Goal: Task Accomplishment & Management: Use online tool/utility

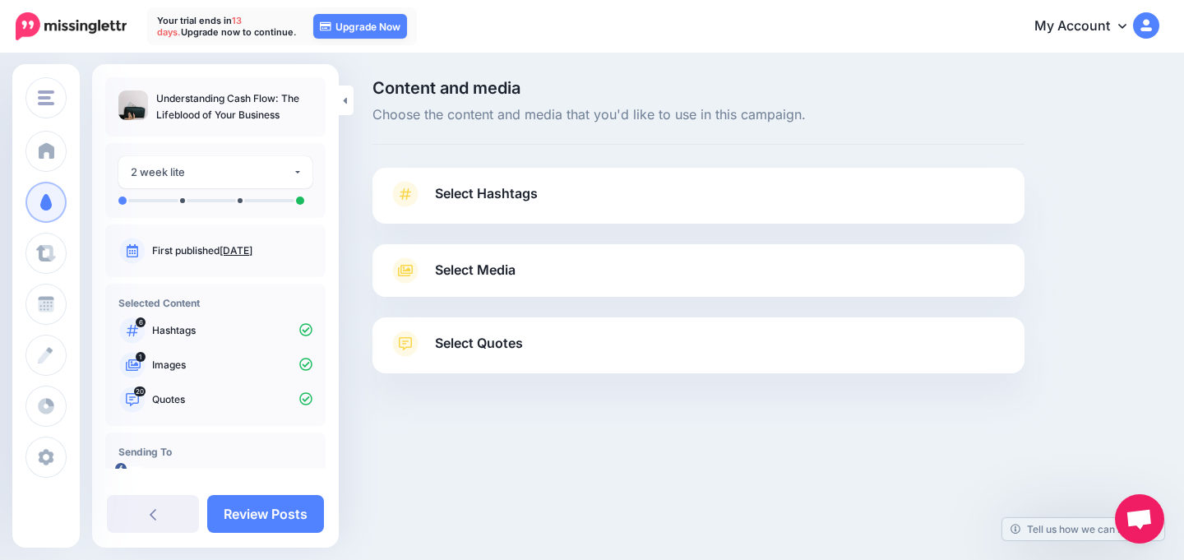
click at [592, 274] on link "Select Media" at bounding box center [698, 270] width 619 height 26
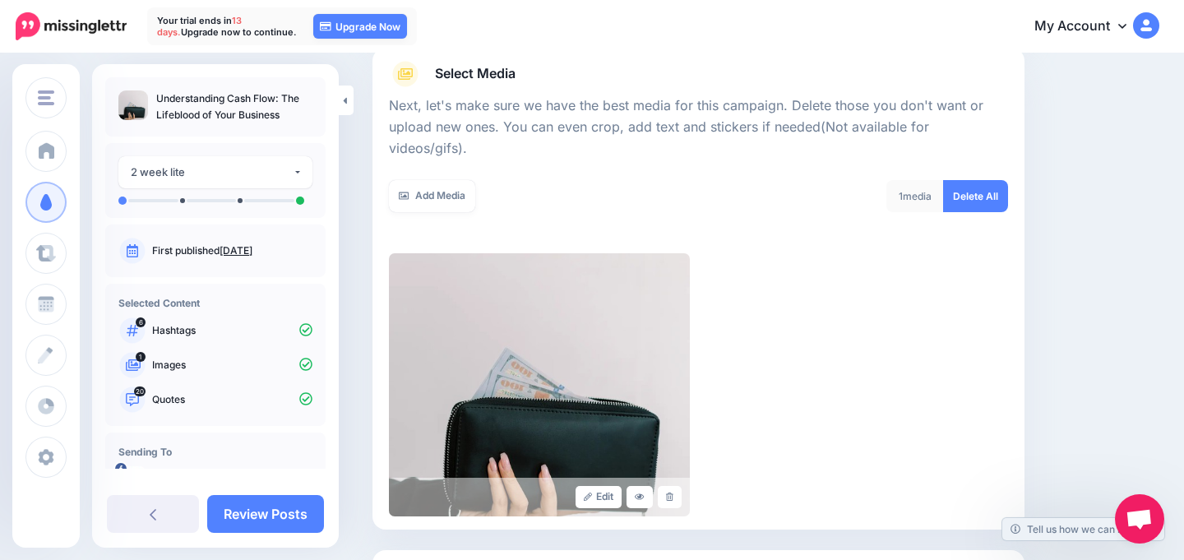
scroll to position [193, 0]
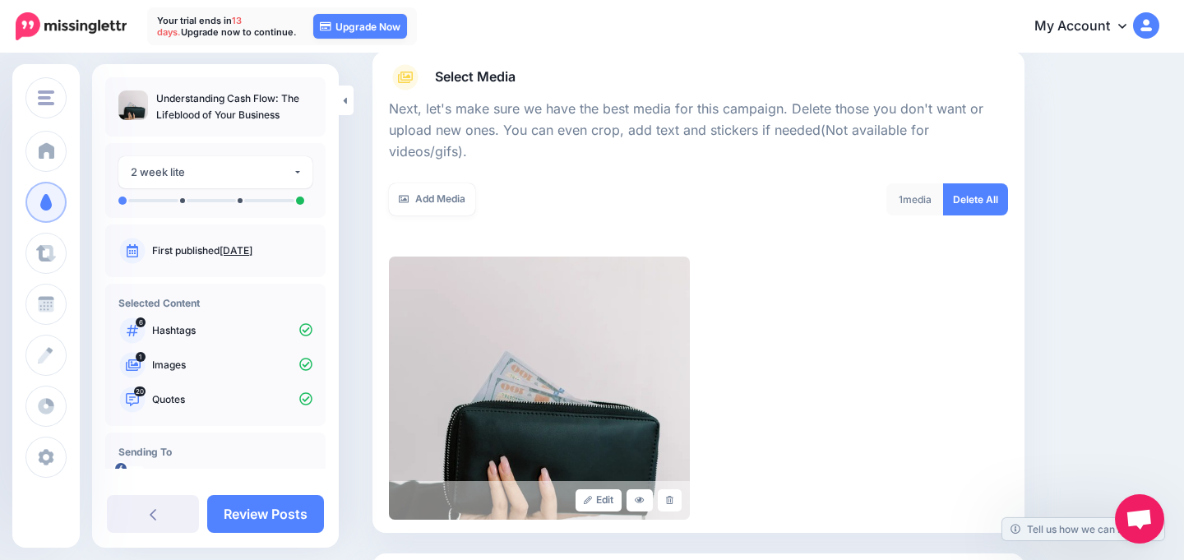
click at [908, 183] on div "1 media" at bounding box center [915, 199] width 58 height 32
click at [405, 196] on icon at bounding box center [404, 199] width 10 height 7
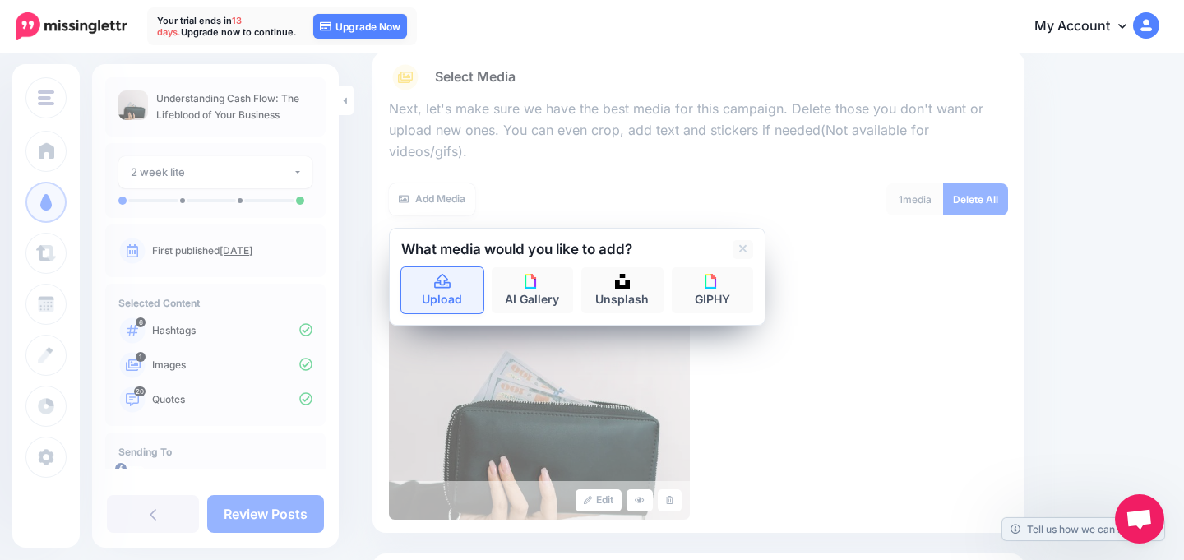
click at [451, 280] on link "Upload" at bounding box center [442, 290] width 82 height 46
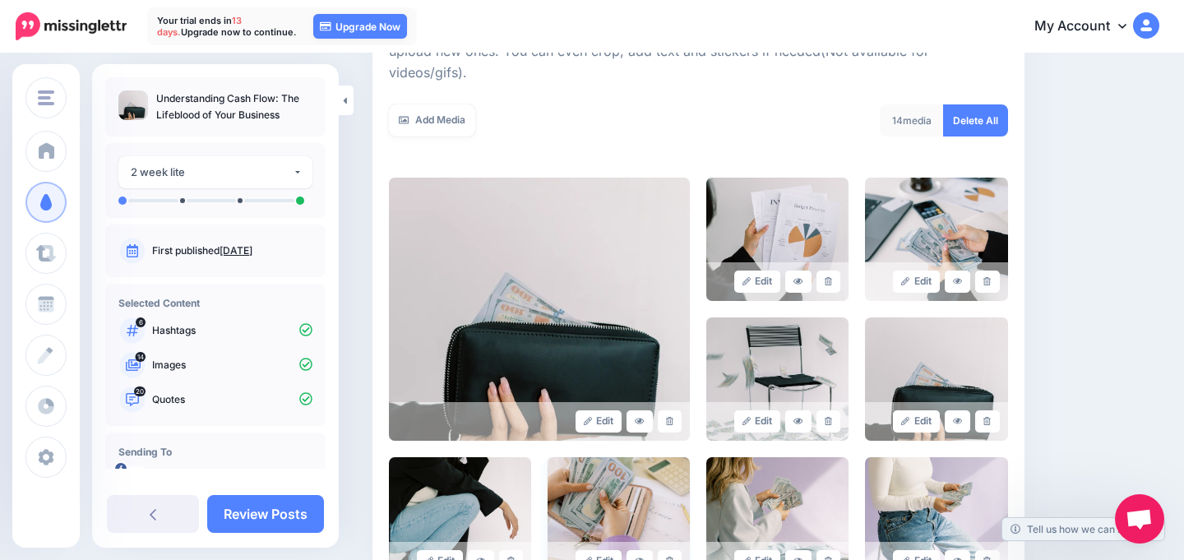
scroll to position [148, 0]
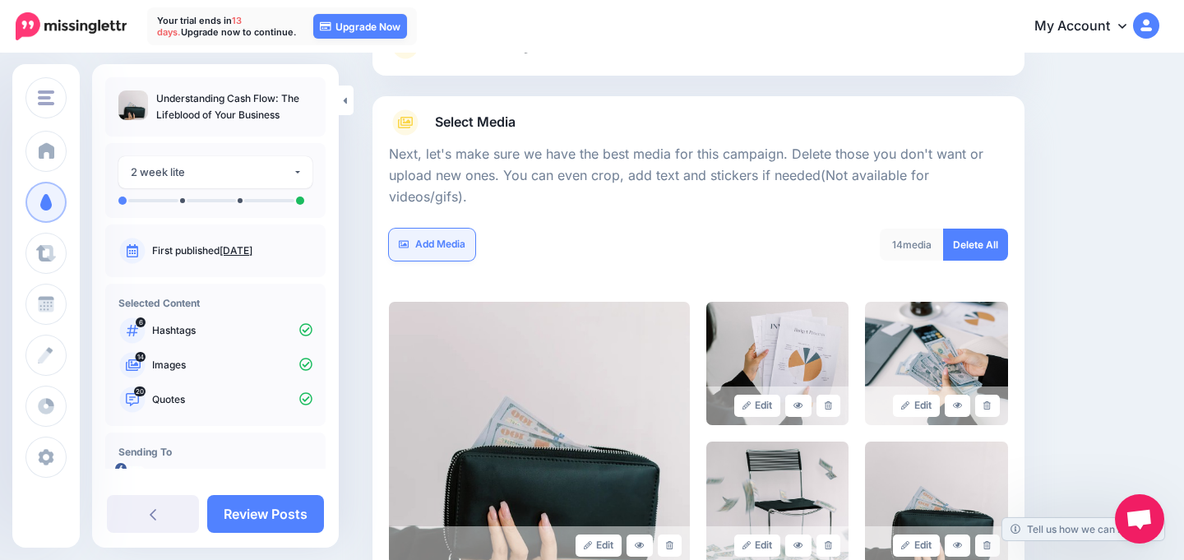
click at [414, 229] on link "Add Media" at bounding box center [432, 245] width 86 height 32
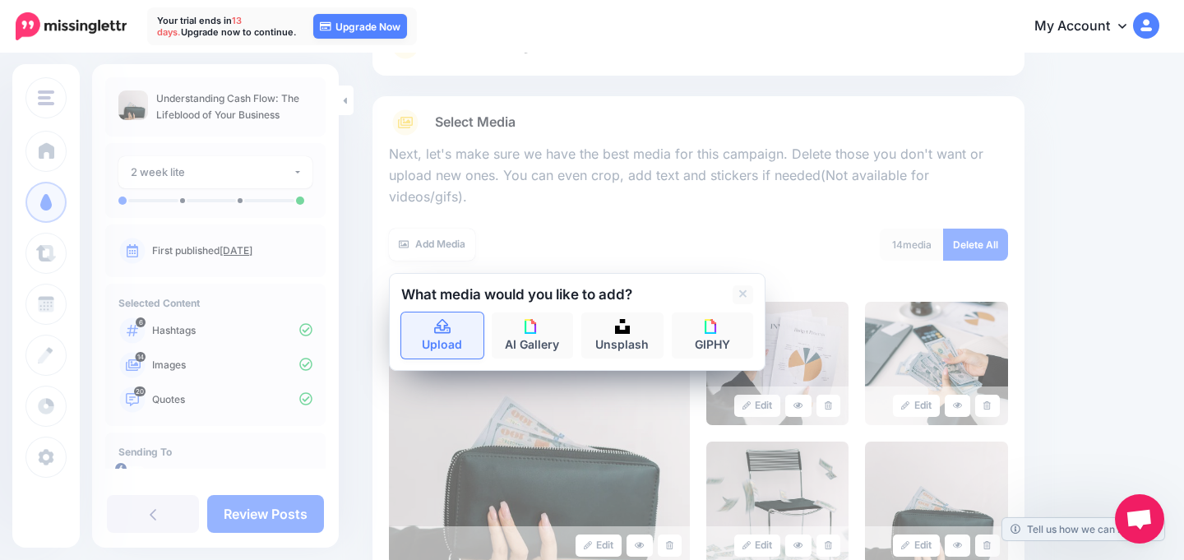
click at [434, 319] on icon at bounding box center [442, 326] width 16 height 15
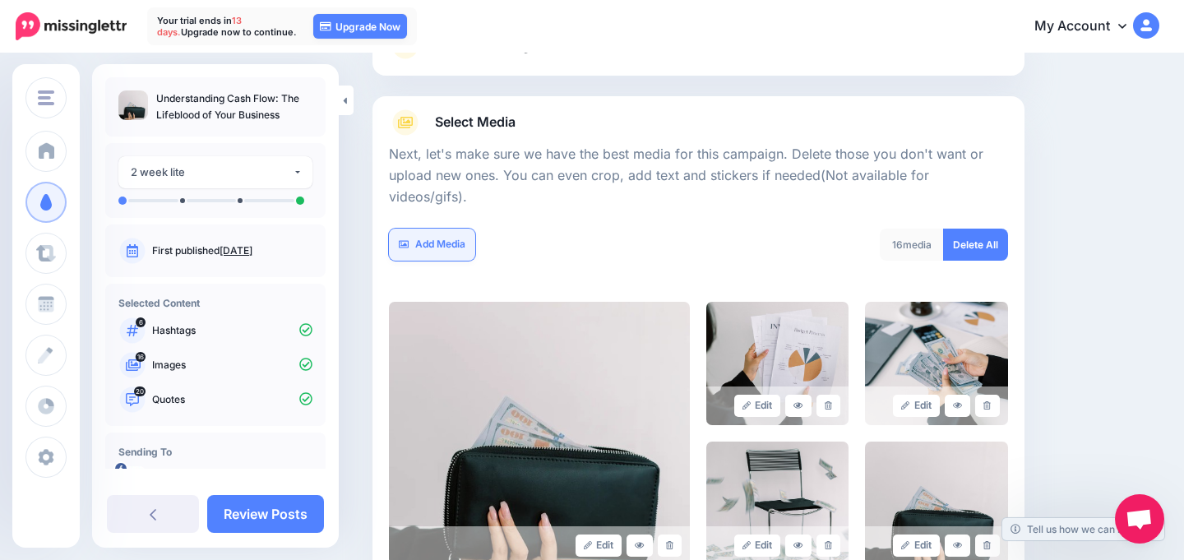
click at [455, 229] on link "Add Media" at bounding box center [432, 245] width 86 height 32
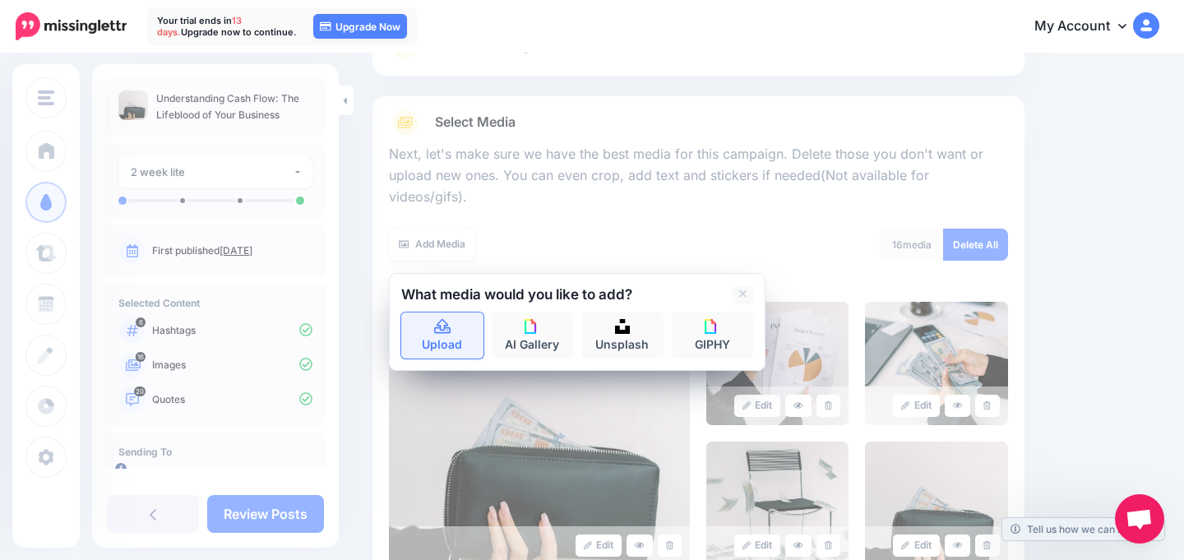
click at [446, 325] on link "Upload" at bounding box center [442, 335] width 82 height 46
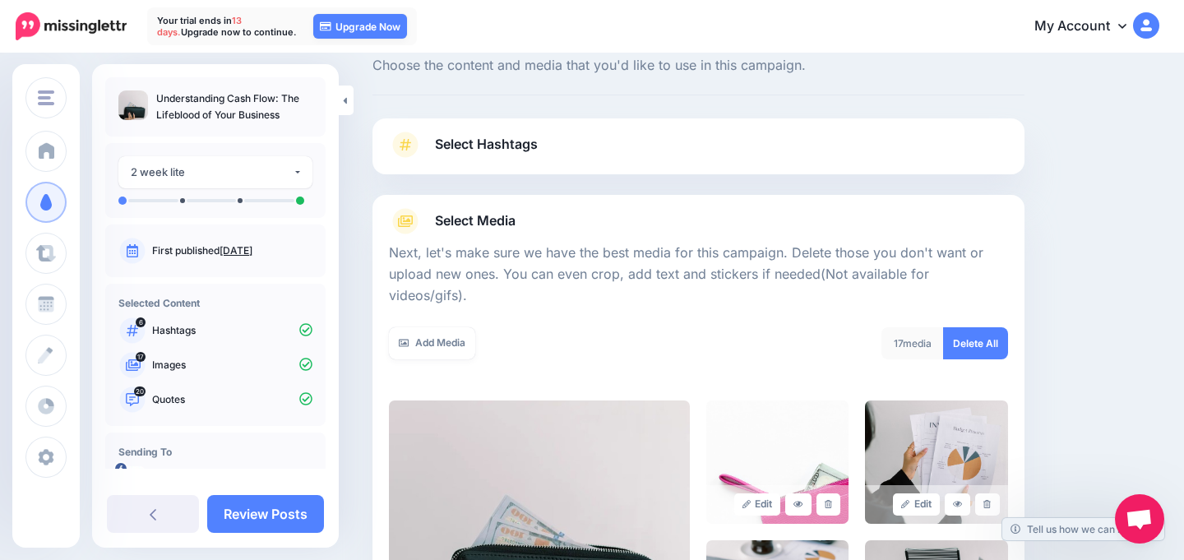
scroll to position [50, 0]
click at [724, 147] on link "Select Hashtags" at bounding box center [698, 152] width 619 height 43
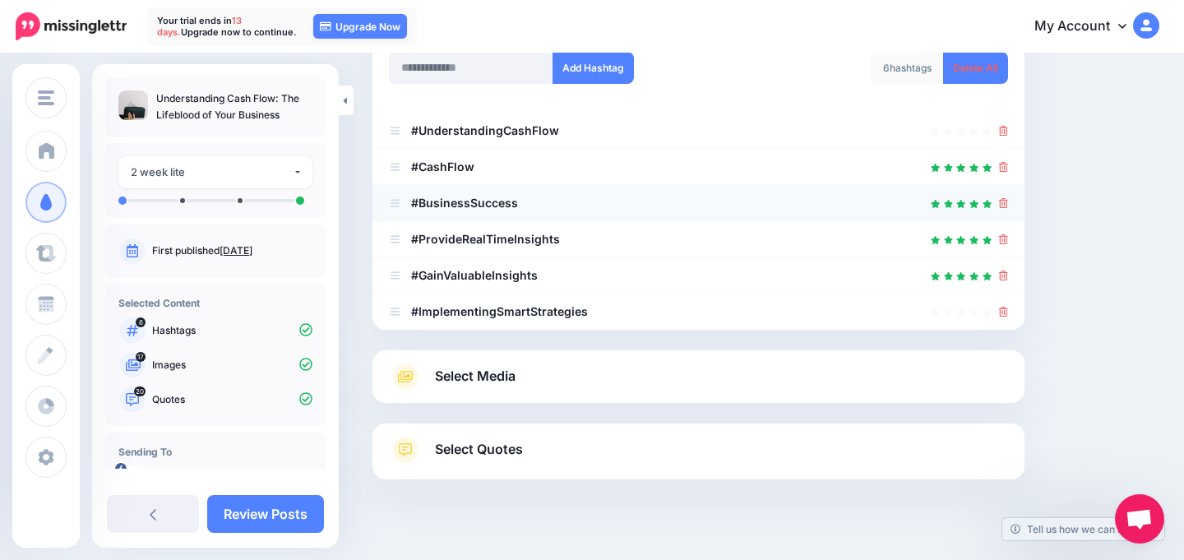
scroll to position [255, 0]
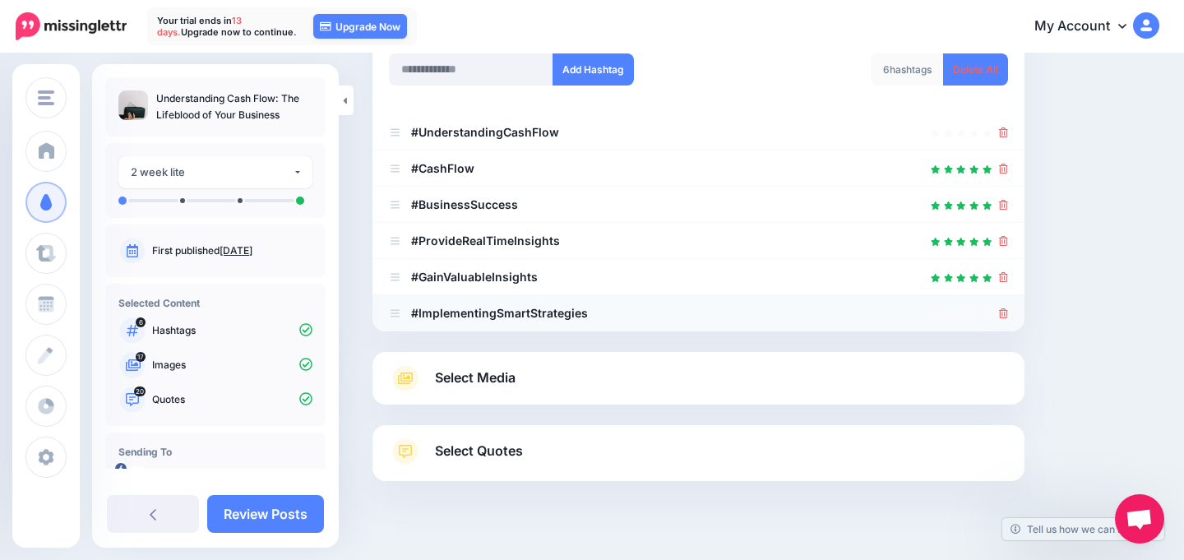
click at [997, 315] on div at bounding box center [698, 313] width 619 height 20
click at [1003, 314] on icon at bounding box center [1003, 313] width 9 height 10
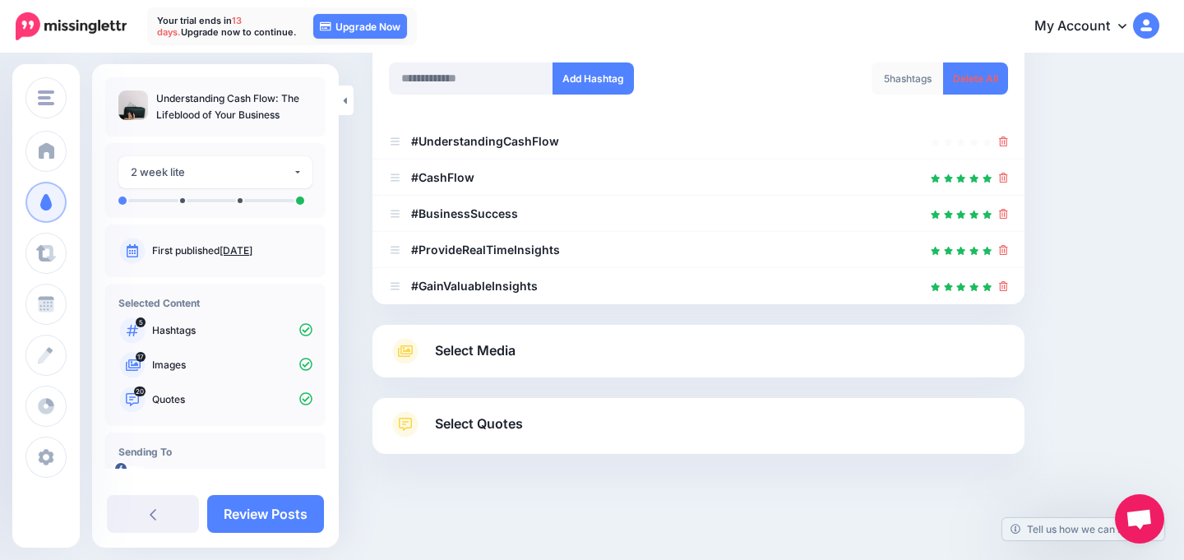
click at [727, 426] on link "Select Quotes" at bounding box center [698, 432] width 619 height 43
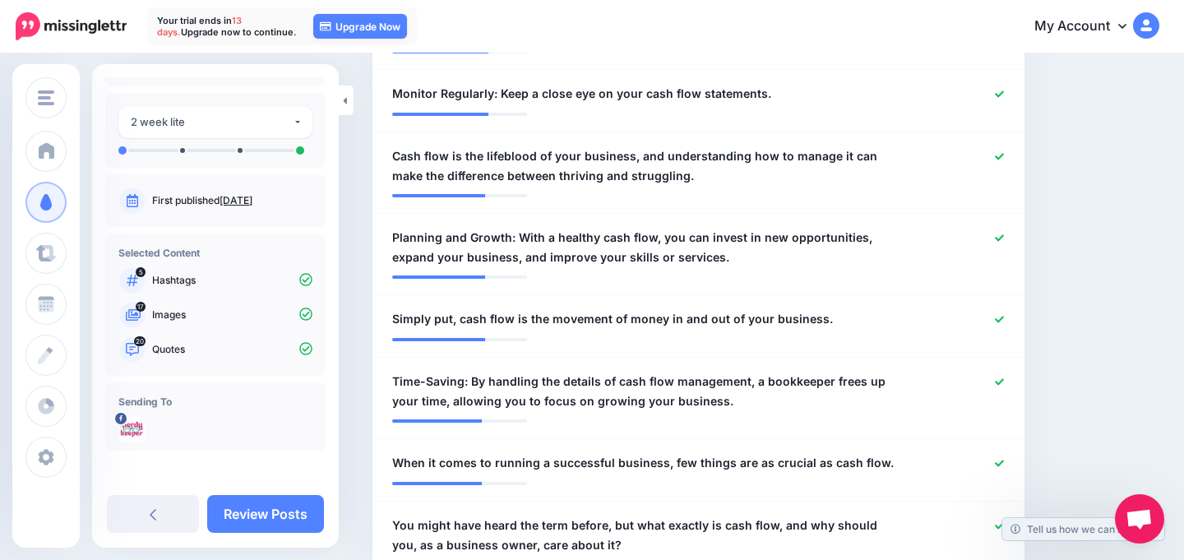
scroll to position [52, 0]
click at [256, 515] on link "Review Posts" at bounding box center [265, 514] width 117 height 38
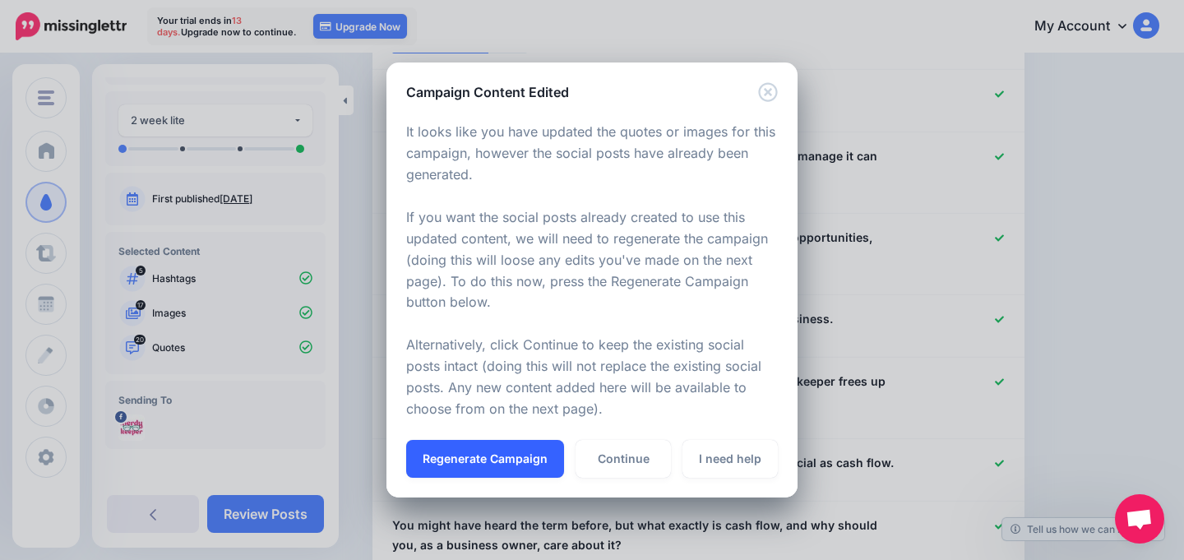
click at [511, 460] on button "Regenerate Campaign" at bounding box center [485, 459] width 158 height 38
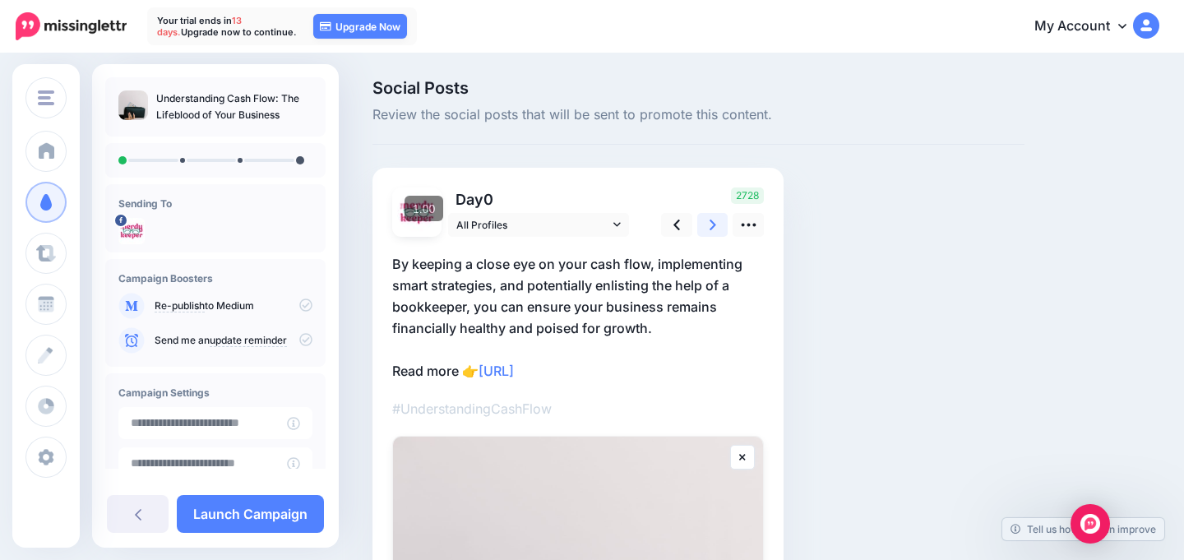
click at [703, 225] on link at bounding box center [712, 225] width 31 height 24
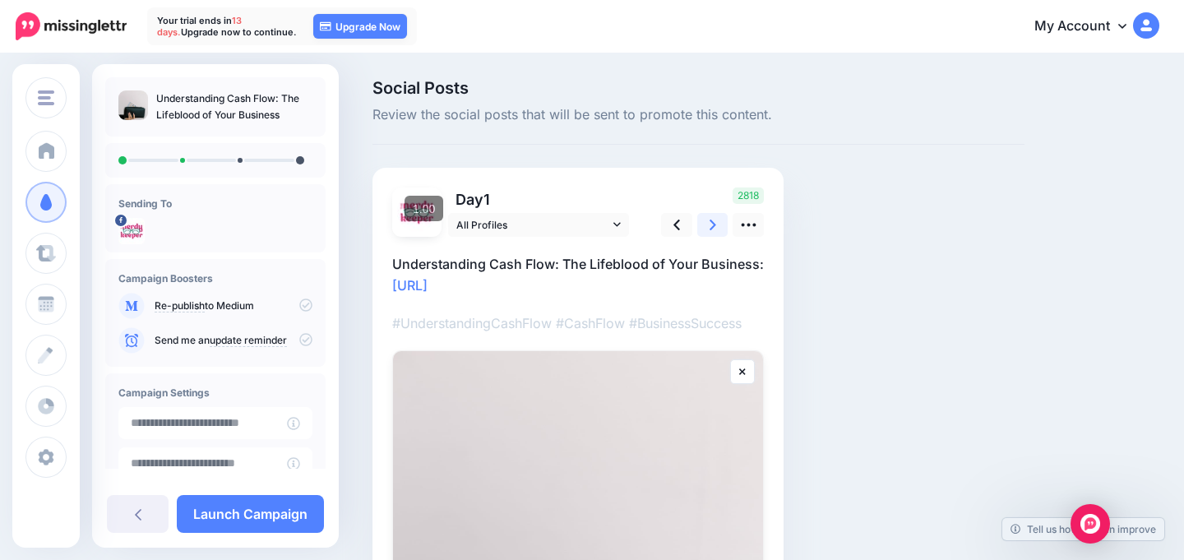
click at [710, 226] on icon at bounding box center [713, 224] width 7 height 17
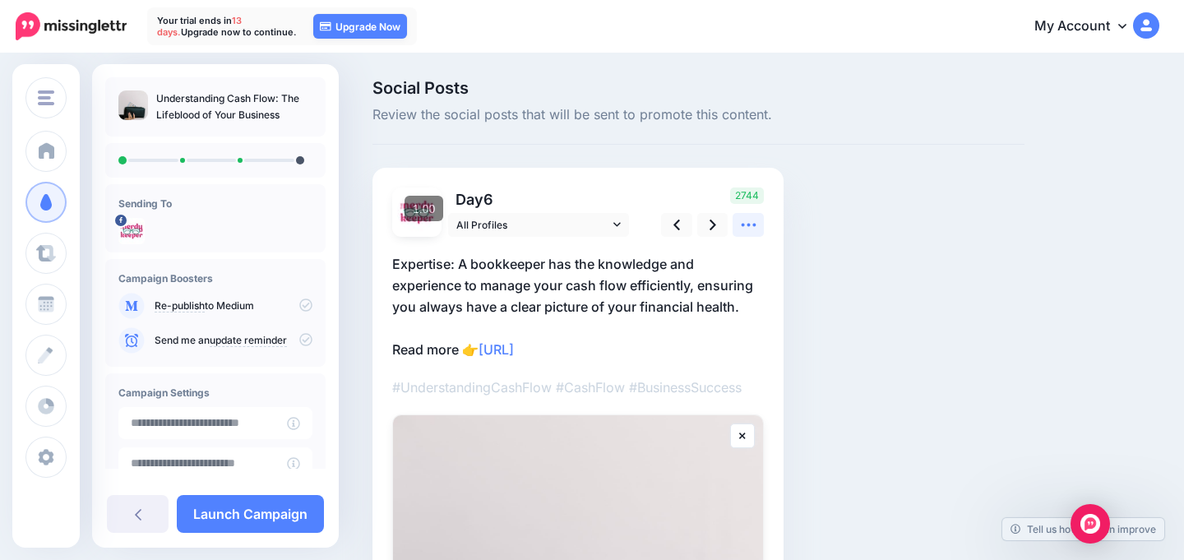
click at [755, 227] on icon at bounding box center [748, 224] width 17 height 17
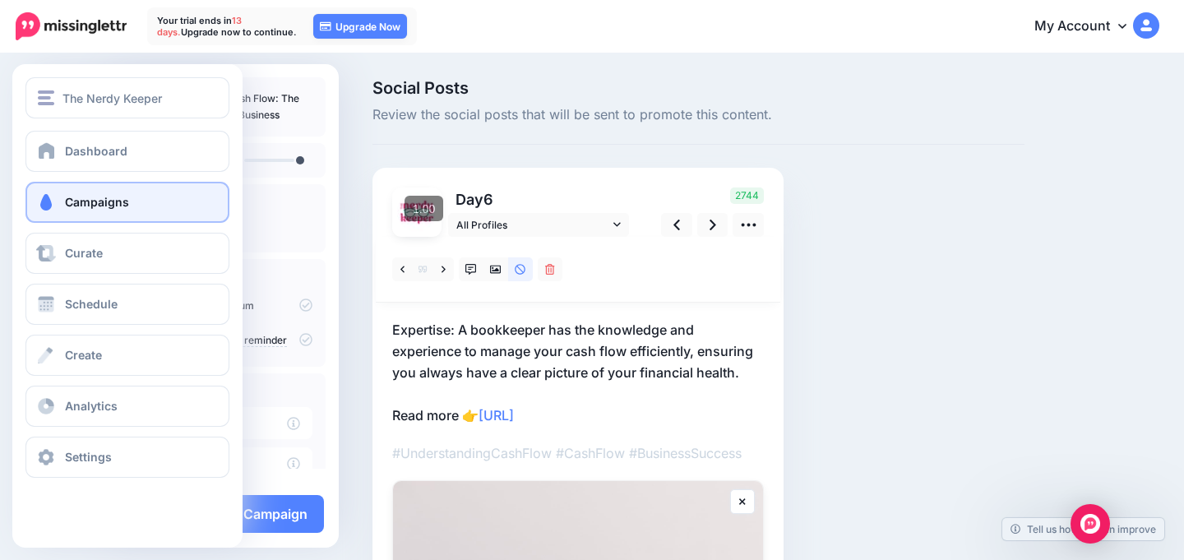
click at [51, 199] on span at bounding box center [45, 202] width 21 height 16
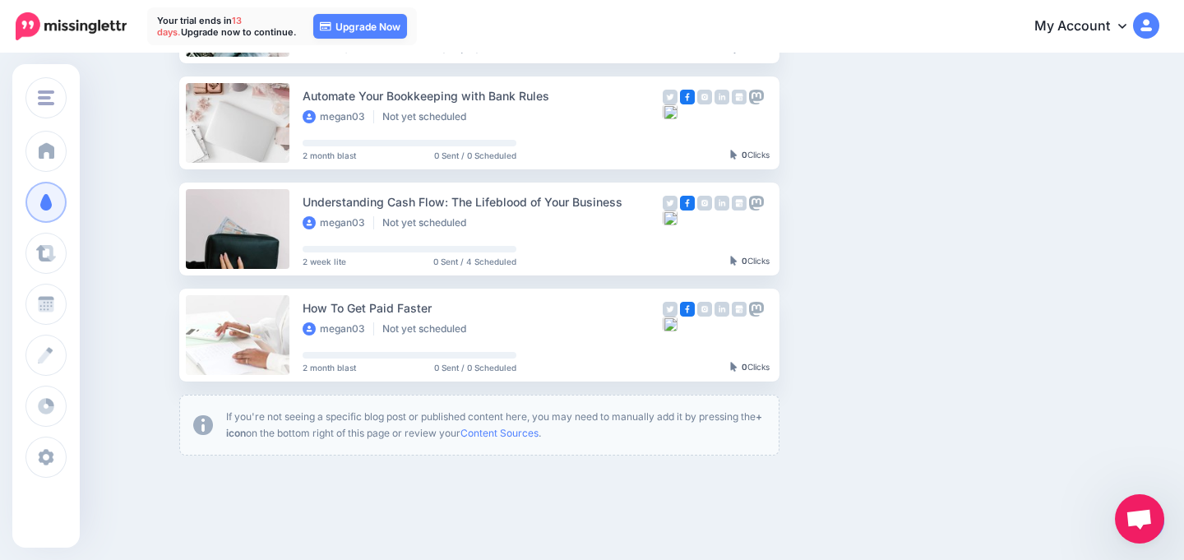
scroll to position [885, 0]
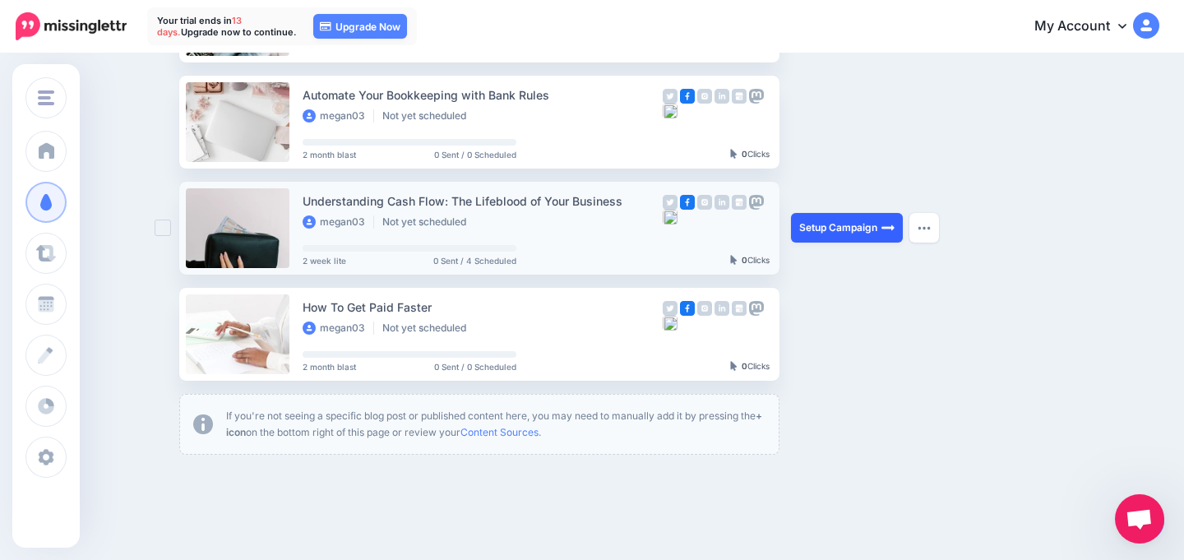
click at [846, 227] on link "Setup Campaign" at bounding box center [847, 228] width 112 height 30
click at [880, 226] on link "Setup Campaign" at bounding box center [847, 228] width 112 height 30
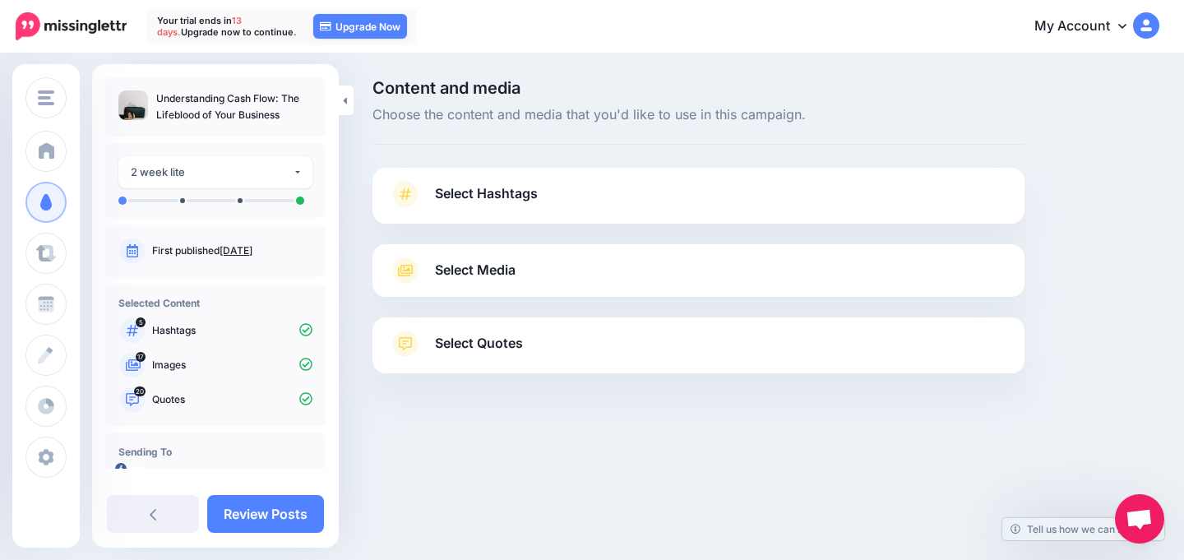
click at [479, 286] on div "Select Media Next, let's make sure we have the best media for this campaign. De…" at bounding box center [698, 270] width 652 height 53
click at [499, 270] on span "Select Media" at bounding box center [475, 270] width 81 height 22
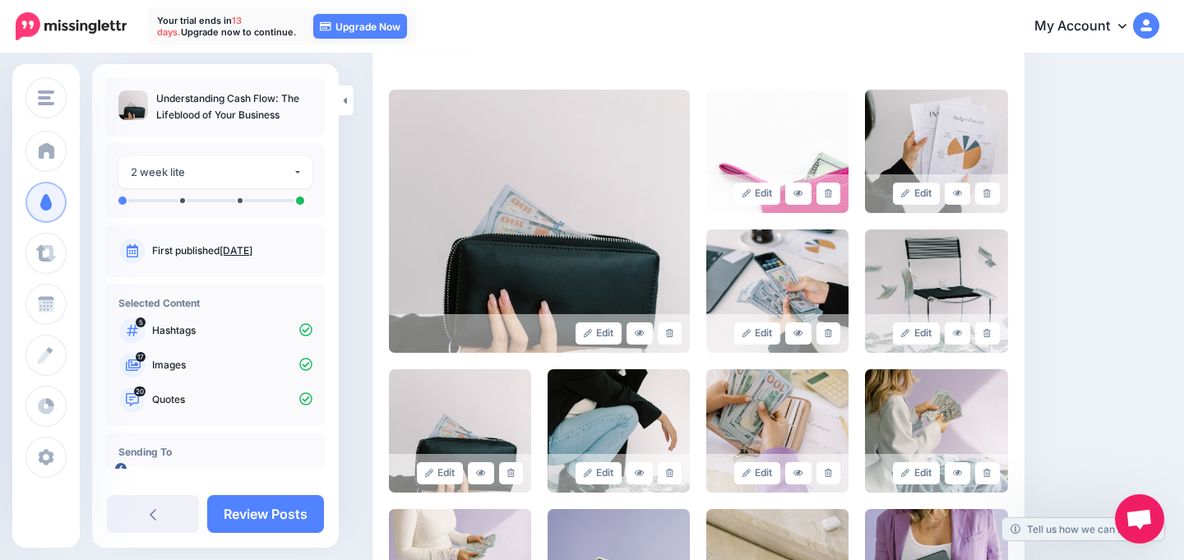
scroll to position [368, 0]
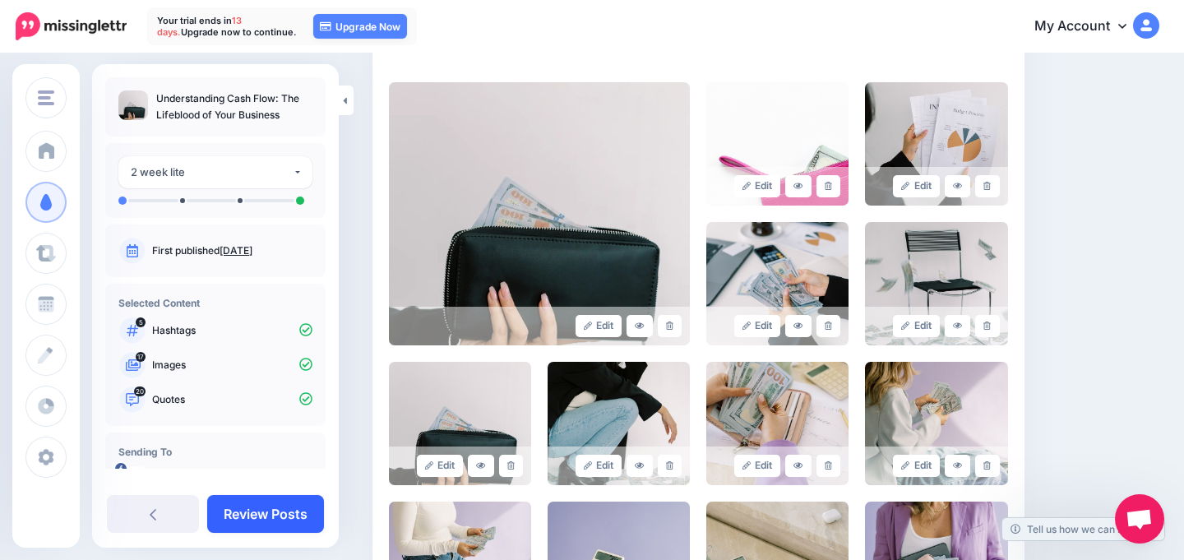
click at [270, 497] on link "Review Posts" at bounding box center [265, 514] width 117 height 38
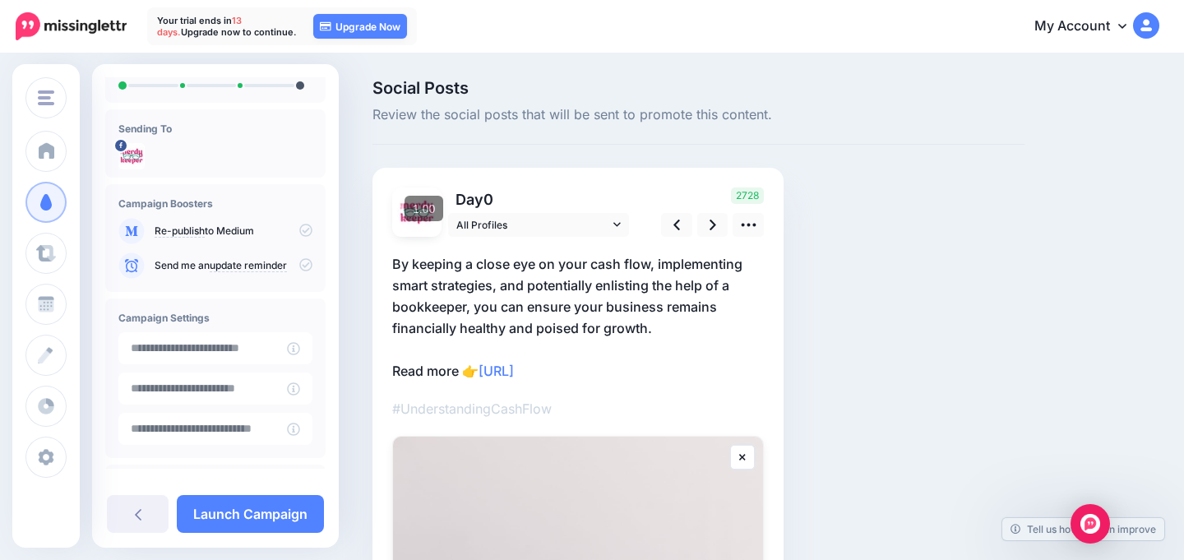
scroll to position [143, 0]
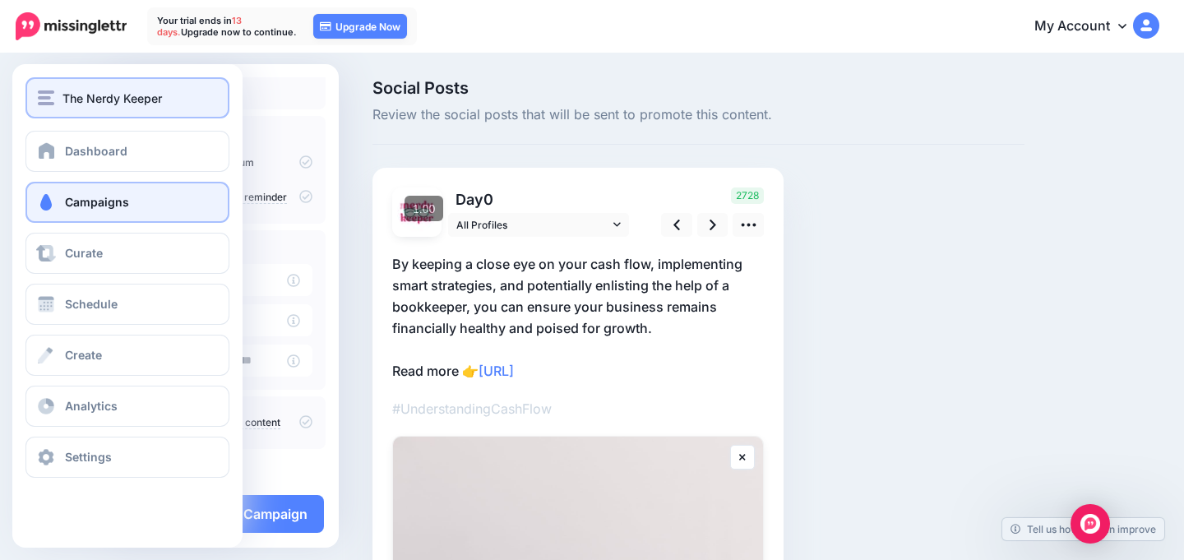
click at [106, 99] on span "The Nerdy Keeper" at bounding box center [111, 98] width 99 height 19
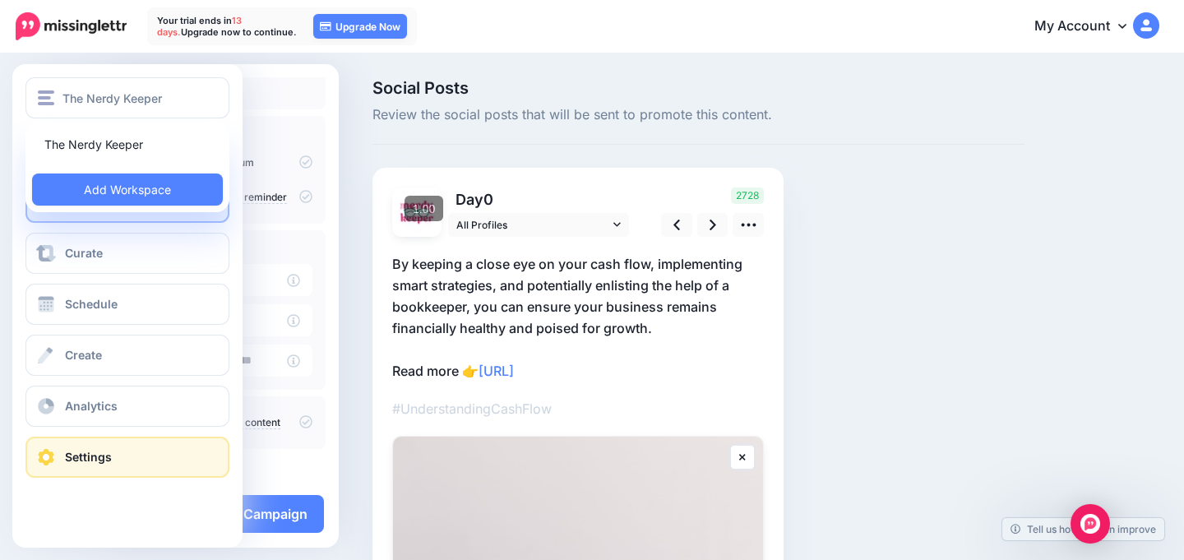
click at [117, 469] on link "Settings" at bounding box center [127, 457] width 204 height 41
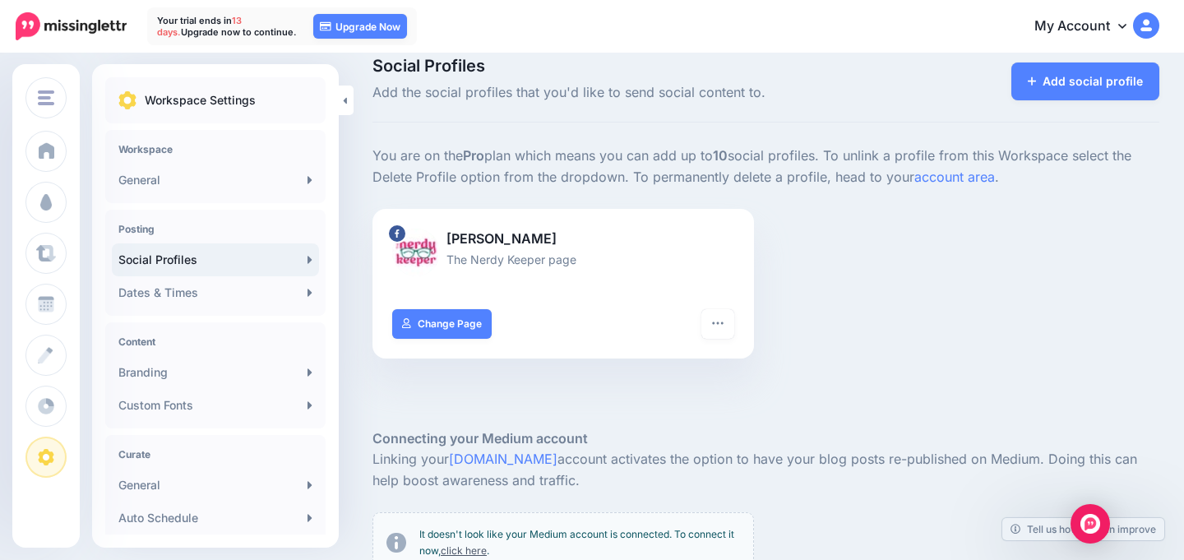
scroll to position [24, 0]
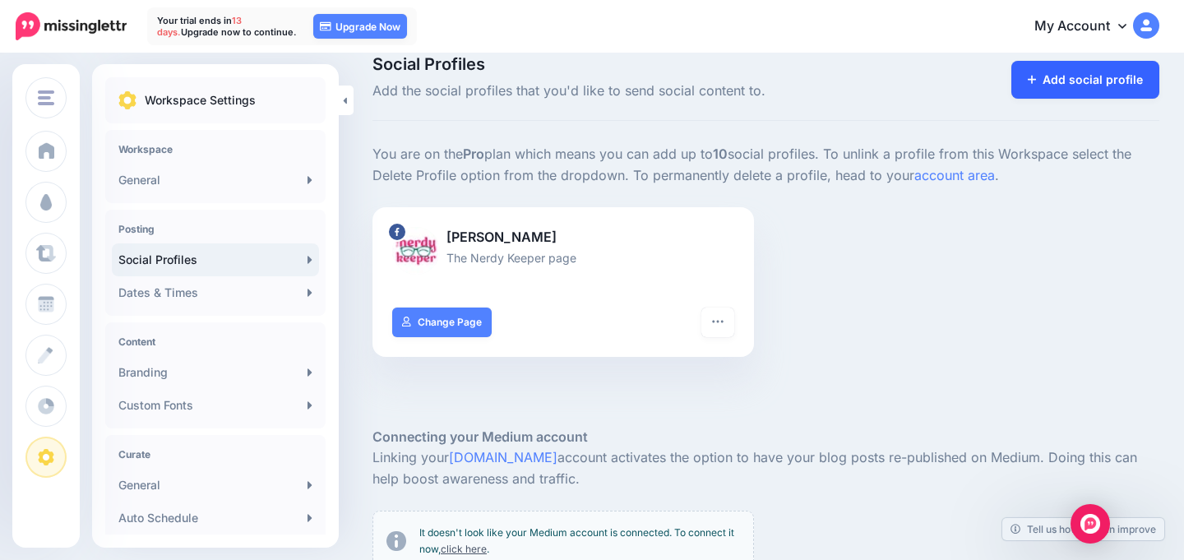
click at [1042, 94] on link "Add social profile" at bounding box center [1085, 80] width 149 height 38
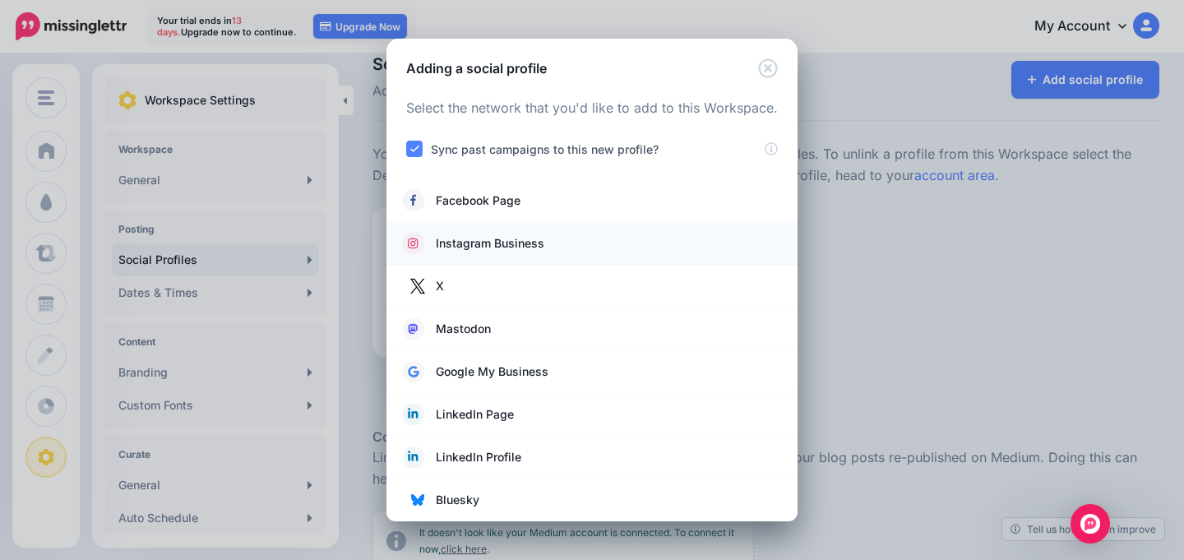
click at [511, 242] on span "Instagram Business" at bounding box center [490, 244] width 109 height 20
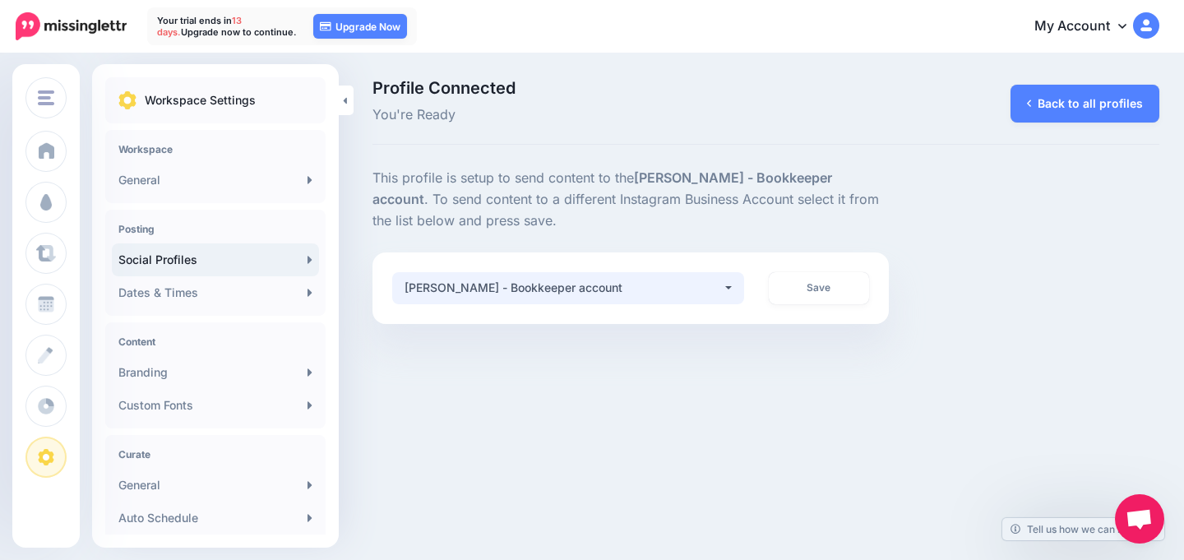
click at [655, 286] on div "[PERSON_NAME] - Bookkeeper account" at bounding box center [563, 288] width 317 height 20
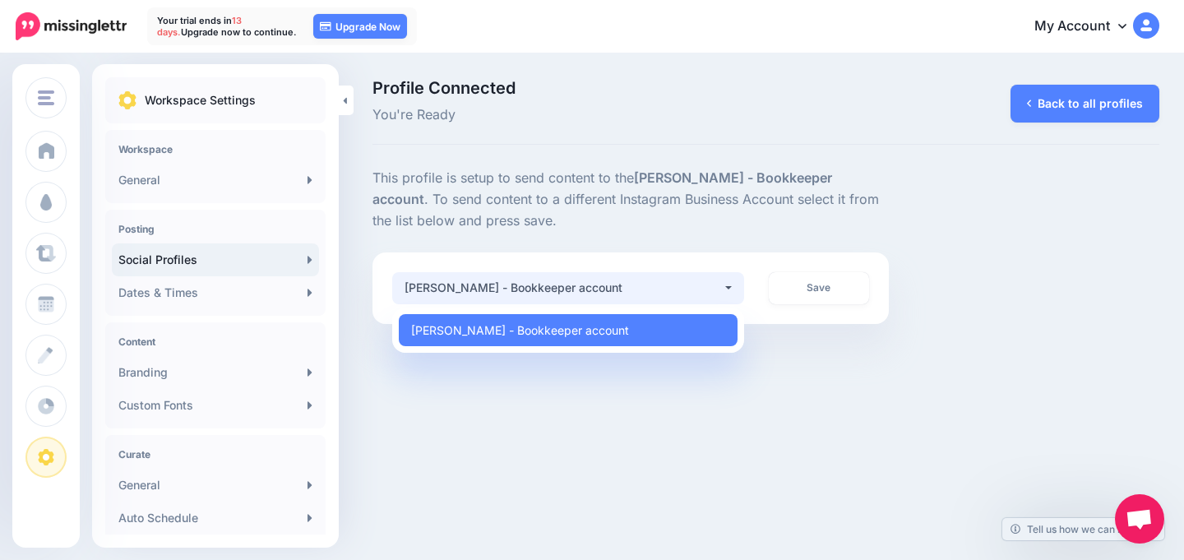
click at [655, 286] on div "[PERSON_NAME] - Bookkeeper account" at bounding box center [563, 288] width 317 height 20
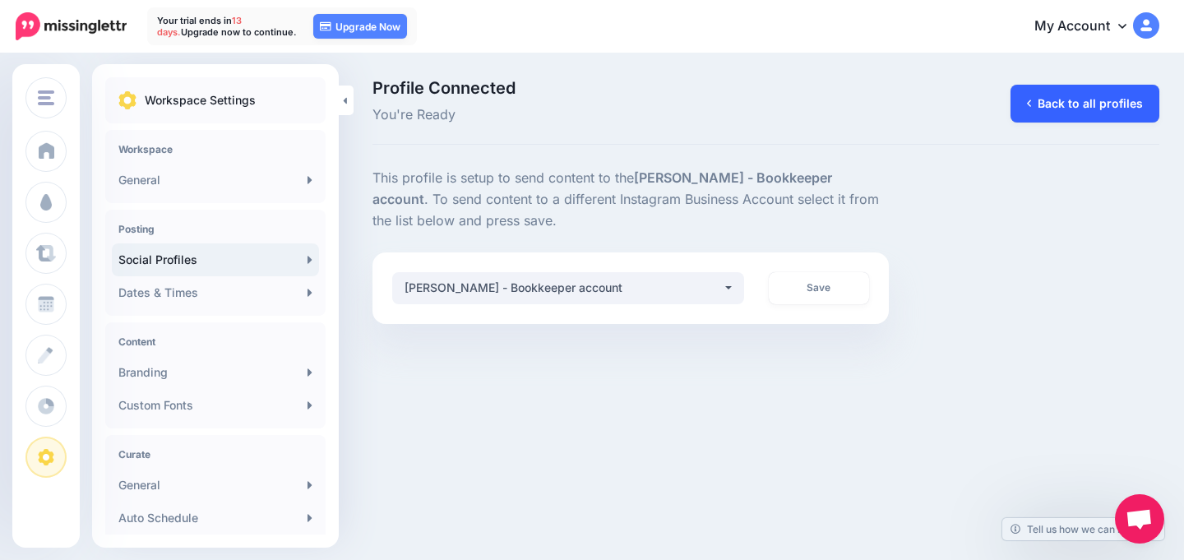
click at [1037, 109] on link "Back to all profiles" at bounding box center [1084, 104] width 149 height 38
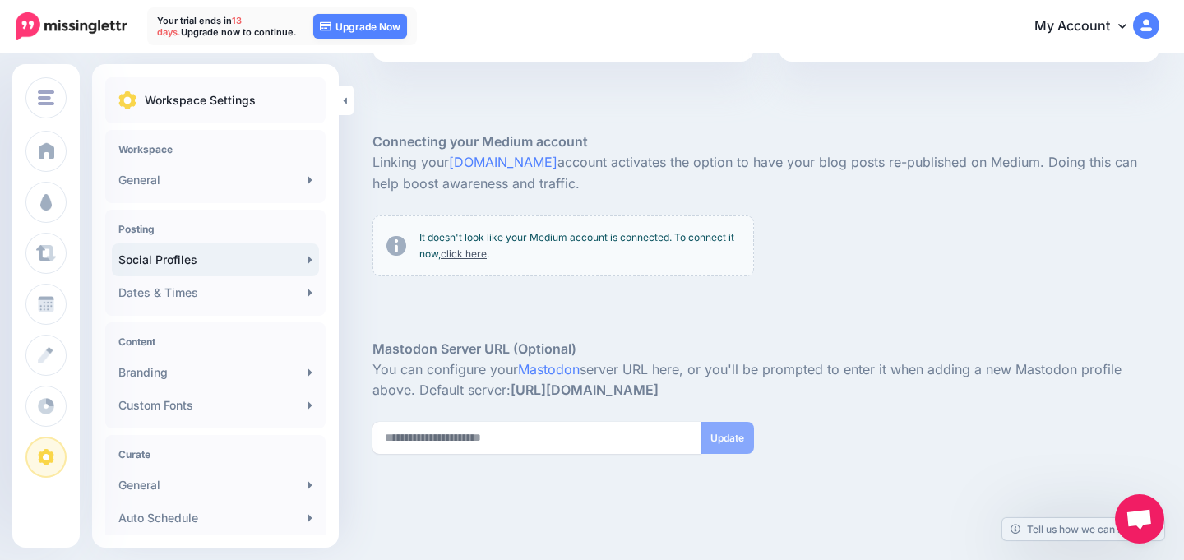
scroll to position [317, 0]
click at [200, 376] on link "Branding" at bounding box center [215, 372] width 207 height 33
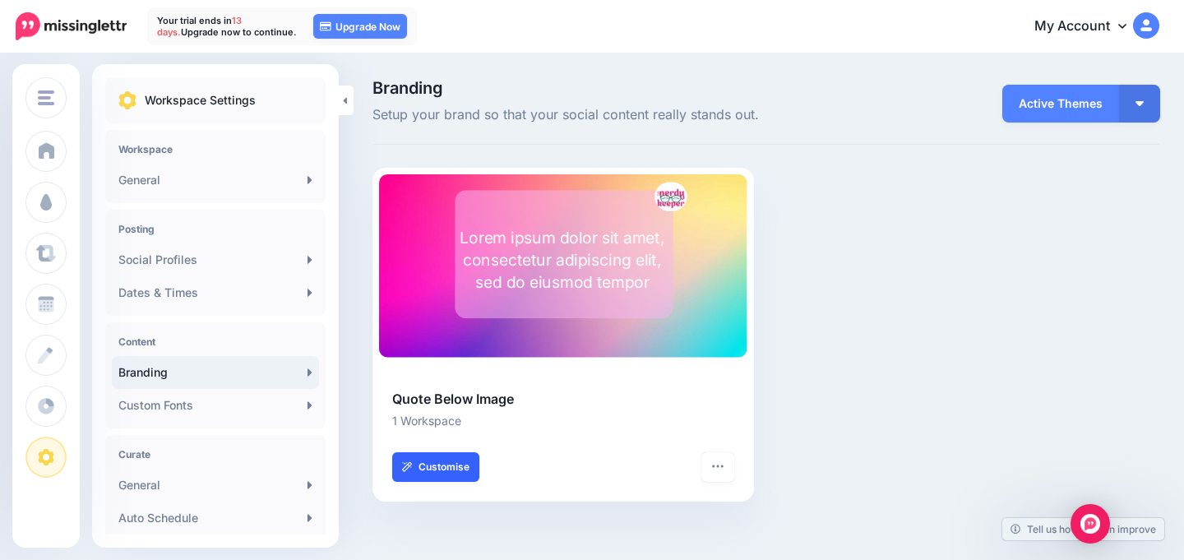
click at [437, 473] on link "Customise" at bounding box center [435, 467] width 87 height 30
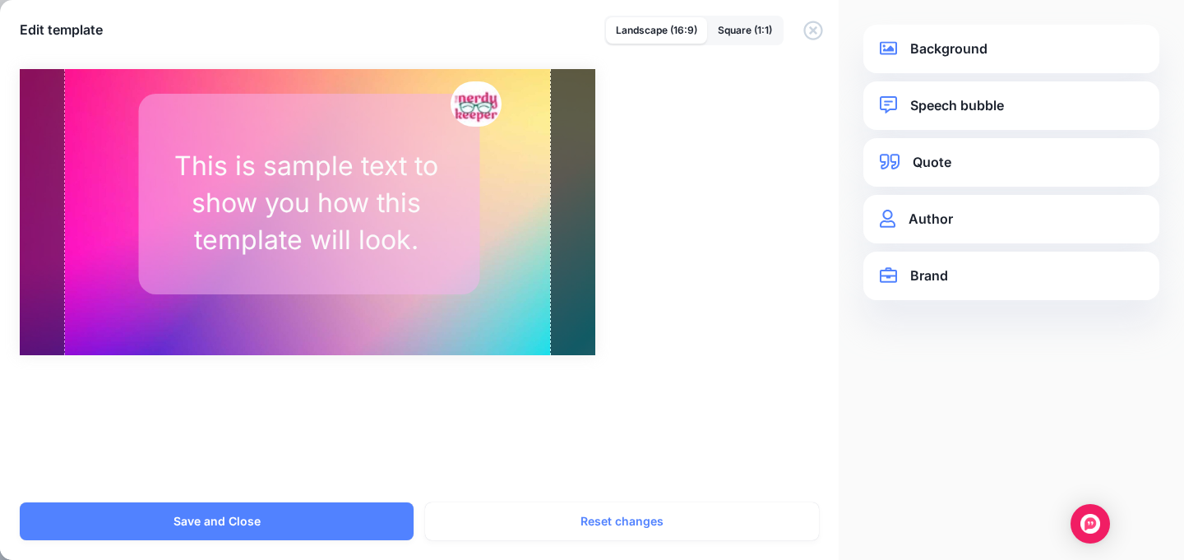
click at [987, 54] on link "Background" at bounding box center [1011, 49] width 263 height 22
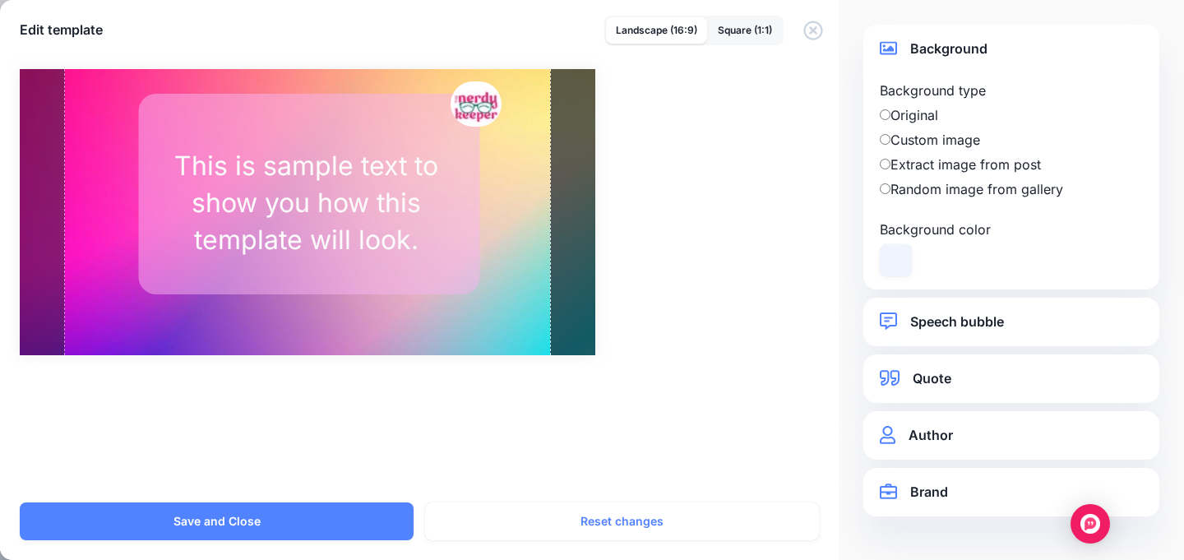
click at [922, 164] on label "Extract image from post" at bounding box center [1011, 165] width 263 height 20
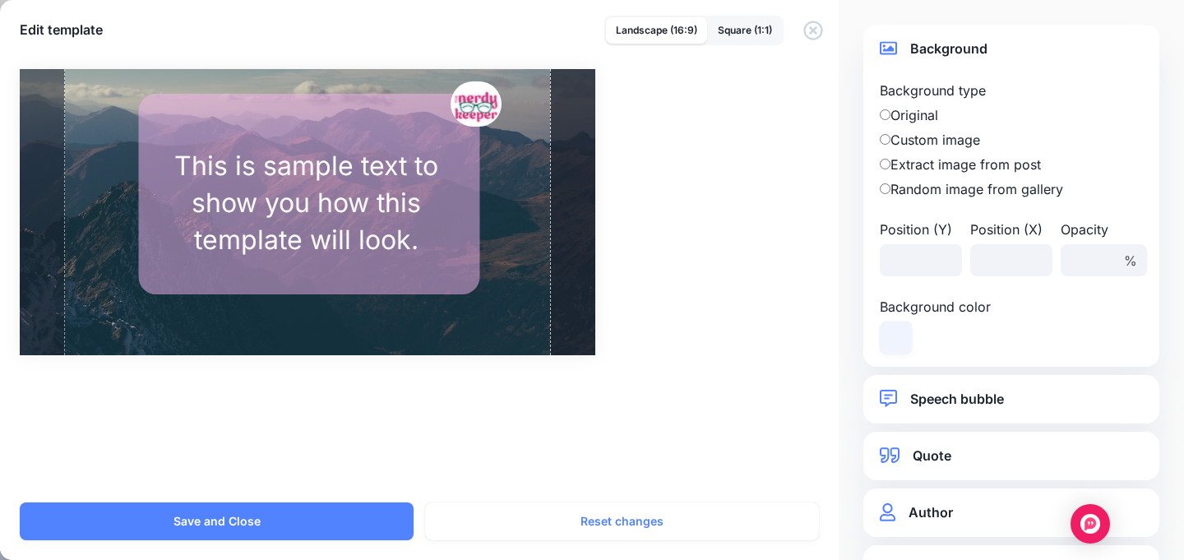
click at [919, 143] on label "Custom image" at bounding box center [1011, 140] width 263 height 20
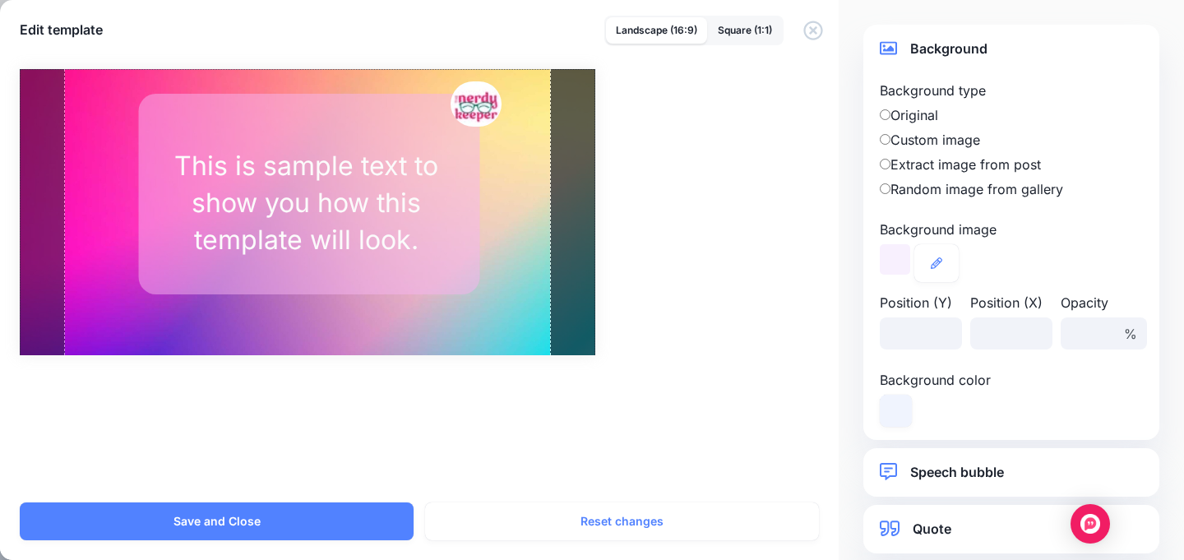
click at [529, 208] on div at bounding box center [308, 213] width 576 height 289
click at [911, 114] on label "Original" at bounding box center [1011, 115] width 263 height 20
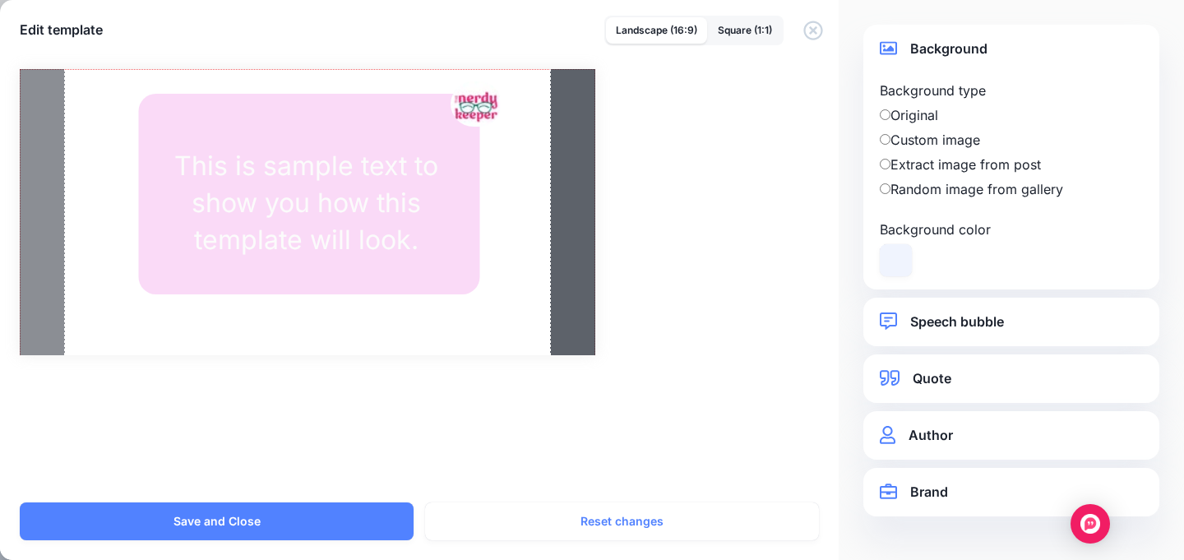
click at [913, 168] on label "Extract image from post" at bounding box center [1011, 165] width 263 height 20
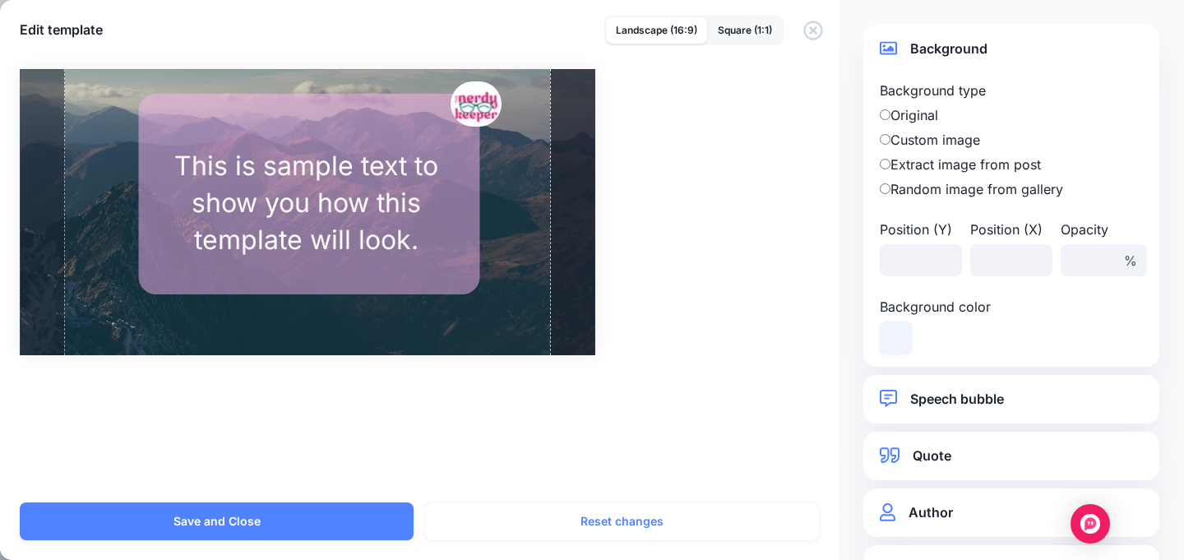
click at [911, 187] on label "Random image from gallery" at bounding box center [1011, 189] width 263 height 20
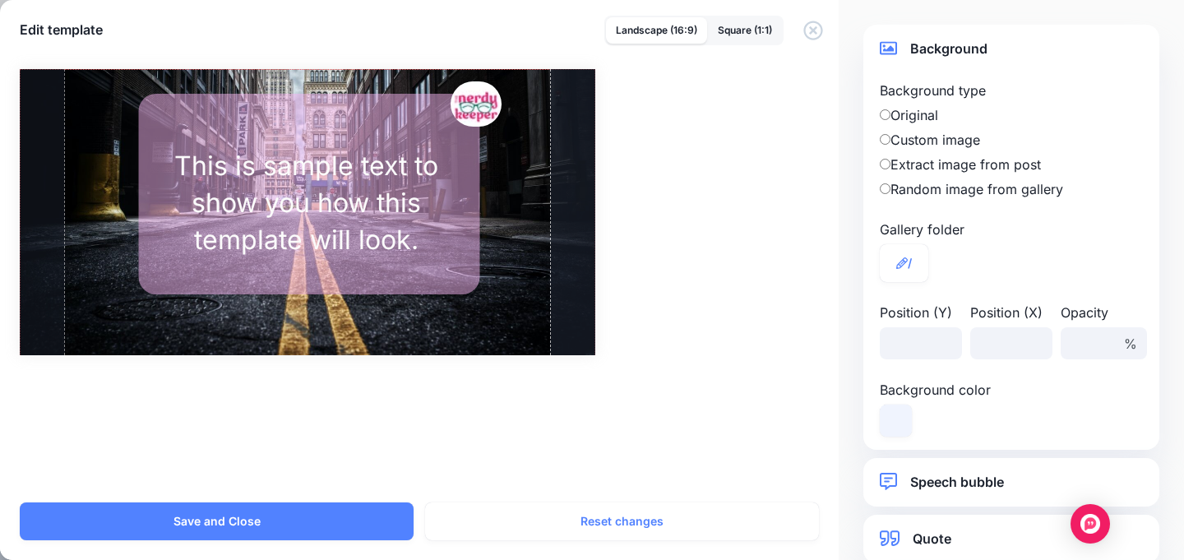
click at [916, 138] on label "Custom image" at bounding box center [1011, 140] width 263 height 20
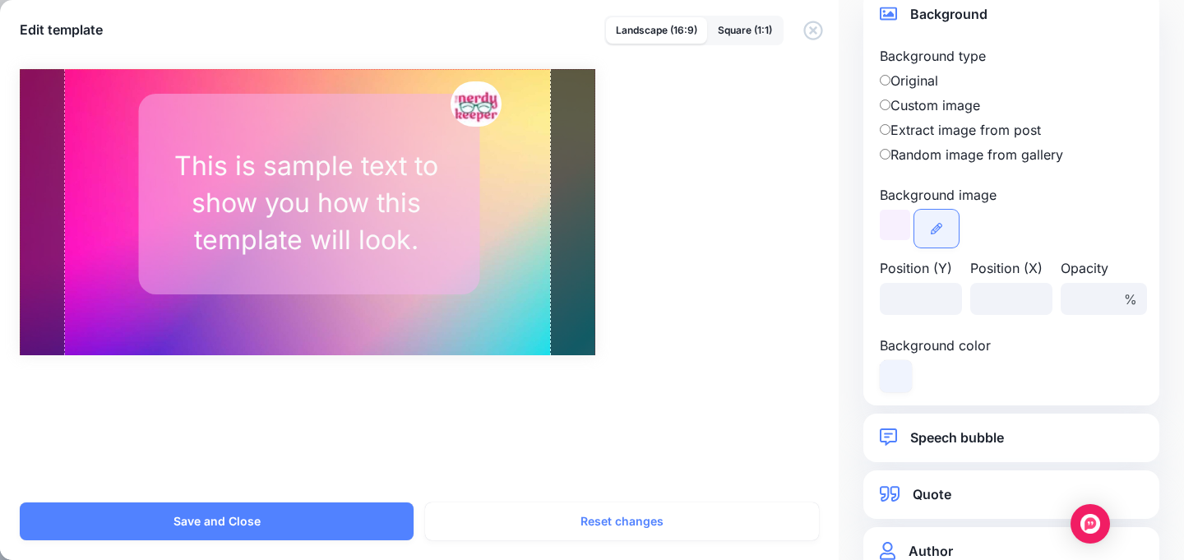
scroll to position [37, 0]
click at [893, 227] on div at bounding box center [895, 222] width 30 height 30
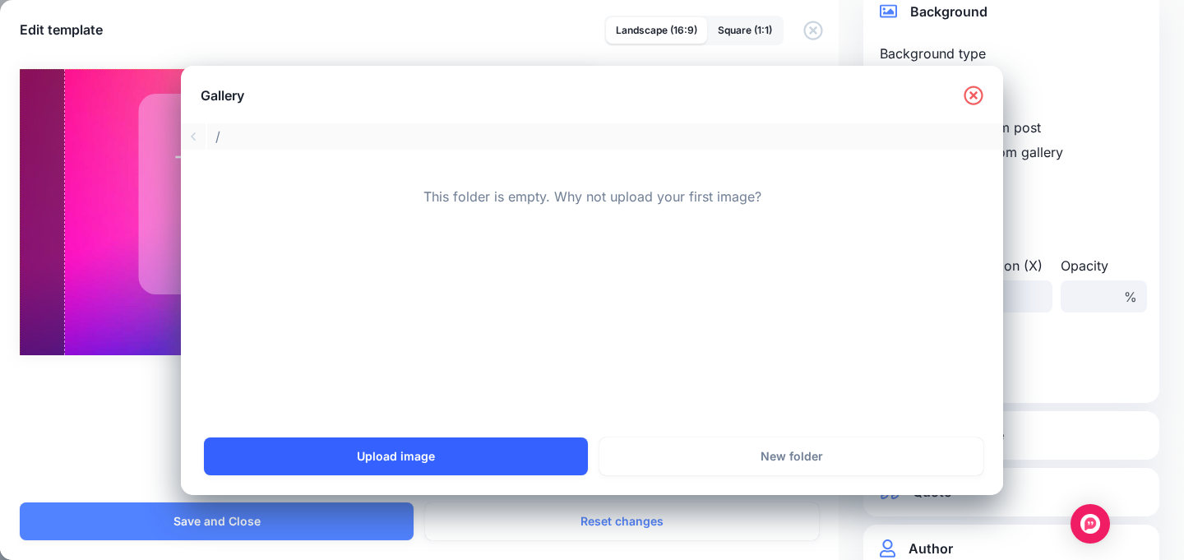
click at [465, 469] on link "Upload image" at bounding box center [396, 456] width 384 height 38
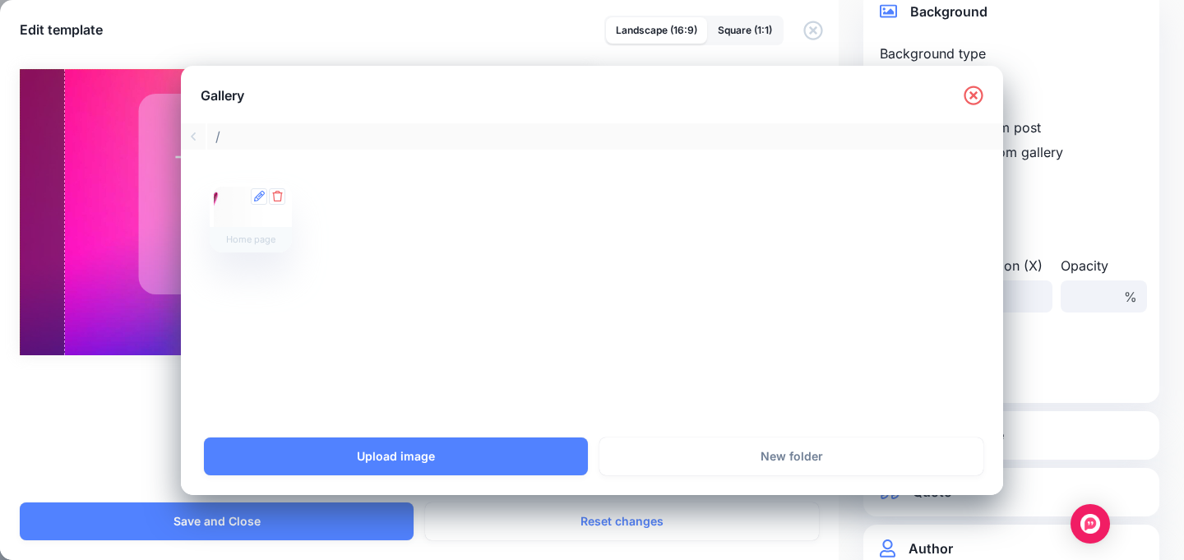
click at [228, 198] on div at bounding box center [251, 218] width 74 height 62
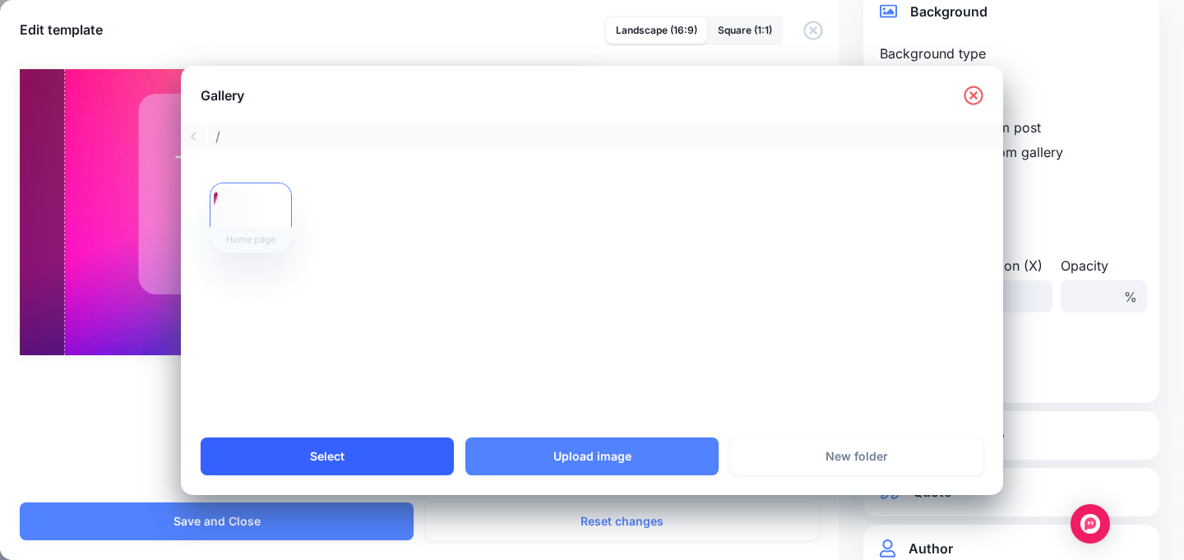
click at [375, 463] on link "Select" at bounding box center [327, 456] width 253 height 38
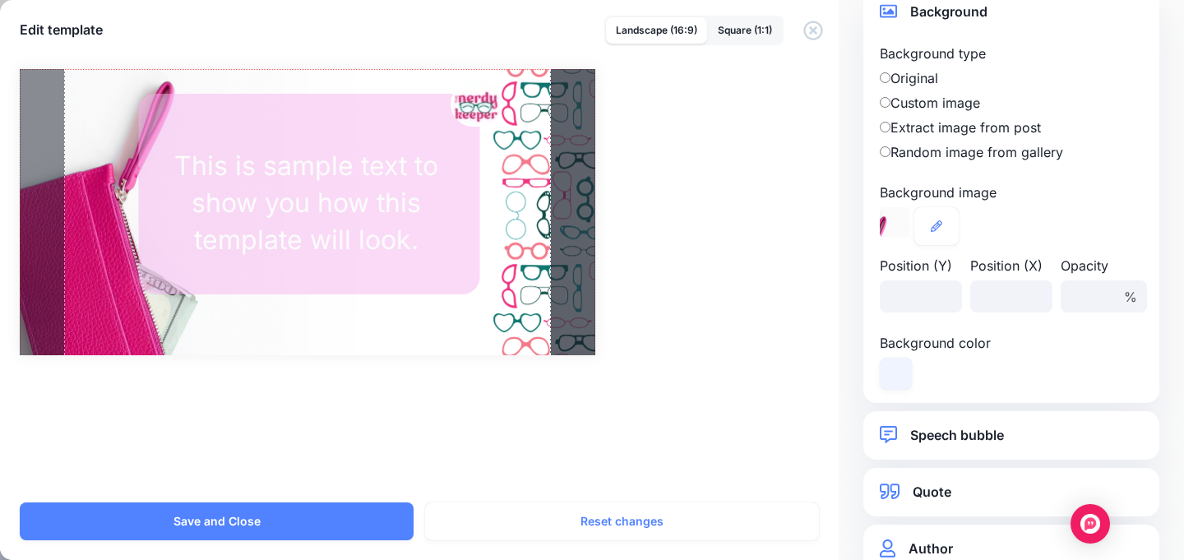
drag, startPoint x: 538, startPoint y: 215, endPoint x: 564, endPoint y: 214, distance: 26.3
click at [564, 214] on div "Rectangle The Nerdy Keeper This is sample text to show you how this template wi…" at bounding box center [308, 212] width 576 height 286
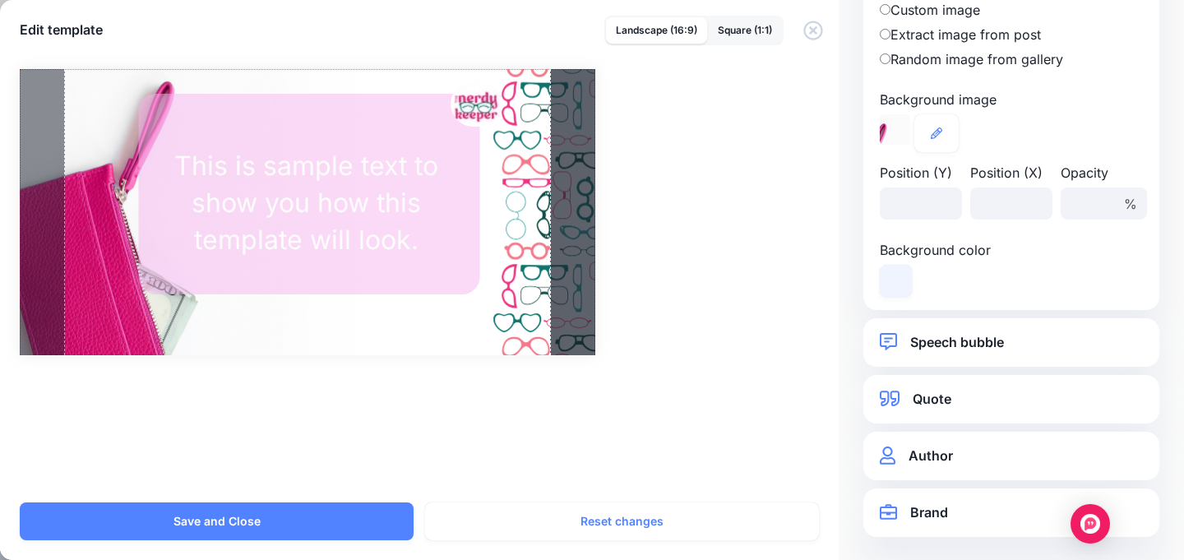
scroll to position [132, 0]
click at [973, 343] on link "Speech bubble" at bounding box center [1011, 341] width 263 height 22
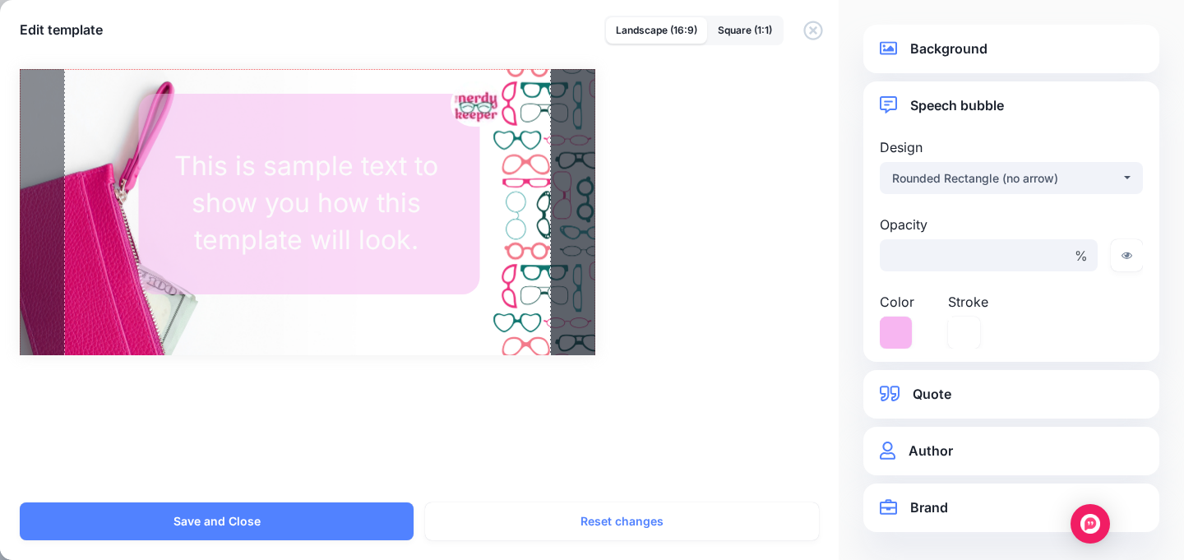
scroll to position [0, 0]
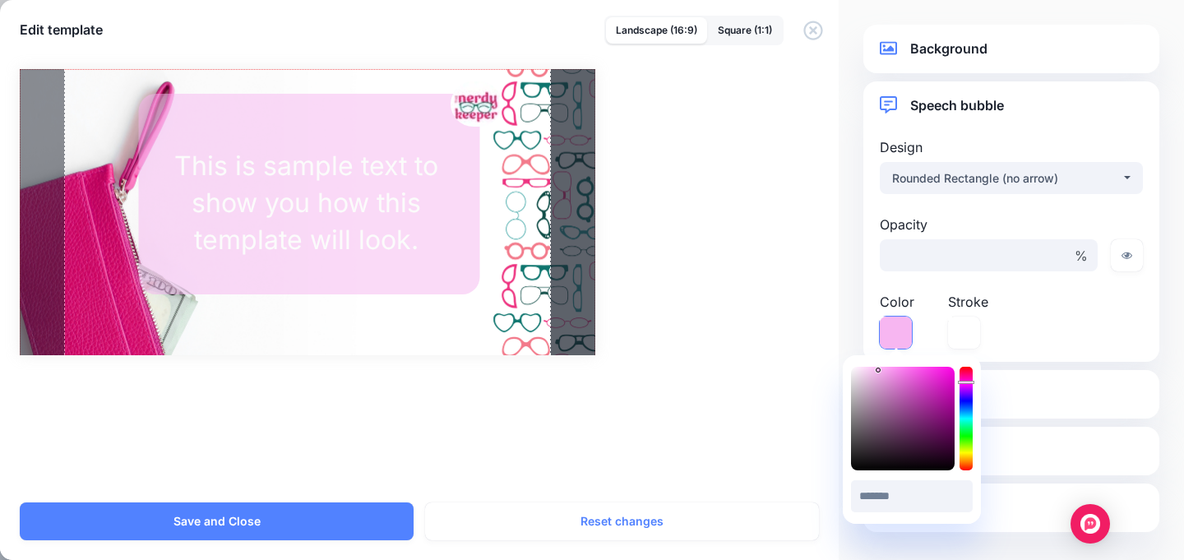
click at [900, 340] on icon at bounding box center [896, 333] width 32 height 32
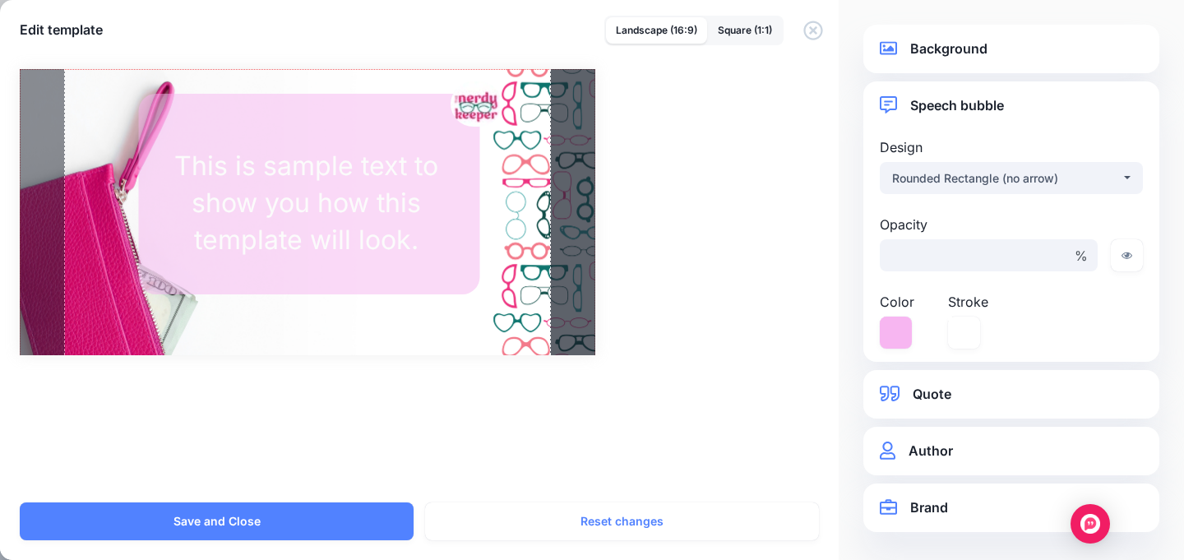
click at [787, 444] on div "Rectangle The Nerdy Keeper / %" at bounding box center [592, 275] width 1184 height 453
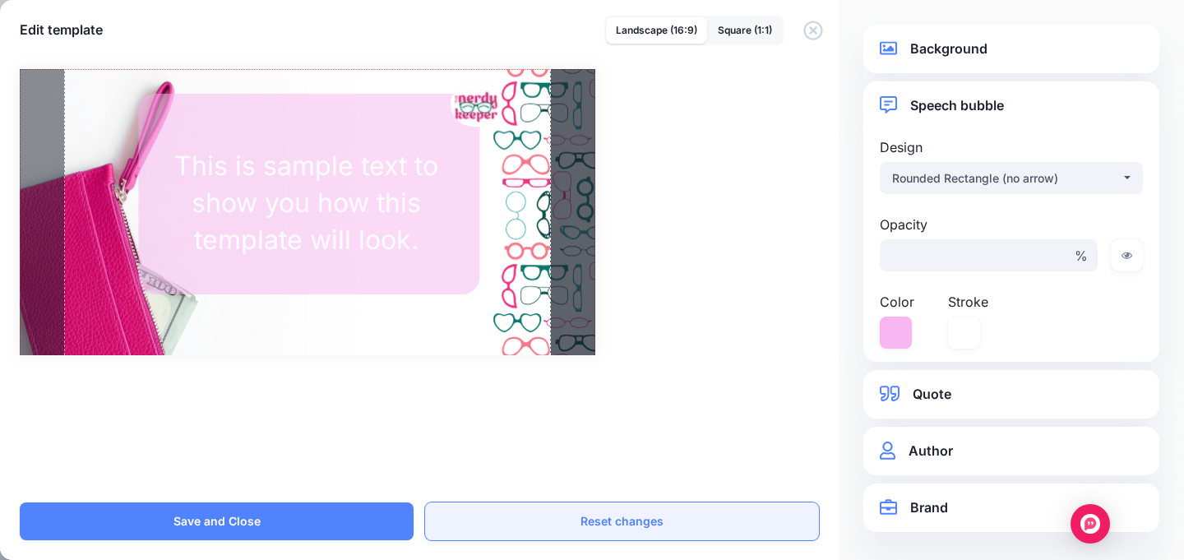
click at [640, 524] on button "Reset changes" at bounding box center [622, 521] width 394 height 38
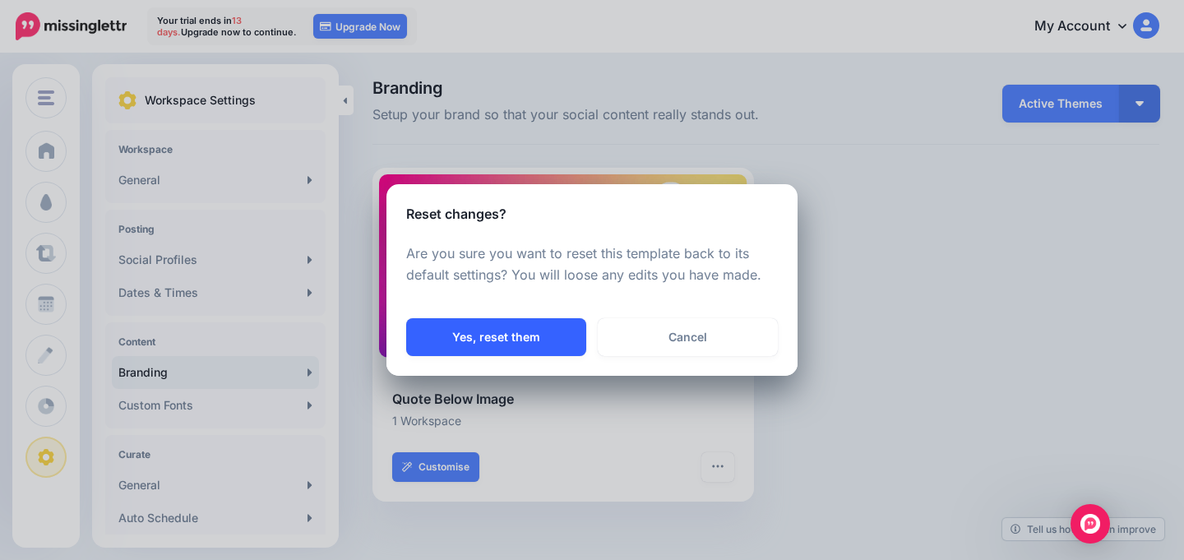
click at [553, 344] on button "Yes, reset them" at bounding box center [496, 337] width 180 height 38
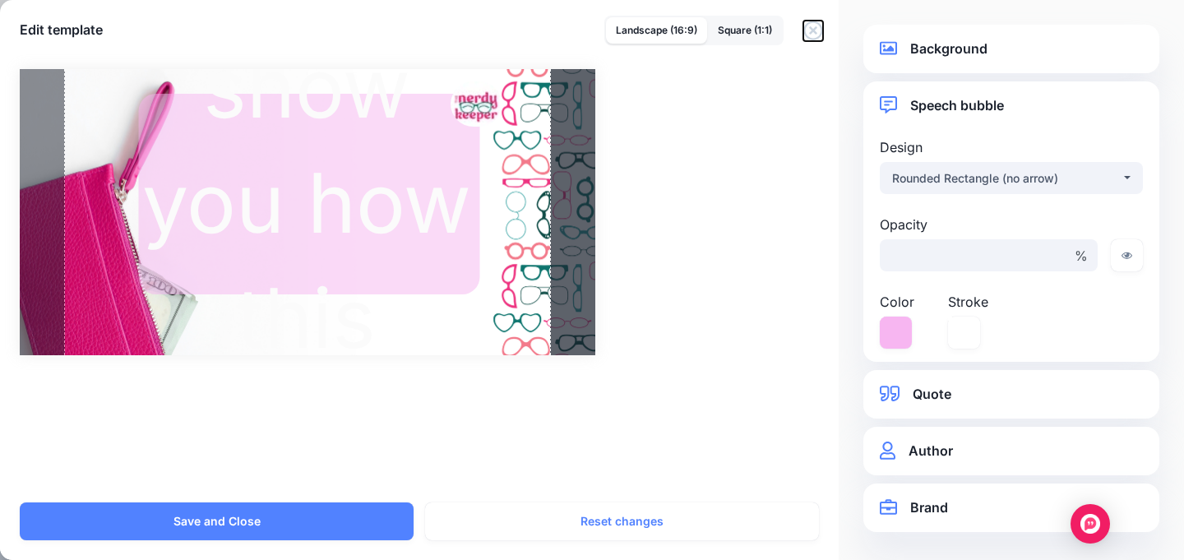
click at [811, 35] on icon "button" at bounding box center [813, 31] width 20 height 20
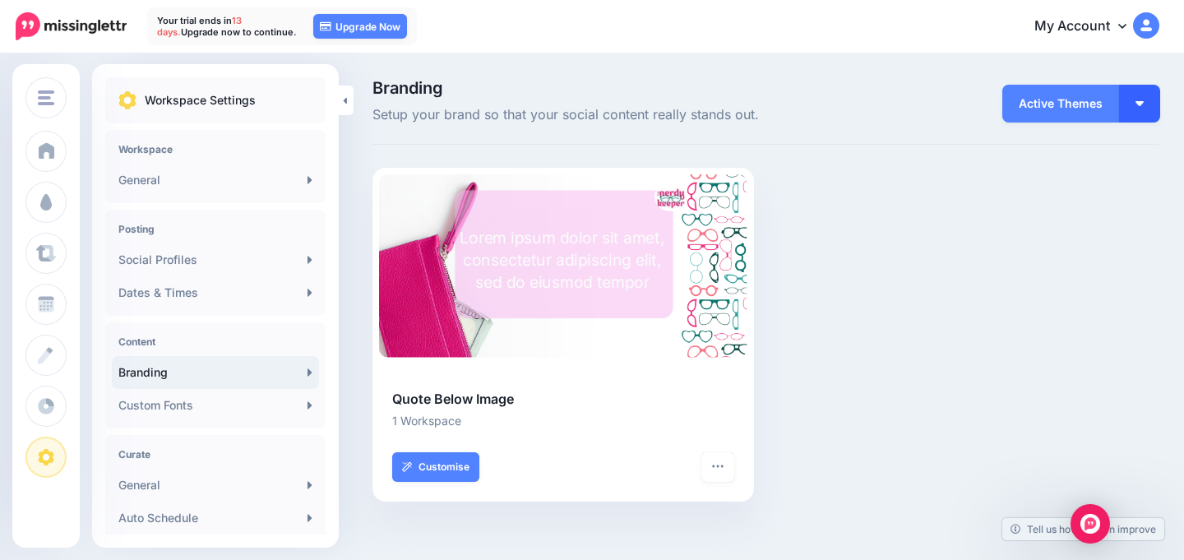
click at [1145, 99] on button "button" at bounding box center [1139, 104] width 41 height 38
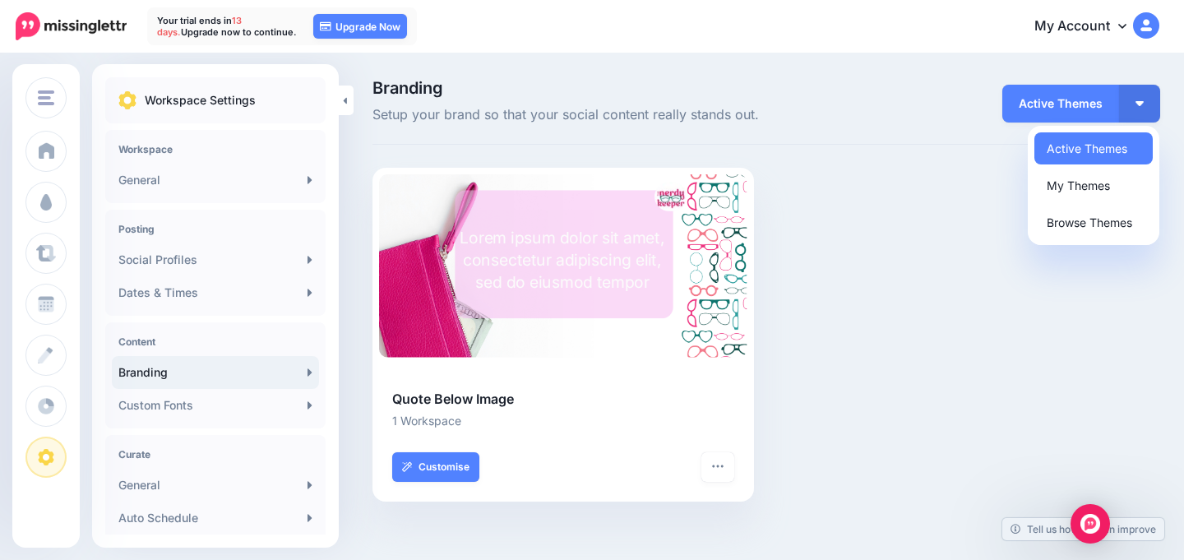
click at [921, 306] on div "Rectangle The Nerdy Keeper Lorem ipsum dolor sit amet, consectetur adipiscing e…" at bounding box center [765, 345] width 811 height 354
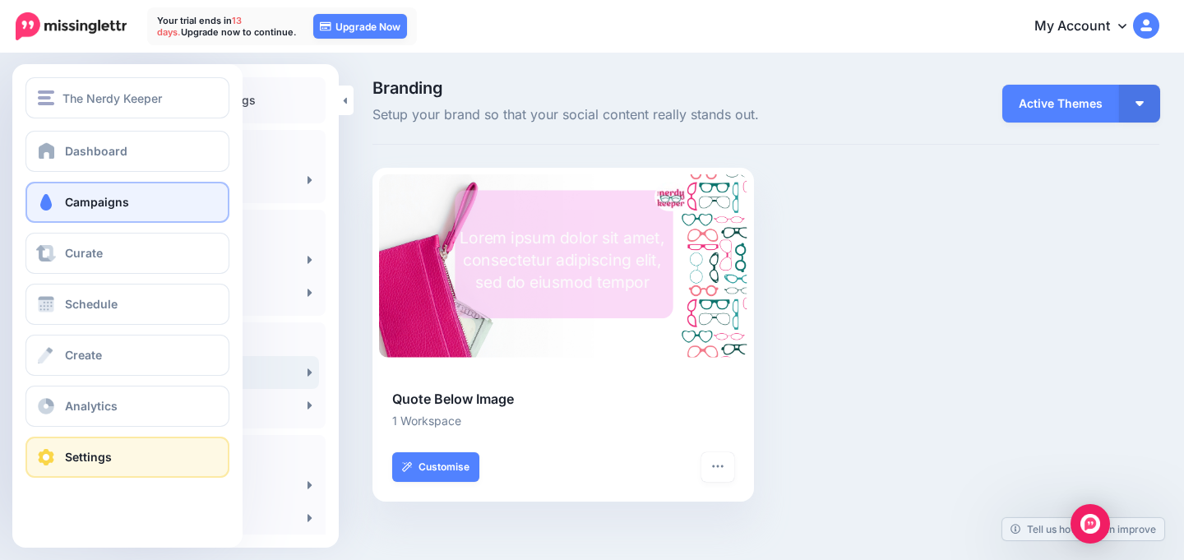
click at [58, 201] on link "Campaigns" at bounding box center [127, 202] width 204 height 41
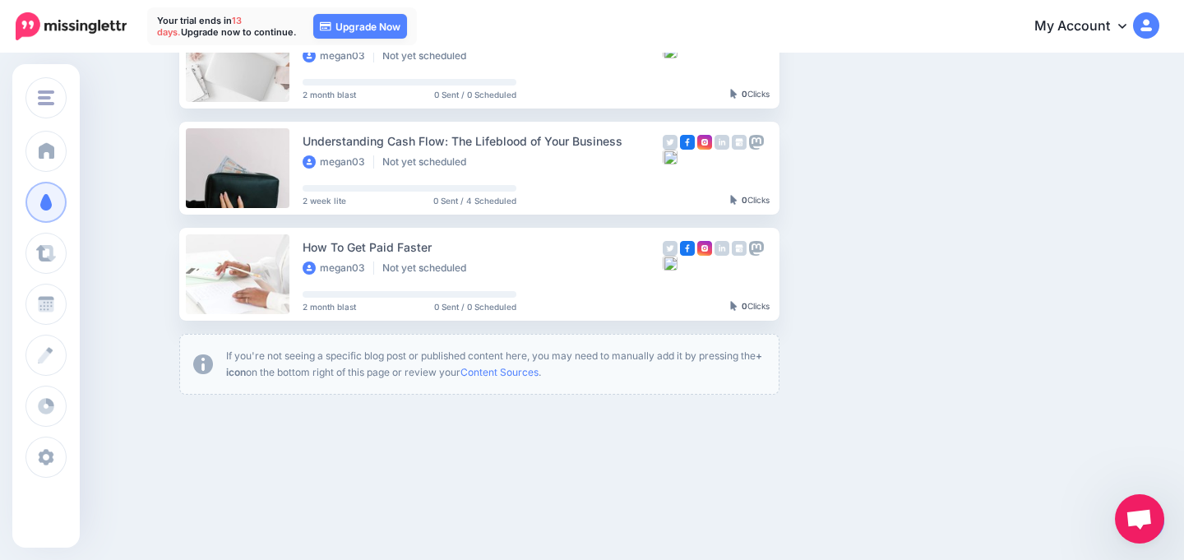
scroll to position [944, 0]
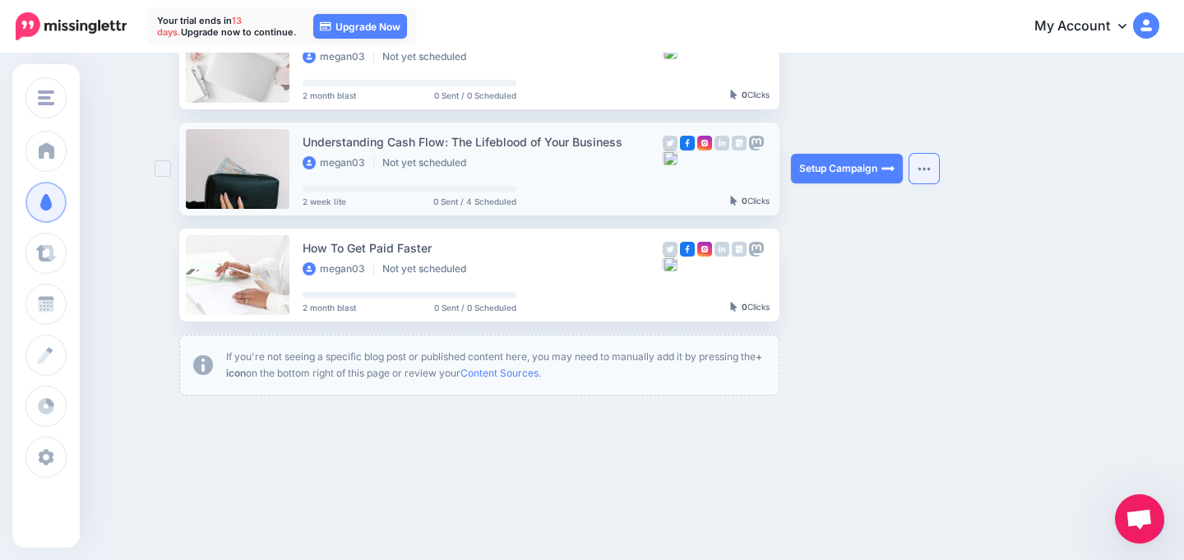
click at [920, 178] on button "button" at bounding box center [924, 169] width 30 height 30
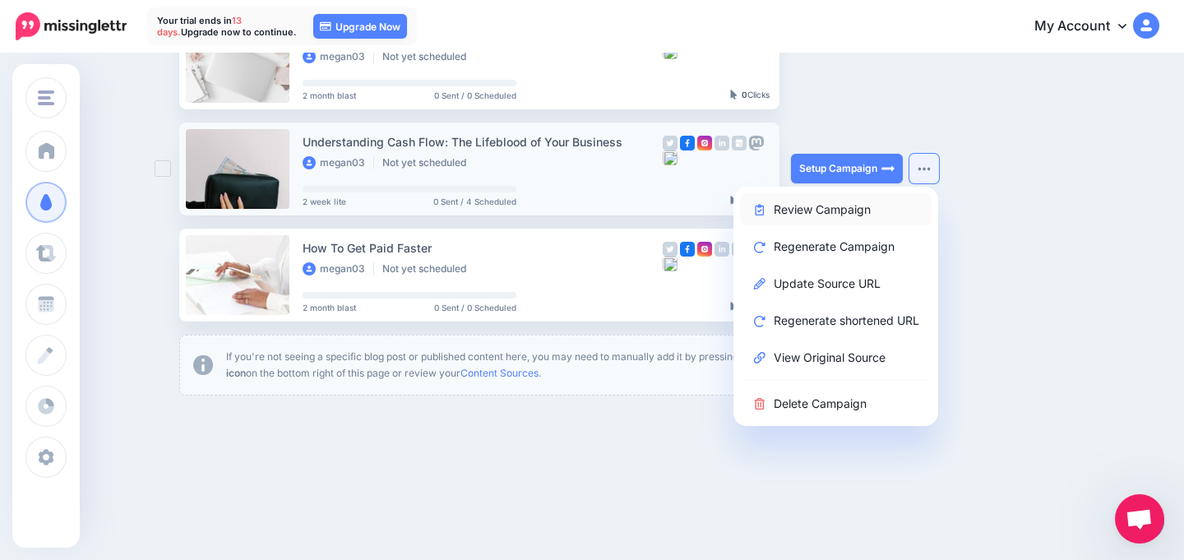
click at [868, 205] on link "Review Campaign" at bounding box center [836, 209] width 192 height 32
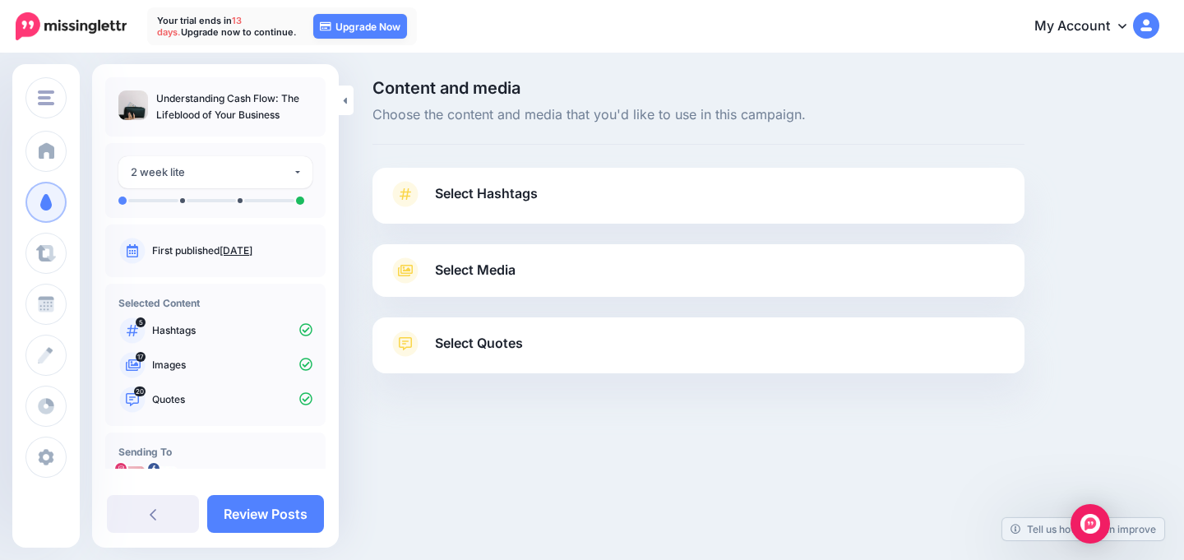
click at [176, 371] on p "Images" at bounding box center [232, 365] width 160 height 15
click at [539, 280] on link "Select Media" at bounding box center [698, 270] width 619 height 26
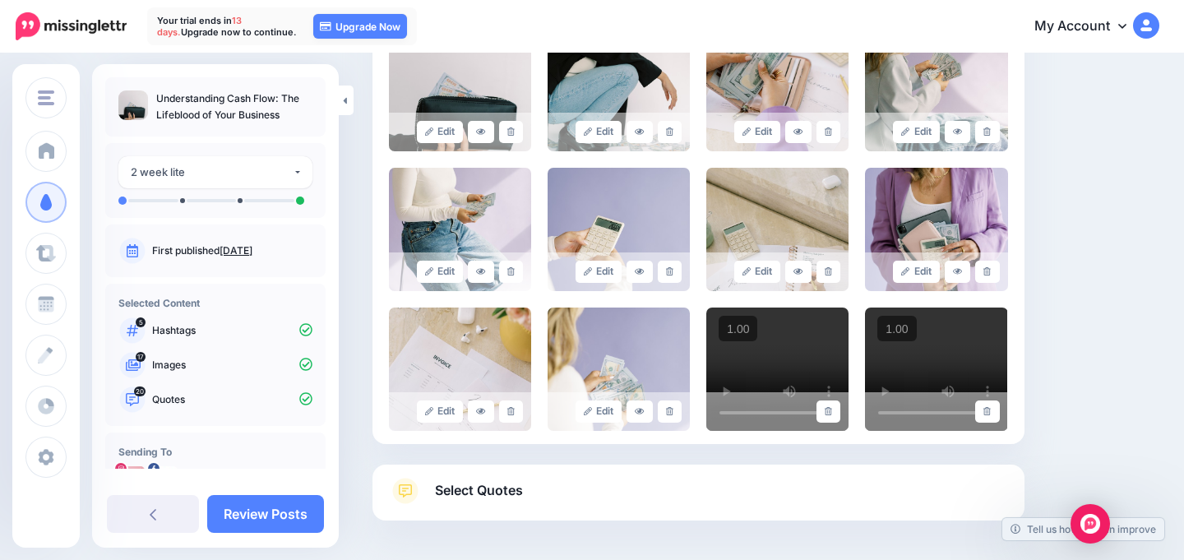
scroll to position [52, 0]
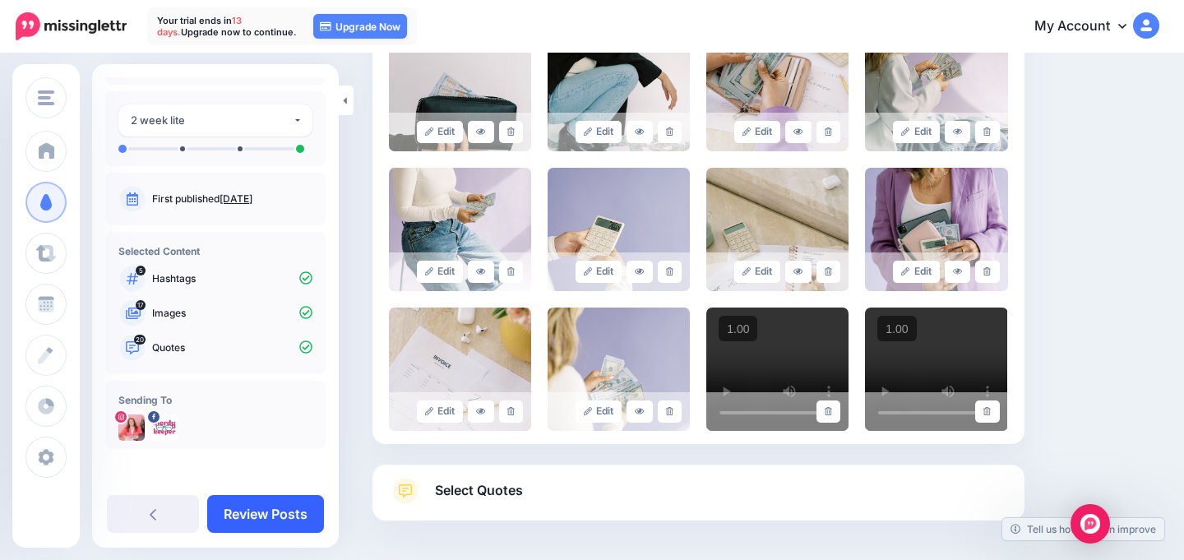
click at [260, 527] on link "Review Posts" at bounding box center [265, 514] width 117 height 38
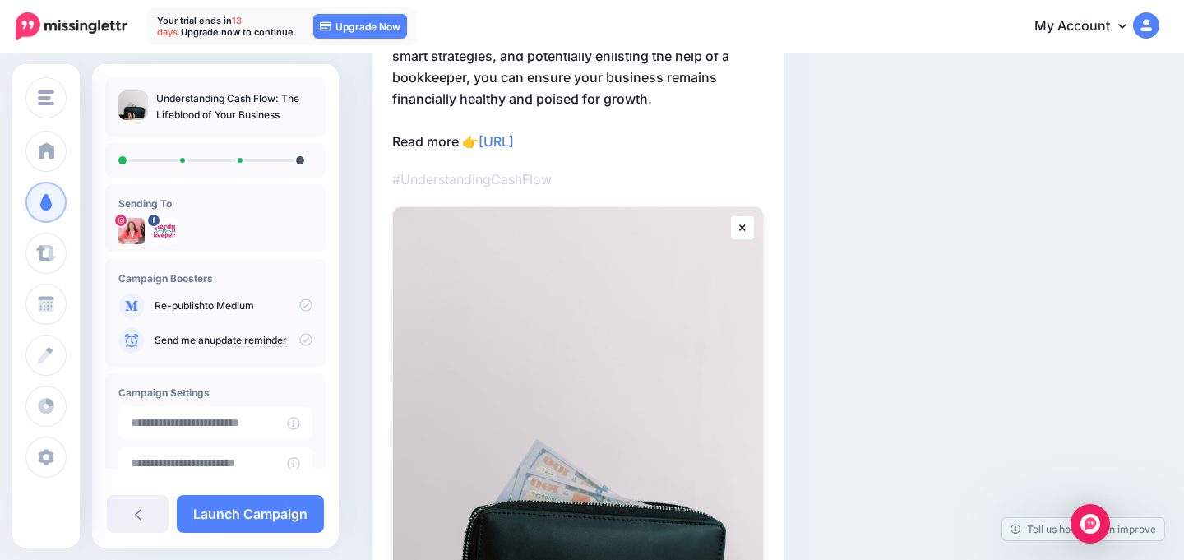
scroll to position [12, 0]
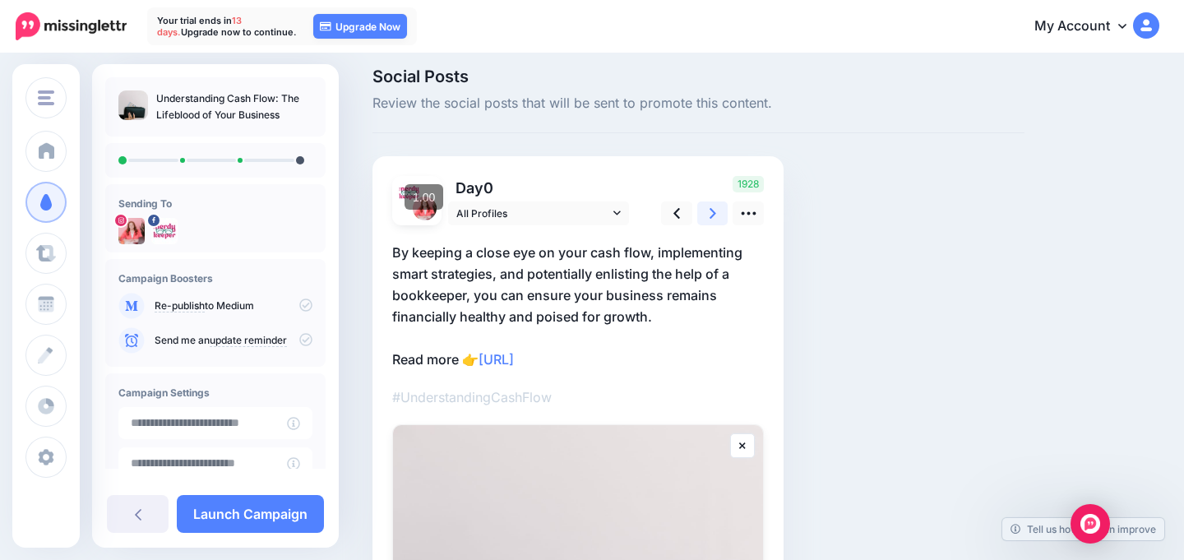
click at [709, 220] on link at bounding box center [712, 213] width 31 height 24
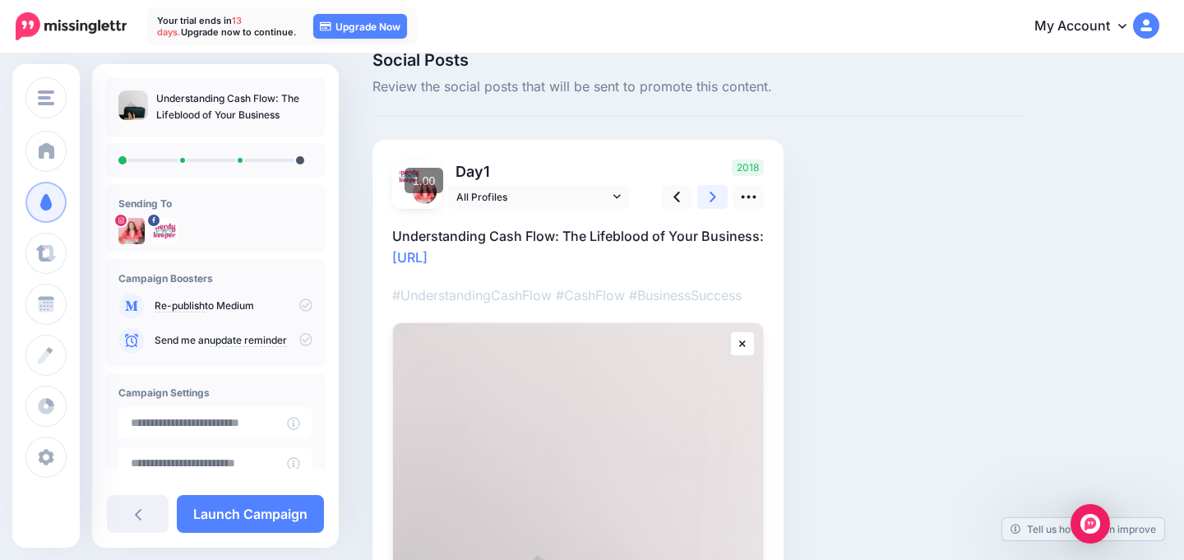
scroll to position [16, 0]
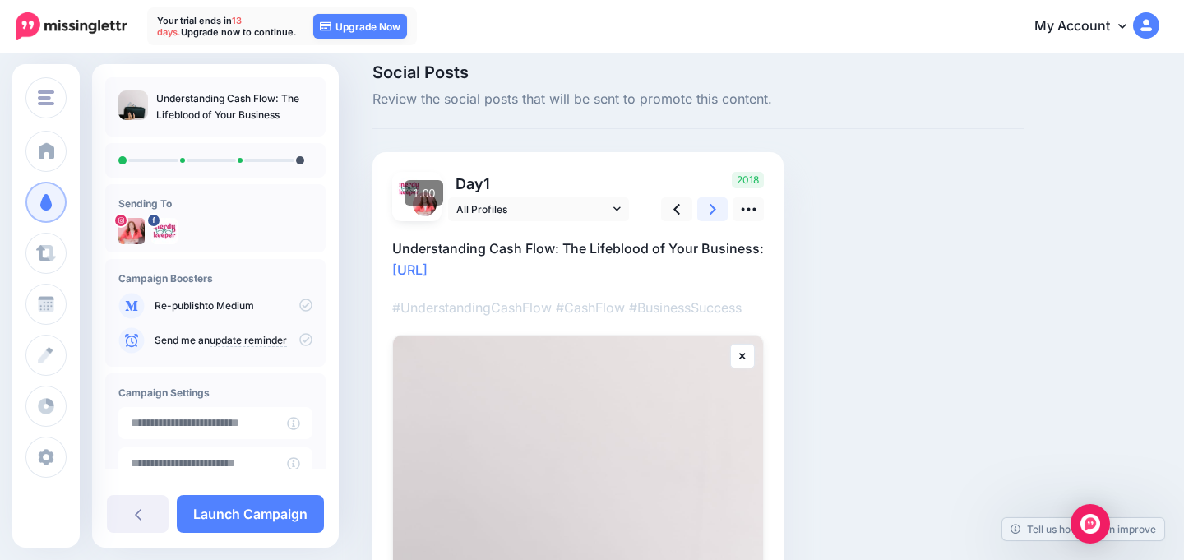
click at [716, 208] on link at bounding box center [712, 209] width 31 height 24
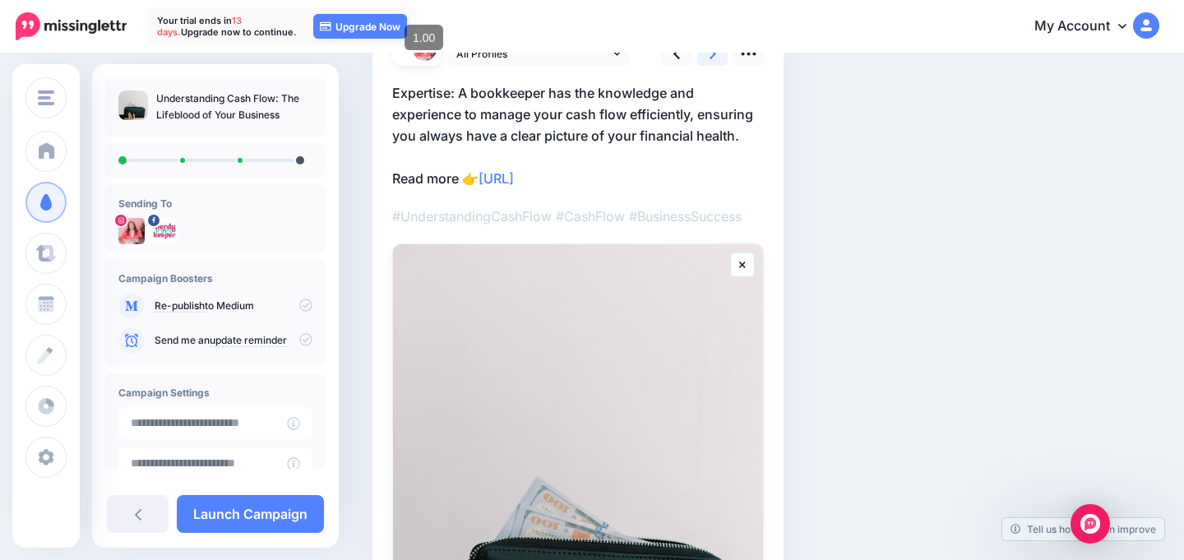
scroll to position [0, 0]
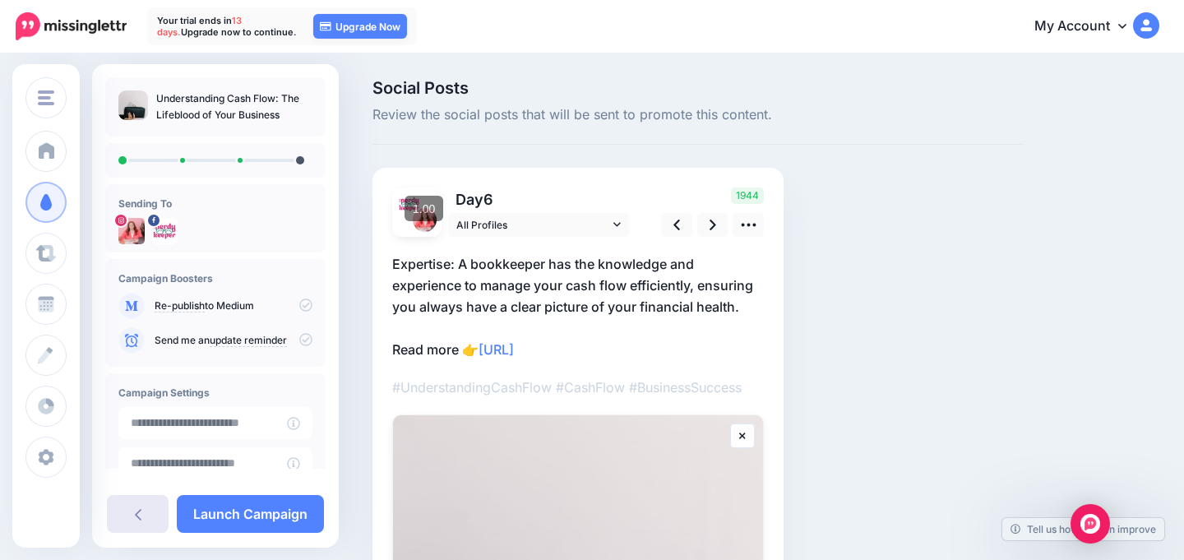
click at [141, 516] on icon at bounding box center [138, 513] width 7 height 13
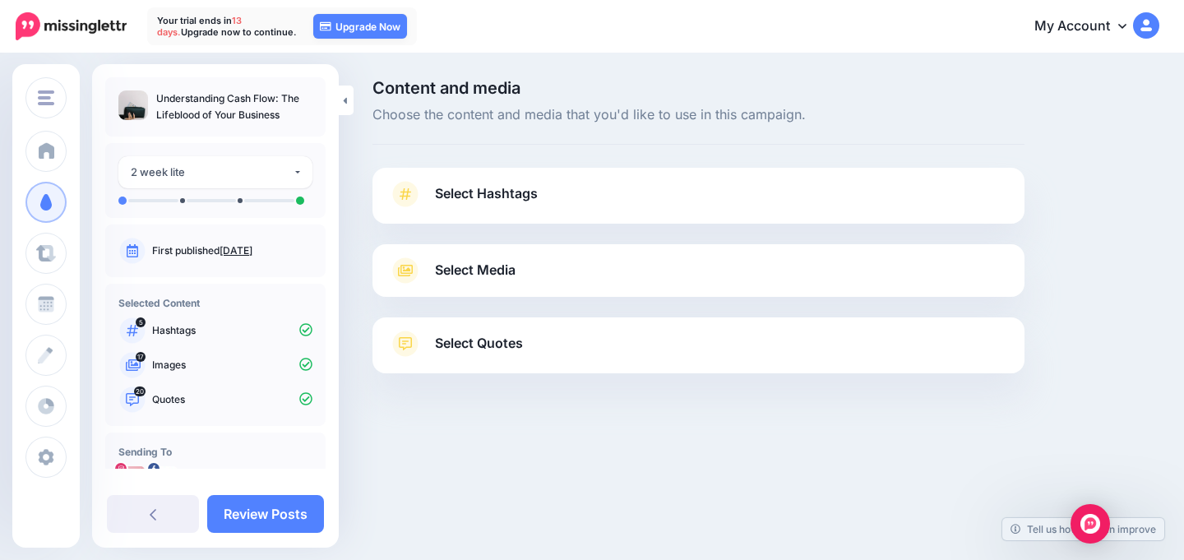
scroll to position [52, 0]
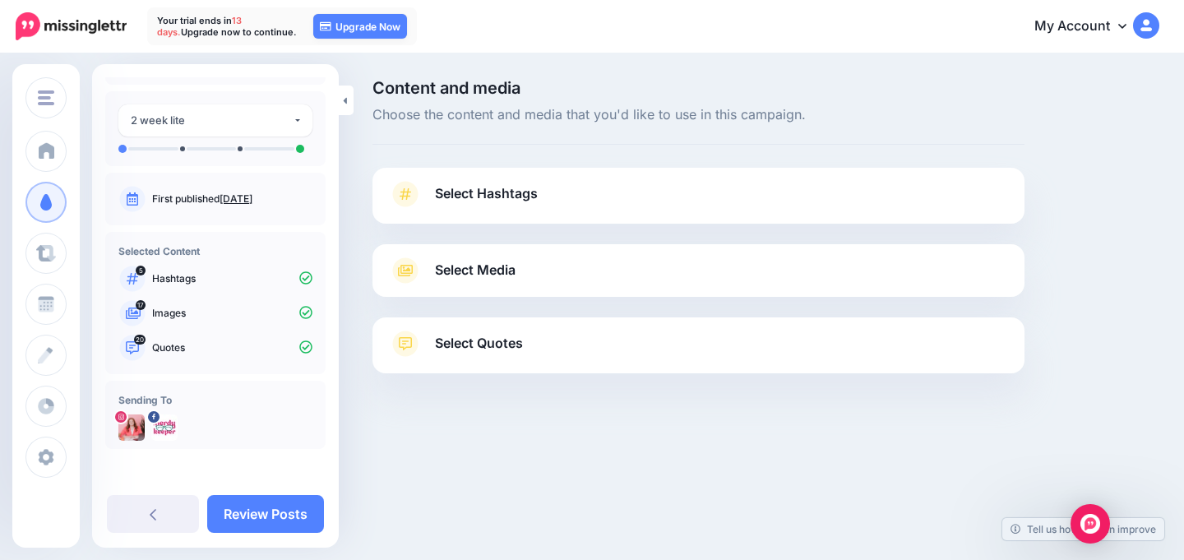
click at [147, 492] on div "**********" at bounding box center [215, 305] width 247 height 483
click at [147, 515] on link at bounding box center [153, 514] width 92 height 38
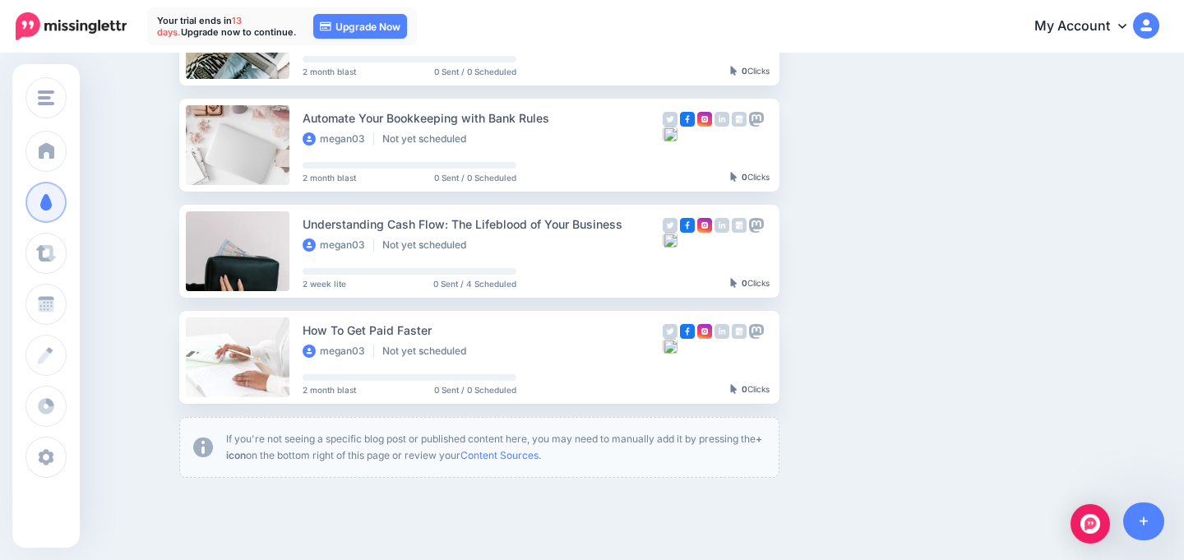
scroll to position [945, 0]
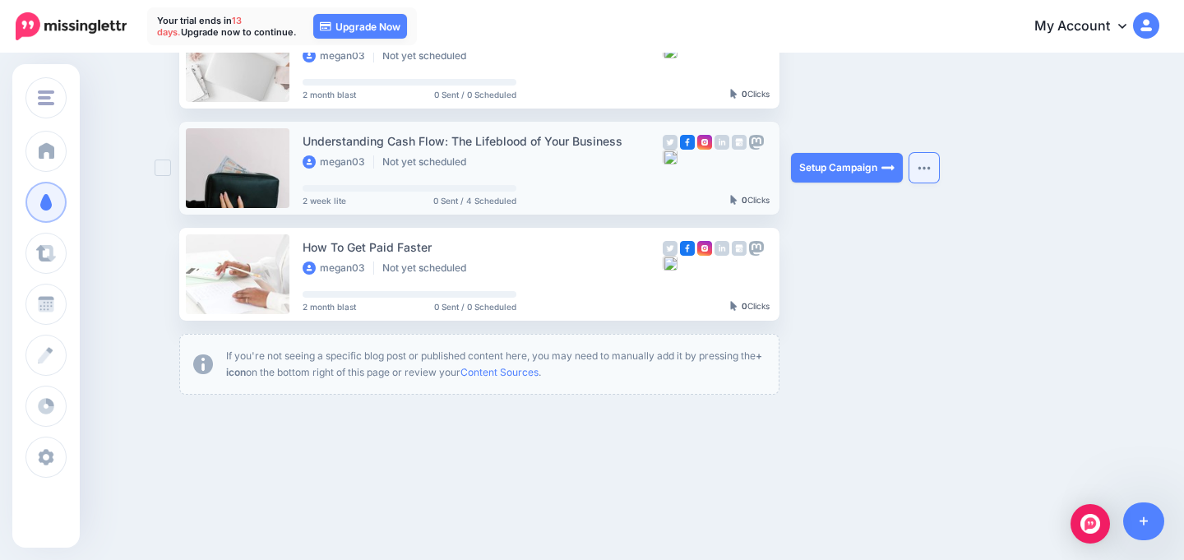
click at [923, 164] on button "button" at bounding box center [924, 168] width 30 height 30
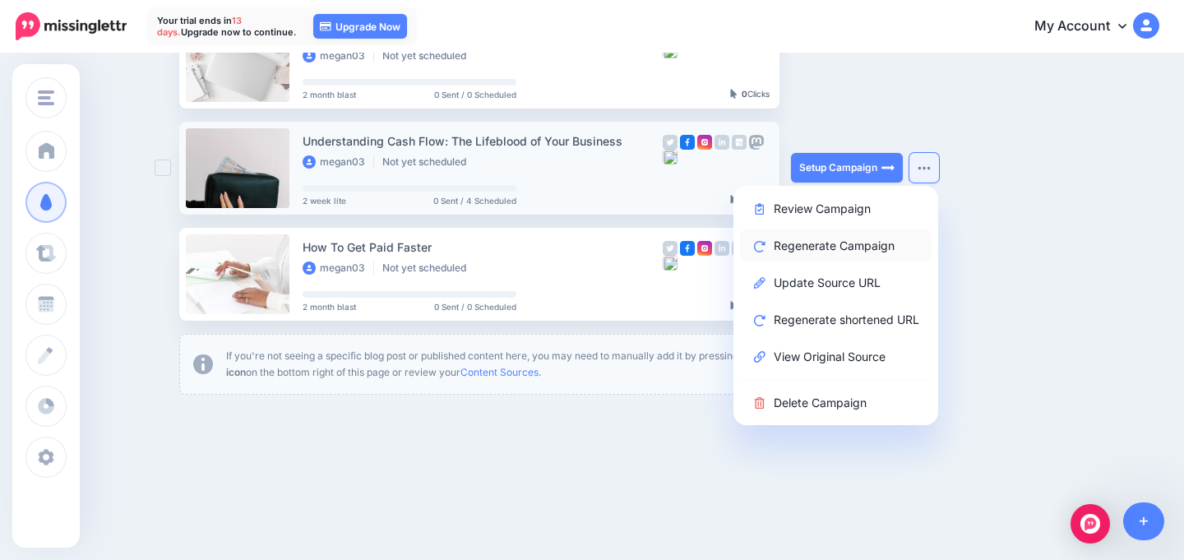
click at [890, 244] on link "Regenerate Campaign" at bounding box center [836, 245] width 192 height 32
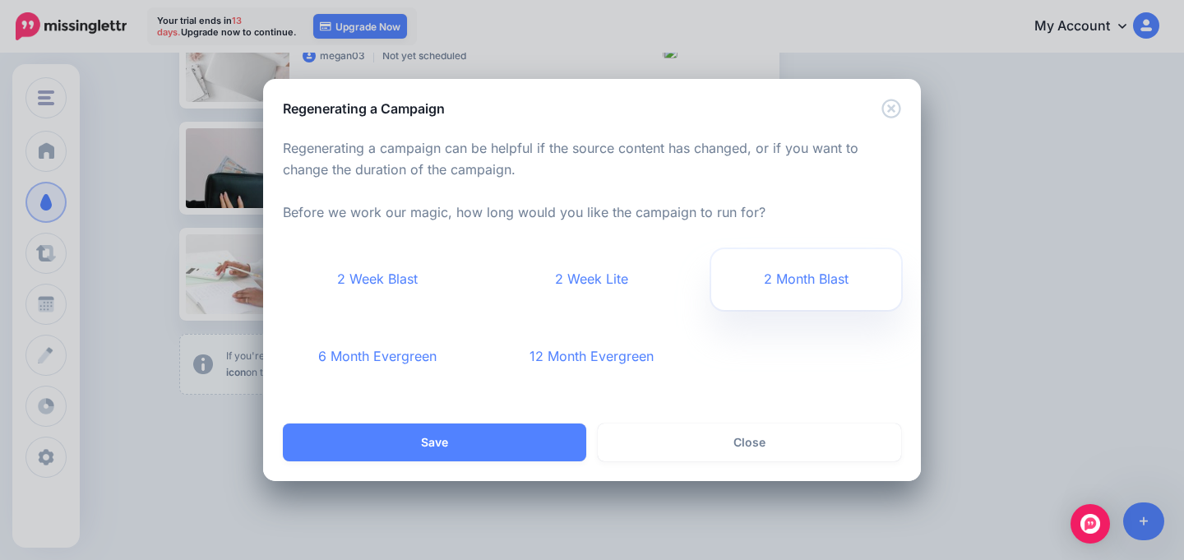
click at [800, 296] on link "2 Month Blast" at bounding box center [806, 279] width 190 height 61
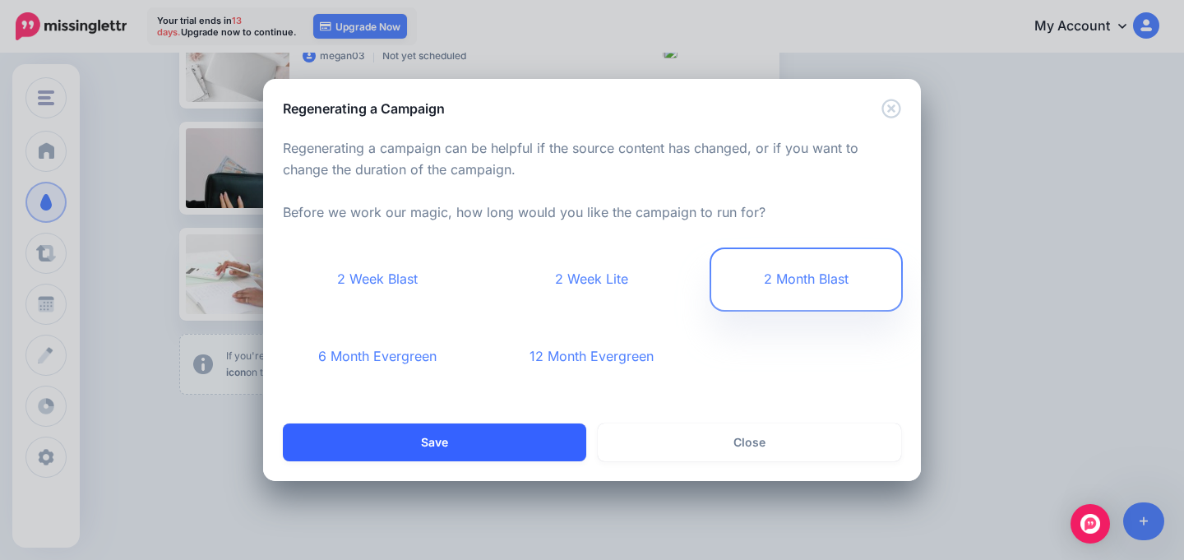
click at [538, 428] on button "Save" at bounding box center [434, 442] width 303 height 38
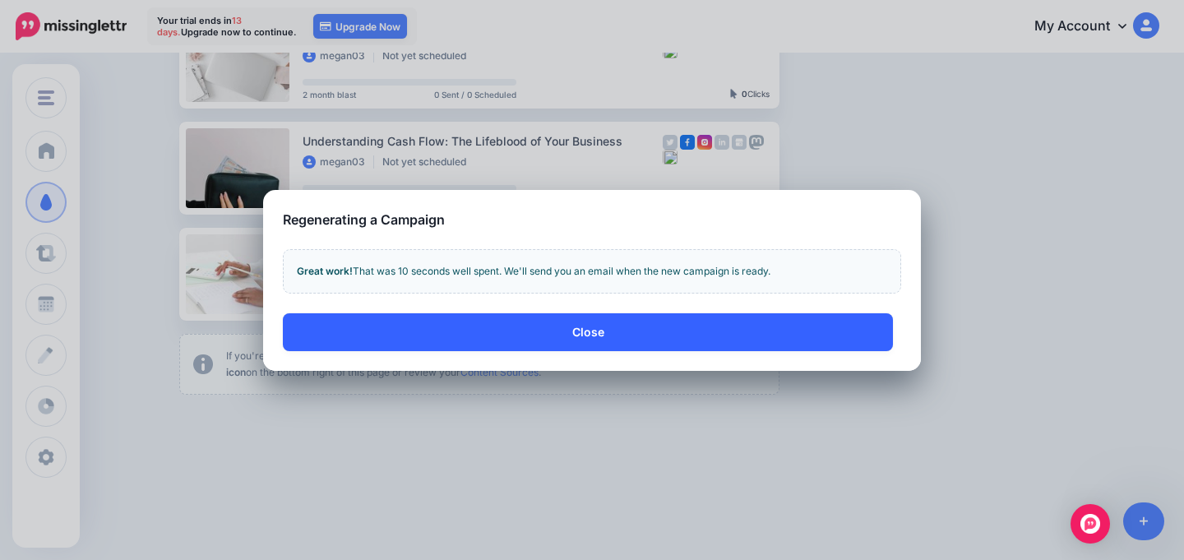
click at [636, 335] on button "Close" at bounding box center [588, 332] width 610 height 38
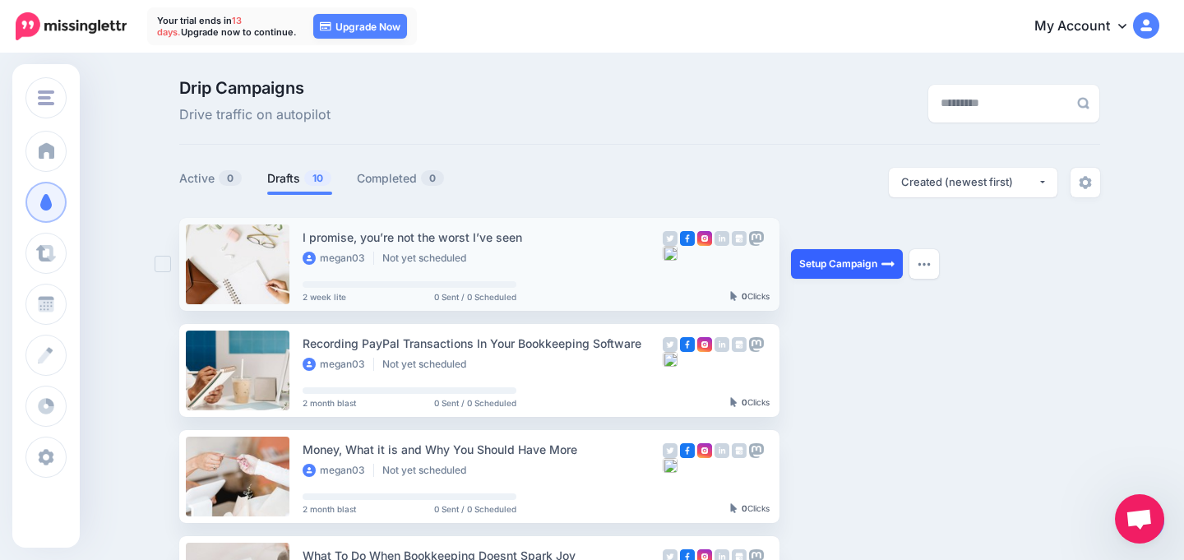
click at [857, 270] on link "Setup Campaign" at bounding box center [847, 264] width 112 height 30
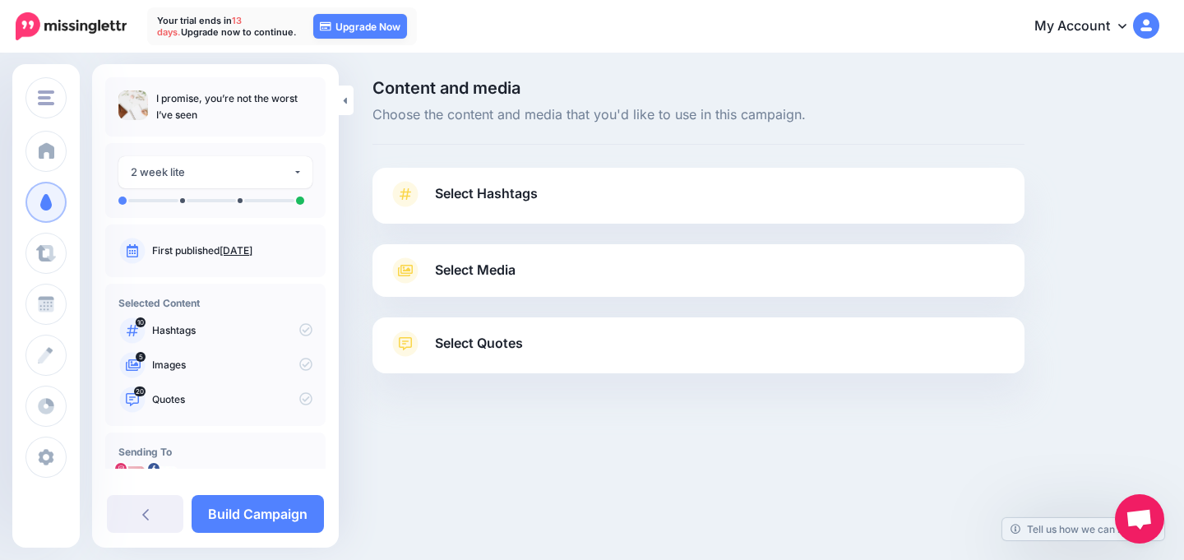
click at [561, 210] on link "Select Hashtags" at bounding box center [698, 202] width 619 height 43
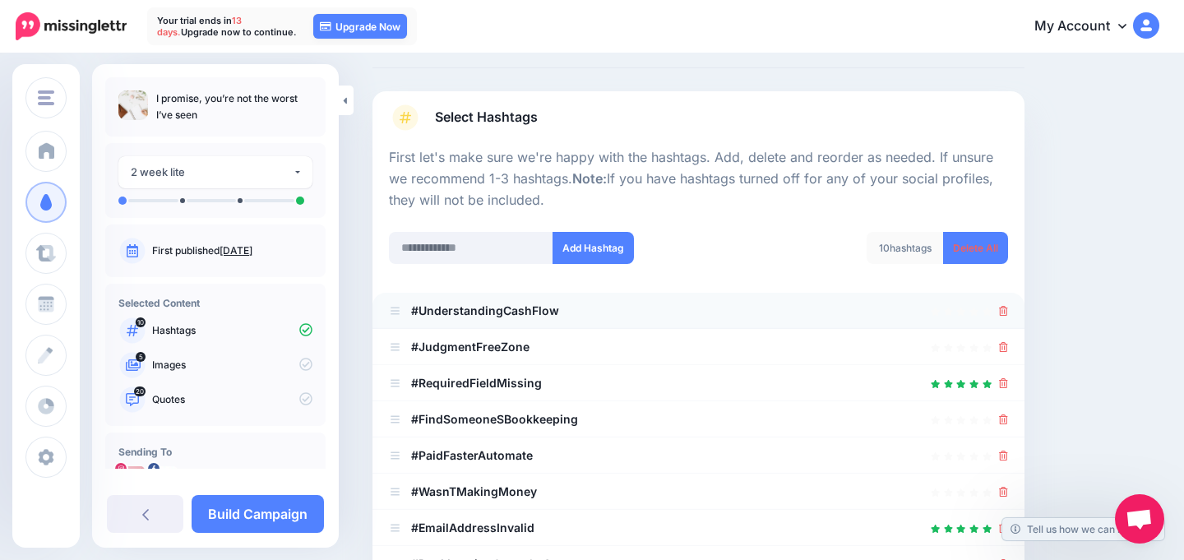
scroll to position [77, 0]
click at [1001, 307] on icon at bounding box center [1003, 310] width 9 height 10
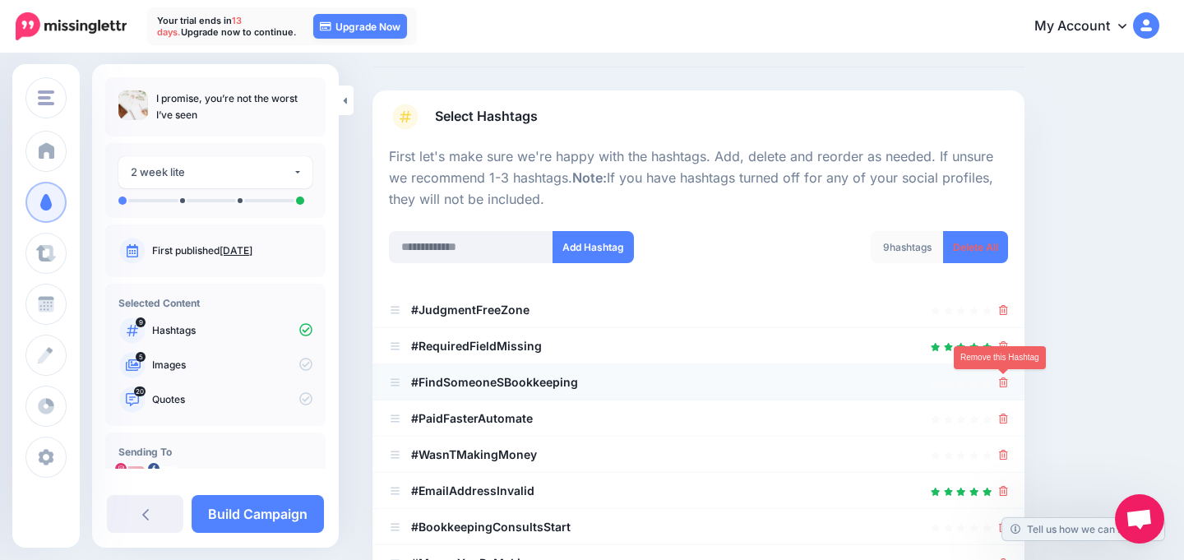
click at [1004, 381] on icon at bounding box center [1003, 382] width 9 height 10
click at [1003, 383] on icon at bounding box center [1003, 382] width 9 height 10
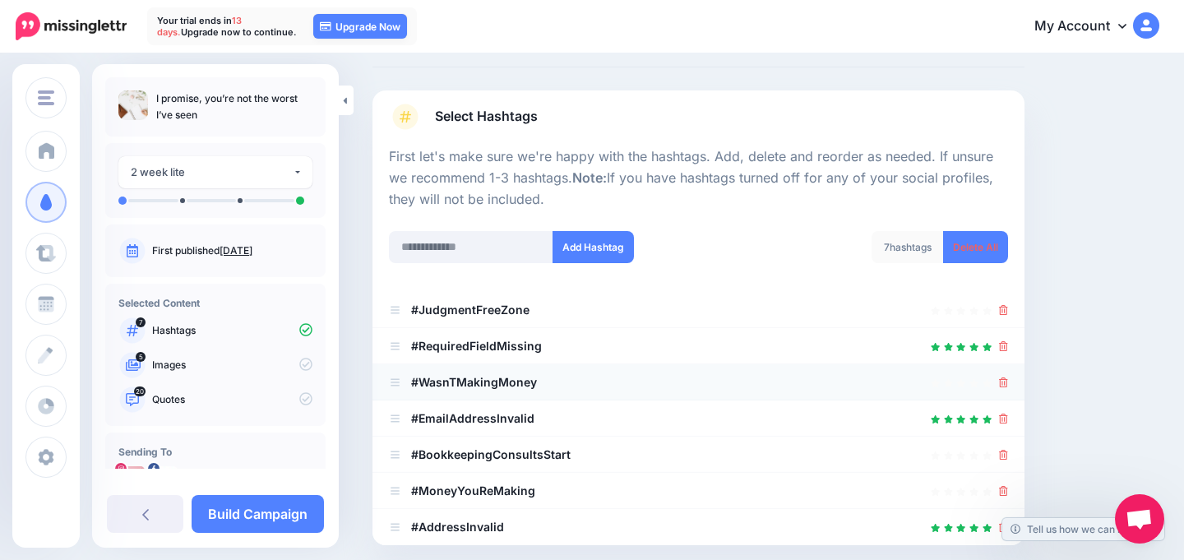
click at [1004, 389] on div at bounding box center [1003, 382] width 9 height 20
click at [1004, 383] on icon at bounding box center [1003, 382] width 9 height 10
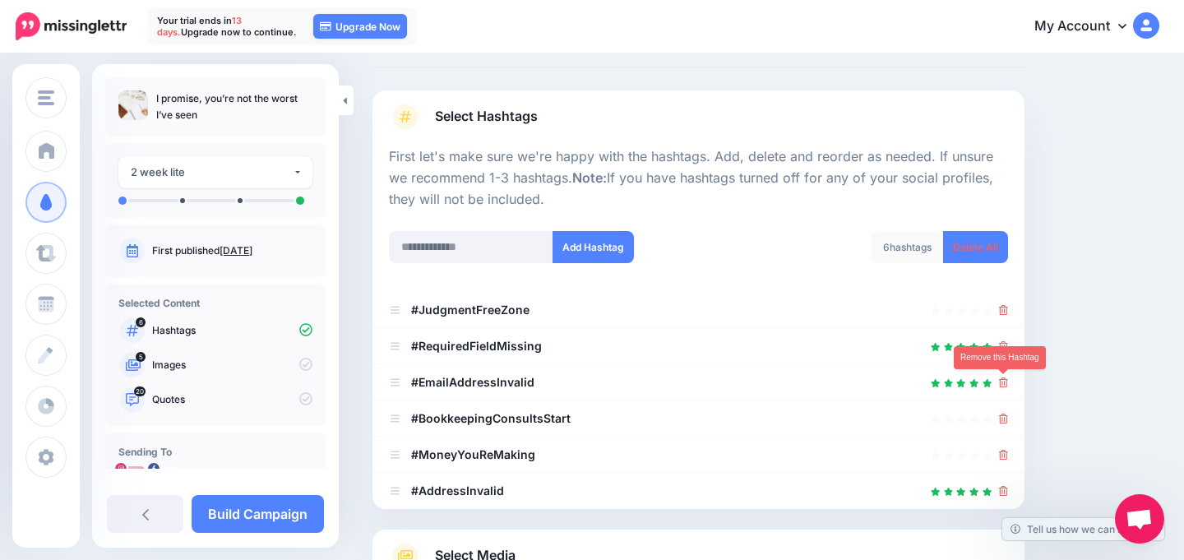
click at [1004, 383] on icon at bounding box center [1003, 382] width 9 height 10
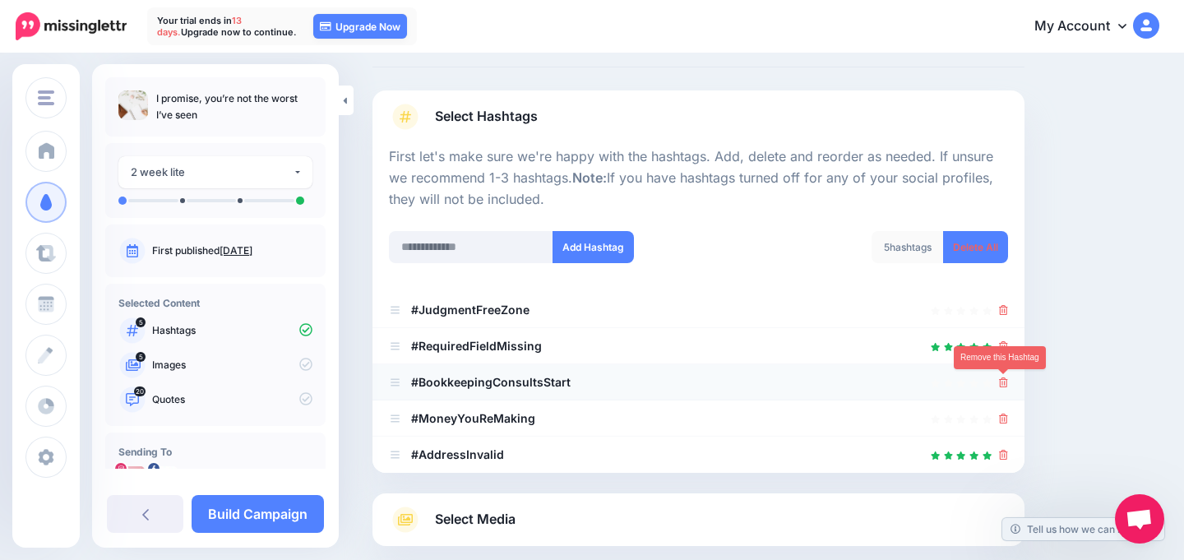
click at [1002, 383] on icon at bounding box center [1003, 382] width 9 height 10
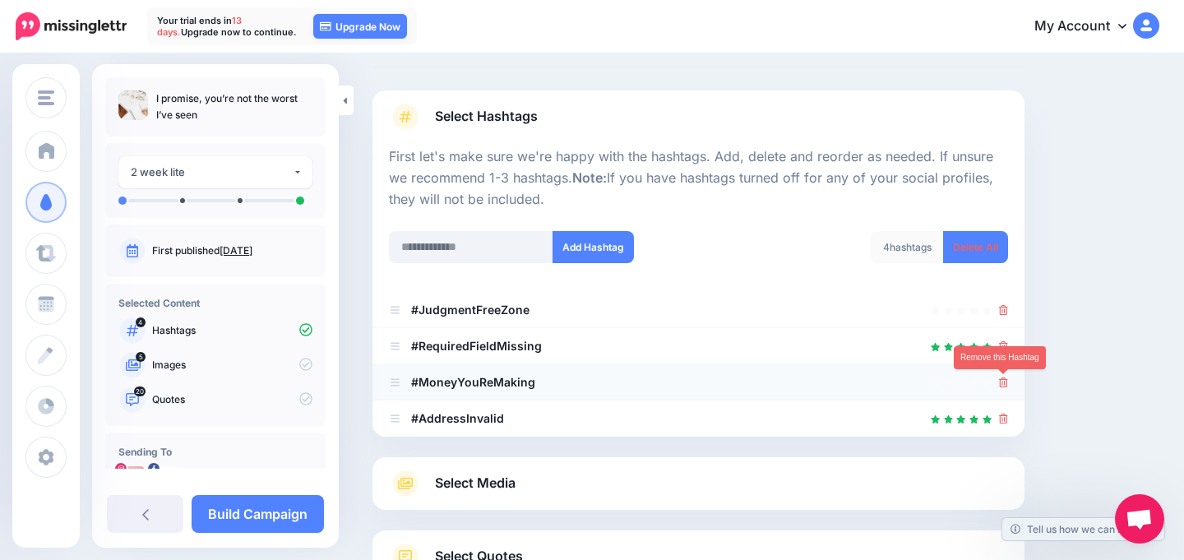
click at [1004, 386] on icon at bounding box center [1003, 382] width 9 height 10
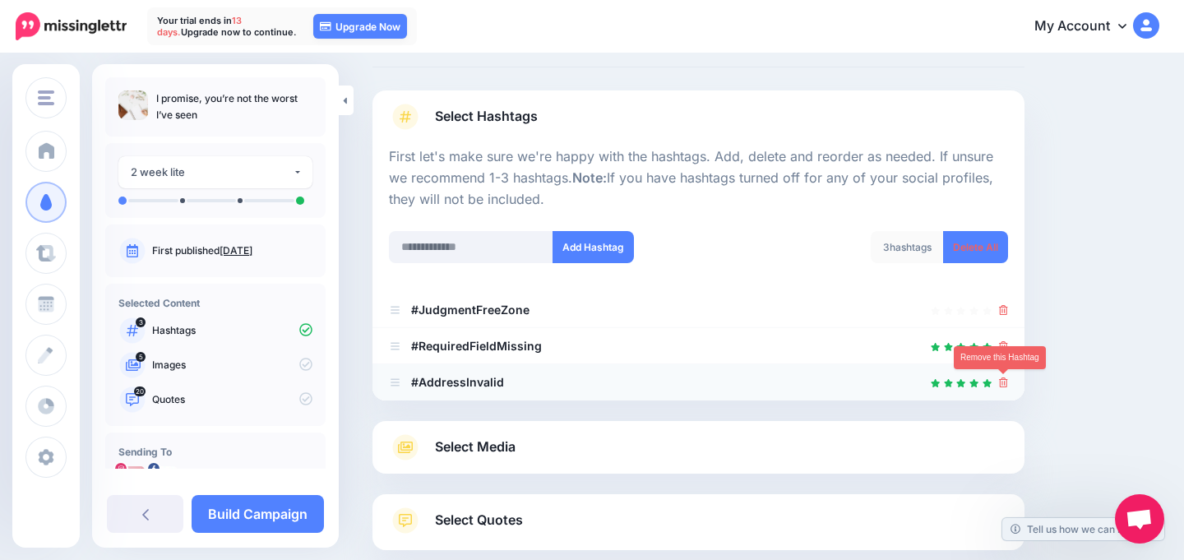
click at [1004, 386] on icon at bounding box center [1003, 382] width 9 height 10
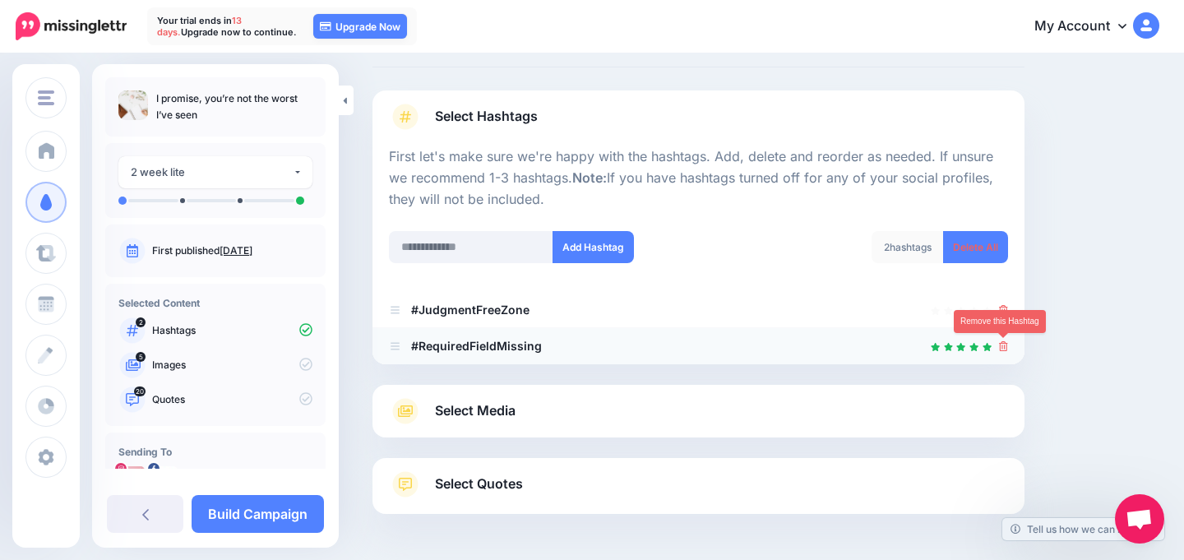
click at [1004, 346] on icon at bounding box center [1003, 346] width 9 height 10
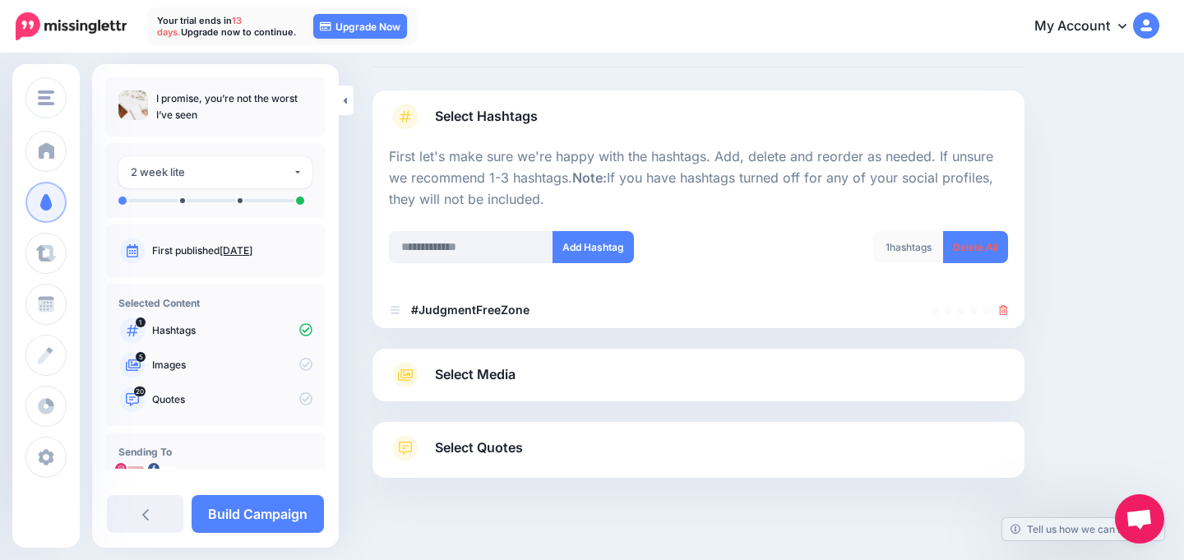
click at [243, 250] on link "Nov. 2, 2022" at bounding box center [236, 250] width 33 height 12
click at [577, 381] on link "Select Media" at bounding box center [698, 375] width 619 height 26
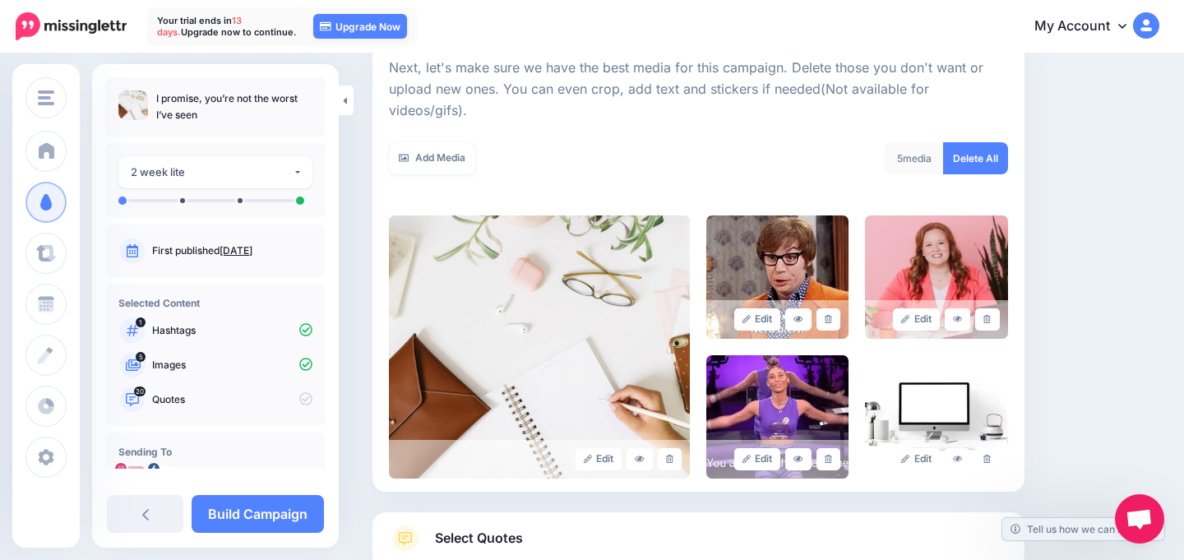
scroll to position [235, 0]
click at [987, 314] on icon at bounding box center [986, 318] width 7 height 9
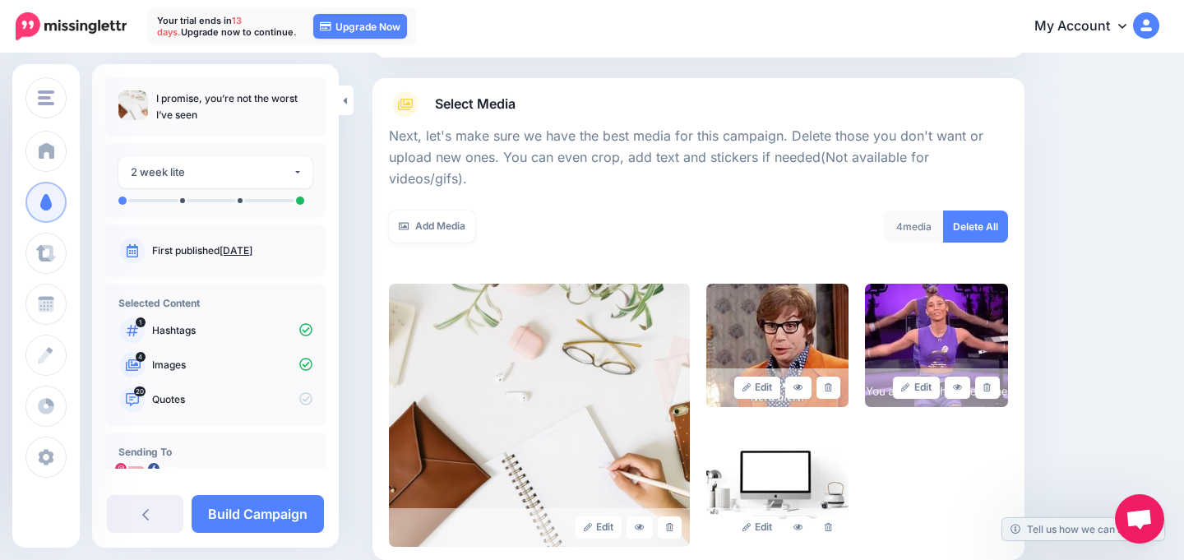
scroll to position [165, 0]
click at [826, 377] on link at bounding box center [828, 388] width 24 height 22
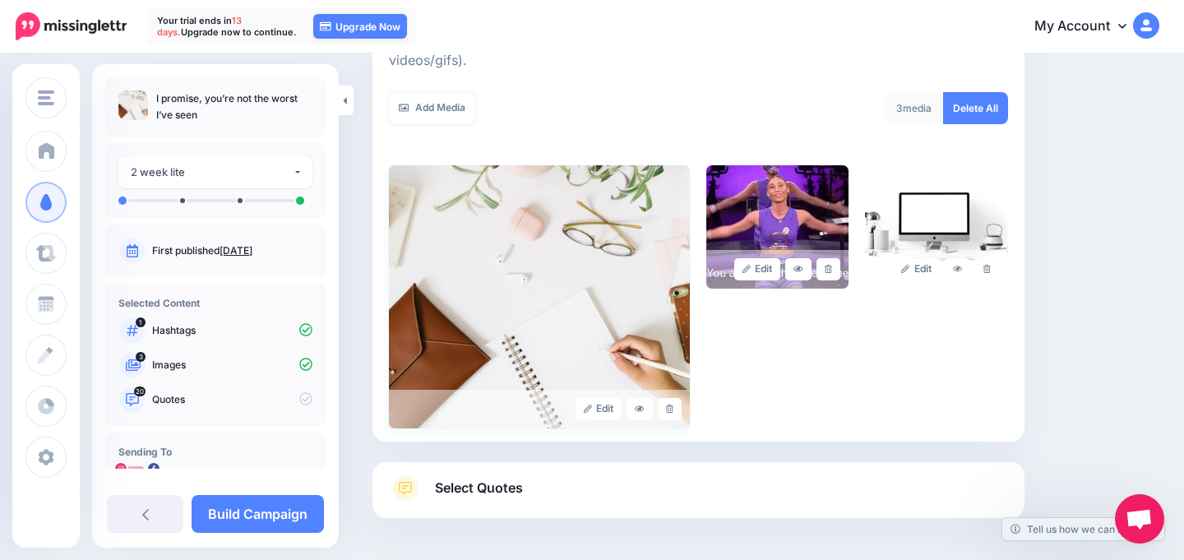
scroll to position [290, 0]
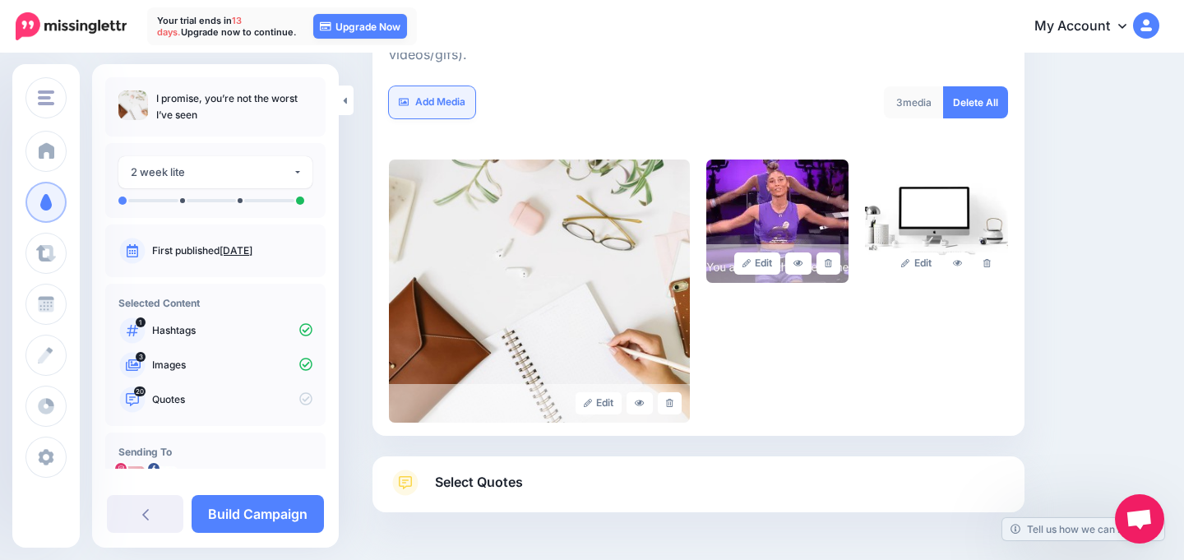
click at [427, 90] on link "Add Media" at bounding box center [432, 102] width 86 height 32
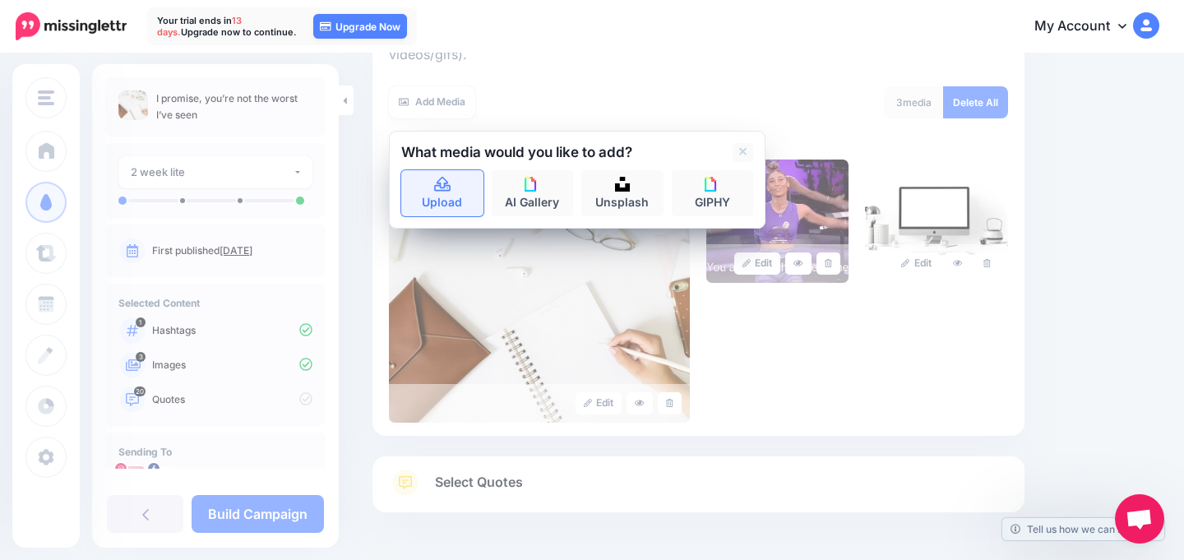
click at [448, 172] on link "Upload" at bounding box center [442, 193] width 82 height 46
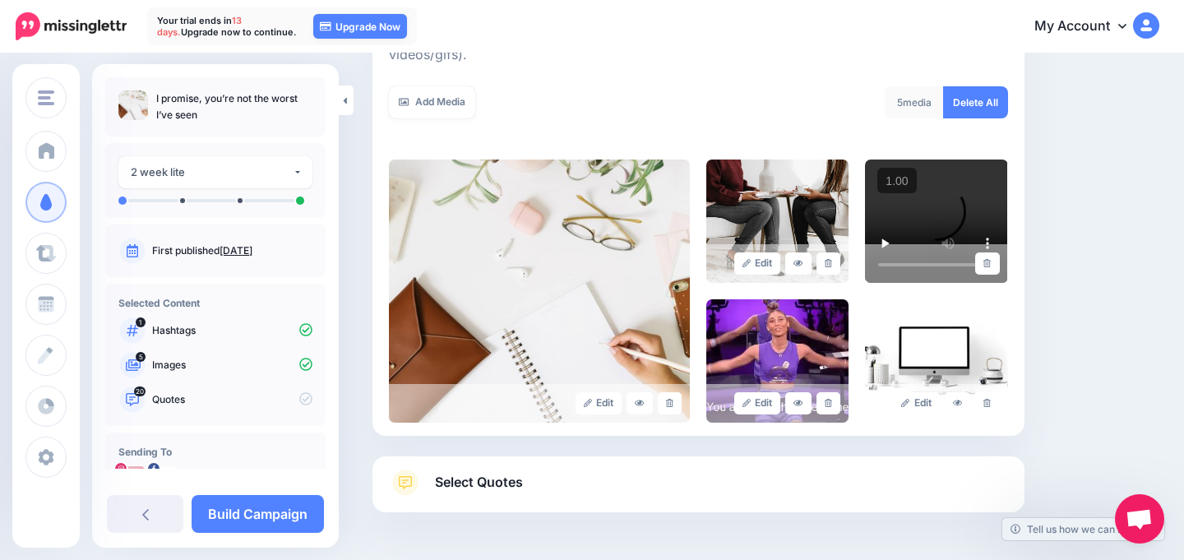
scroll to position [328, 0]
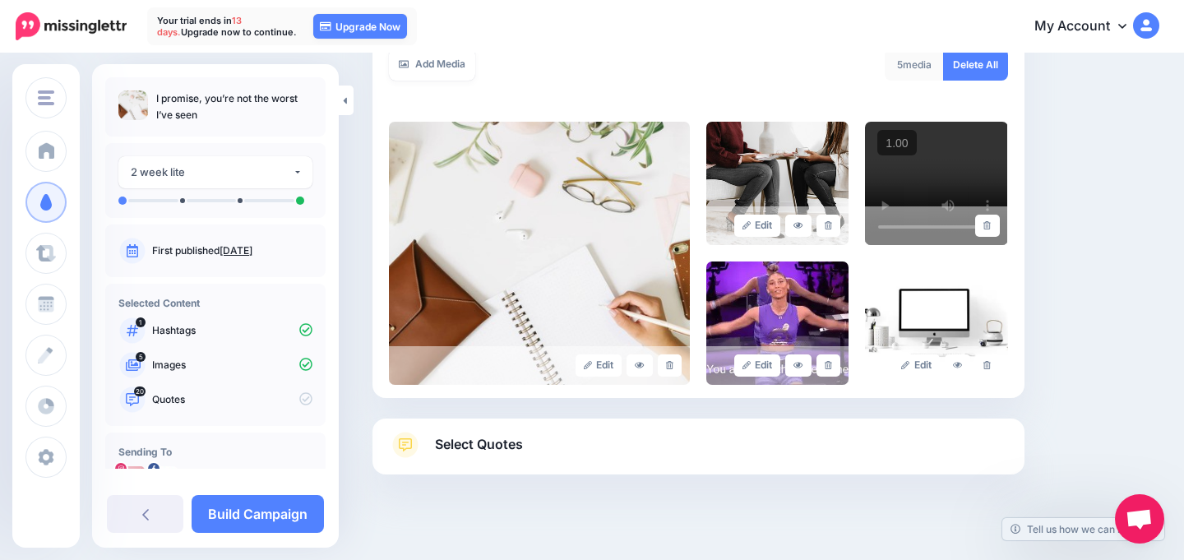
click at [600, 432] on link "Select Quotes" at bounding box center [698, 453] width 619 height 43
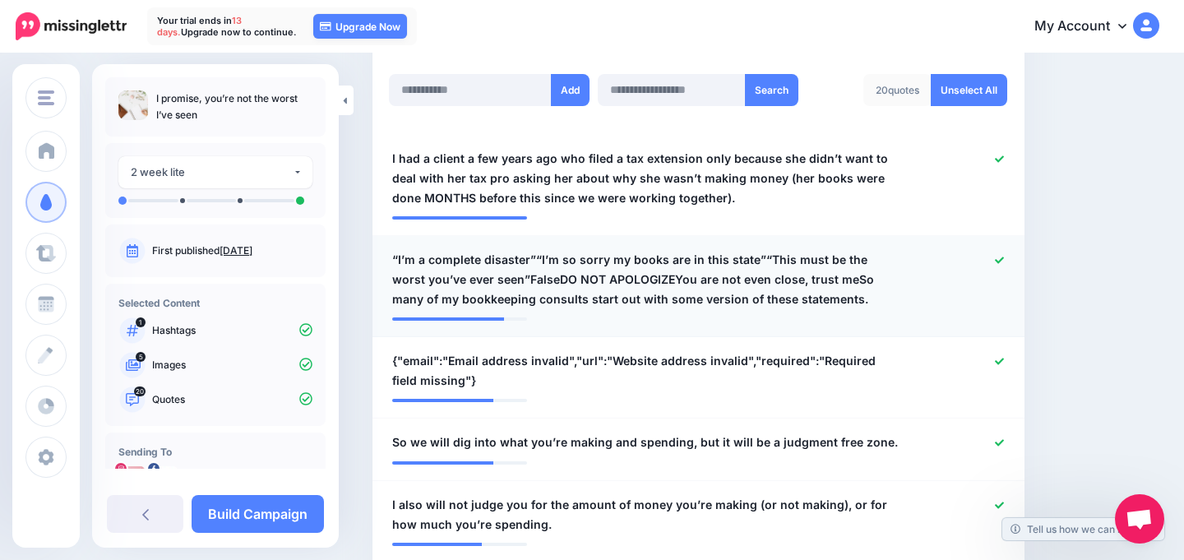
scroll to position [443, 0]
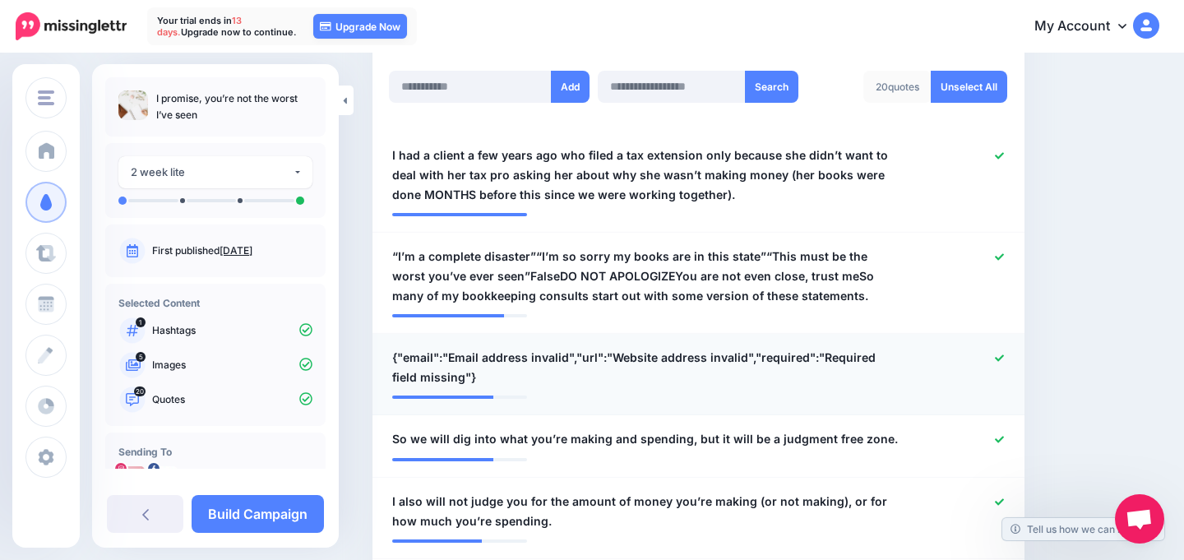
click at [1002, 356] on icon at bounding box center [999, 357] width 9 height 7
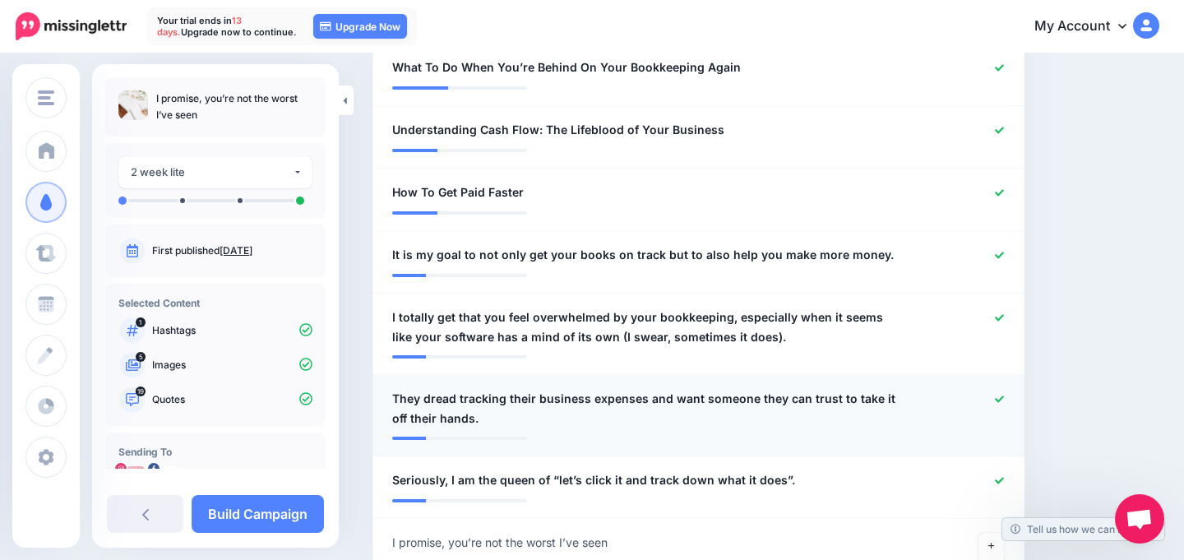
scroll to position [1592, 0]
click at [1001, 401] on icon at bounding box center [999, 399] width 9 height 9
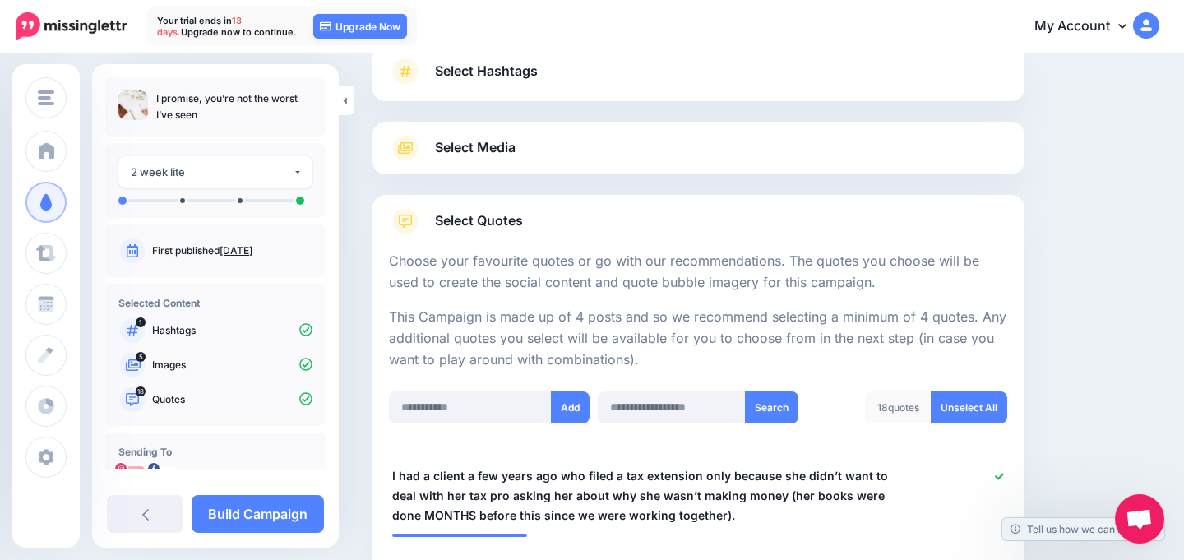
scroll to position [125, 0]
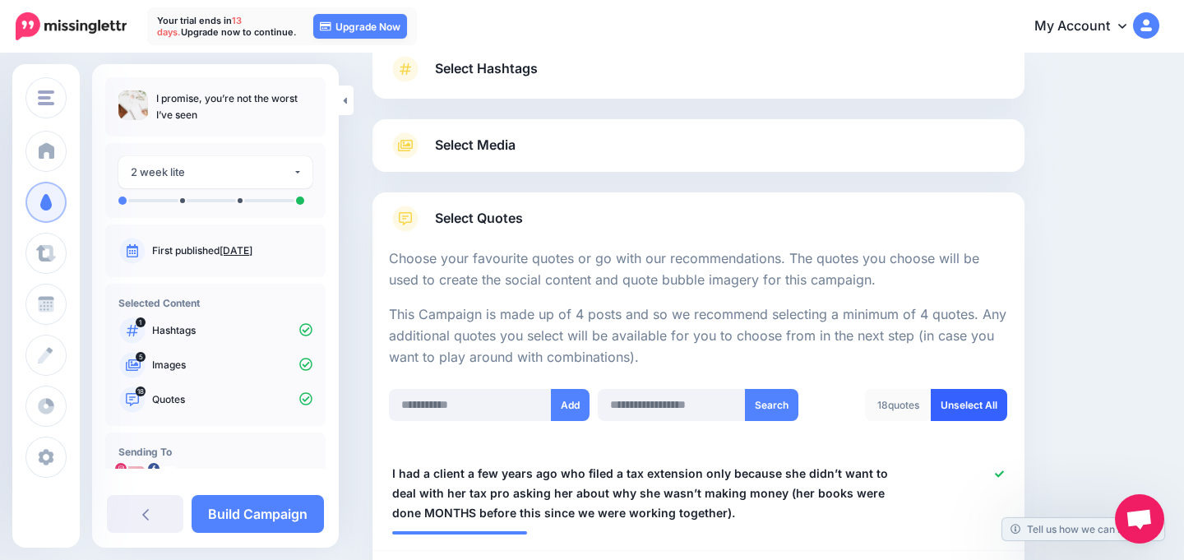
click at [985, 389] on link "Unselect All" at bounding box center [969, 405] width 76 height 32
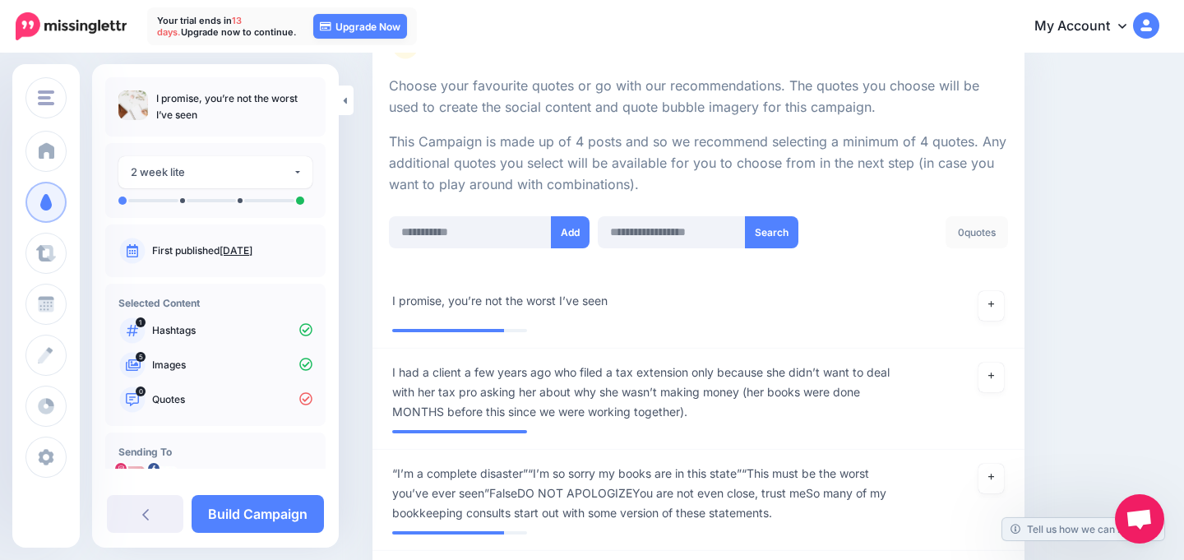
scroll to position [301, 0]
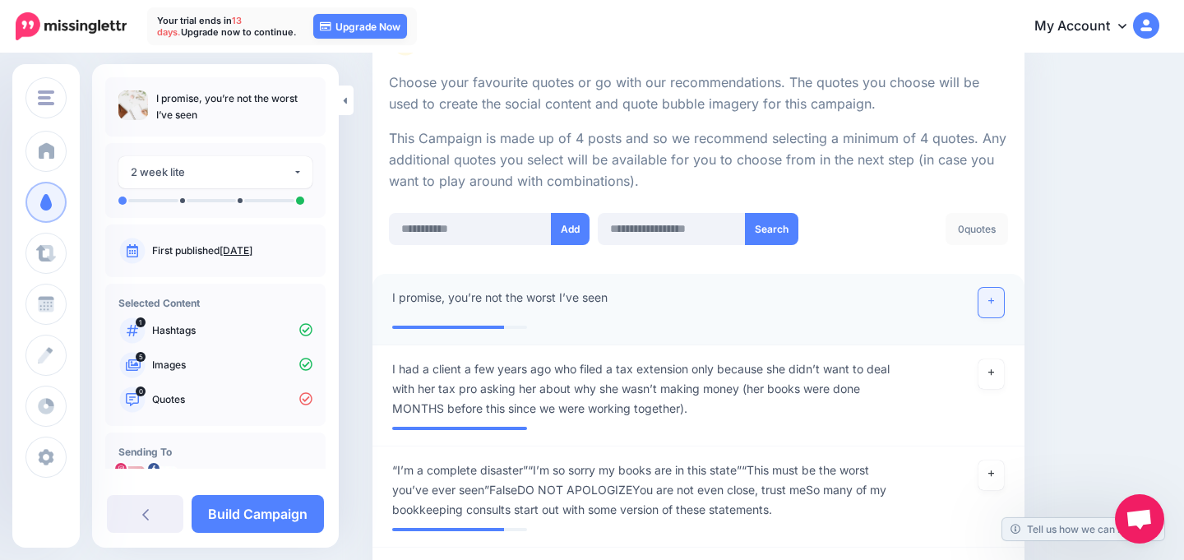
click at [996, 303] on link at bounding box center [991, 303] width 26 height 30
click at [994, 370] on icon at bounding box center [991, 372] width 7 height 9
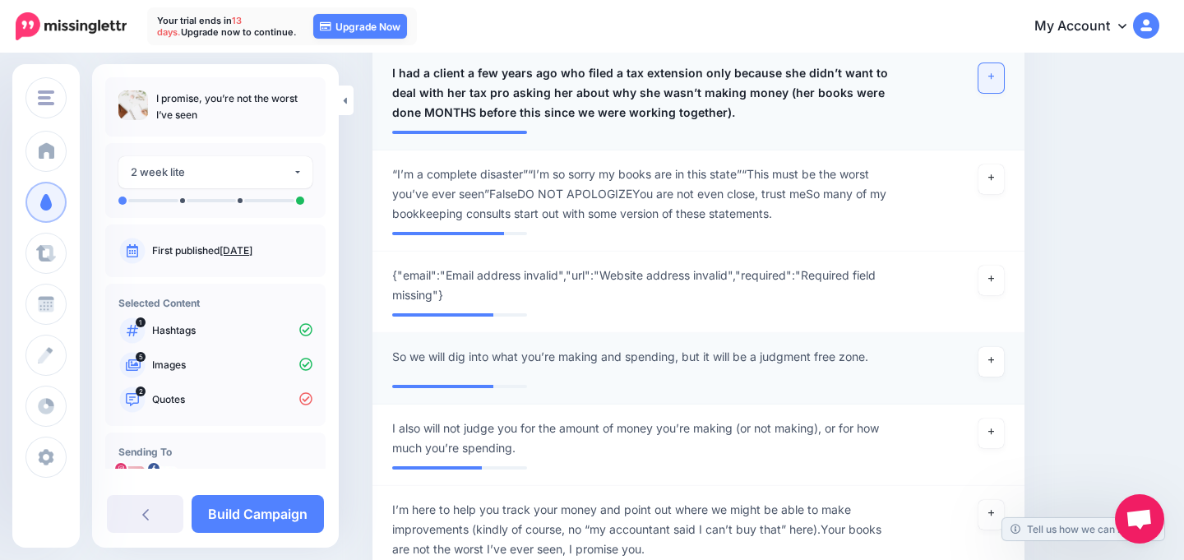
scroll to position [610, 0]
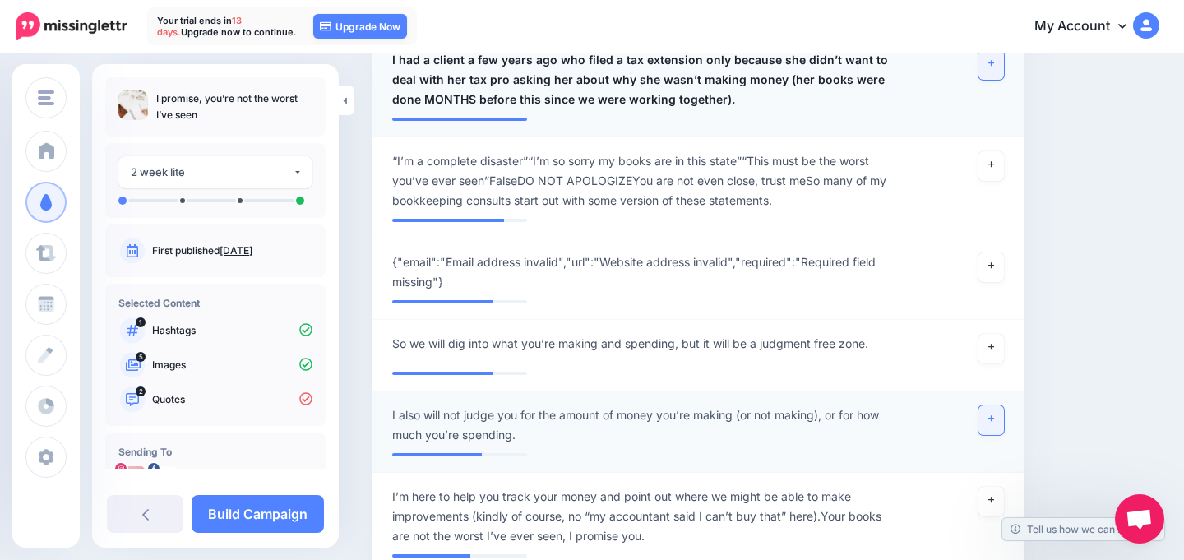
click at [997, 419] on link at bounding box center [991, 420] width 26 height 30
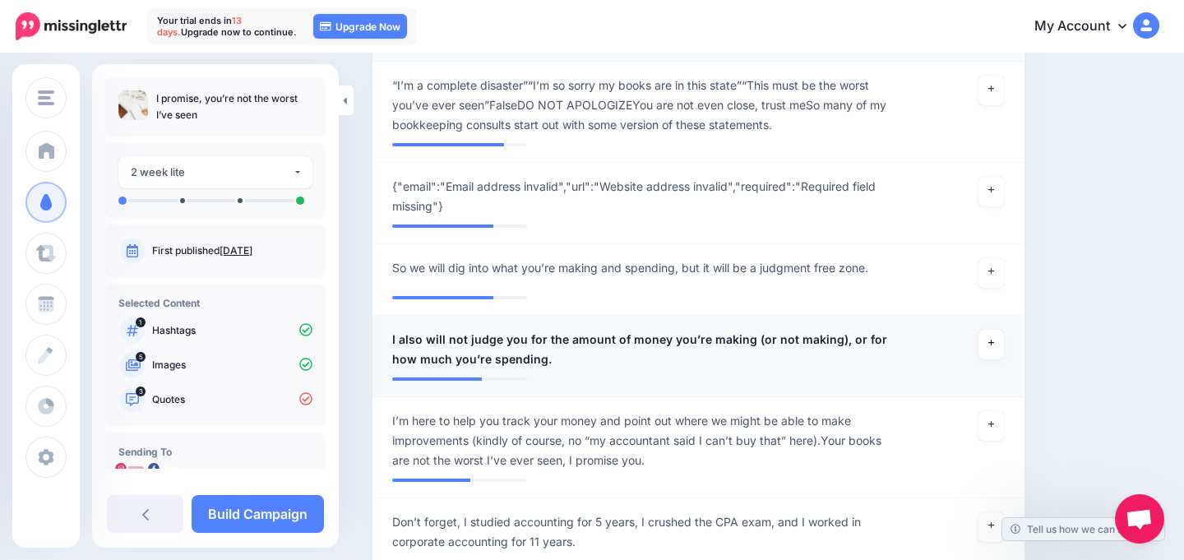
scroll to position [693, 0]
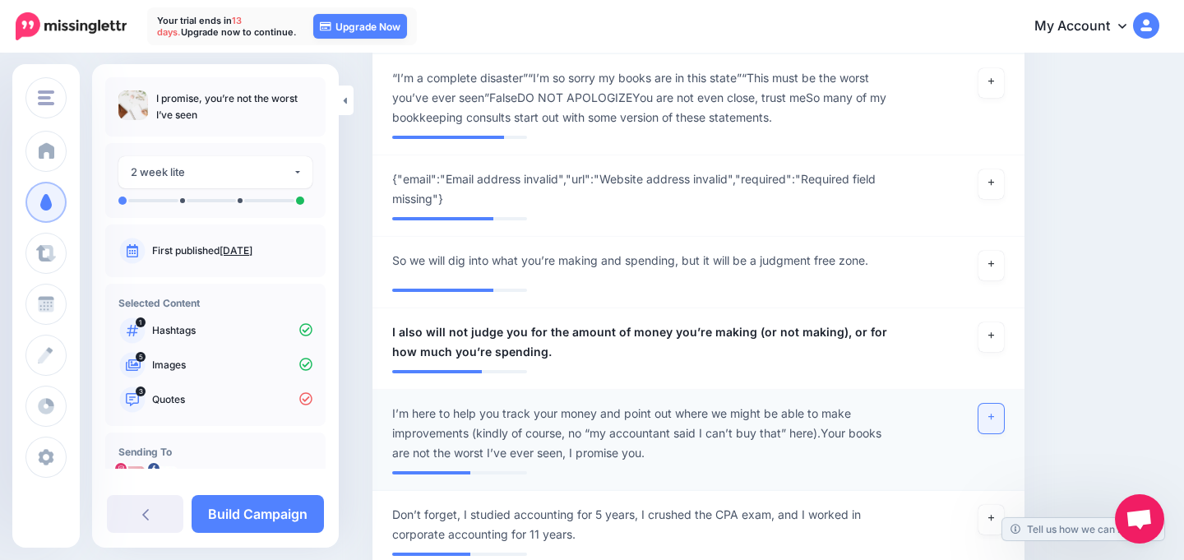
click at [988, 419] on icon at bounding box center [991, 417] width 7 height 9
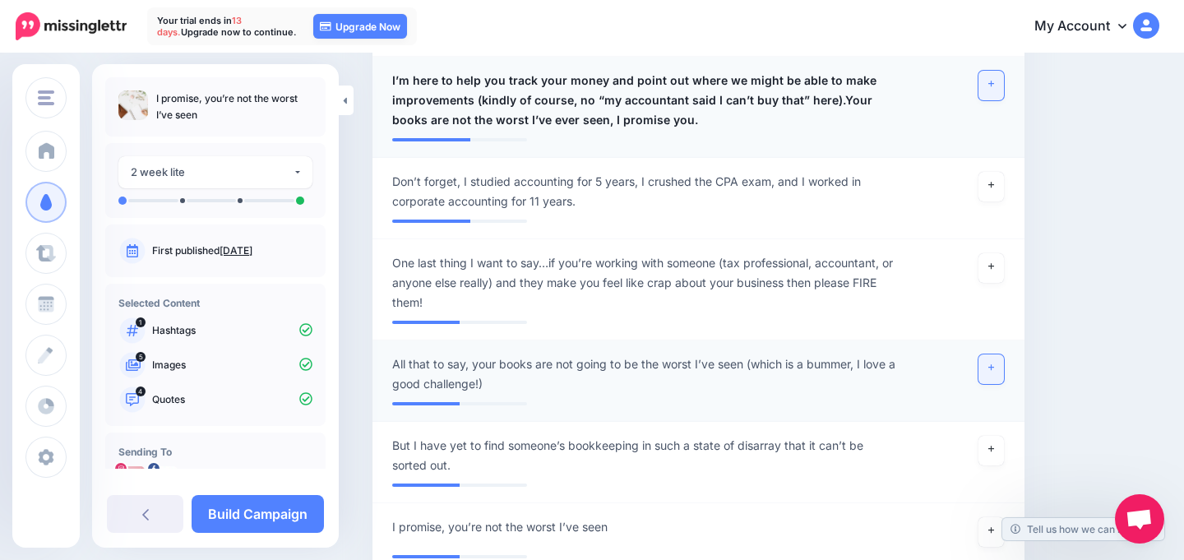
scroll to position [1028, 0]
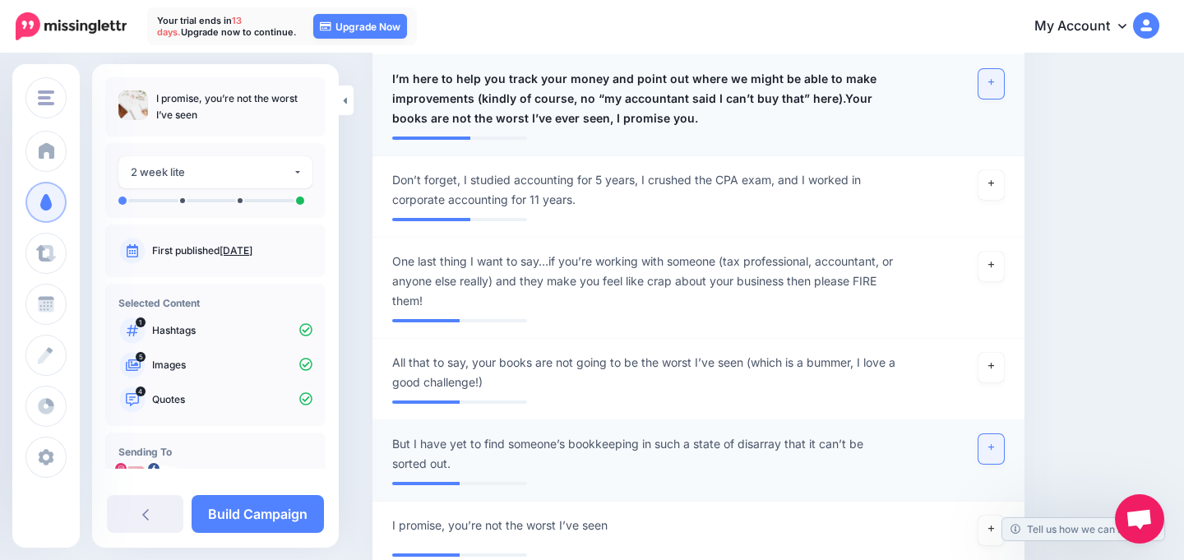
click at [996, 442] on link at bounding box center [991, 449] width 26 height 30
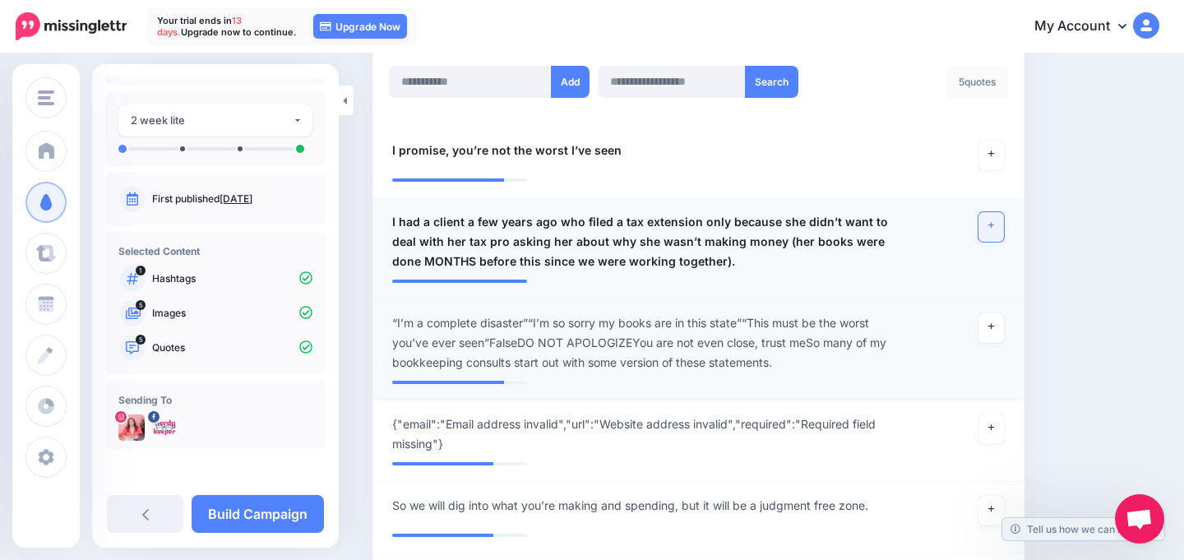
scroll to position [281, 0]
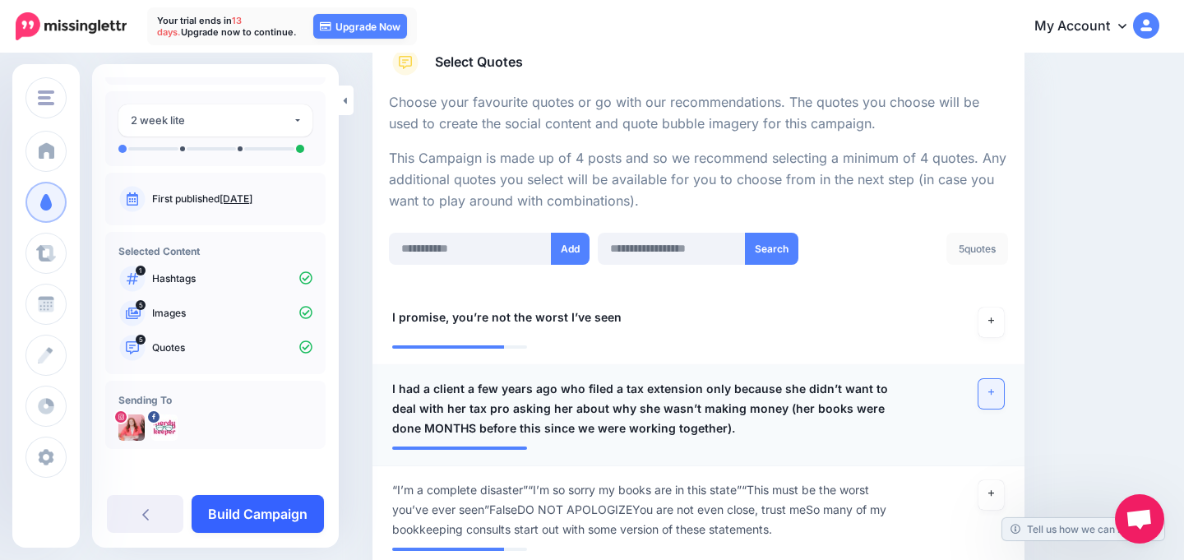
click at [243, 510] on link "Build Campaign" at bounding box center [258, 514] width 132 height 38
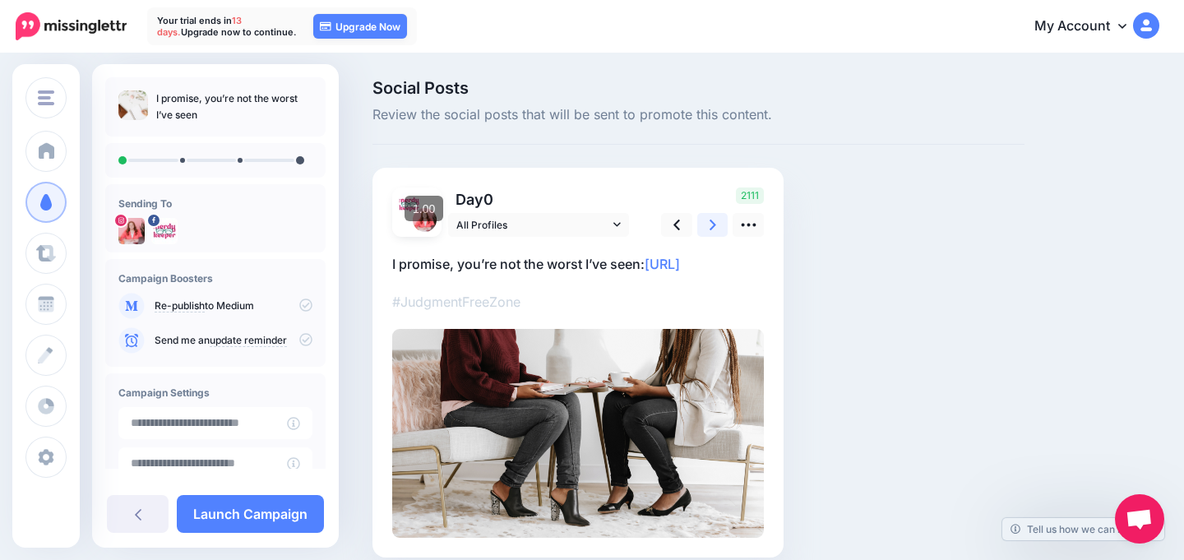
click at [714, 225] on icon at bounding box center [713, 225] width 7 height 11
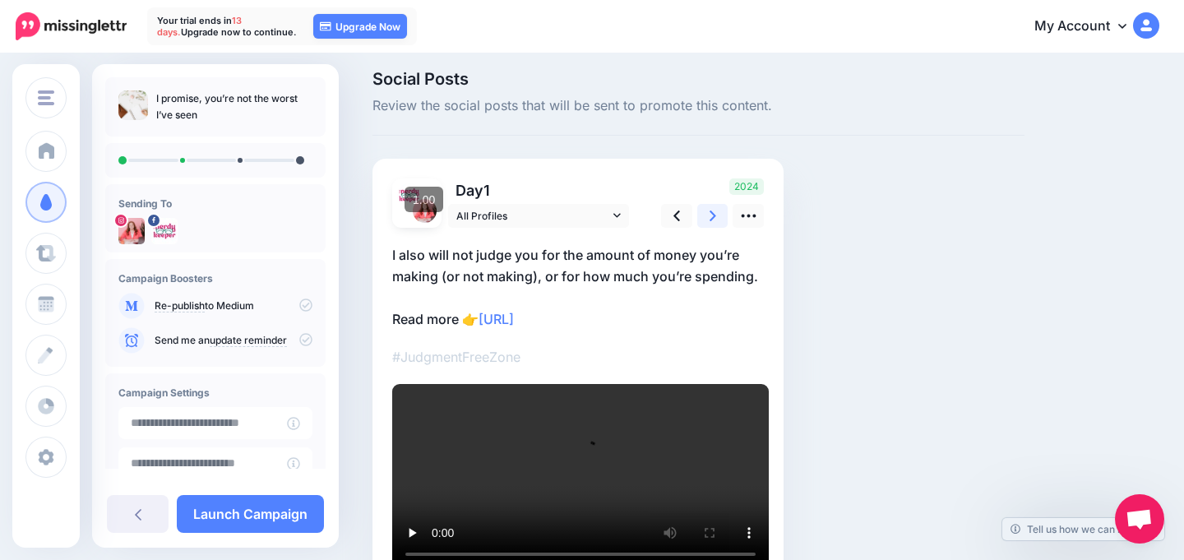
scroll to position [12, 0]
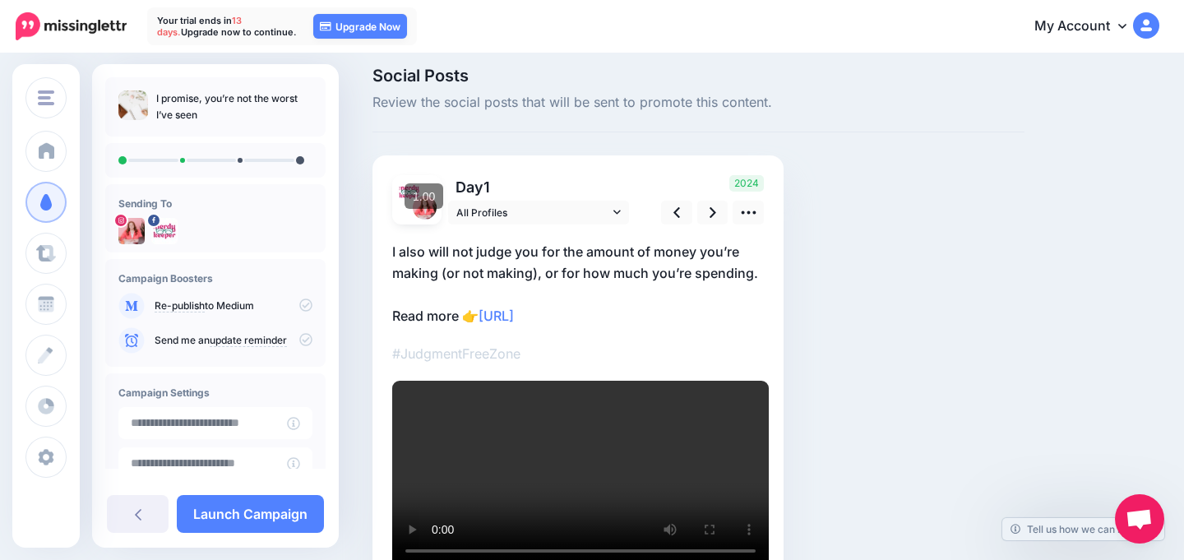
click at [417, 257] on p "I also will not judge you for the amount of money you’re making (or not making)…" at bounding box center [578, 284] width 372 height 86
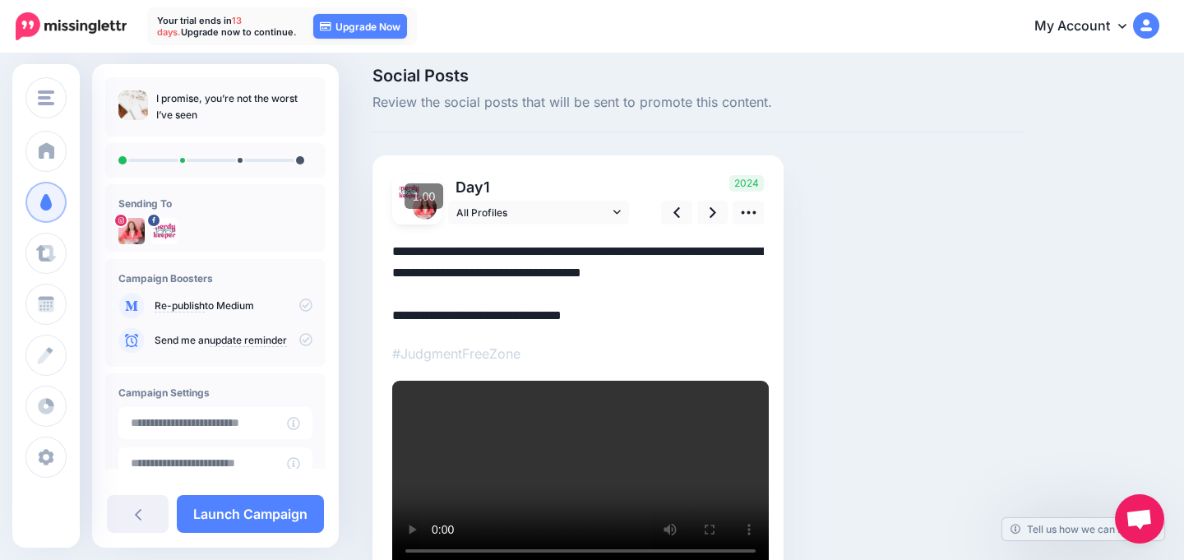
click at [416, 249] on textarea "**********" at bounding box center [578, 284] width 372 height 86
click at [424, 252] on textarea "**********" at bounding box center [578, 284] width 372 height 86
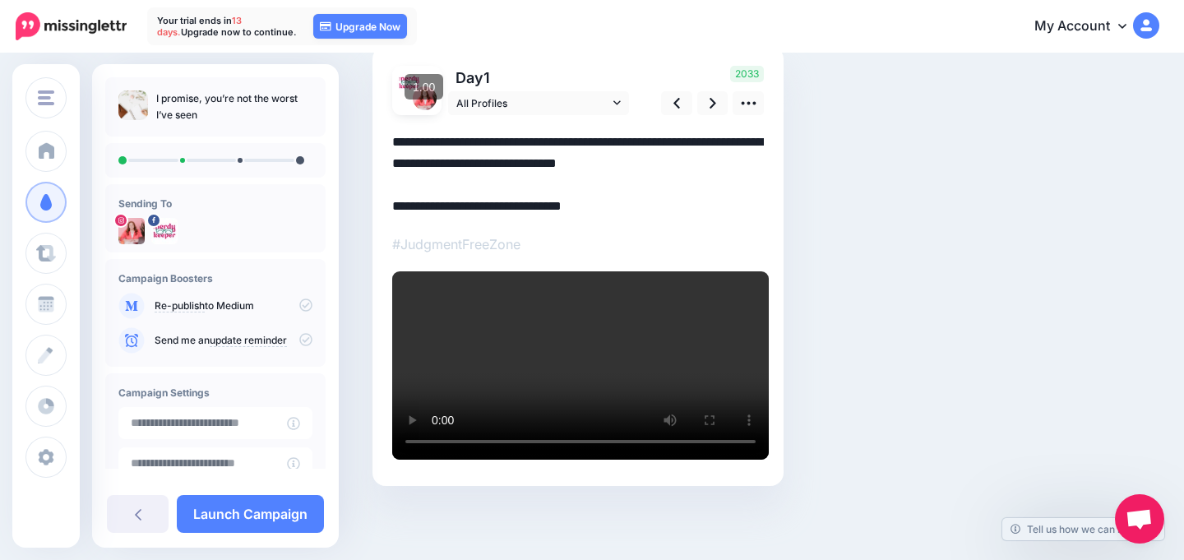
scroll to position [76, 0]
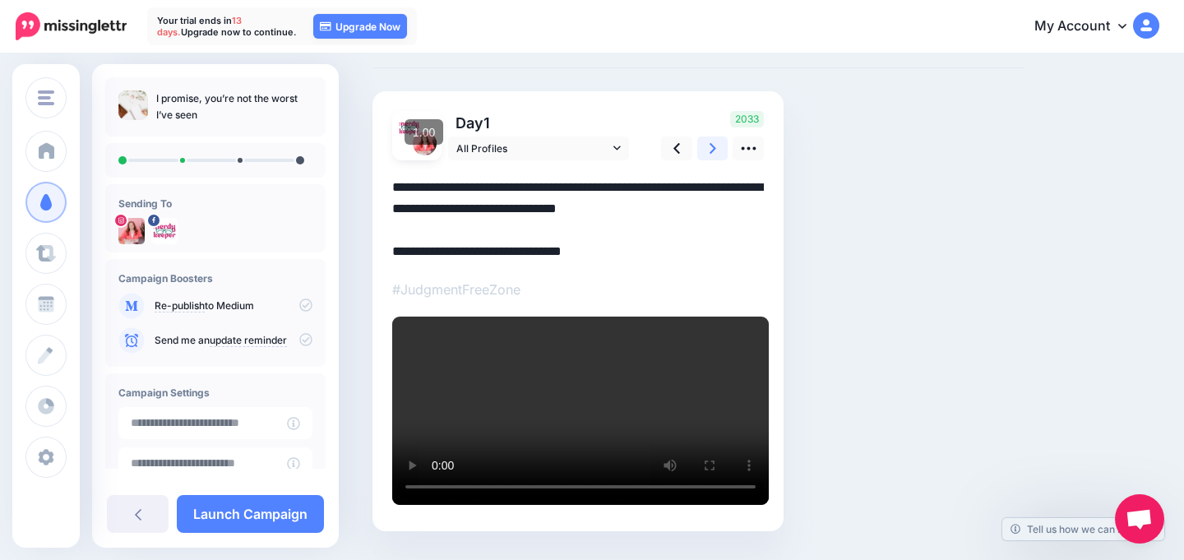
click at [716, 142] on link at bounding box center [712, 148] width 31 height 24
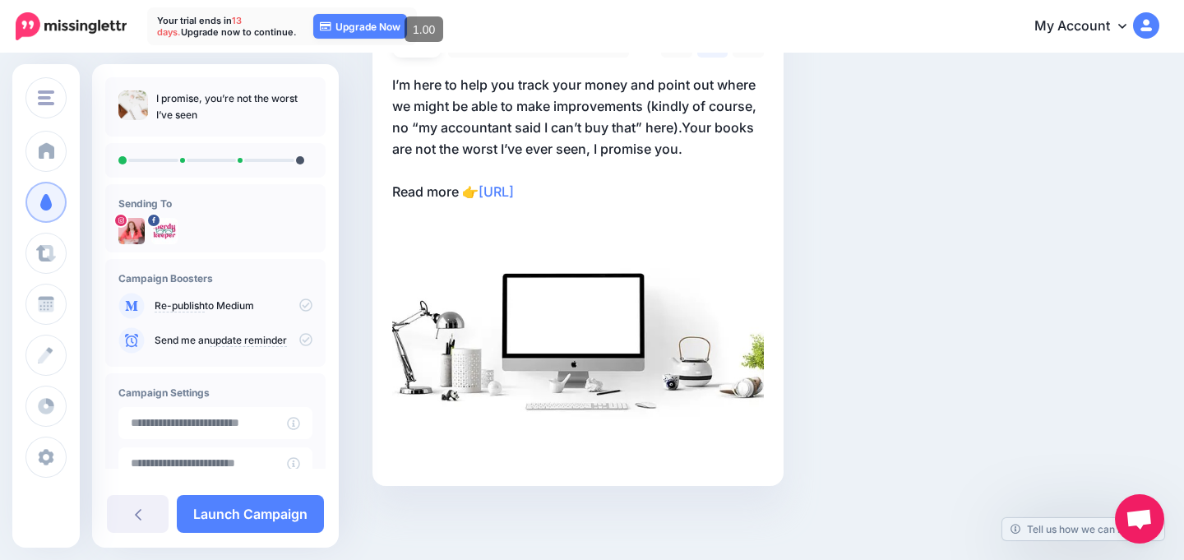
scroll to position [141, 0]
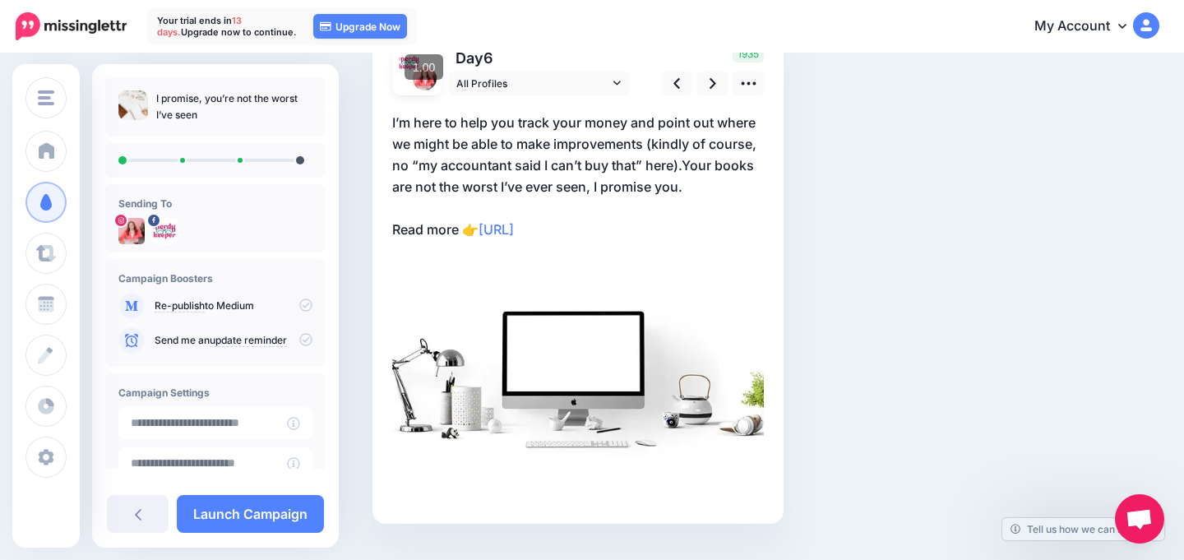
click at [687, 163] on p "I’m here to help you track your money and point out where we might be able to m…" at bounding box center [578, 176] width 372 height 128
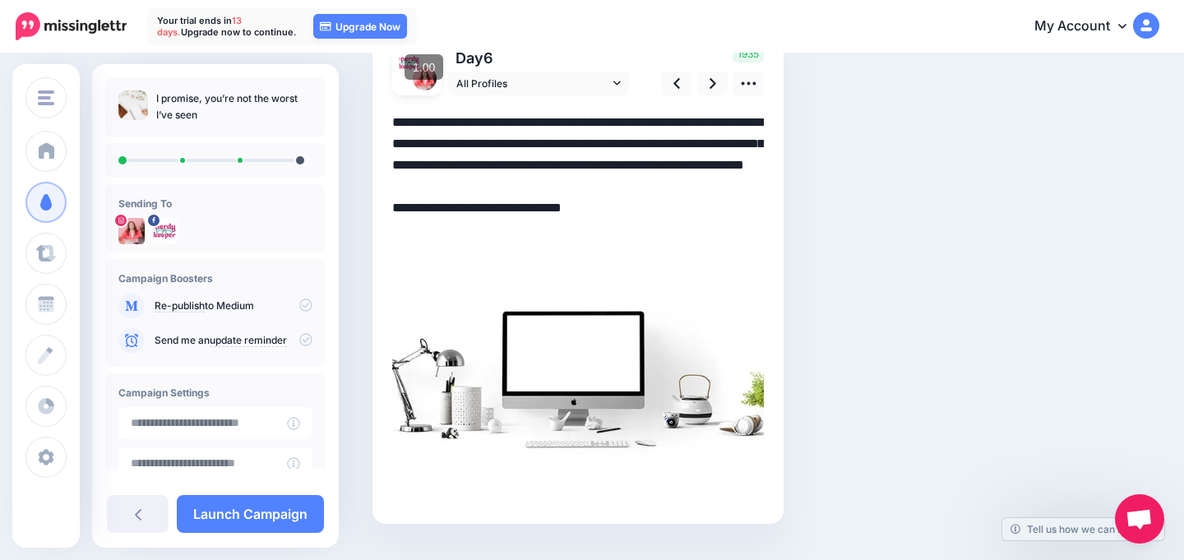
scroll to position [136, 0]
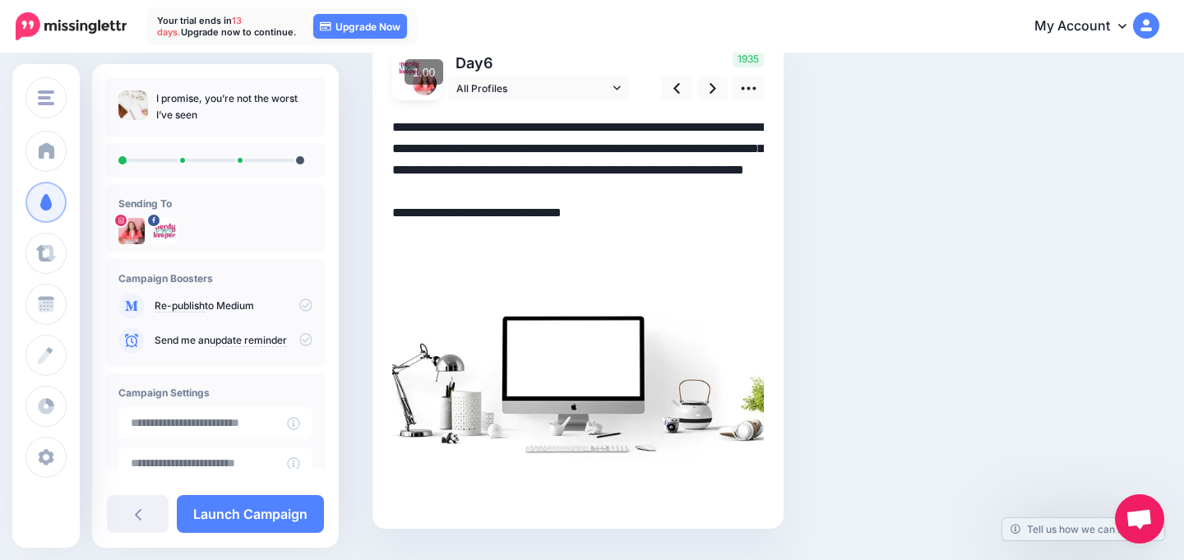
click at [687, 170] on textarea "**********" at bounding box center [578, 181] width 372 height 128
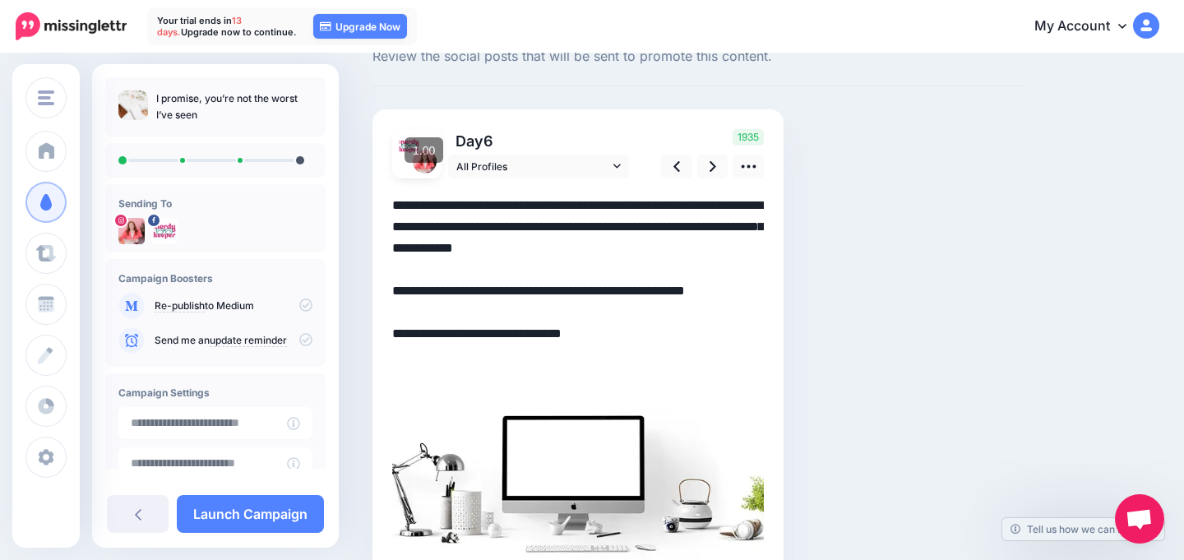
scroll to position [0, 0]
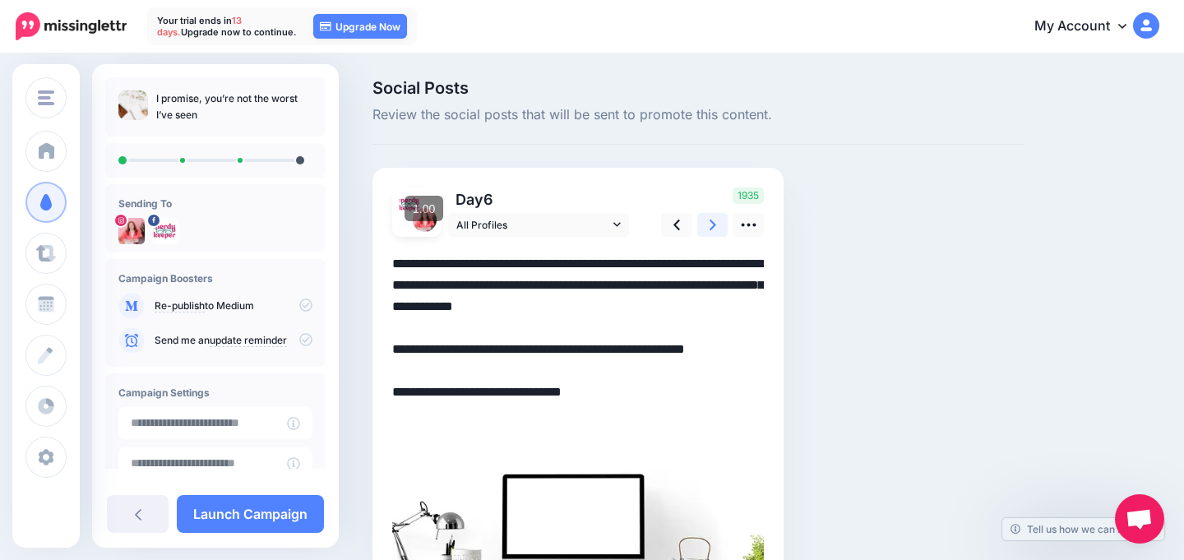
click at [719, 224] on link at bounding box center [712, 225] width 31 height 24
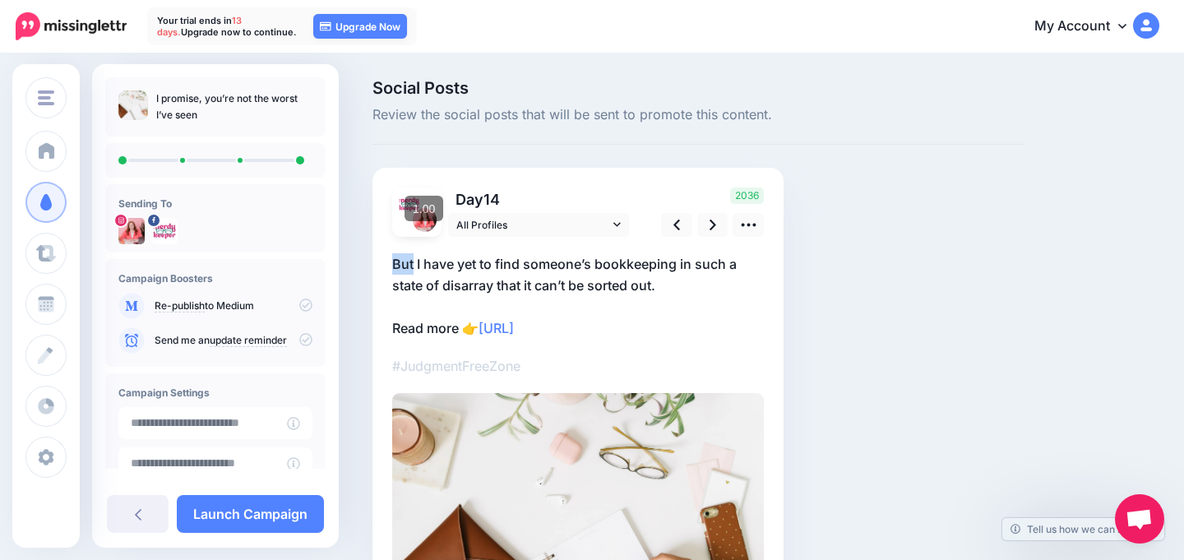
drag, startPoint x: 414, startPoint y: 262, endPoint x: 365, endPoint y: 264, distance: 49.4
click at [365, 264] on div "Social Posts Review the social posts that will be sent to promote this content.…" at bounding box center [698, 395] width 677 height 631
click at [424, 257] on p "But I have yet to find someone’s bookkeeping in such a state of disarray that i…" at bounding box center [578, 296] width 372 height 86
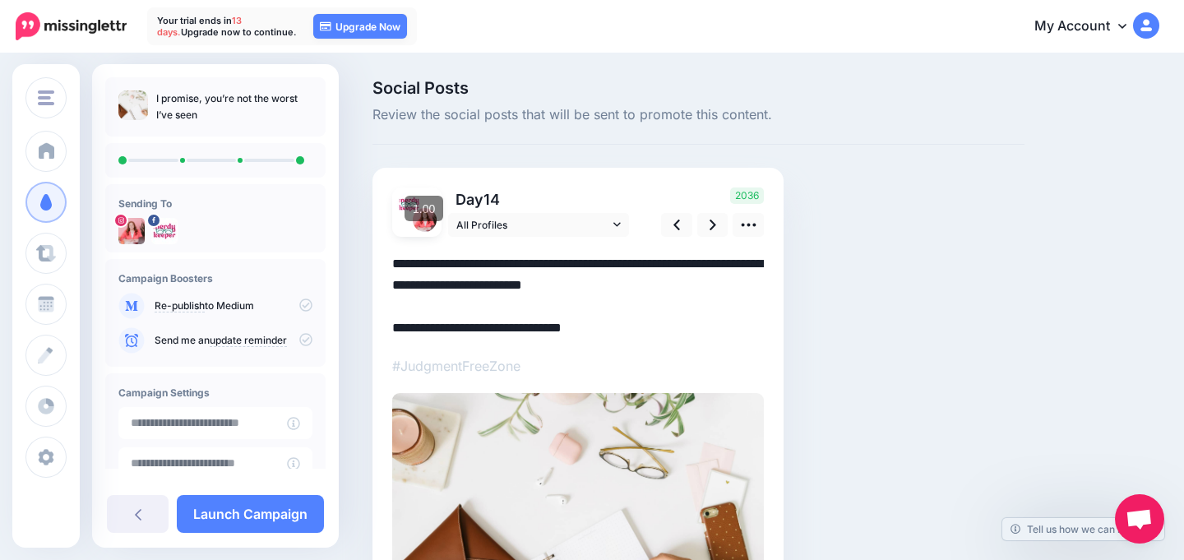
click at [414, 265] on textarea "**********" at bounding box center [578, 296] width 372 height 86
type textarea "**********"
click at [680, 217] on link at bounding box center [676, 225] width 31 height 24
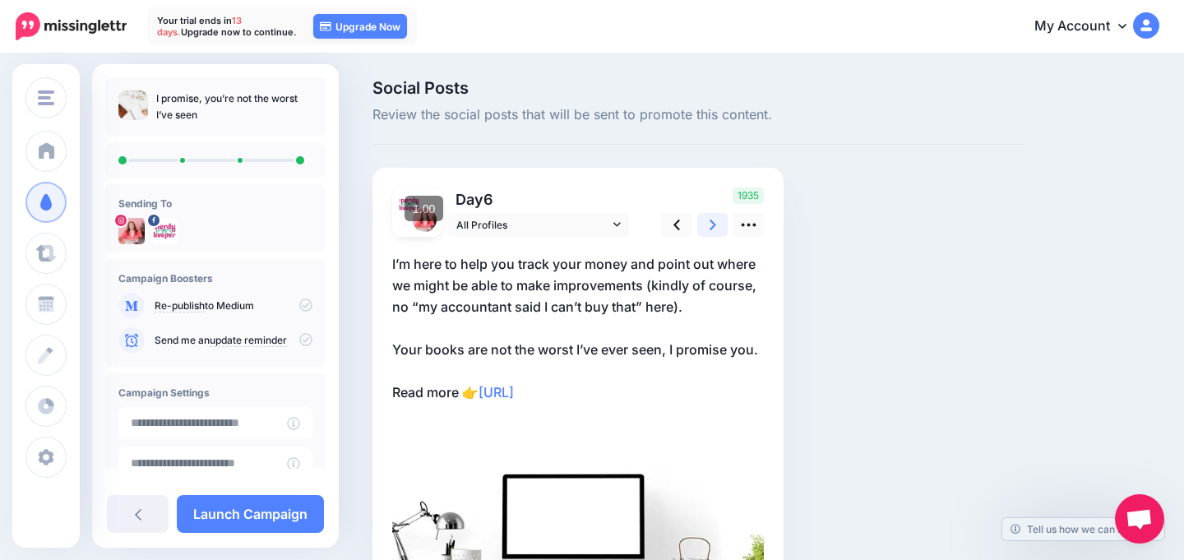
click at [715, 226] on link at bounding box center [712, 225] width 31 height 24
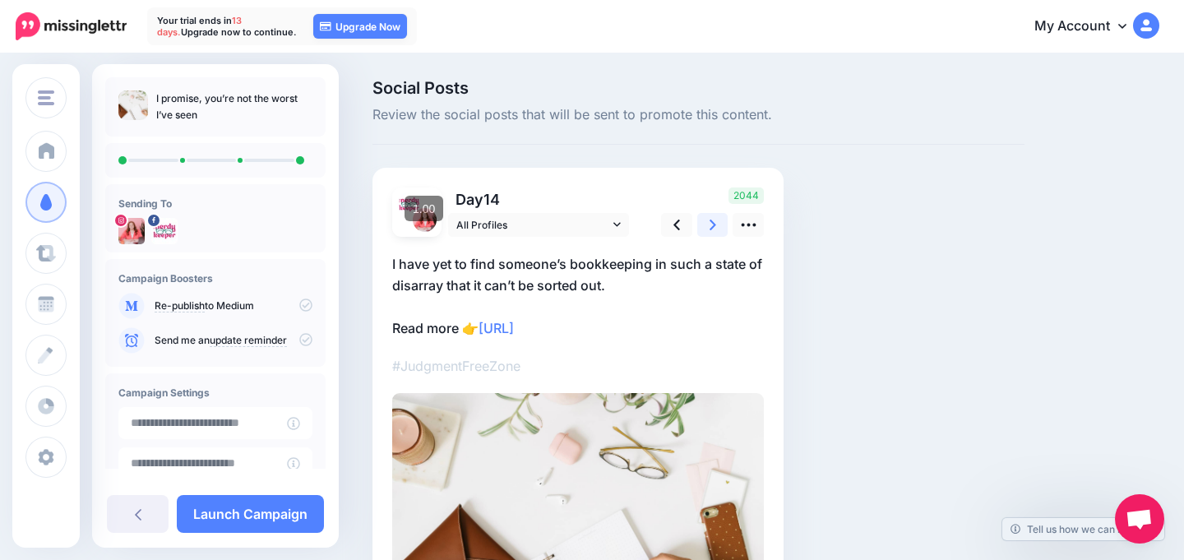
click at [715, 226] on link at bounding box center [712, 225] width 31 height 24
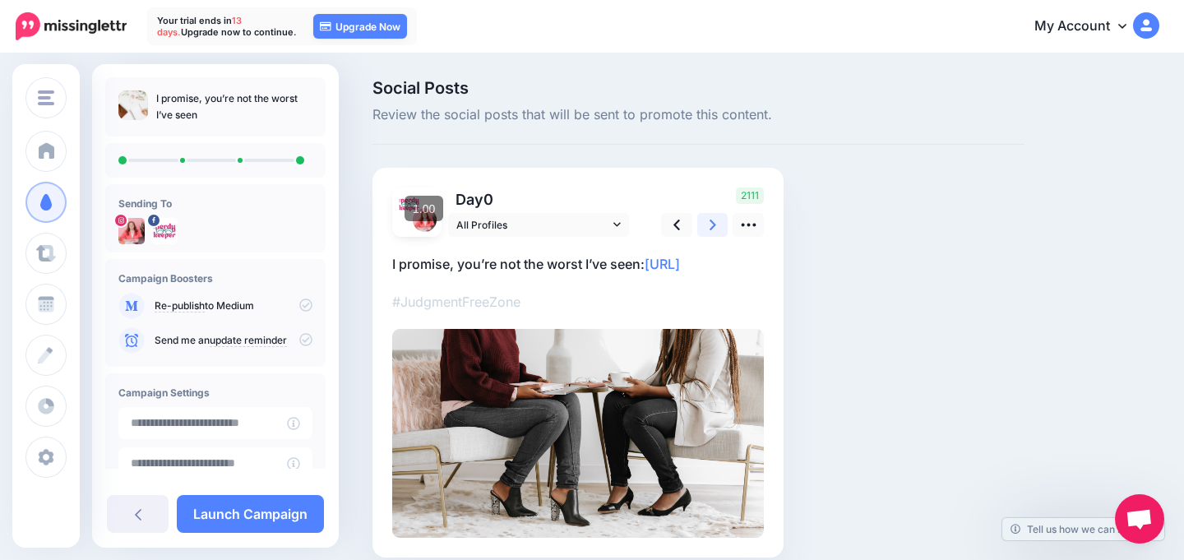
scroll to position [93, 0]
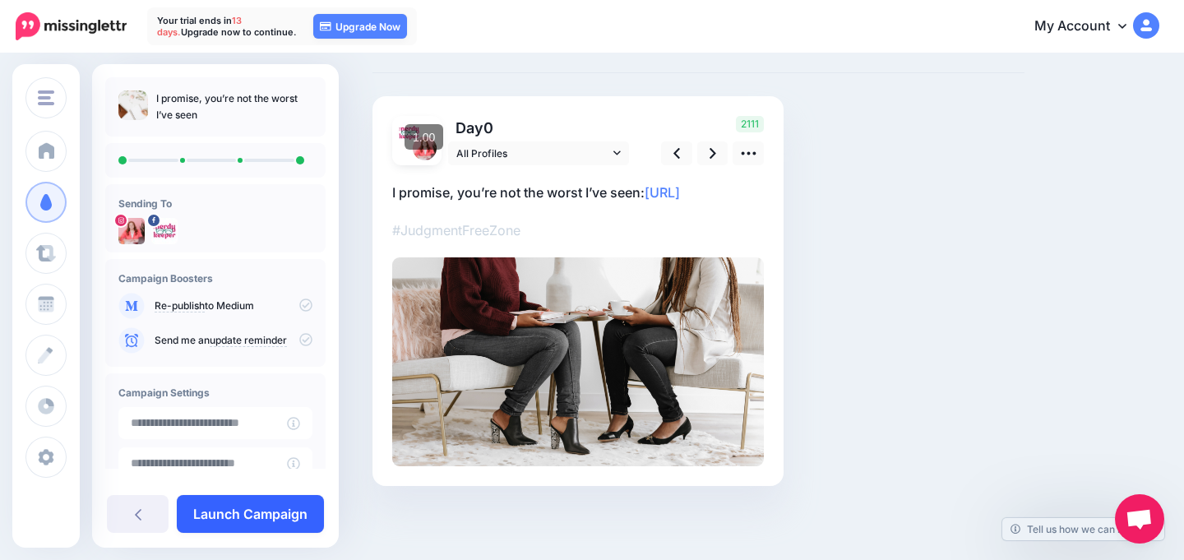
click at [270, 529] on link "Launch Campaign" at bounding box center [250, 514] width 147 height 38
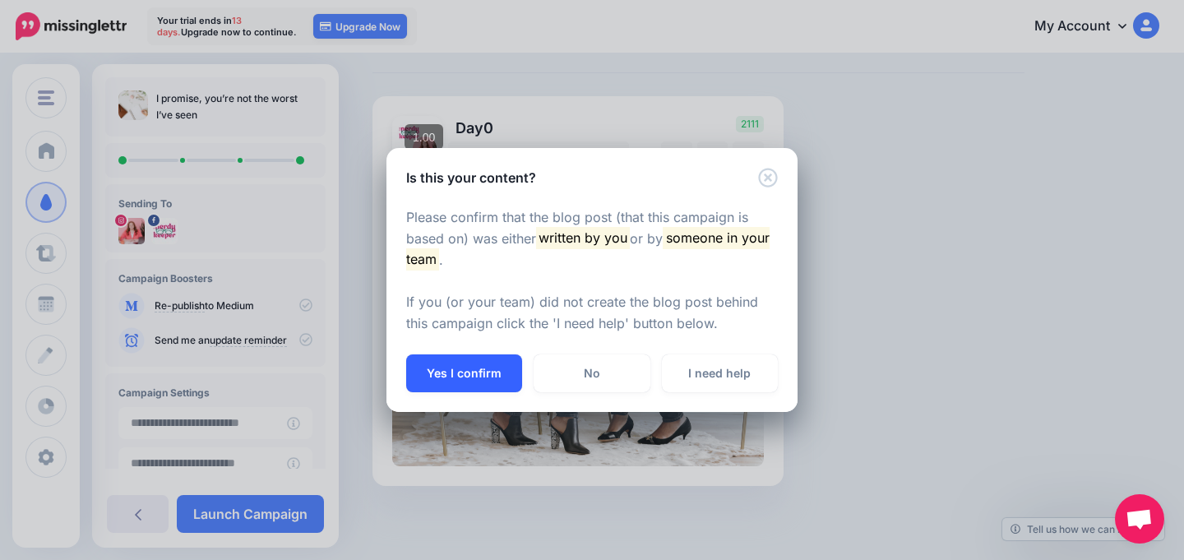
click at [468, 373] on button "Yes I confirm" at bounding box center [464, 373] width 116 height 38
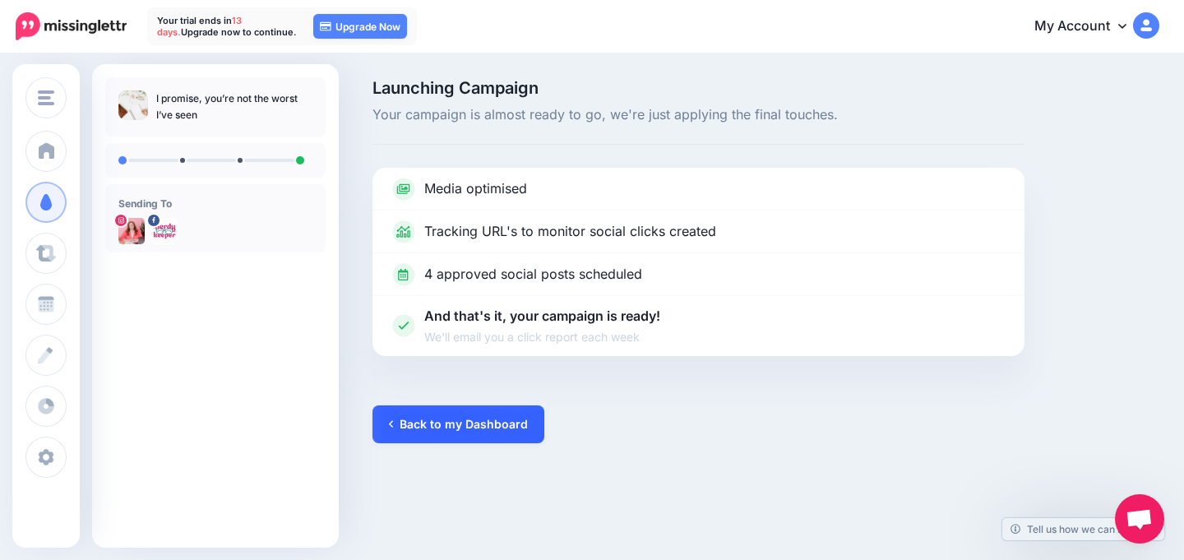
click at [516, 428] on link "Back to my Dashboard" at bounding box center [458, 424] width 172 height 38
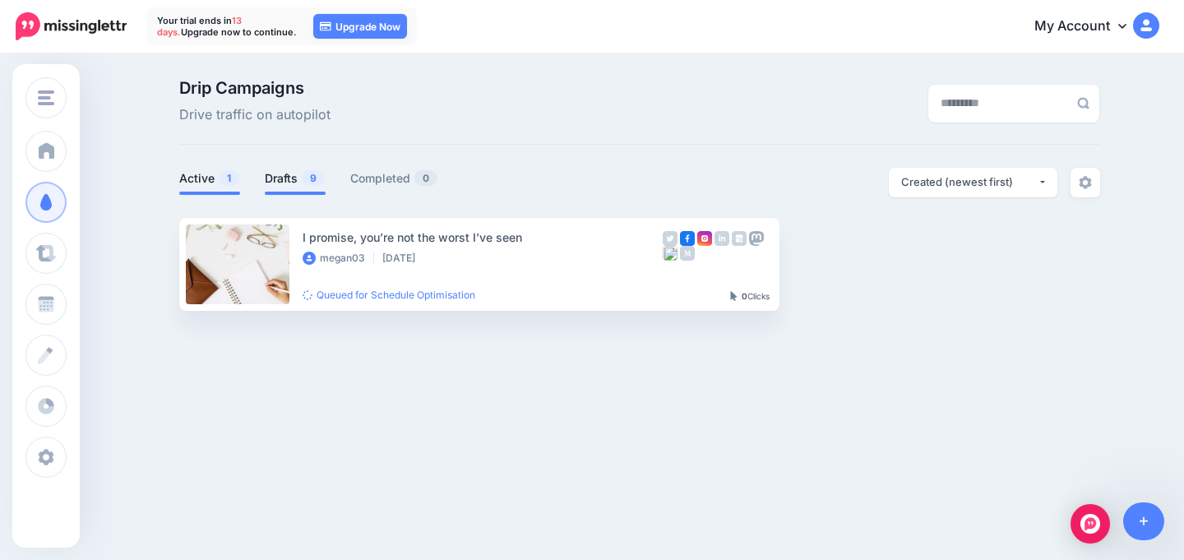
click at [288, 172] on link "Drafts 9" at bounding box center [295, 179] width 61 height 20
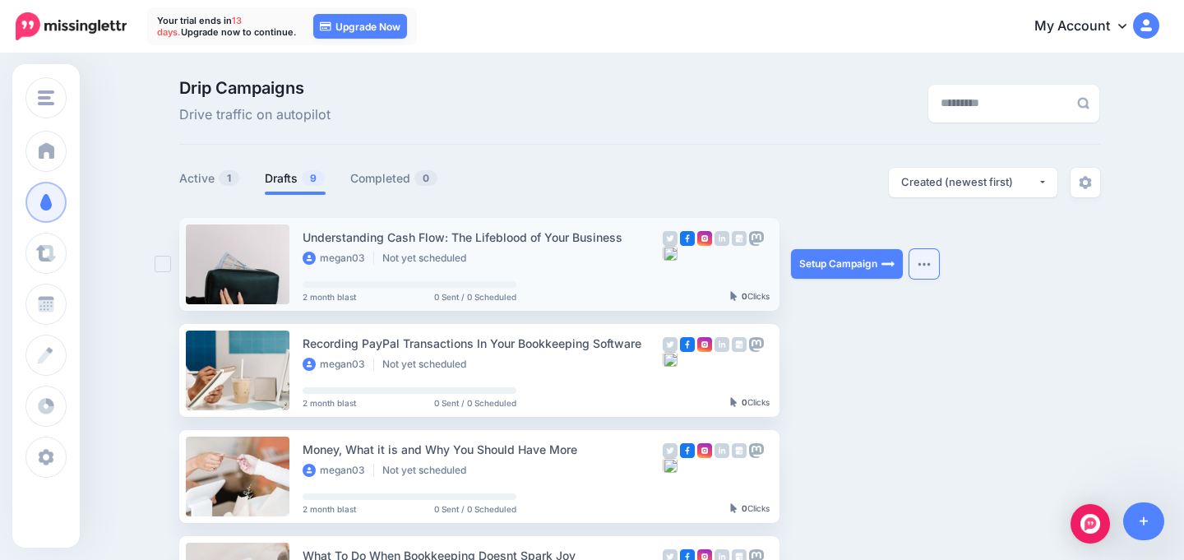
click at [923, 269] on button "button" at bounding box center [924, 264] width 30 height 30
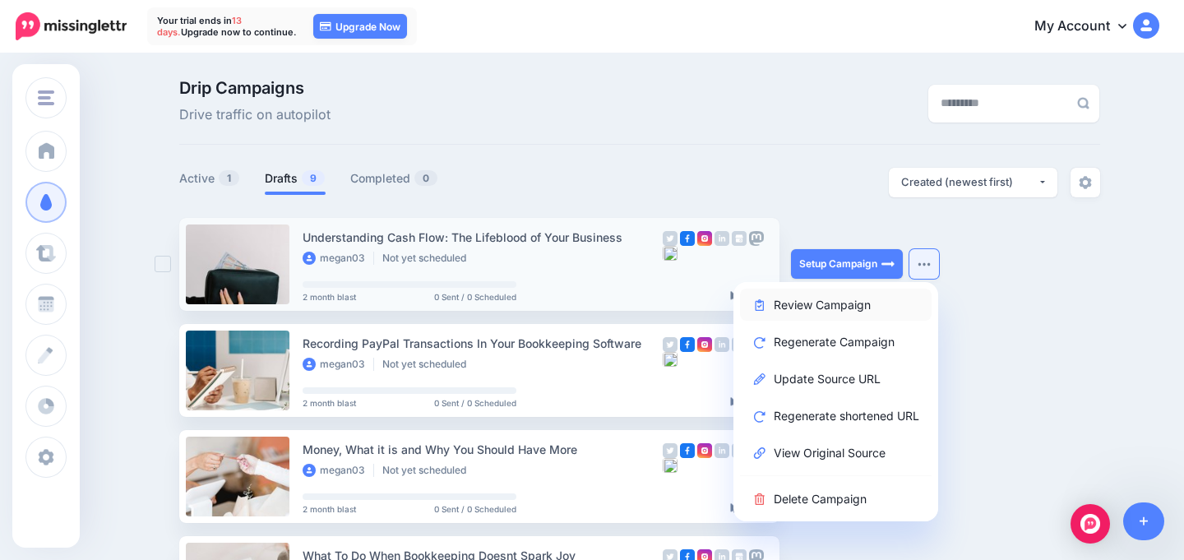
click at [905, 296] on link "Review Campaign" at bounding box center [836, 305] width 192 height 32
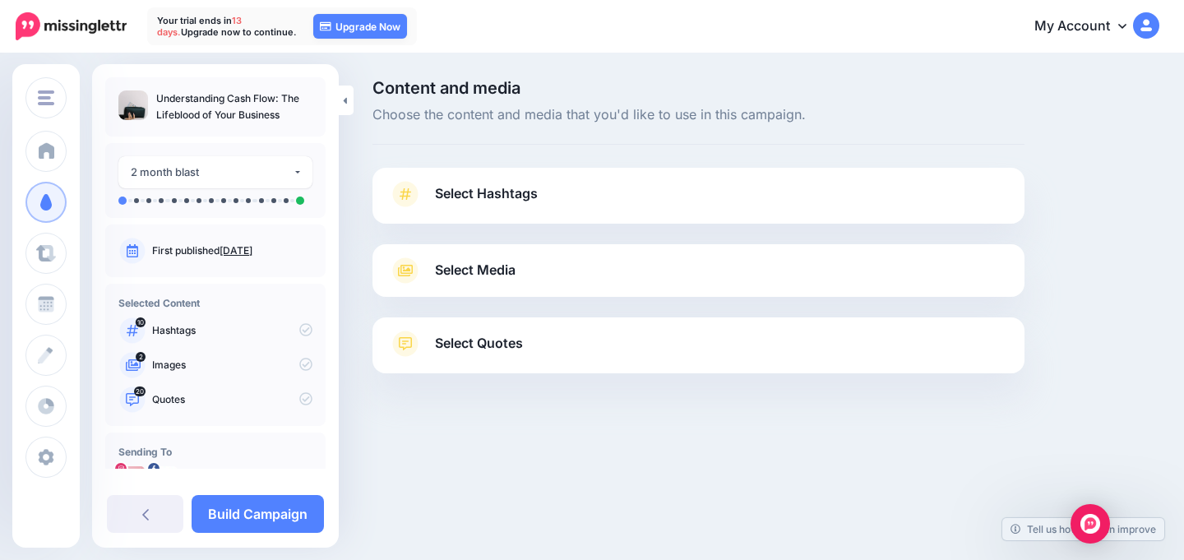
click at [649, 266] on link "Select Media" at bounding box center [698, 270] width 619 height 26
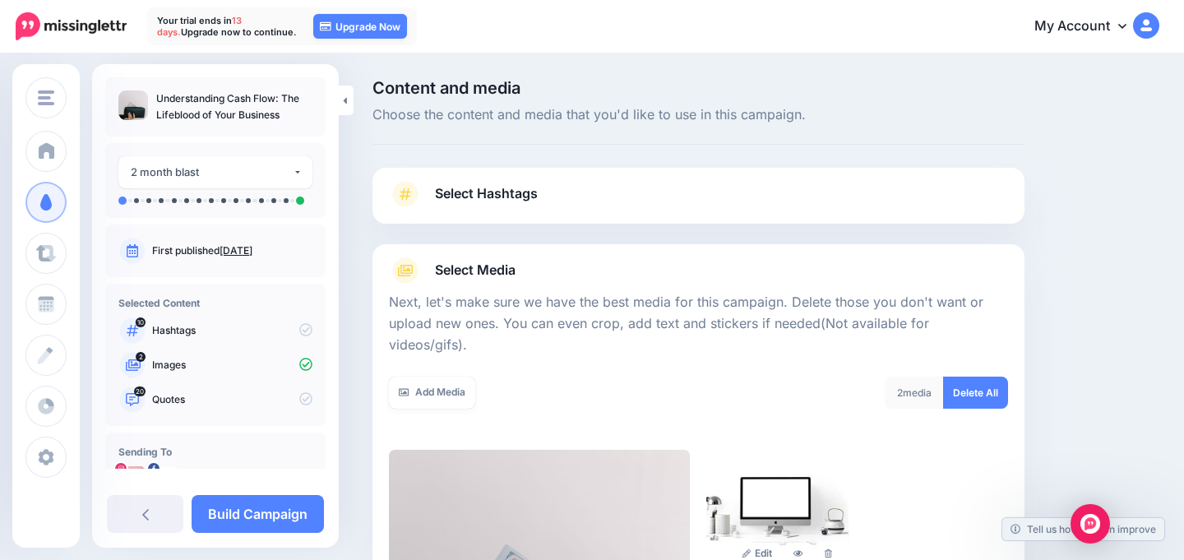
click at [633, 201] on link "Select Hashtags" at bounding box center [698, 202] width 619 height 43
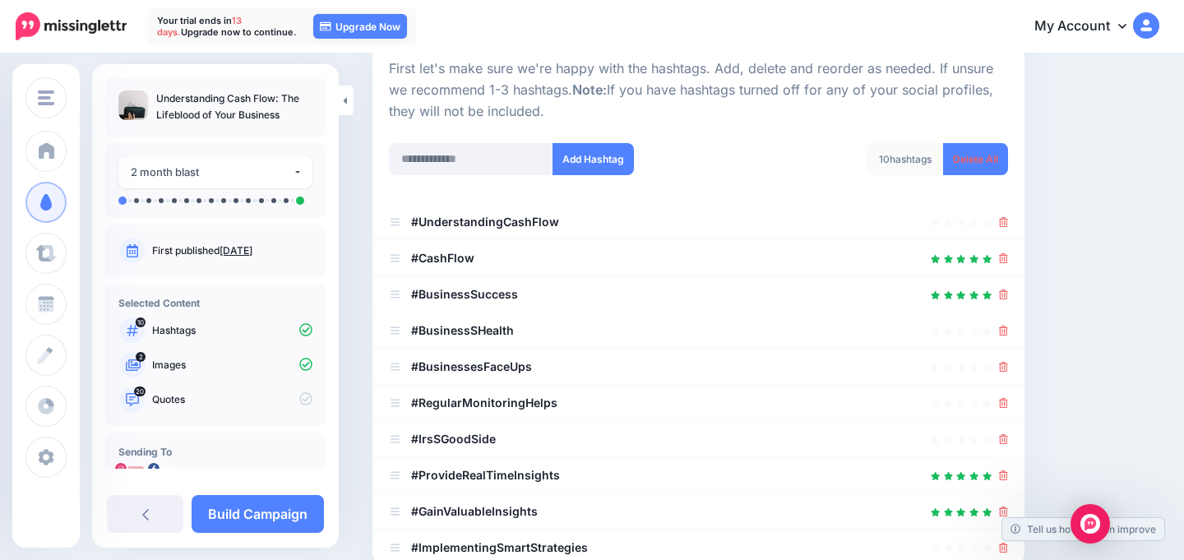
scroll to position [176, 0]
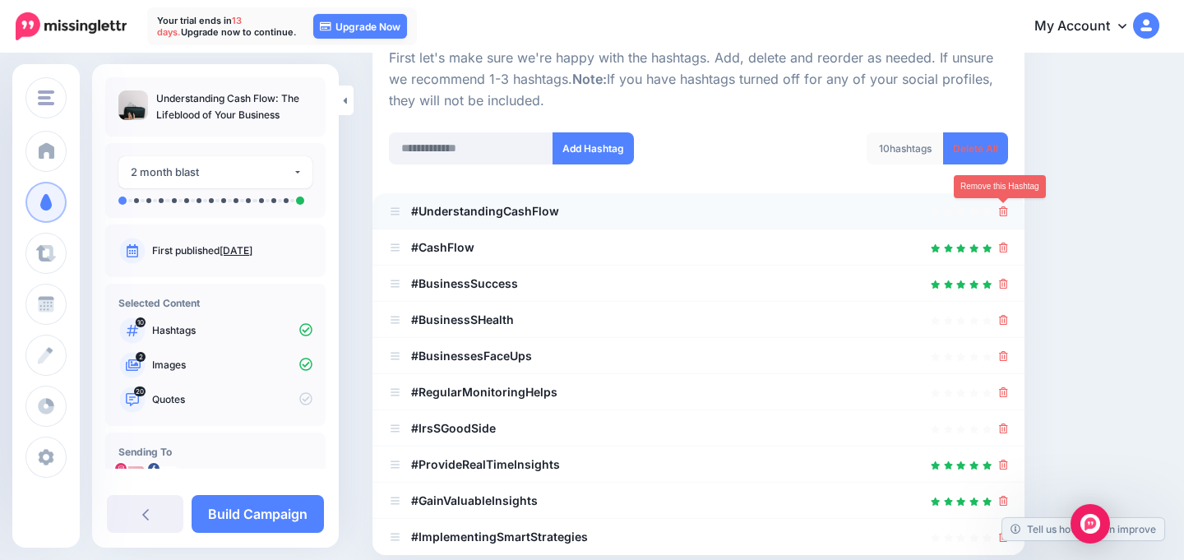
click at [1006, 215] on icon at bounding box center [1003, 211] width 9 height 10
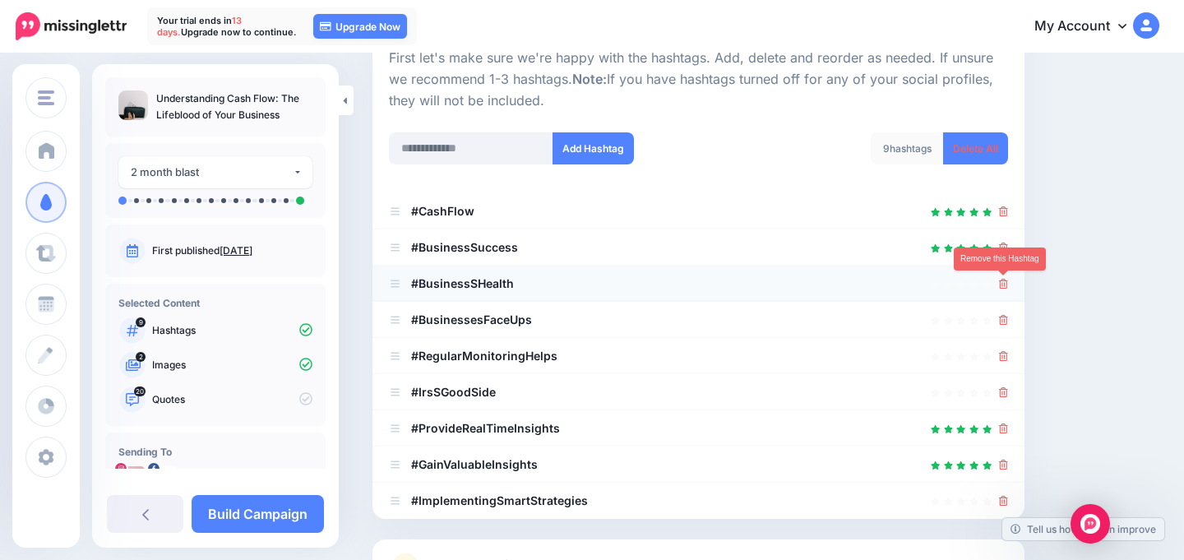
click at [1002, 282] on icon at bounding box center [1003, 284] width 9 height 10
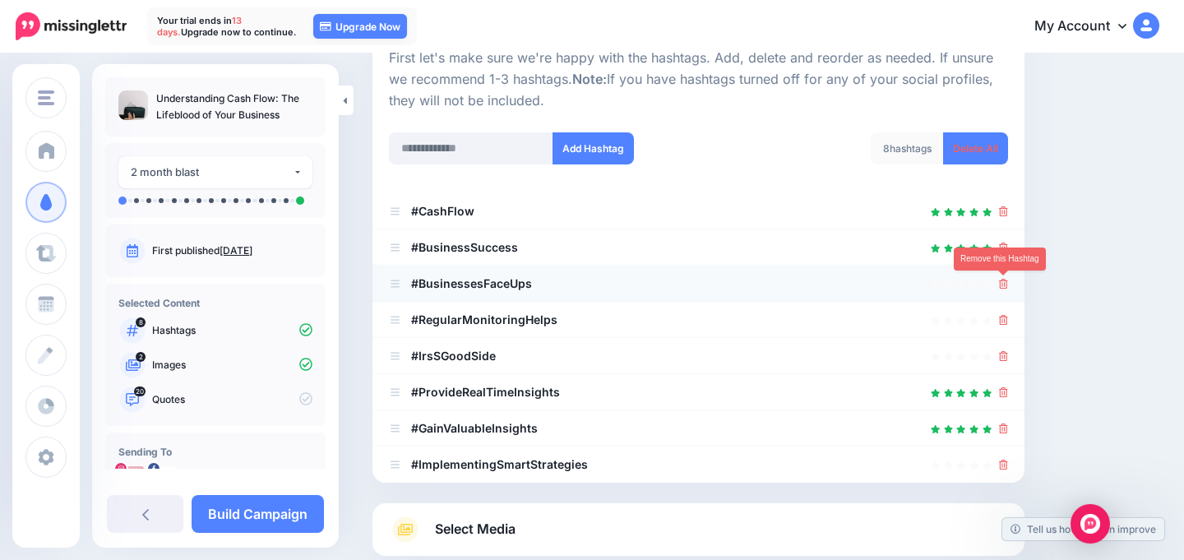
click at [1002, 283] on icon at bounding box center [1003, 284] width 9 height 10
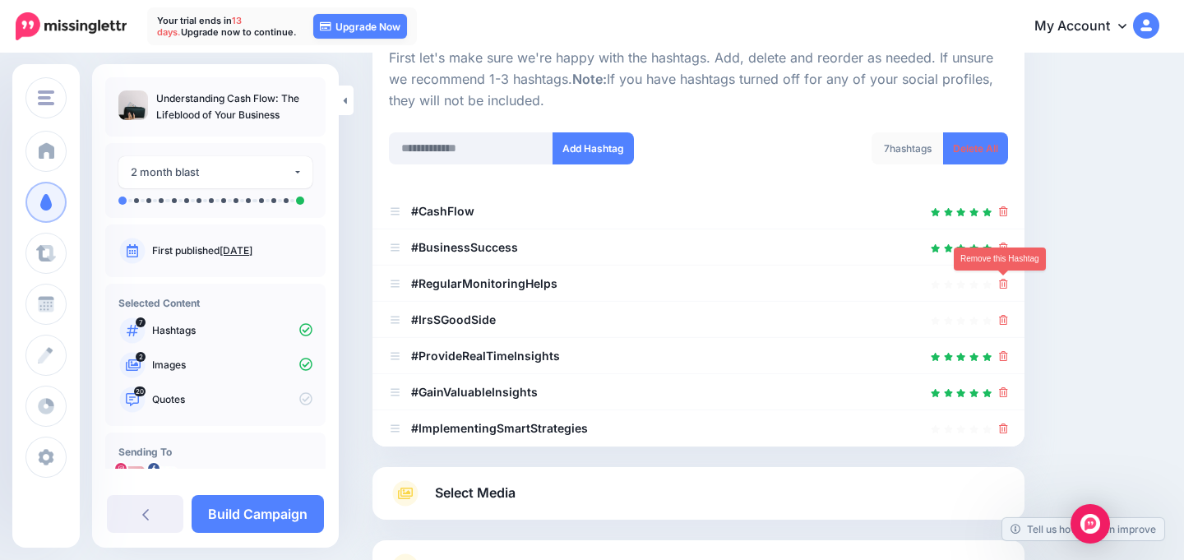
click at [1002, 283] on icon at bounding box center [1003, 284] width 9 height 10
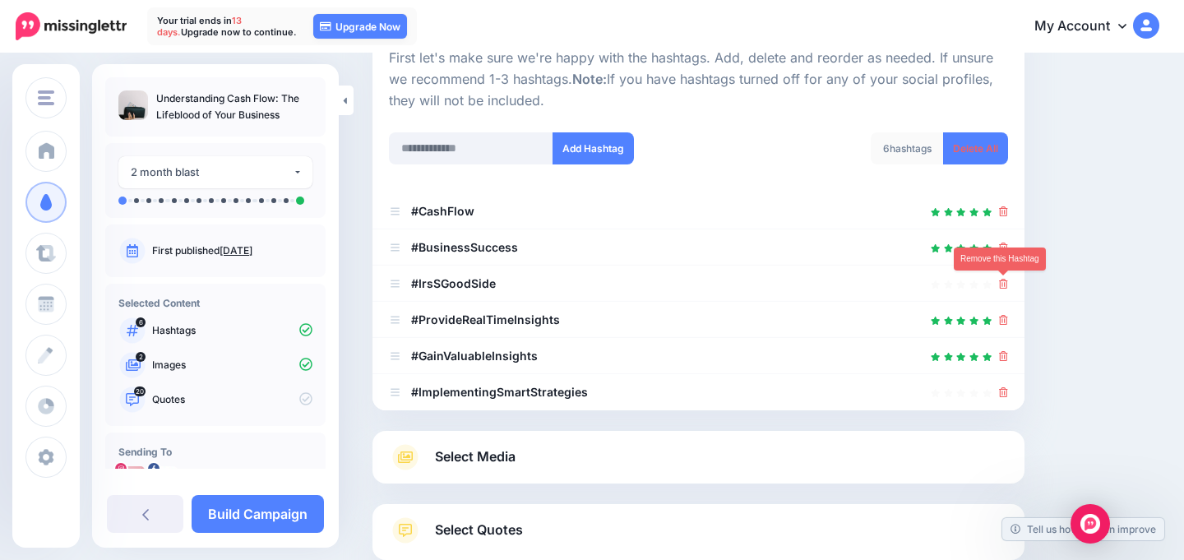
click at [1002, 283] on icon at bounding box center [1003, 284] width 9 height 10
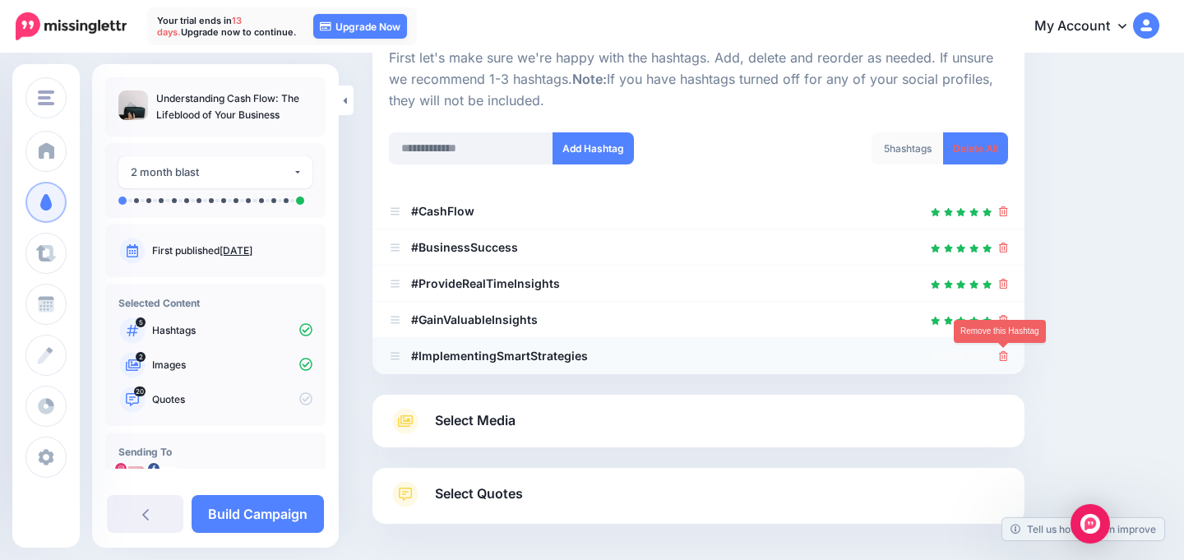
click at [1001, 357] on icon at bounding box center [1003, 356] width 9 height 10
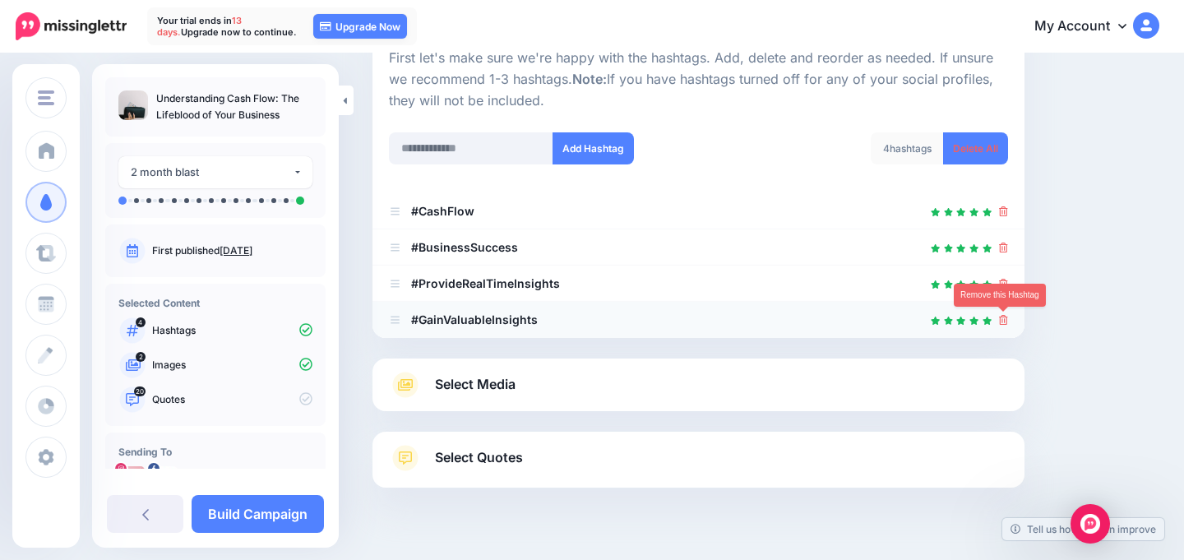
click at [1002, 321] on icon at bounding box center [1003, 320] width 9 height 10
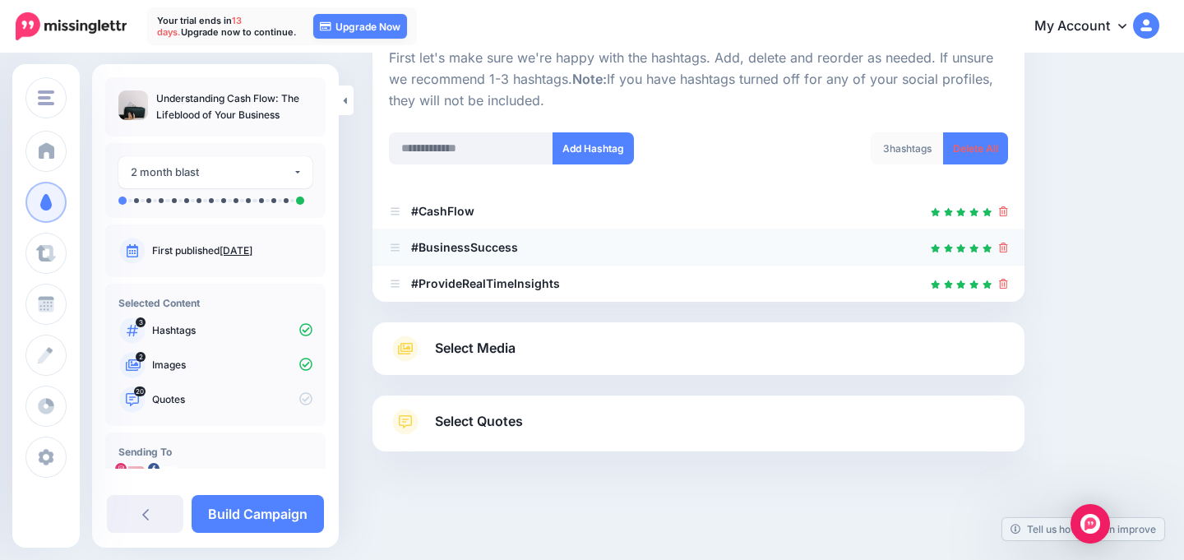
scroll to position [197, 0]
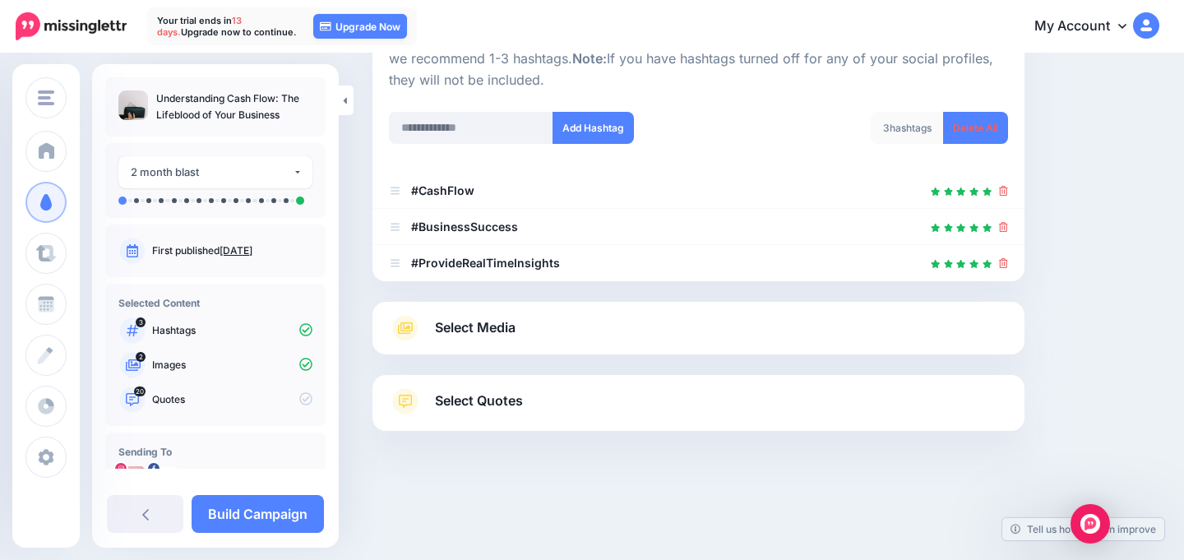
click at [635, 345] on div "Select Media Next, let's make sure we have the best media for this campaign. De…" at bounding box center [698, 328] width 652 height 53
click at [641, 318] on link "Select Media" at bounding box center [698, 328] width 619 height 26
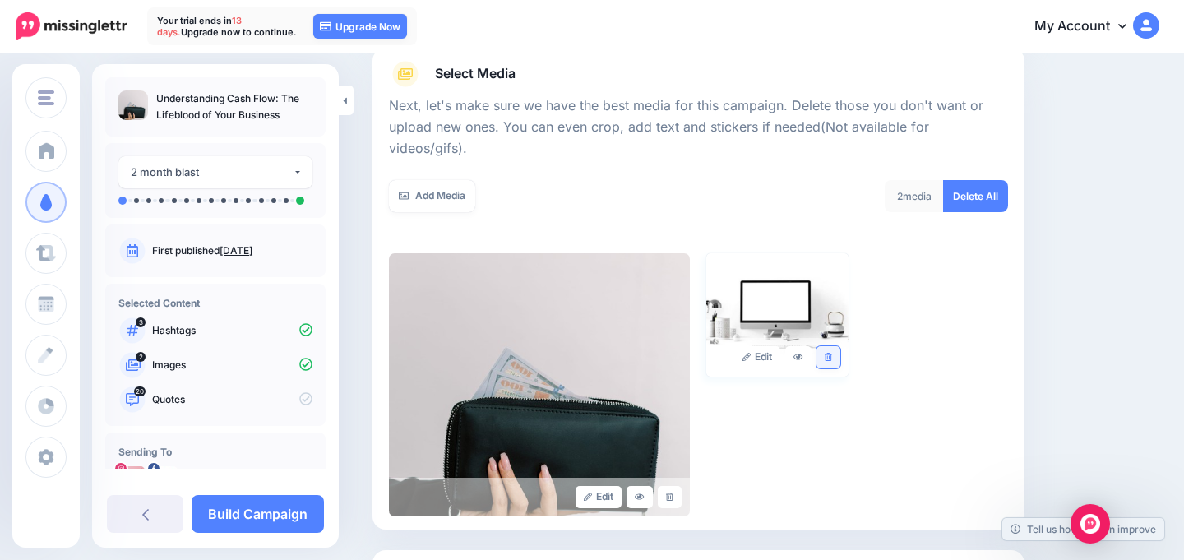
click at [825, 353] on icon at bounding box center [828, 357] width 7 height 9
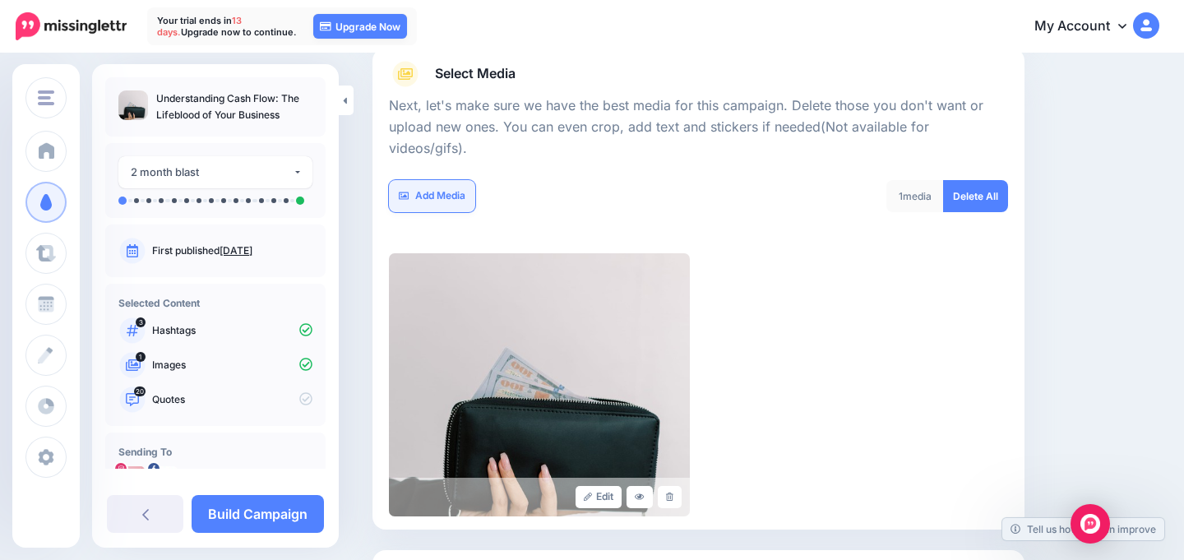
click at [432, 180] on link "Add Media" at bounding box center [432, 196] width 86 height 32
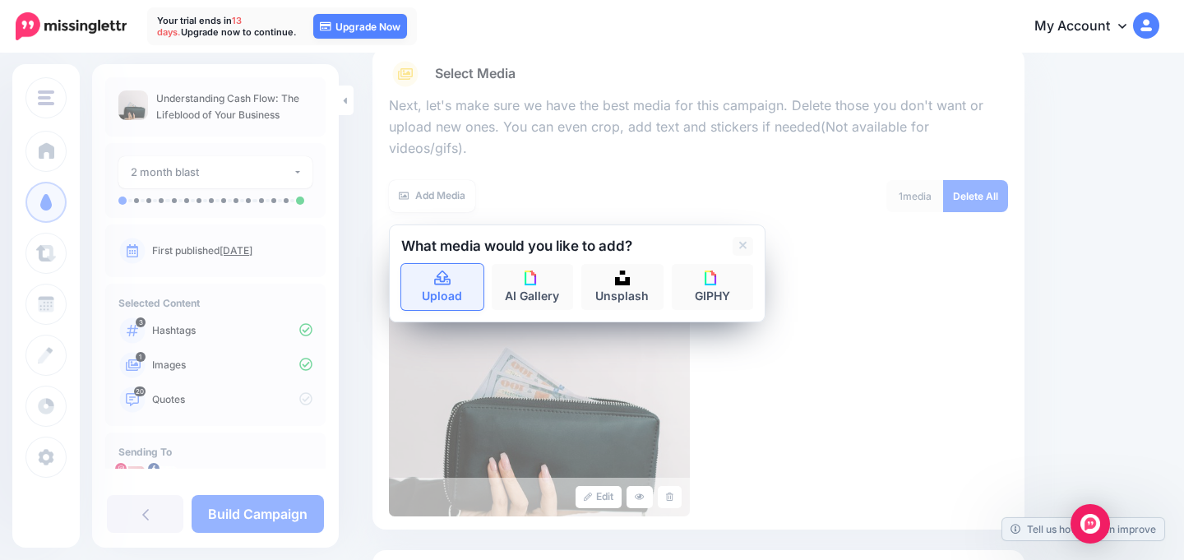
click at [455, 264] on link "Upload" at bounding box center [442, 287] width 82 height 46
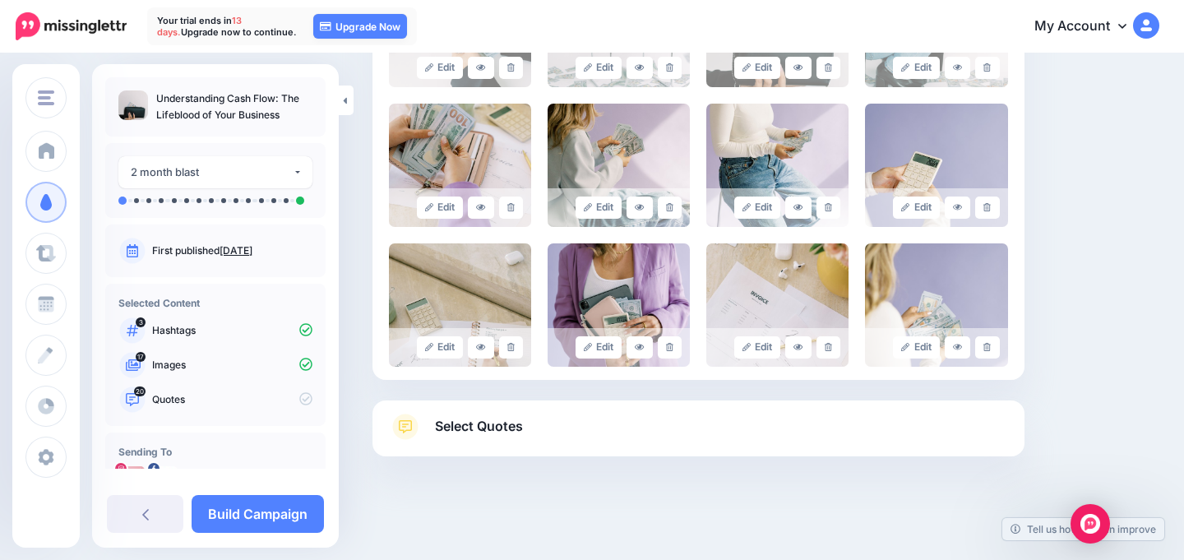
scroll to position [770, 0]
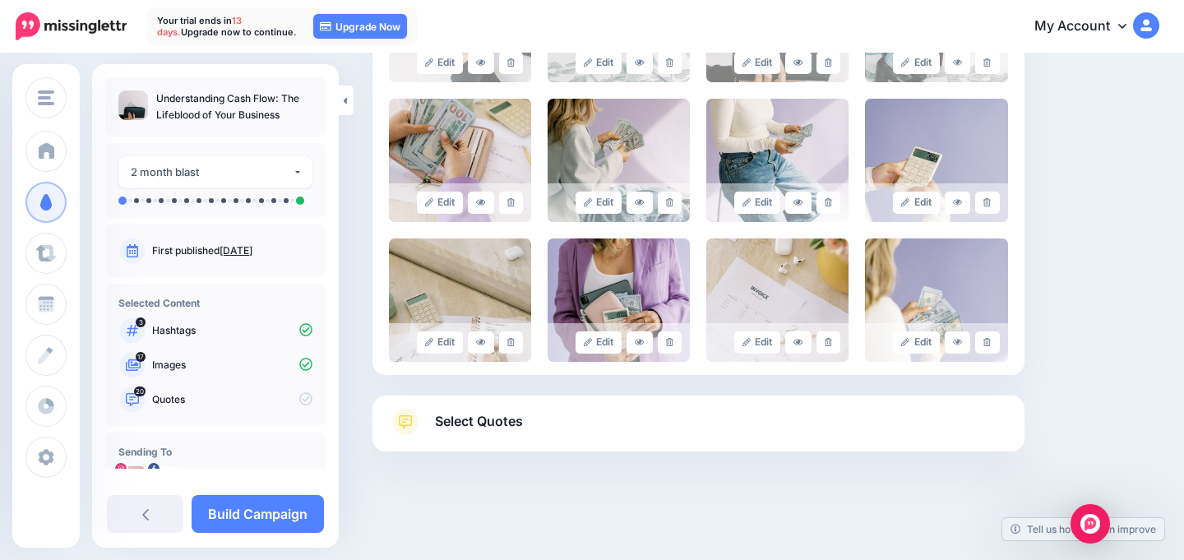
click at [599, 409] on link "Select Quotes" at bounding box center [698, 430] width 619 height 43
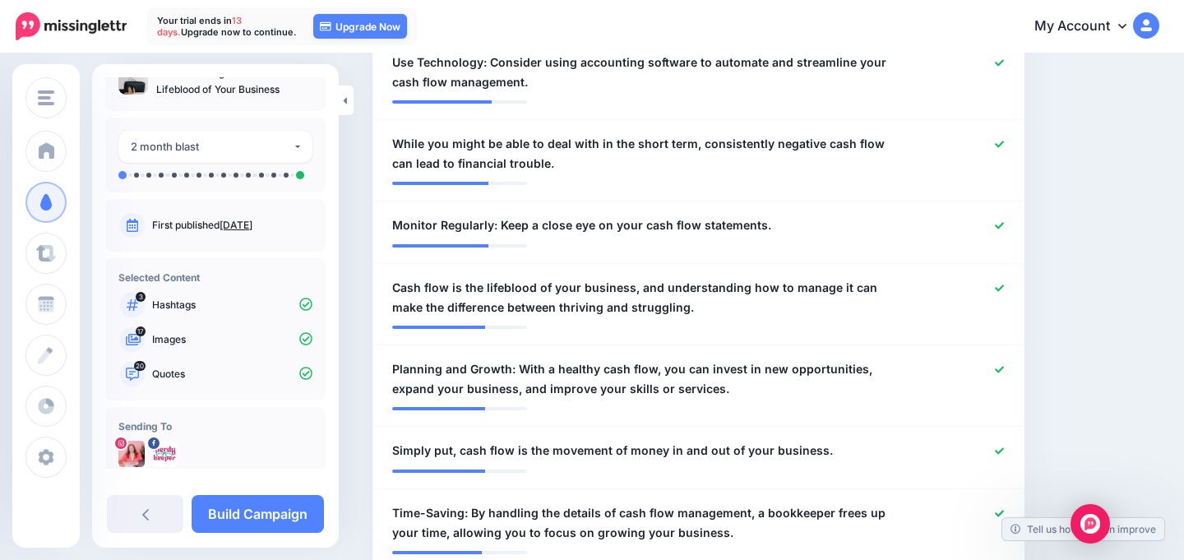
scroll to position [52, 0]
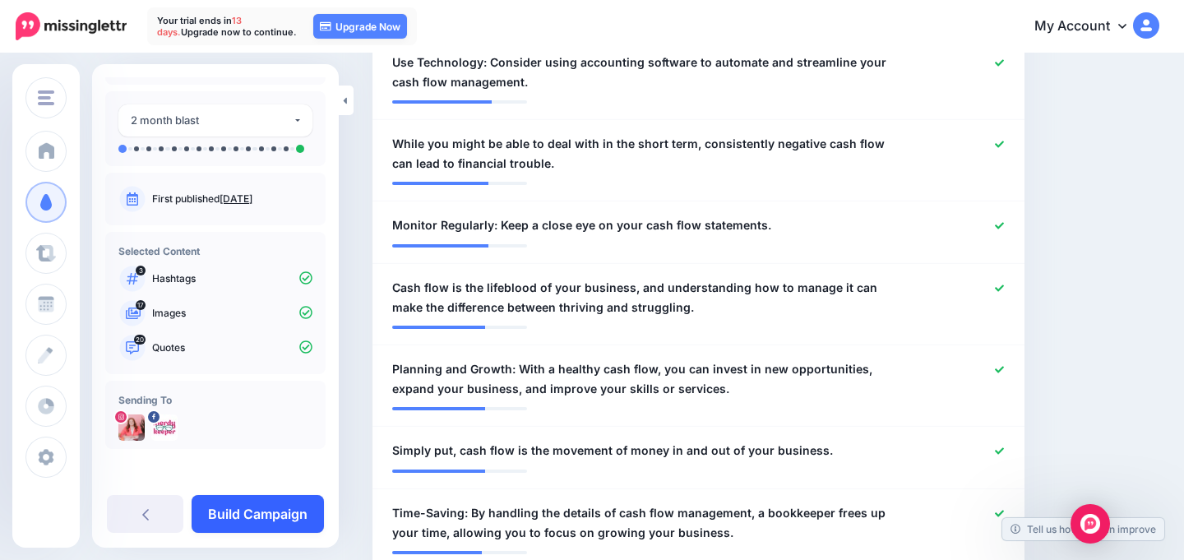
click at [271, 513] on link "Build Campaign" at bounding box center [258, 514] width 132 height 38
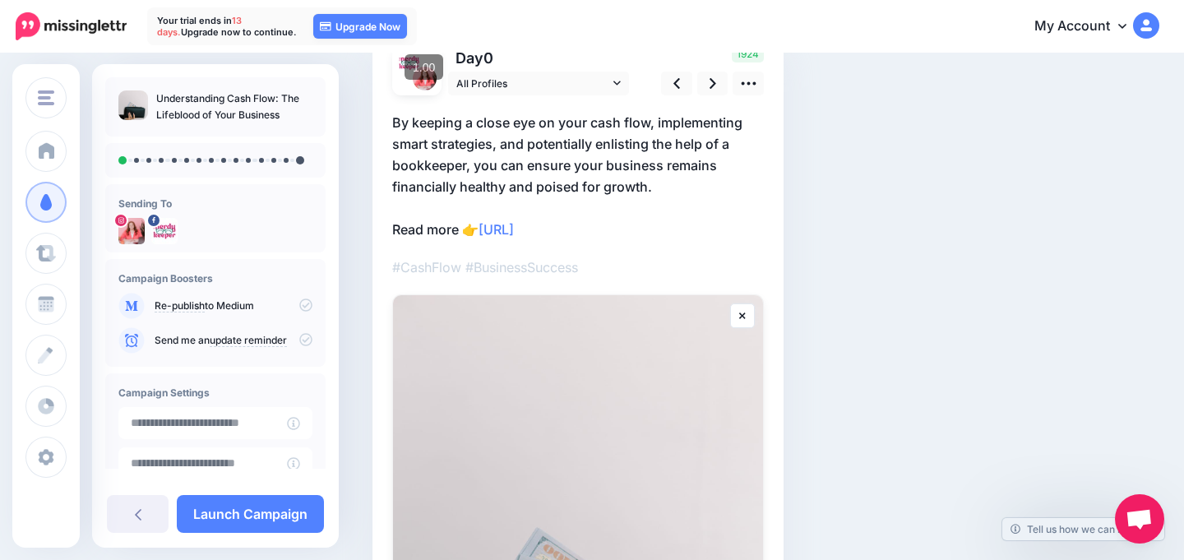
scroll to position [59, 0]
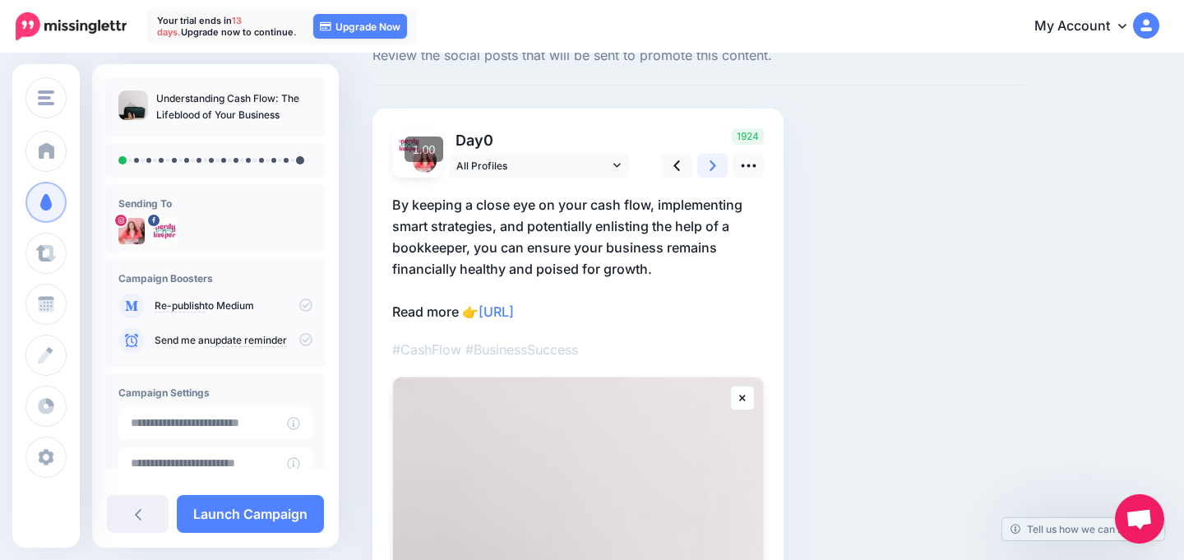
click at [712, 169] on icon at bounding box center [713, 165] width 7 height 11
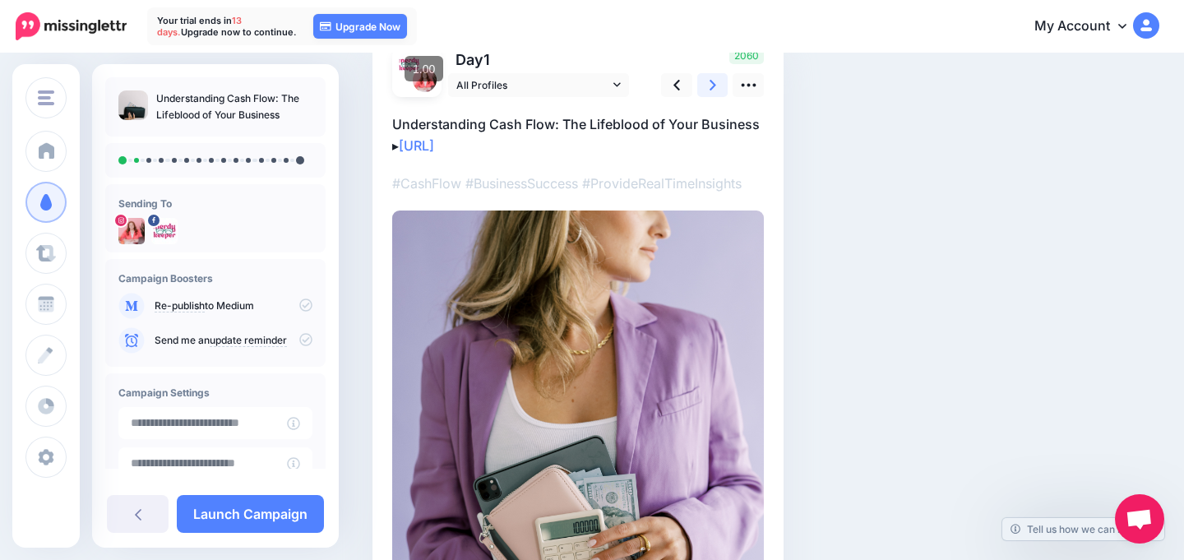
scroll to position [0, 0]
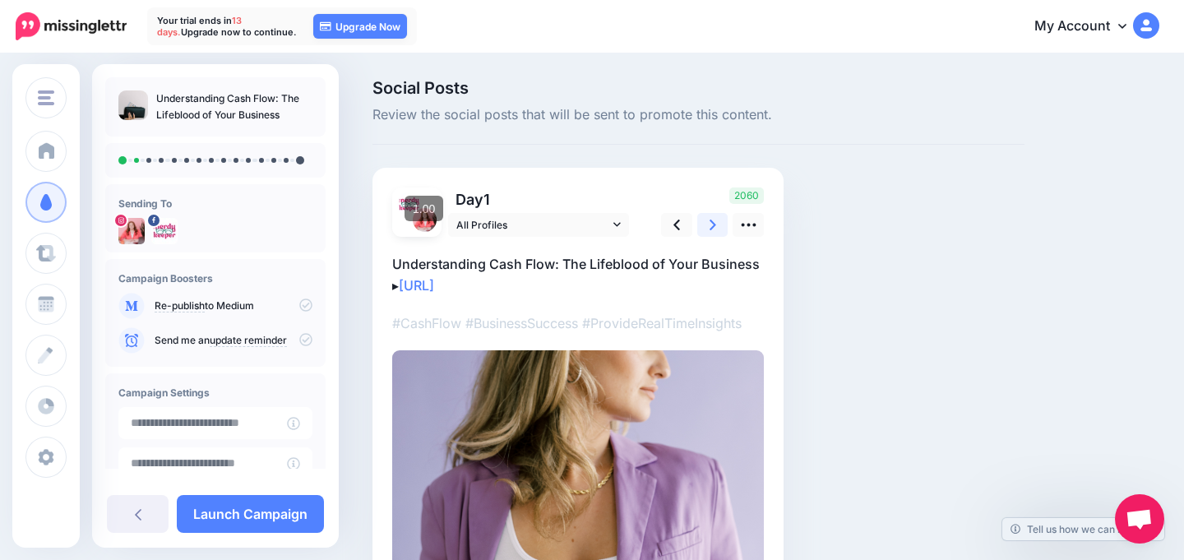
click at [714, 230] on icon at bounding box center [713, 224] width 7 height 17
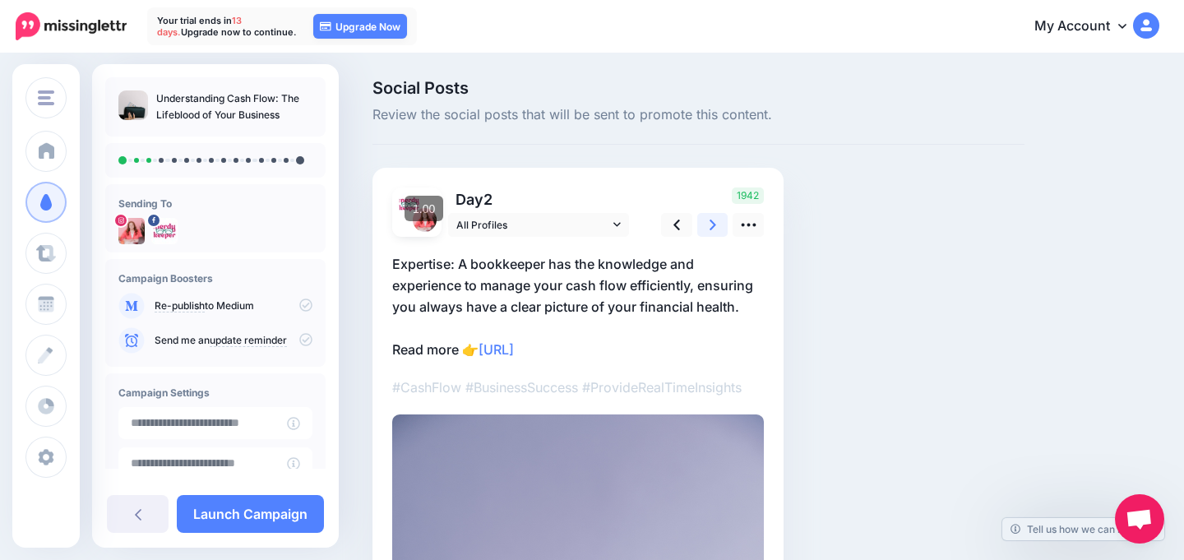
click at [716, 231] on link at bounding box center [712, 225] width 31 height 24
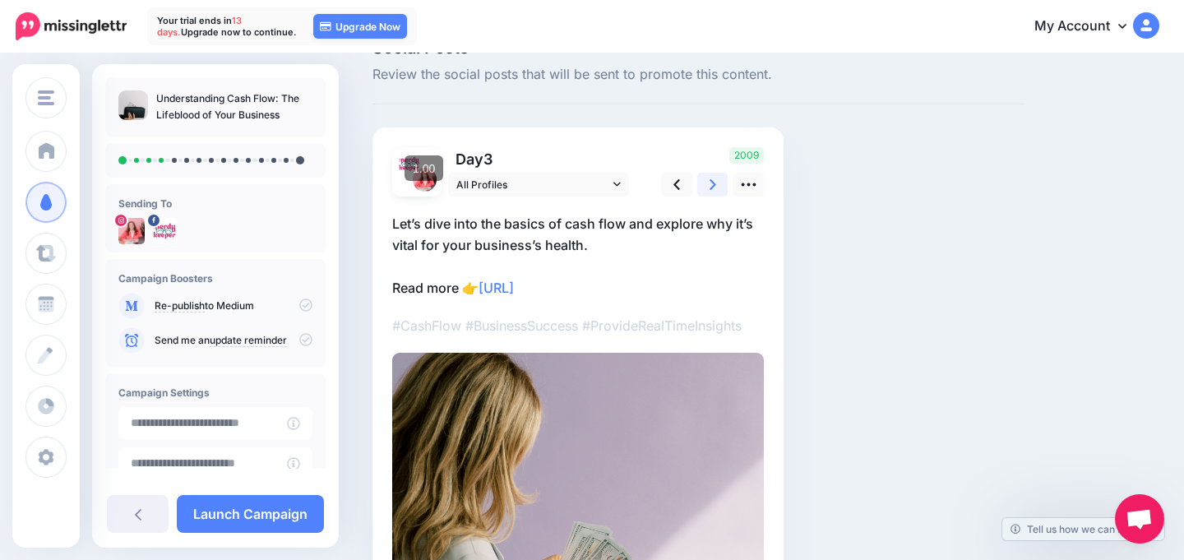
scroll to position [36, 0]
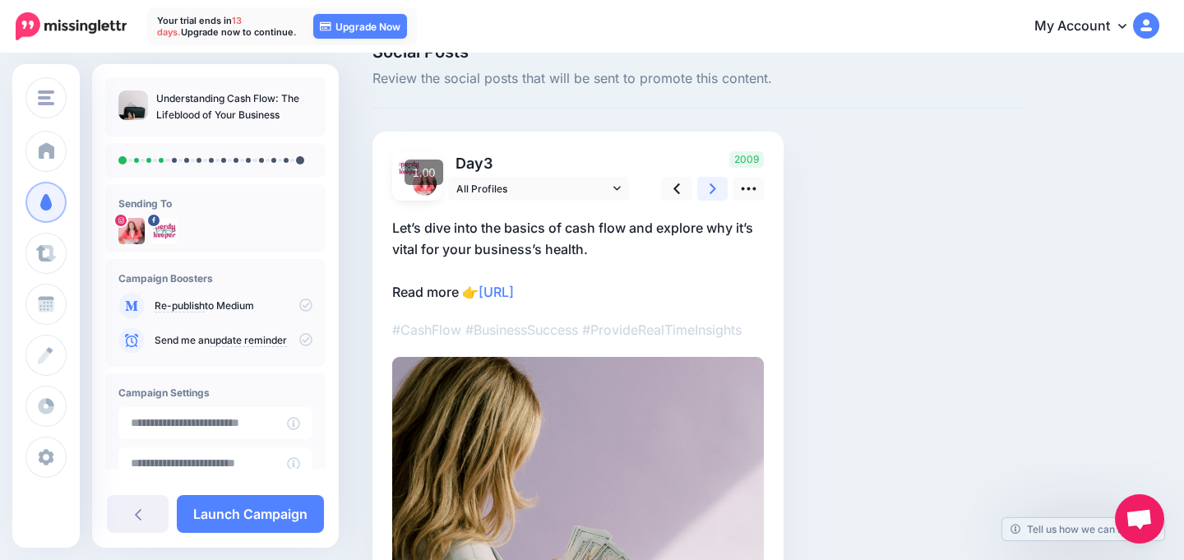
click at [708, 194] on link at bounding box center [712, 189] width 31 height 24
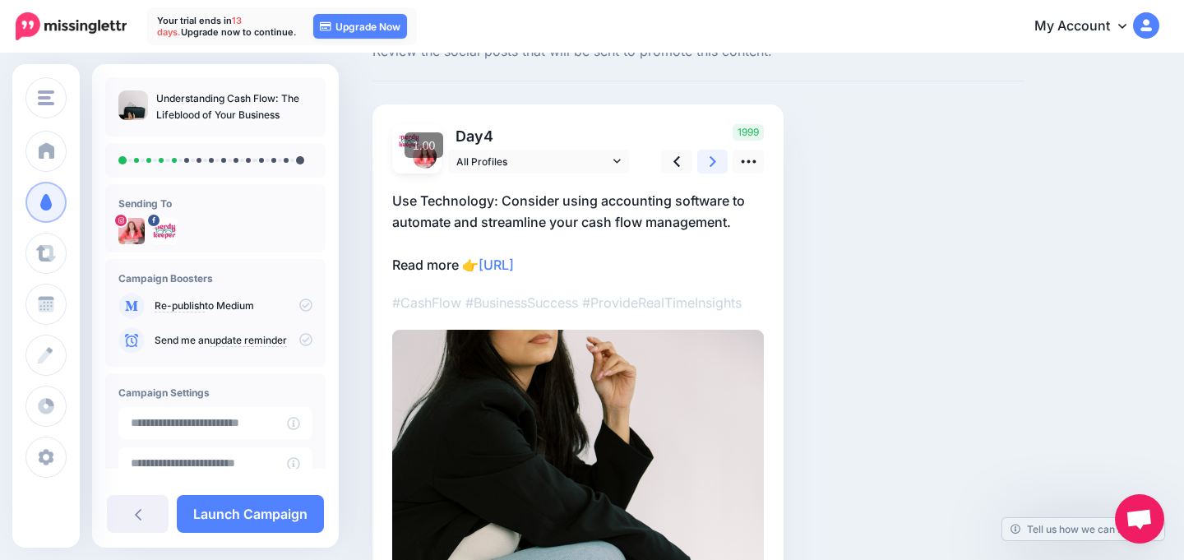
scroll to position [0, 0]
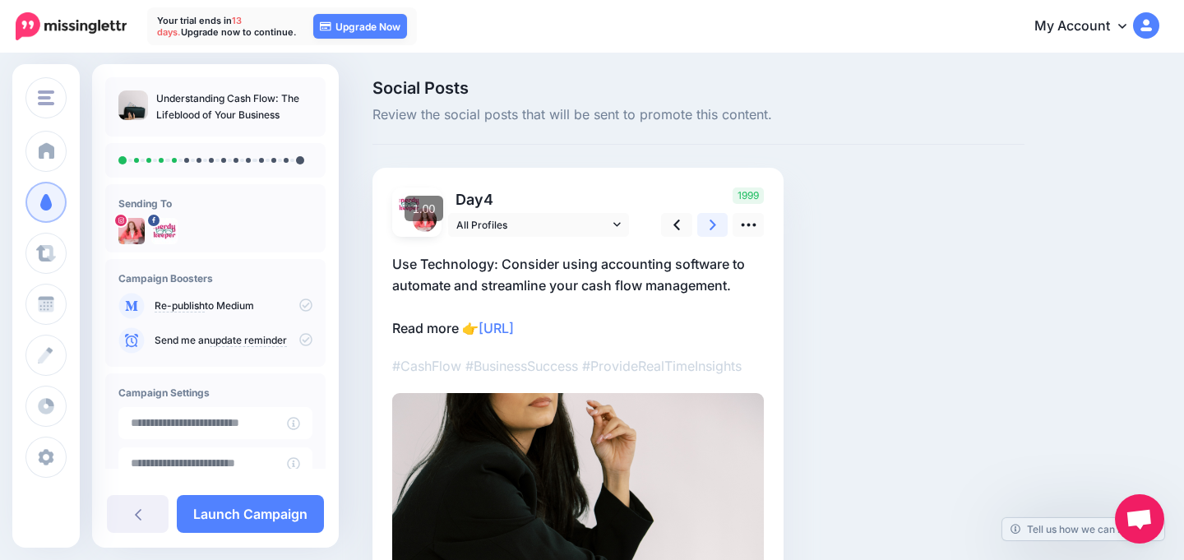
click at [711, 230] on icon at bounding box center [713, 224] width 7 height 17
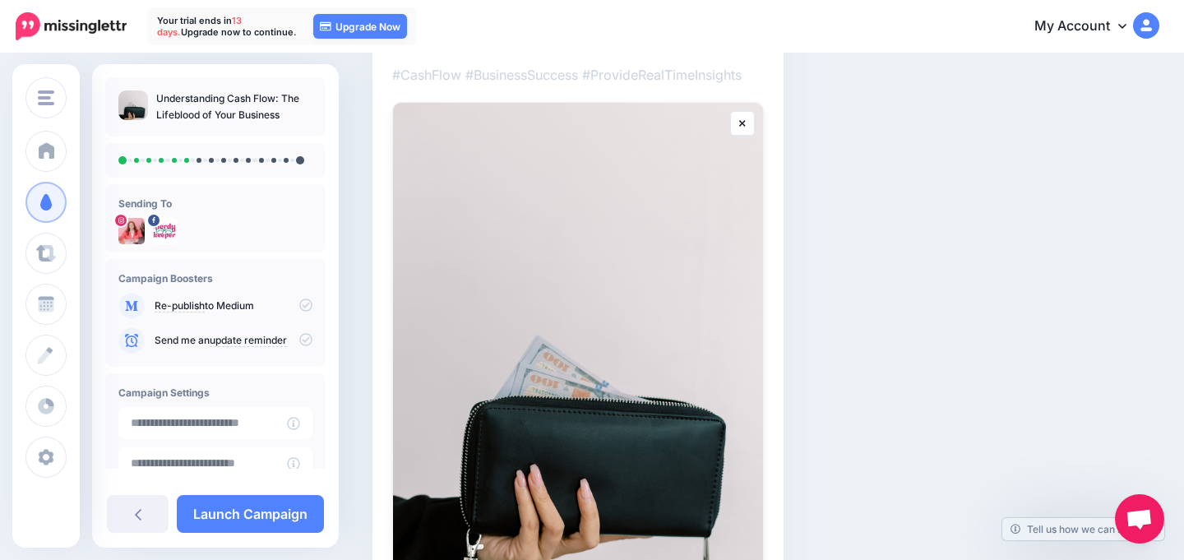
scroll to position [308, 0]
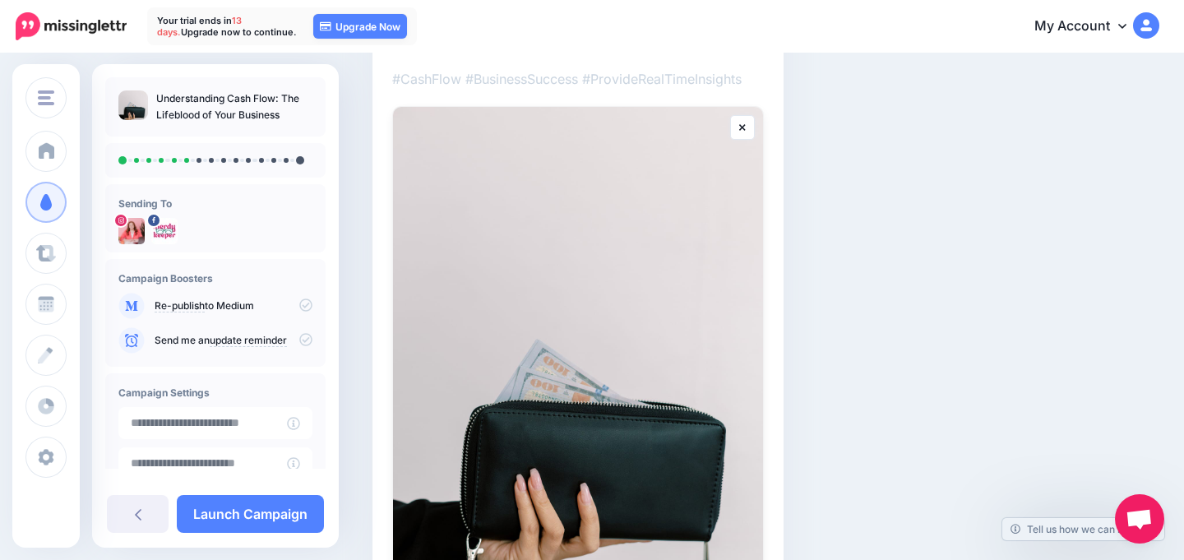
click at [711, 187] on img at bounding box center [578, 384] width 370 height 555
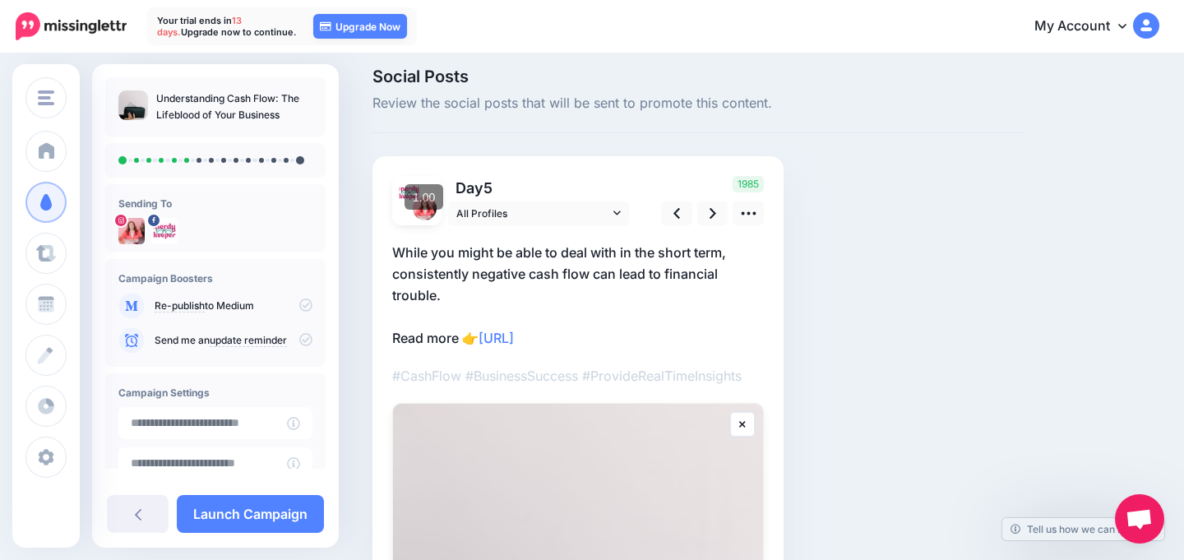
scroll to position [0, 0]
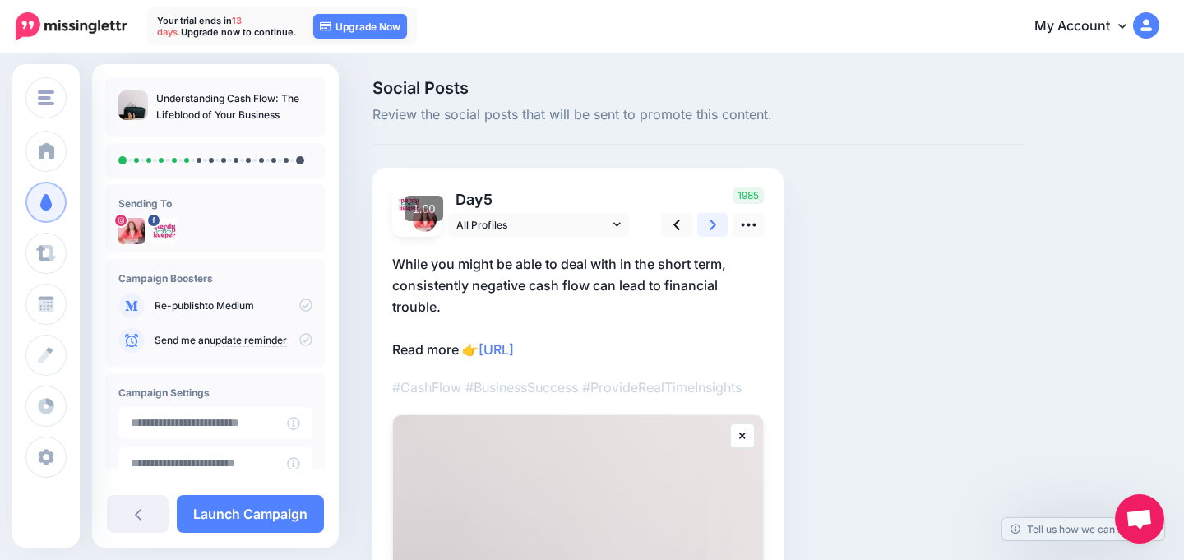
click at [714, 216] on icon at bounding box center [713, 224] width 7 height 17
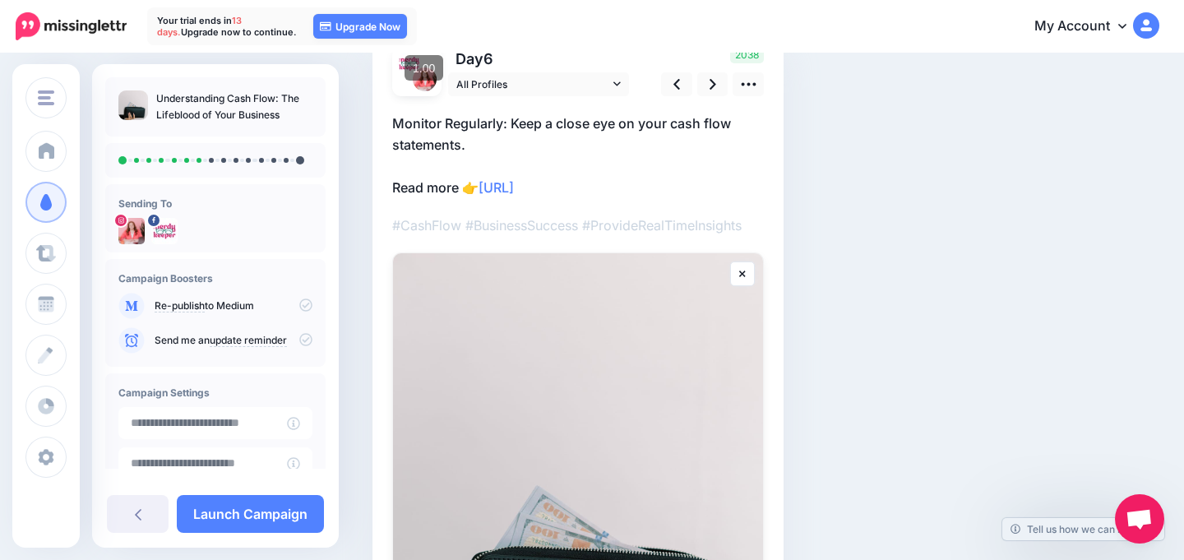
click at [586, 450] on img at bounding box center [578, 530] width 370 height 555
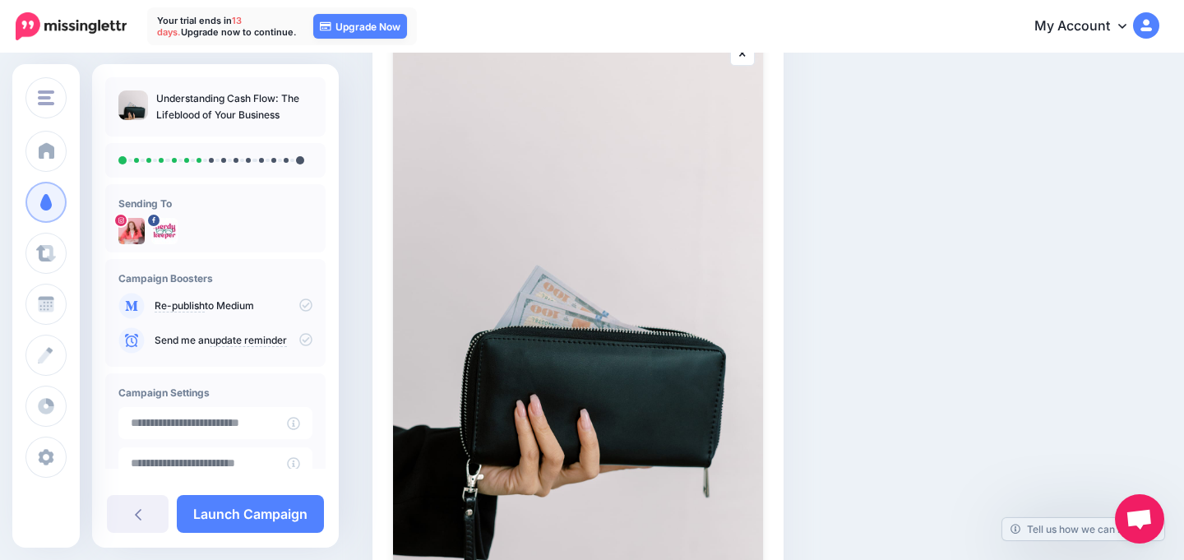
scroll to position [258, 0]
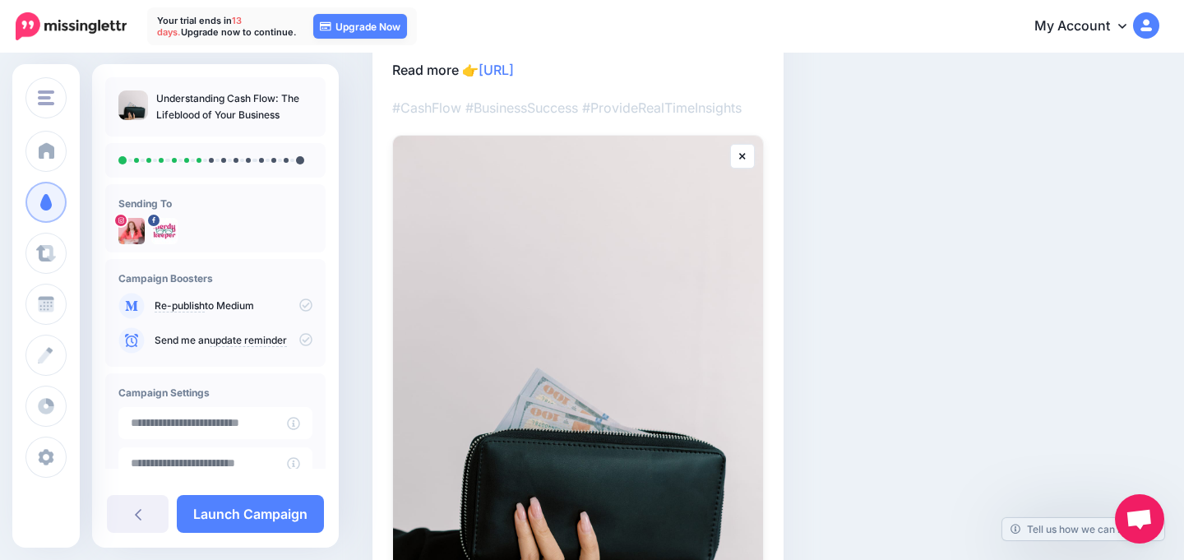
click at [739, 160] on icon at bounding box center [742, 156] width 7 height 10
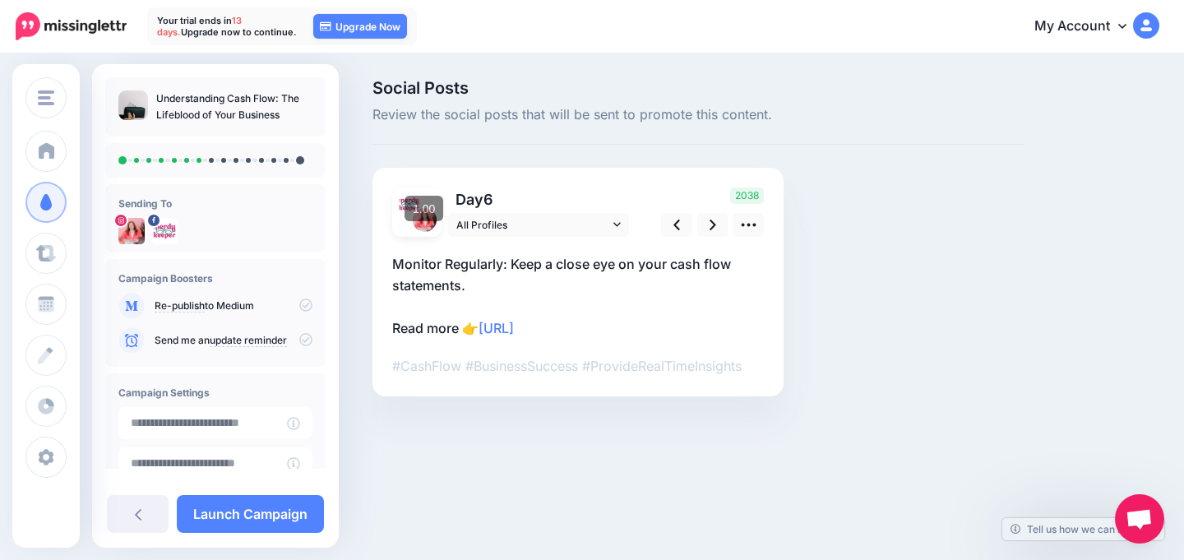
scroll to position [0, 0]
click at [746, 215] on link at bounding box center [748, 225] width 31 height 24
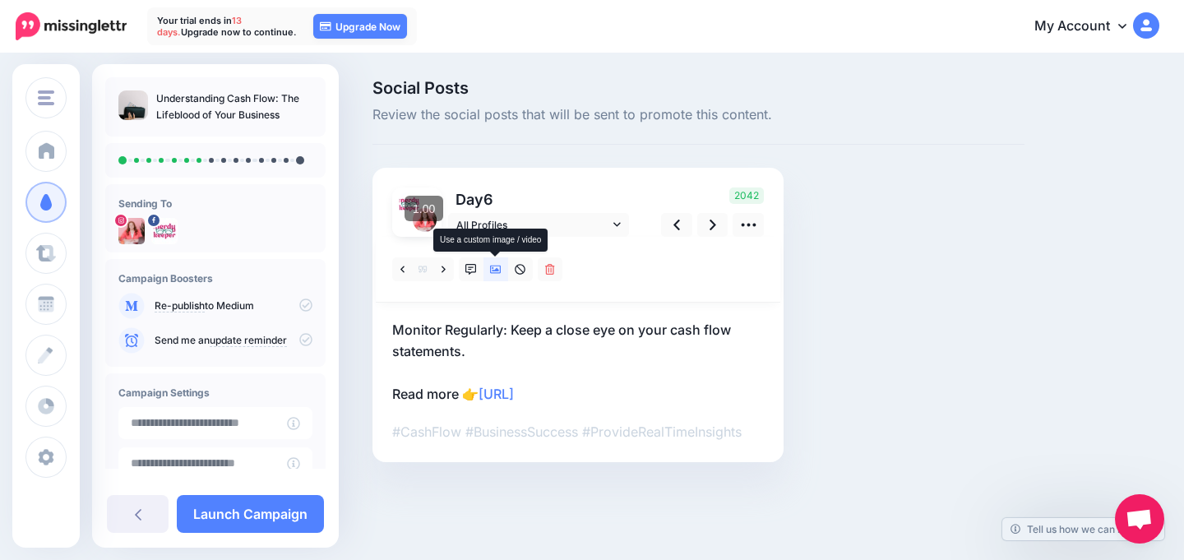
click at [496, 270] on icon at bounding box center [496, 270] width 12 height 8
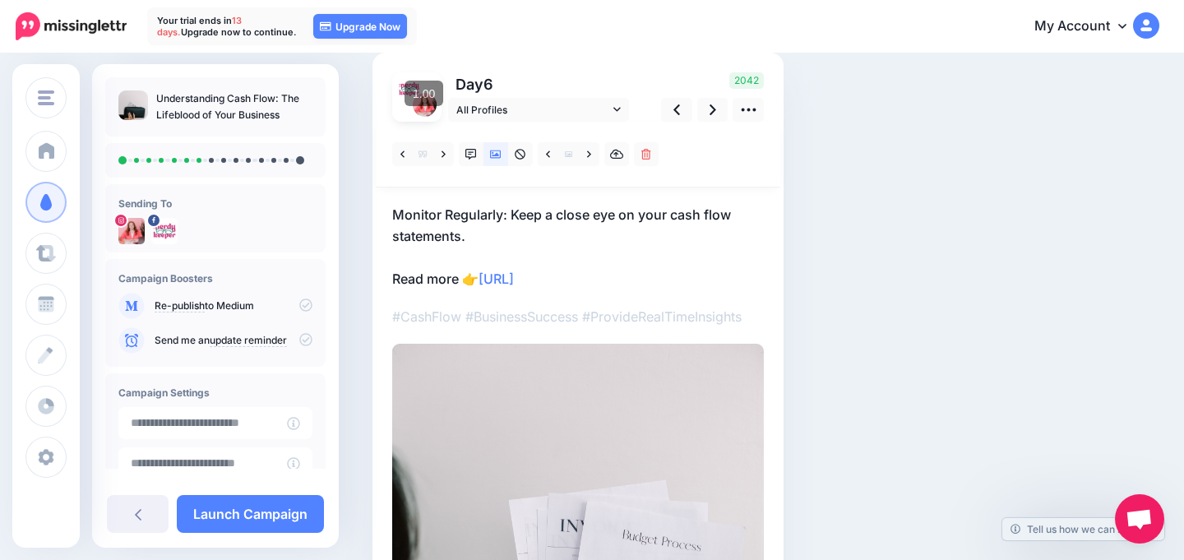
scroll to position [88, 0]
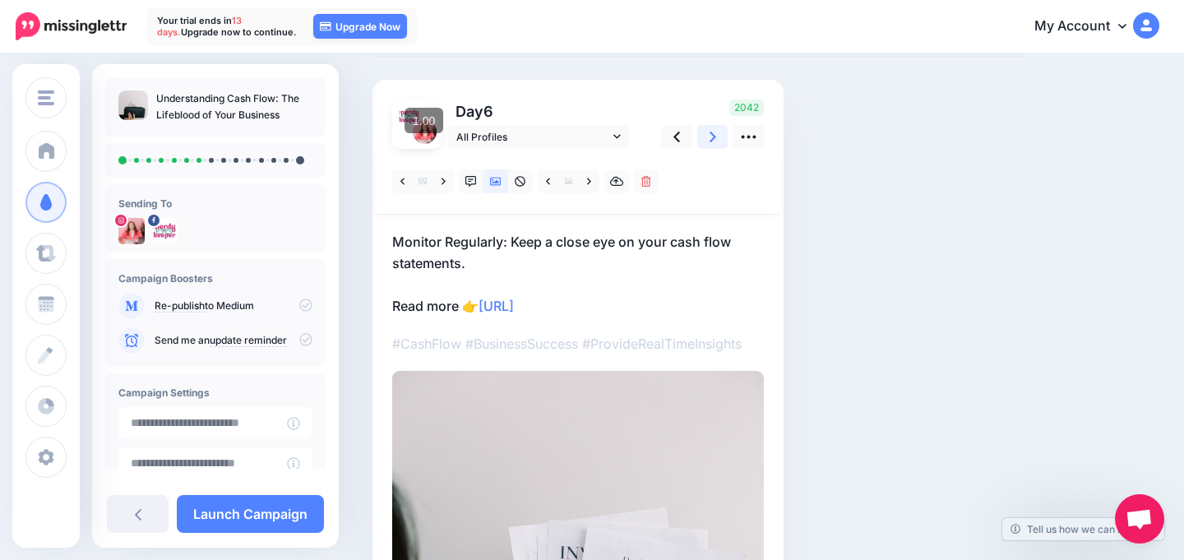
click at [712, 141] on icon at bounding box center [713, 136] width 7 height 17
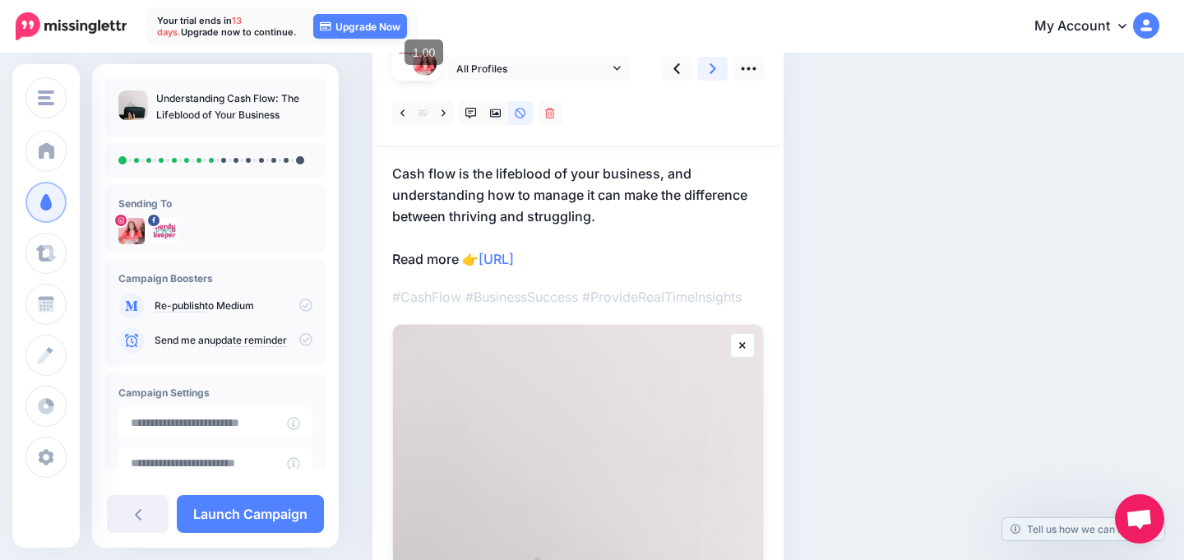
scroll to position [128, 0]
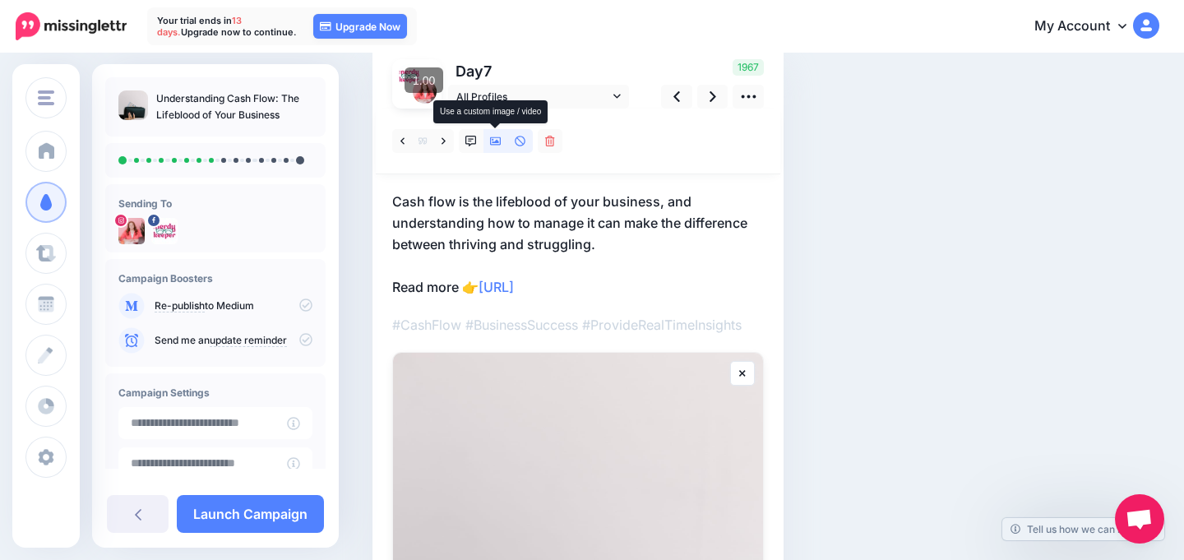
click at [492, 137] on icon at bounding box center [496, 141] width 12 height 8
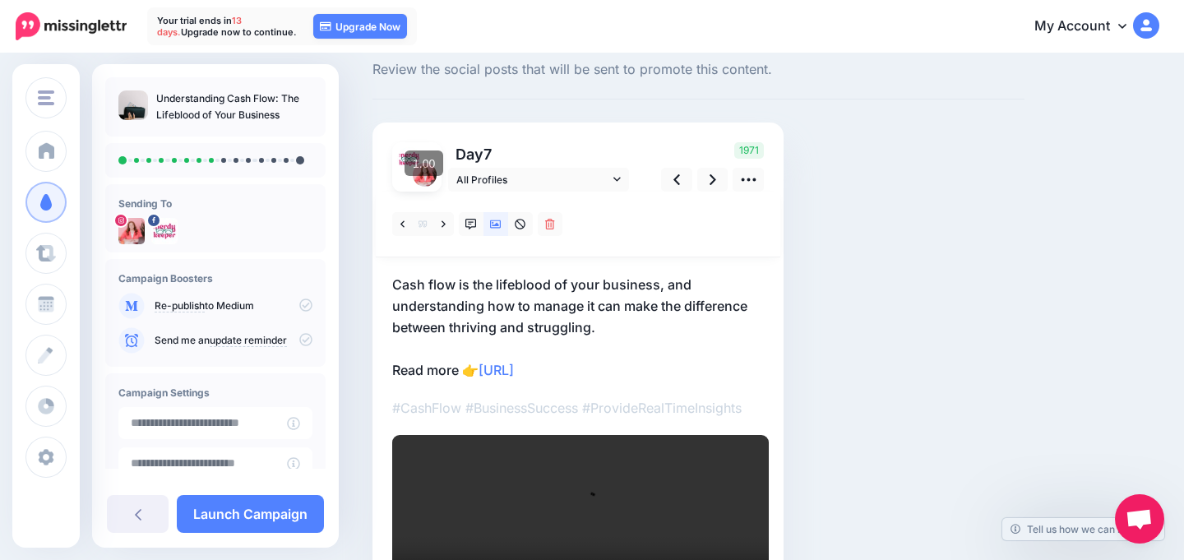
scroll to position [0, 0]
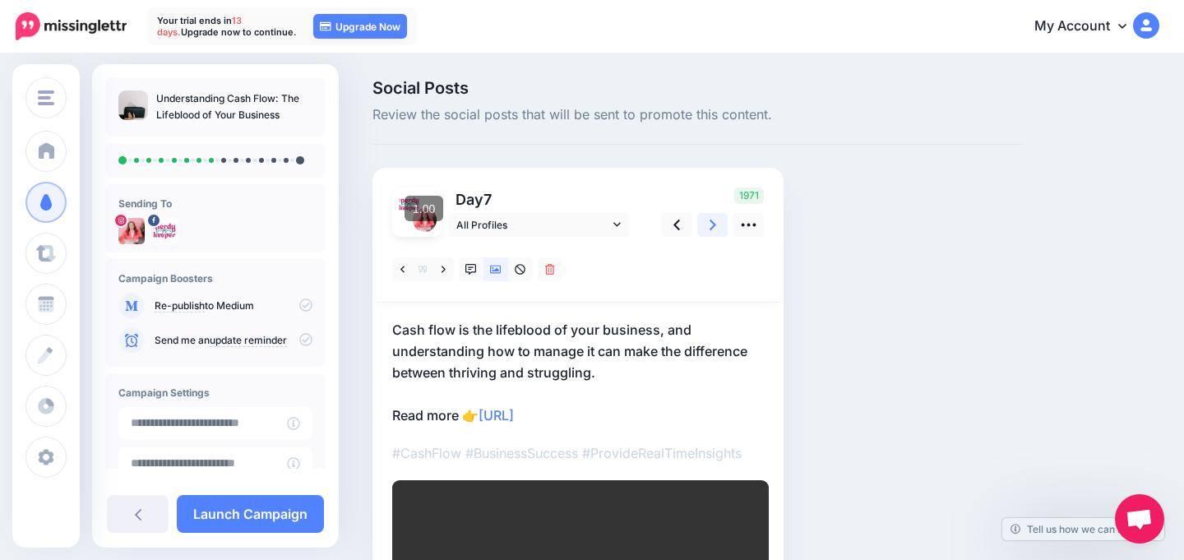
click at [713, 220] on icon at bounding box center [713, 224] width 7 height 17
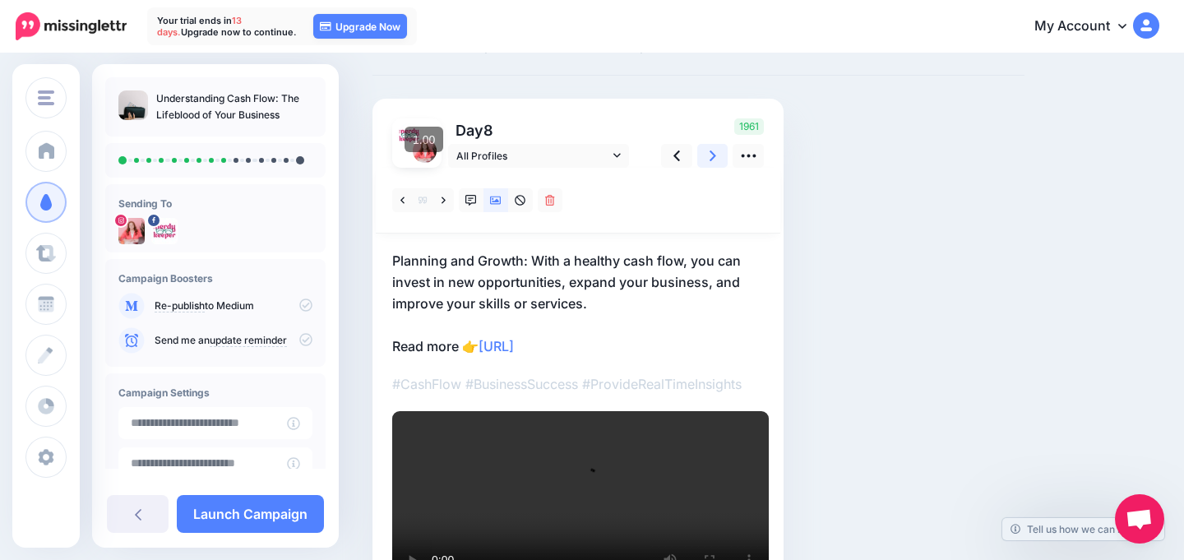
scroll to position [30, 0]
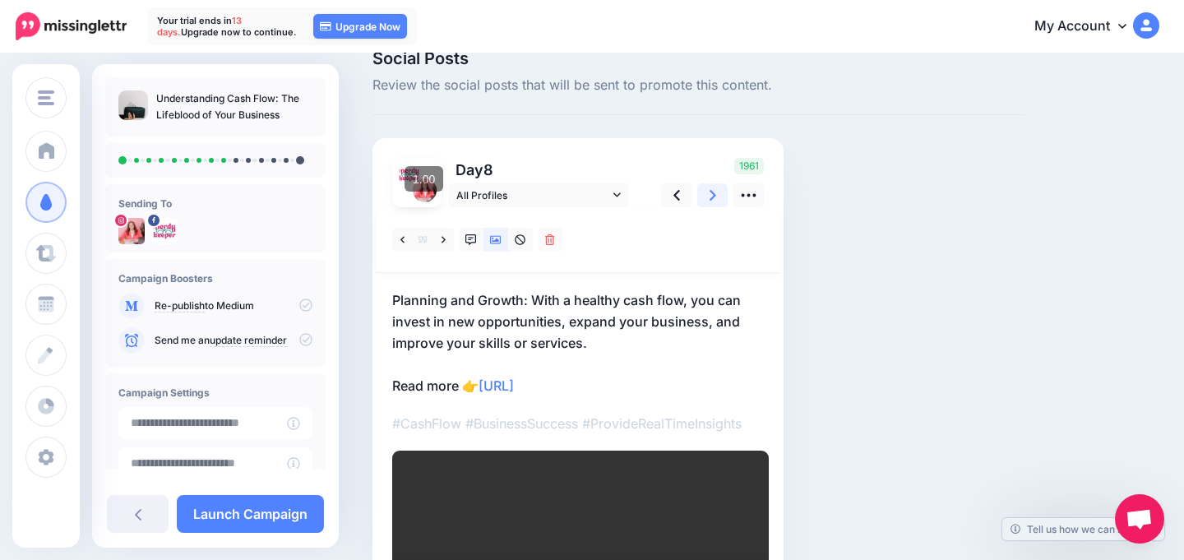
click at [705, 204] on link at bounding box center [712, 195] width 31 height 24
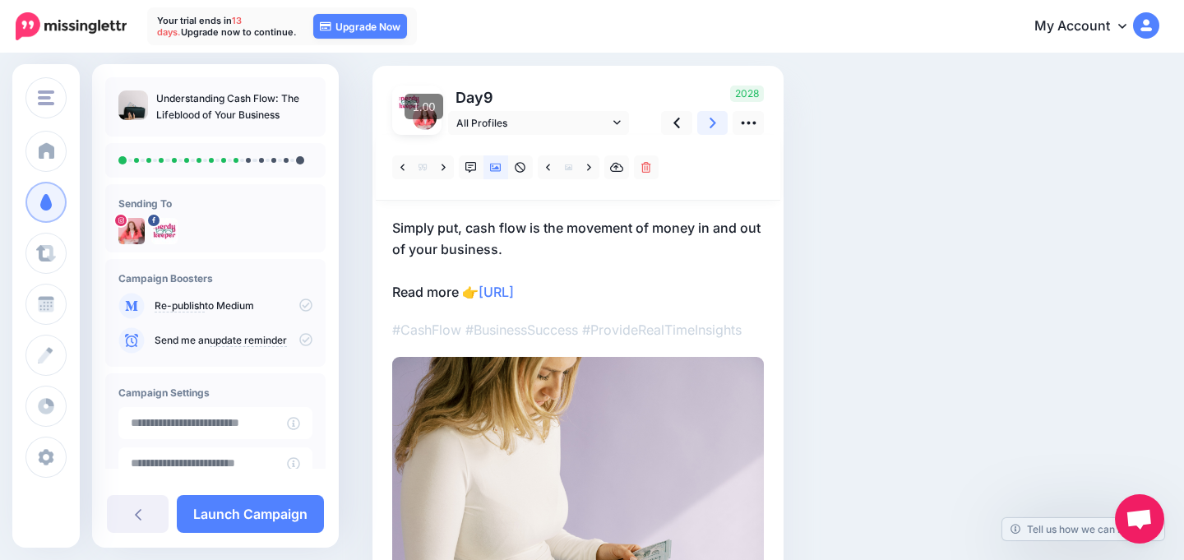
scroll to position [0, 0]
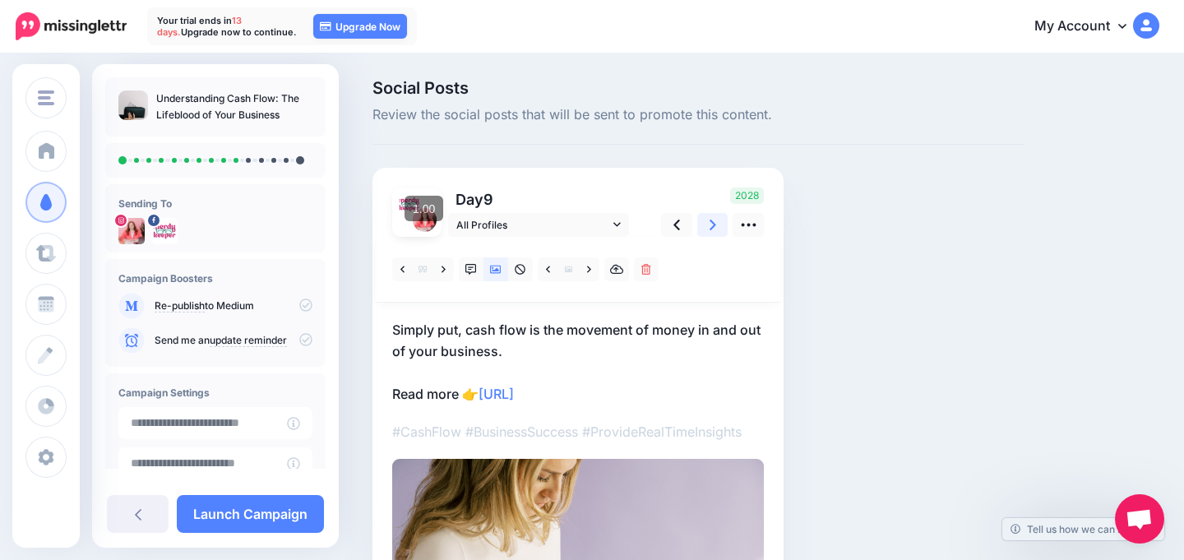
click at [714, 226] on icon at bounding box center [713, 224] width 7 height 17
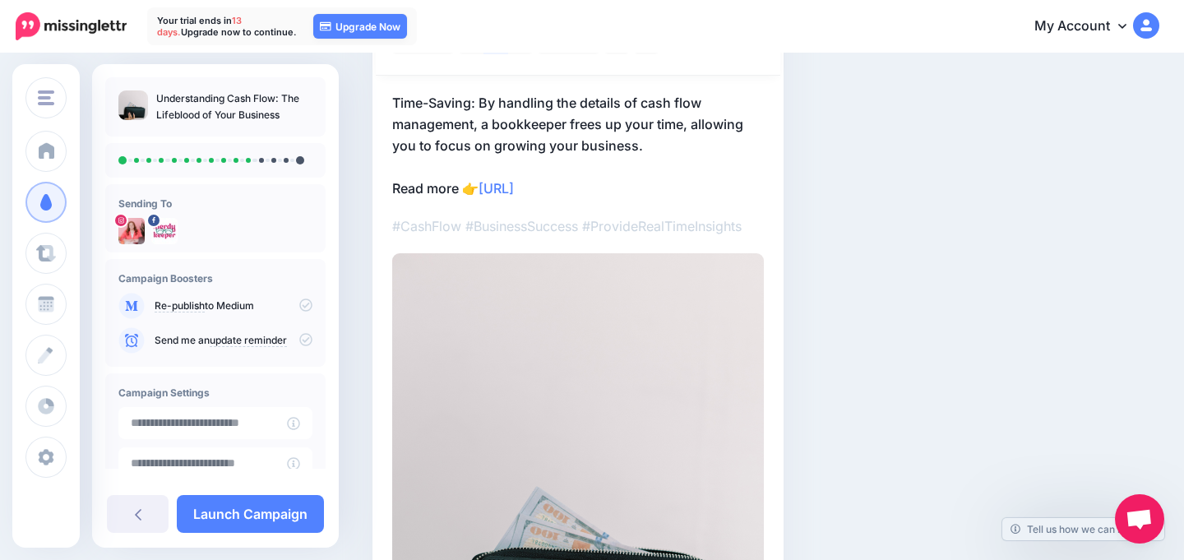
scroll to position [155, 0]
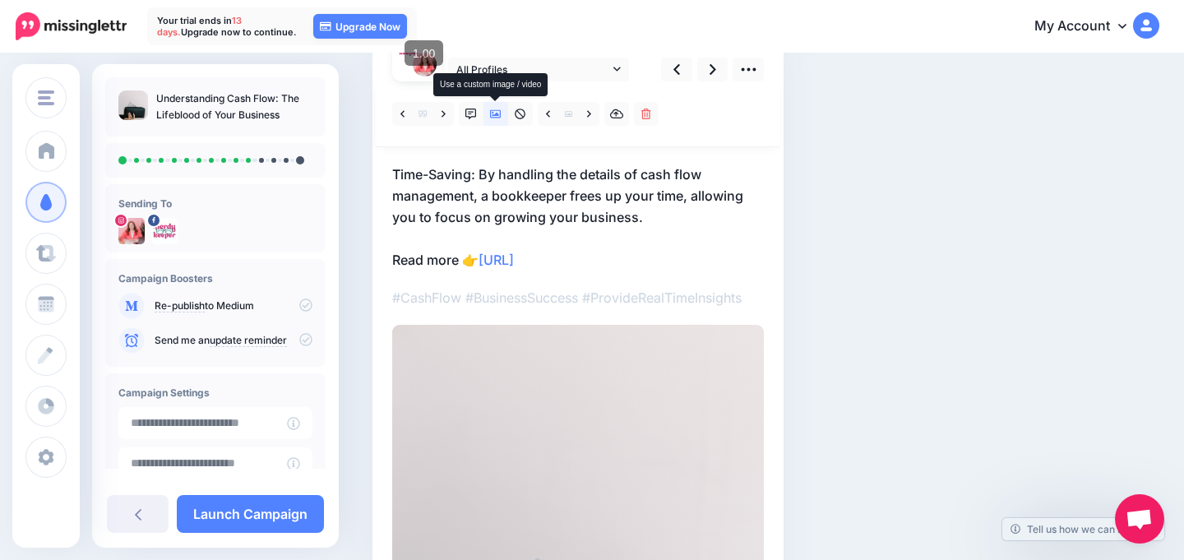
click at [501, 117] on icon at bounding box center [496, 114] width 12 height 8
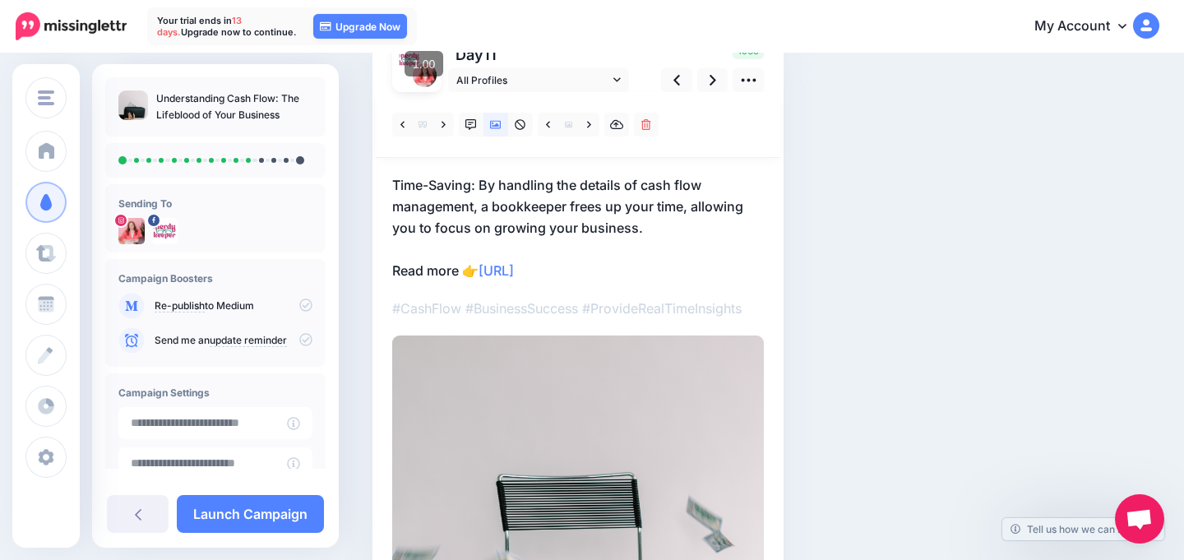
scroll to position [123, 0]
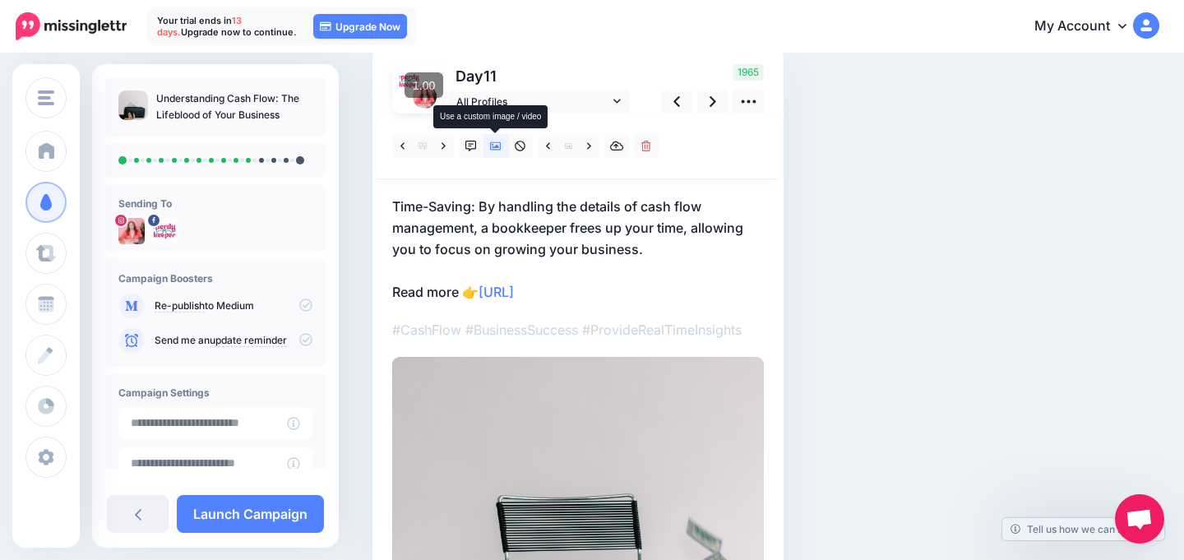
click at [496, 146] on icon at bounding box center [496, 146] width 12 height 8
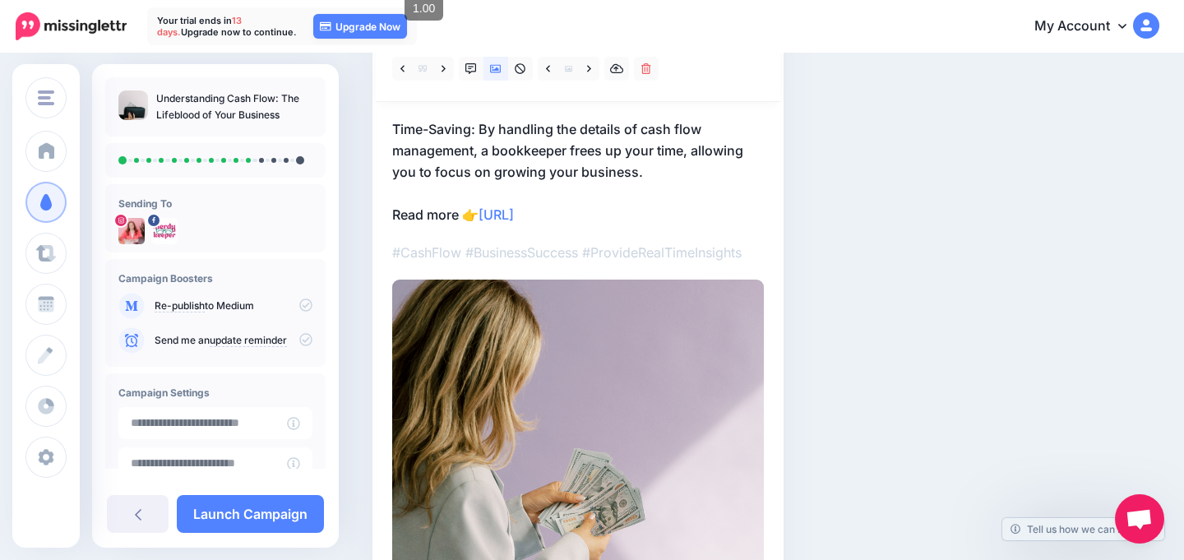
scroll to position [160, 0]
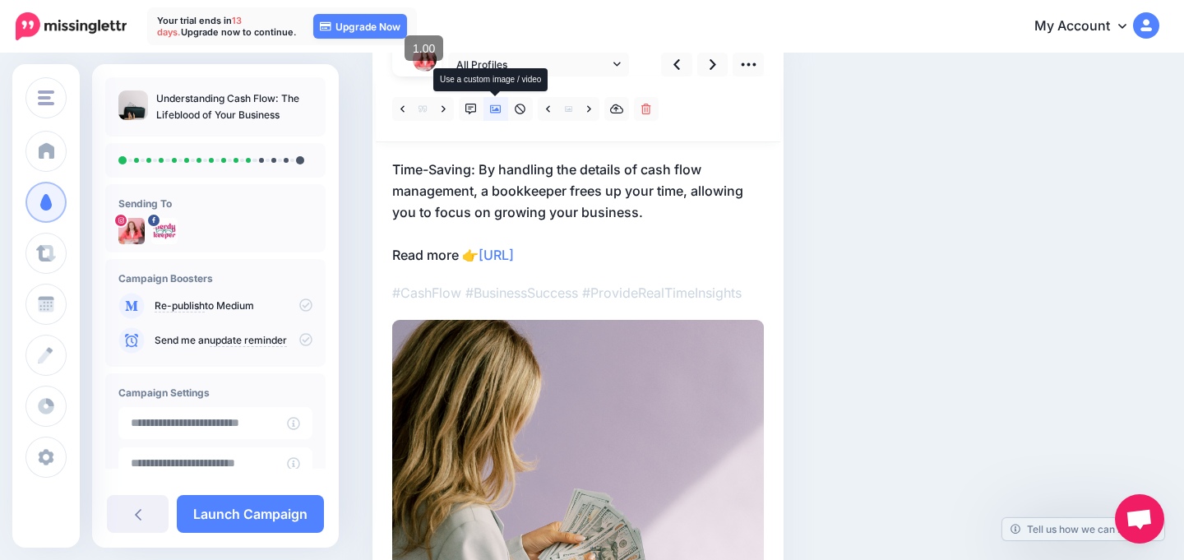
click at [505, 107] on link at bounding box center [495, 109] width 25 height 24
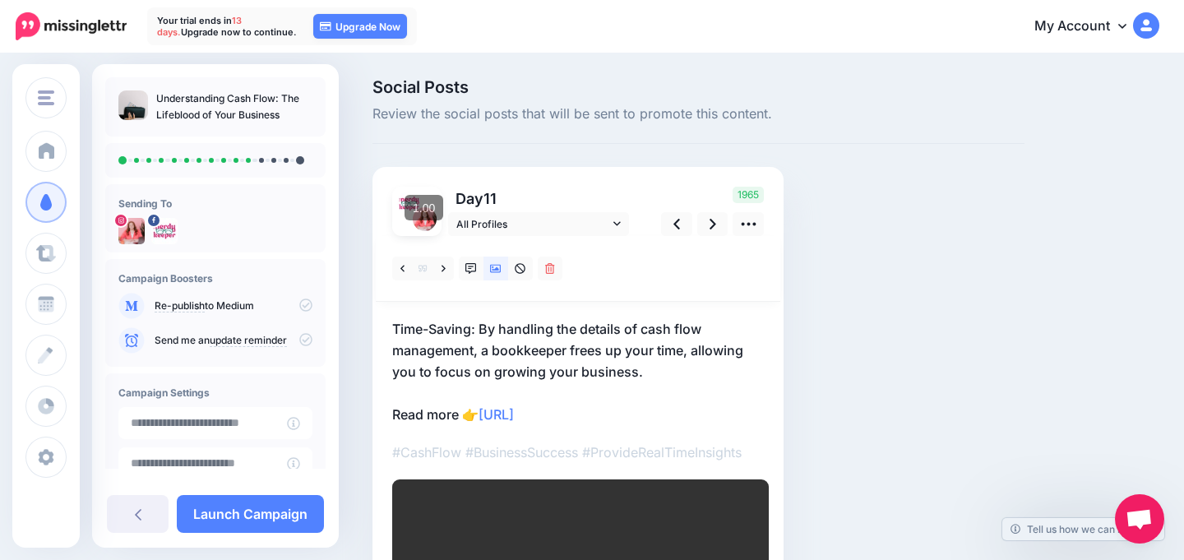
scroll to position [0, 0]
click at [493, 274] on icon at bounding box center [496, 270] width 12 height 12
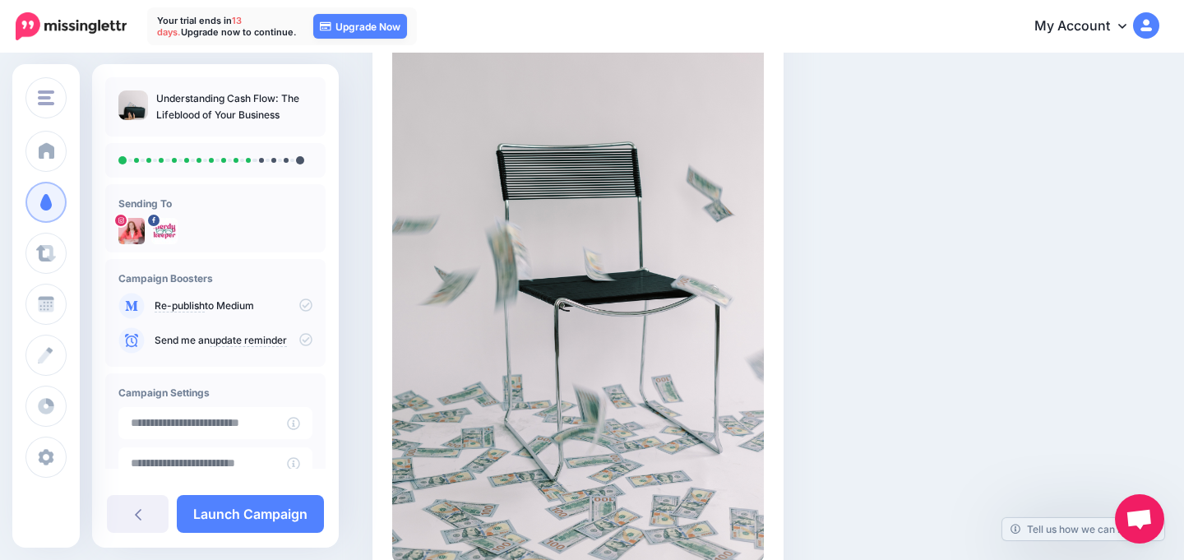
scroll to position [115, 0]
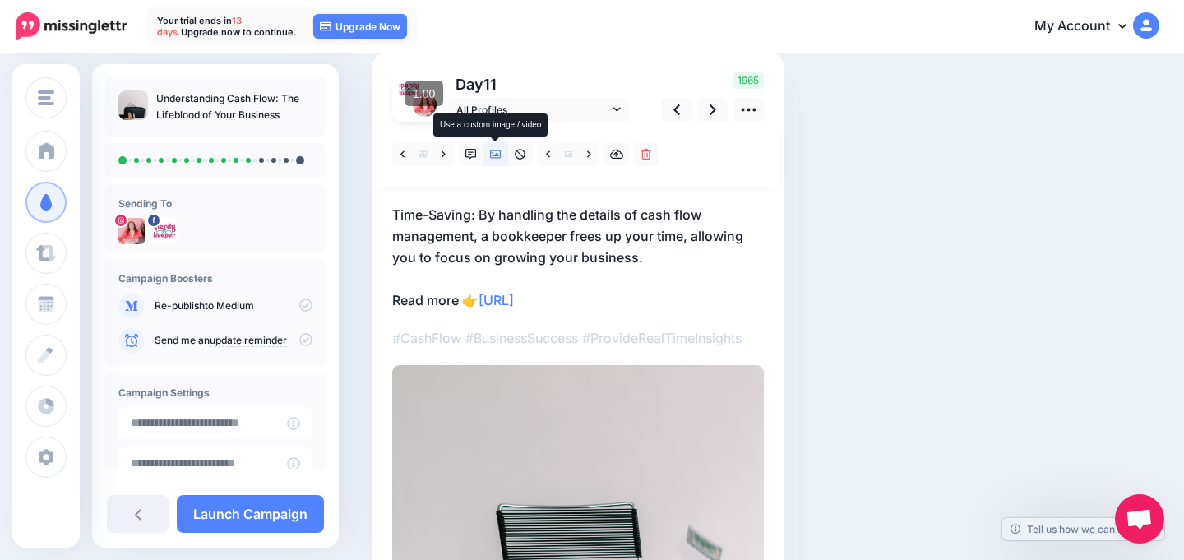
click at [501, 158] on icon at bounding box center [496, 155] width 12 height 12
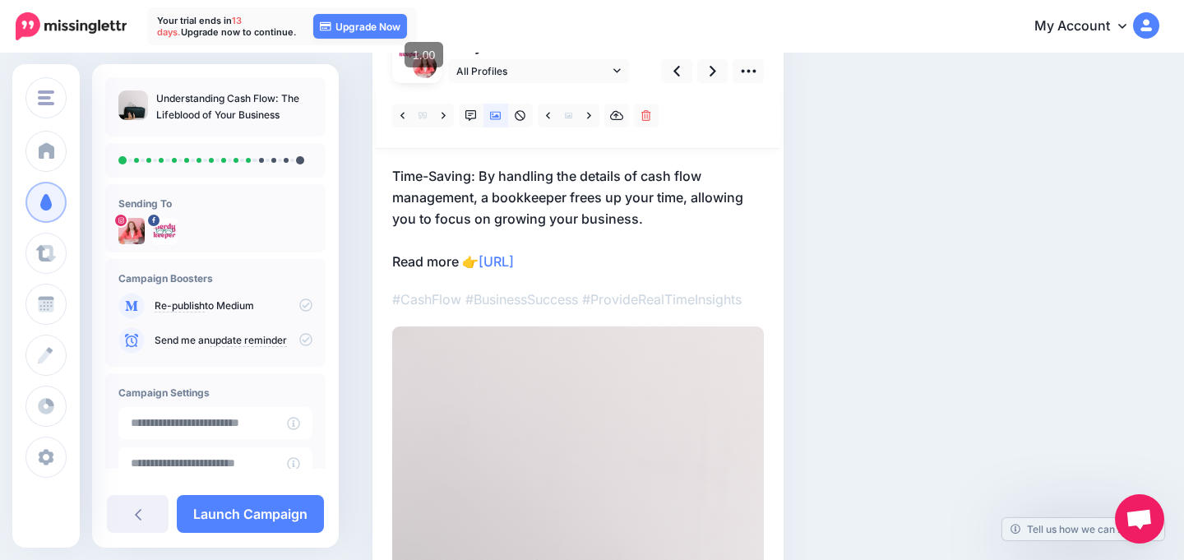
scroll to position [22, 0]
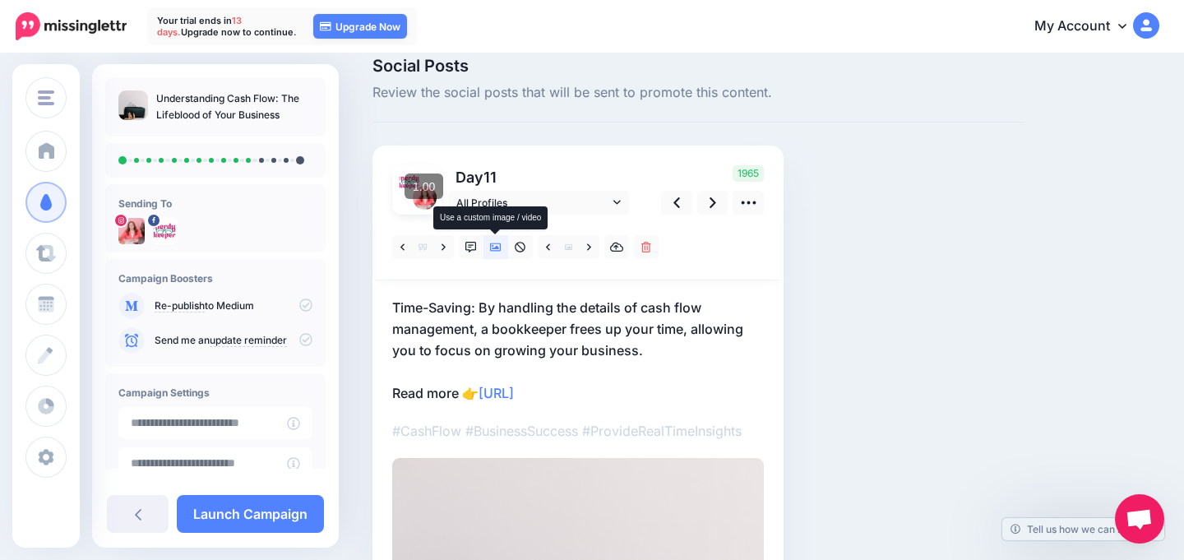
click at [497, 252] on link at bounding box center [495, 247] width 25 height 24
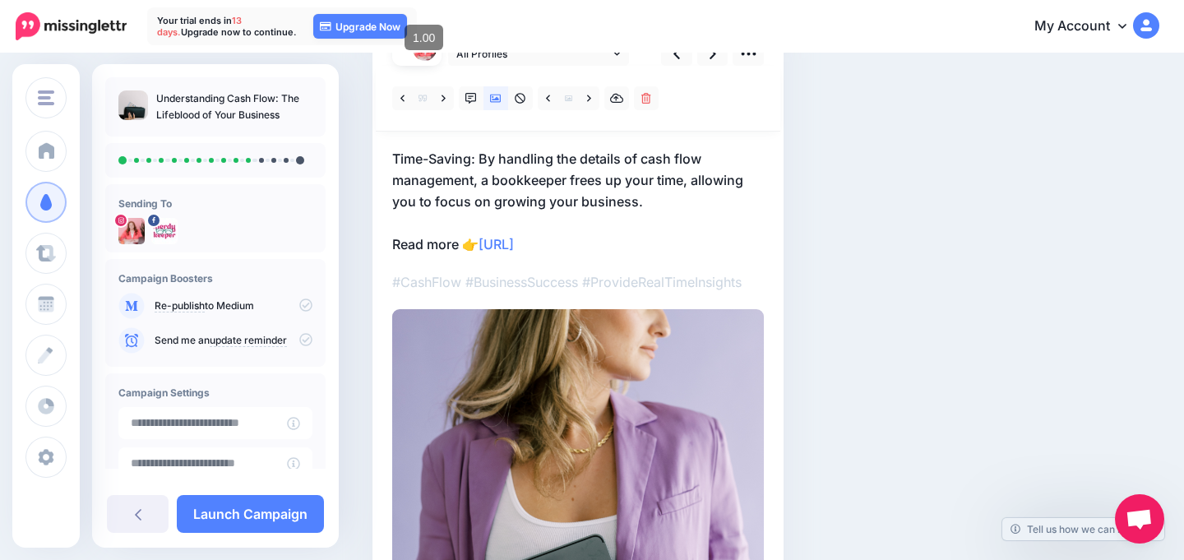
scroll to position [136, 0]
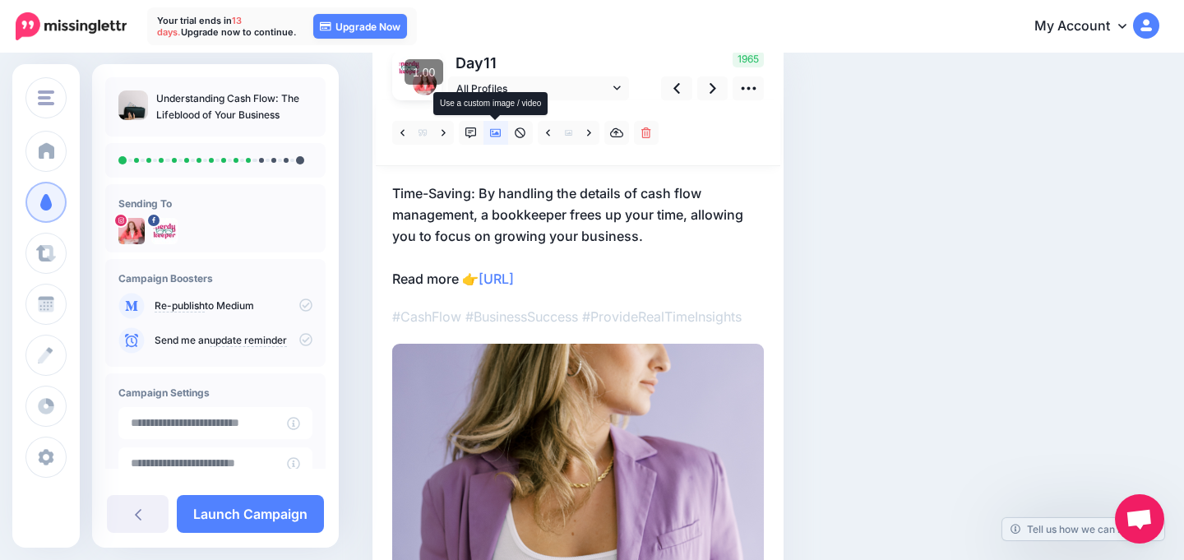
click at [497, 136] on icon at bounding box center [496, 133] width 12 height 12
click at [499, 136] on icon at bounding box center [496, 133] width 12 height 8
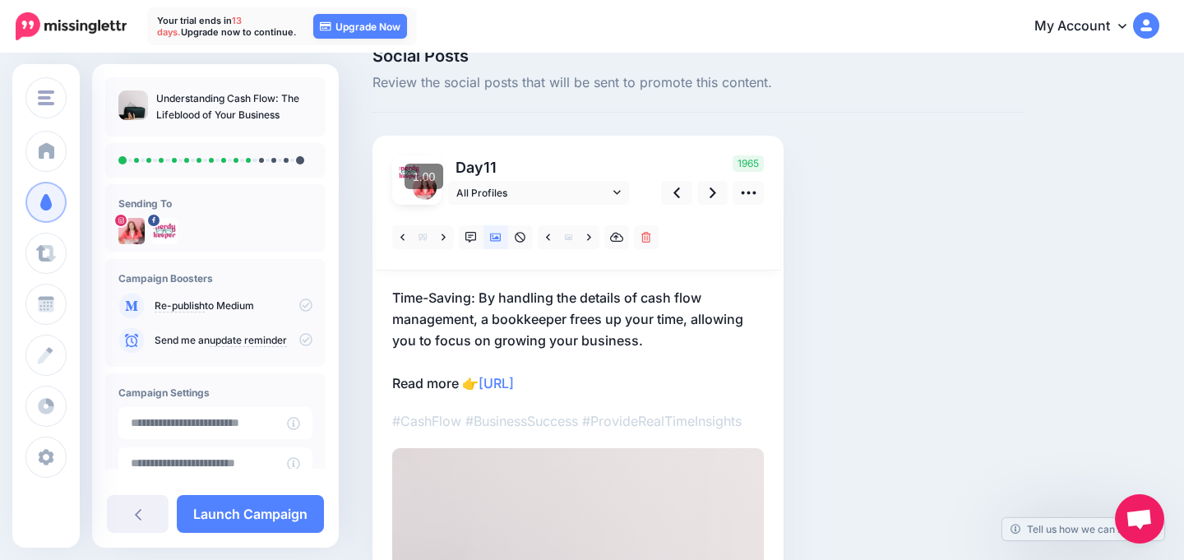
scroll to position [0, 0]
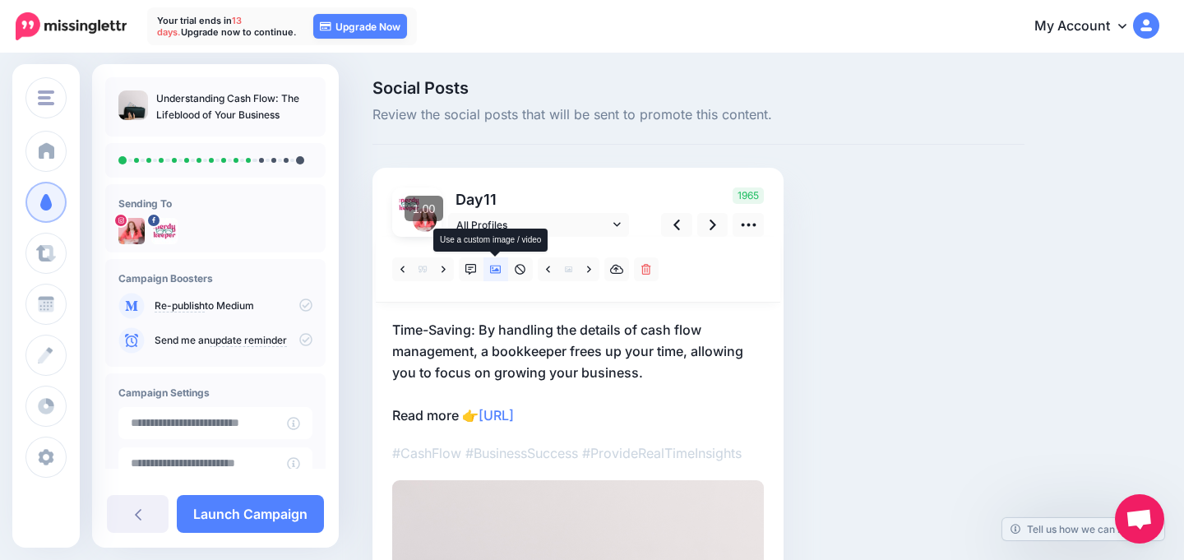
click at [495, 271] on icon at bounding box center [496, 270] width 12 height 8
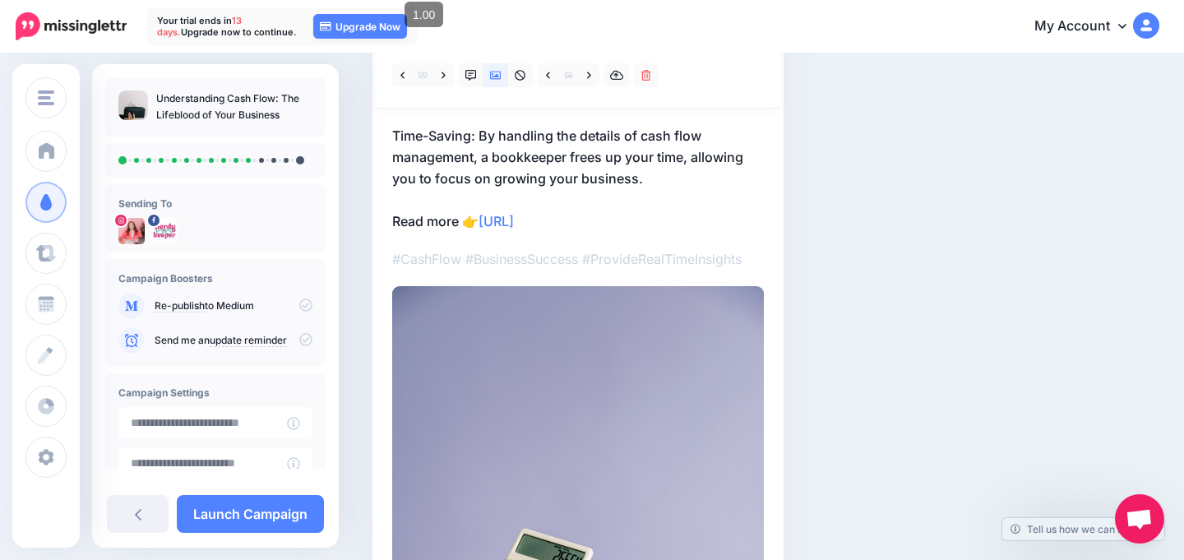
scroll to position [196, 0]
click at [589, 80] on link at bounding box center [589, 74] width 21 height 24
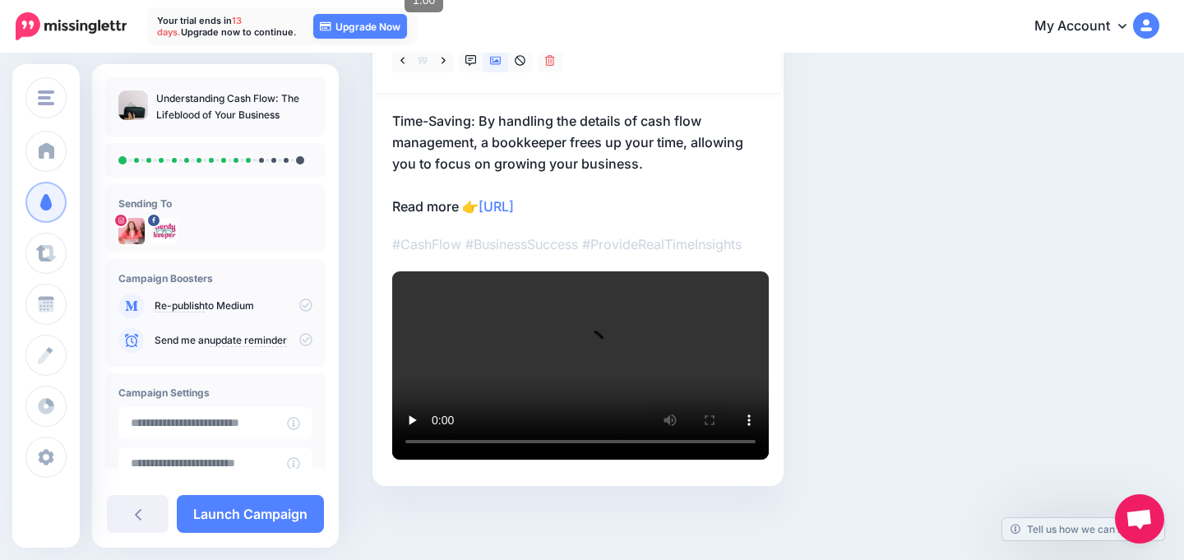
scroll to position [99, 0]
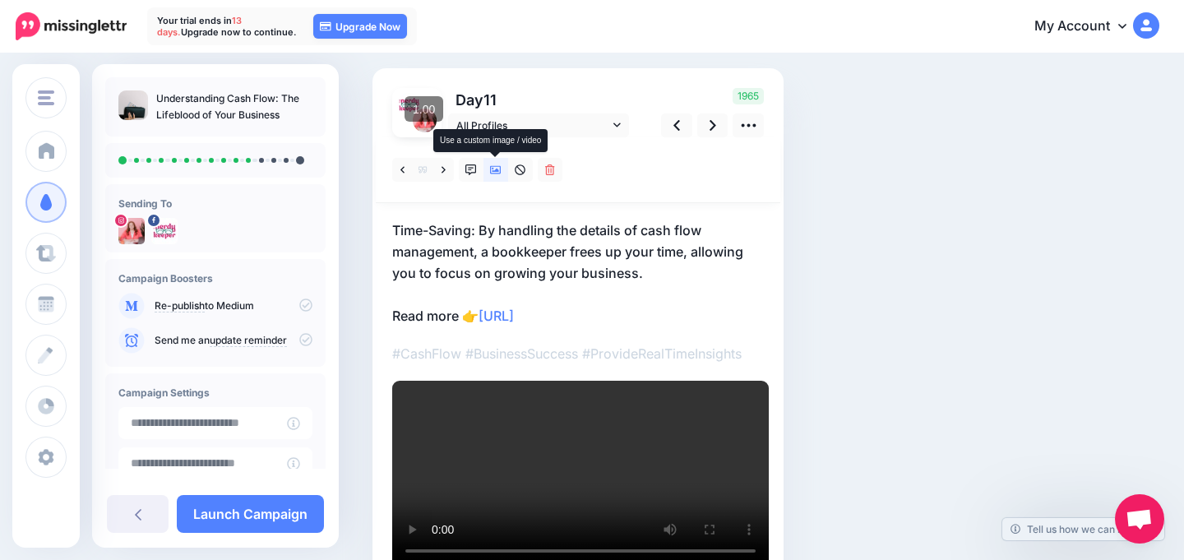
click at [497, 175] on link at bounding box center [495, 170] width 25 height 24
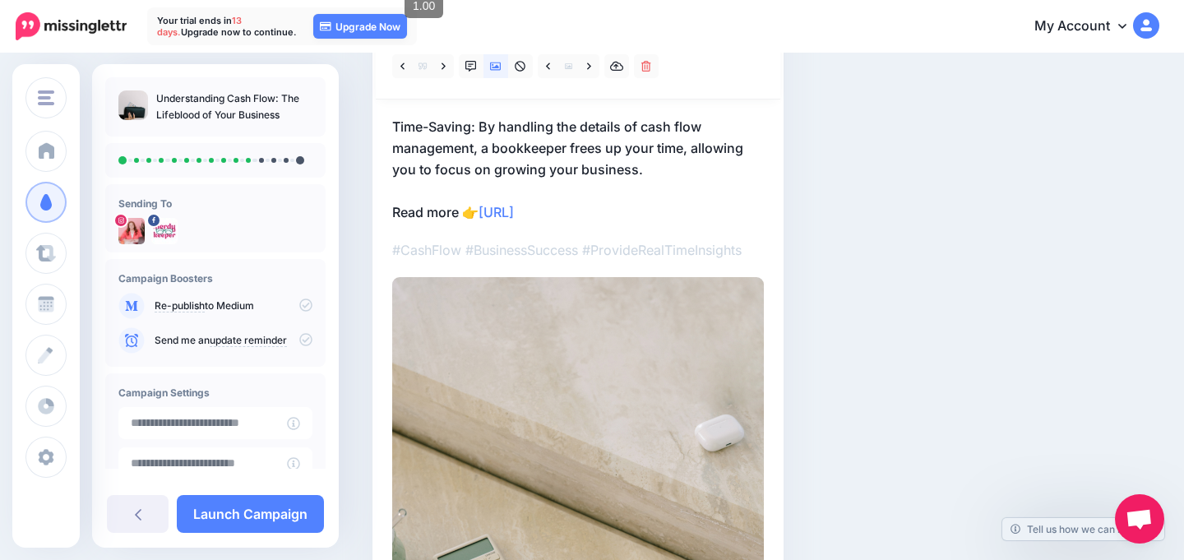
scroll to position [65, 0]
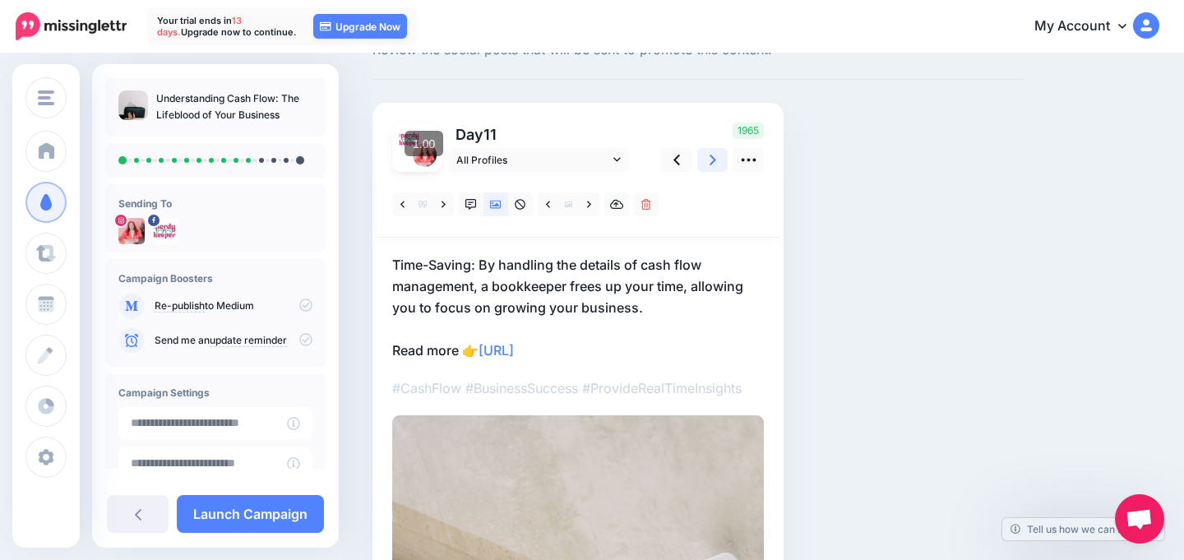
click at [710, 166] on icon at bounding box center [713, 159] width 7 height 17
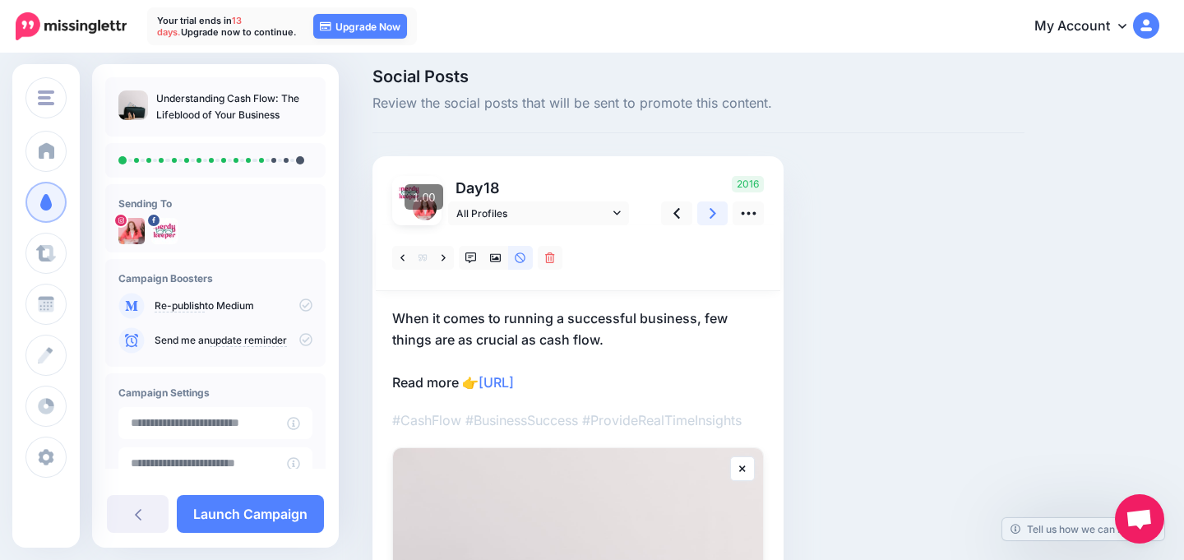
scroll to position [0, 0]
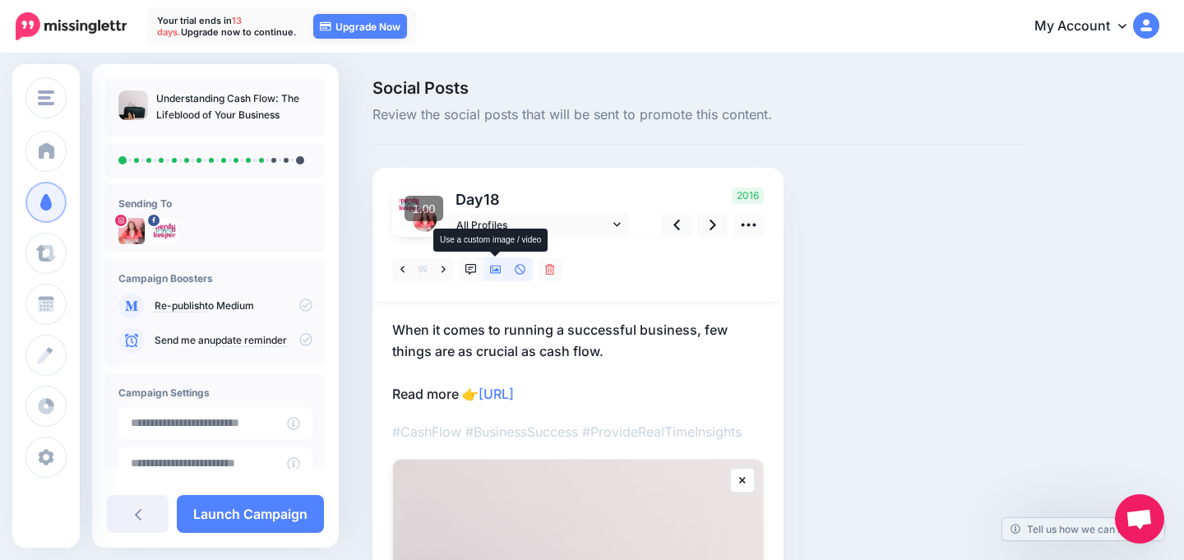
click at [492, 270] on icon at bounding box center [496, 270] width 12 height 8
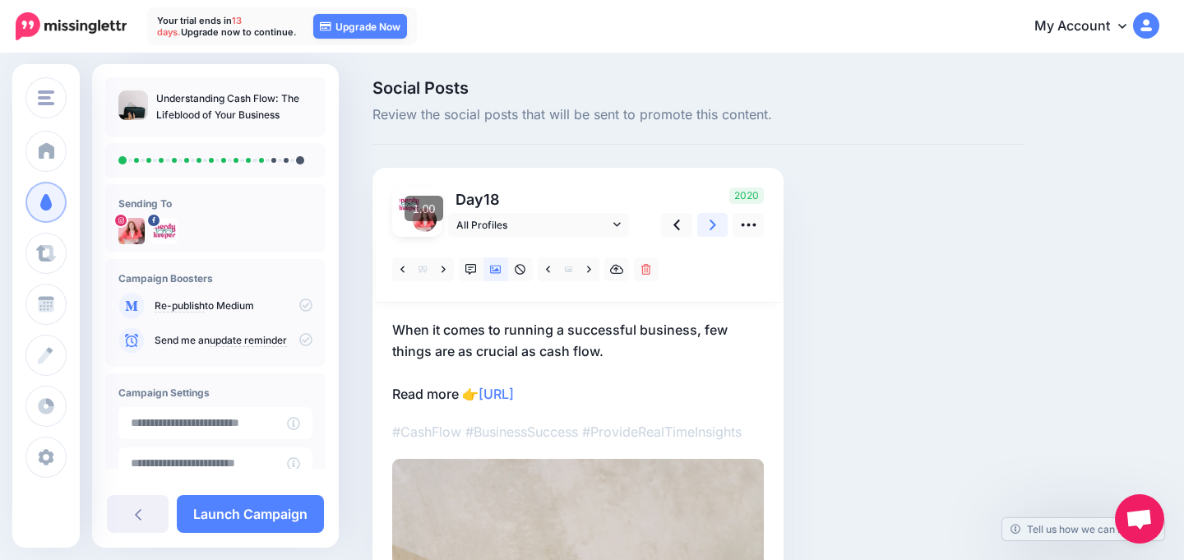
click at [704, 224] on link at bounding box center [712, 225] width 31 height 24
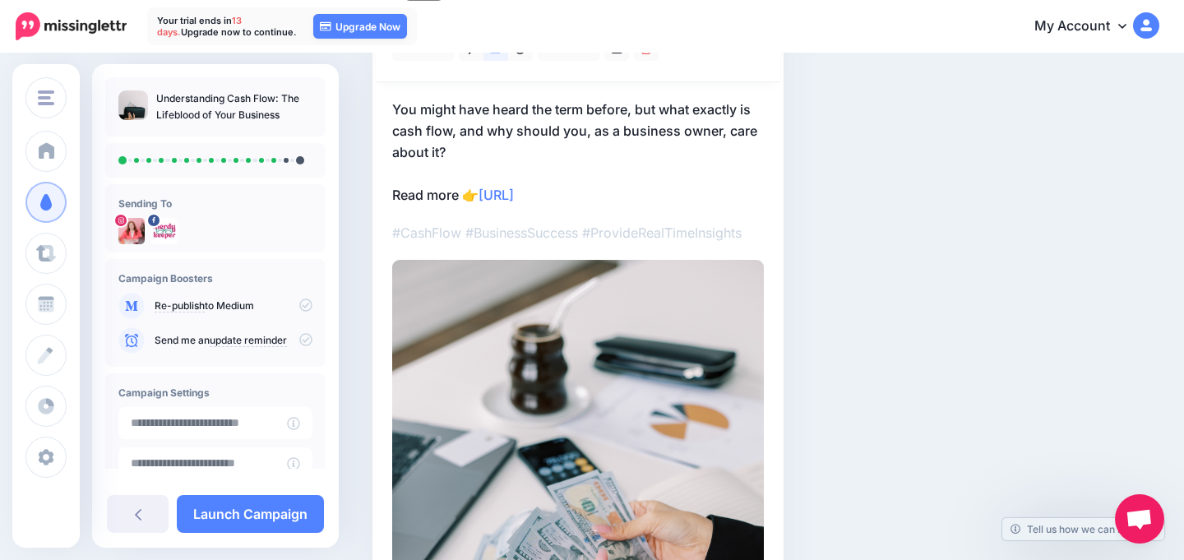
scroll to position [136, 0]
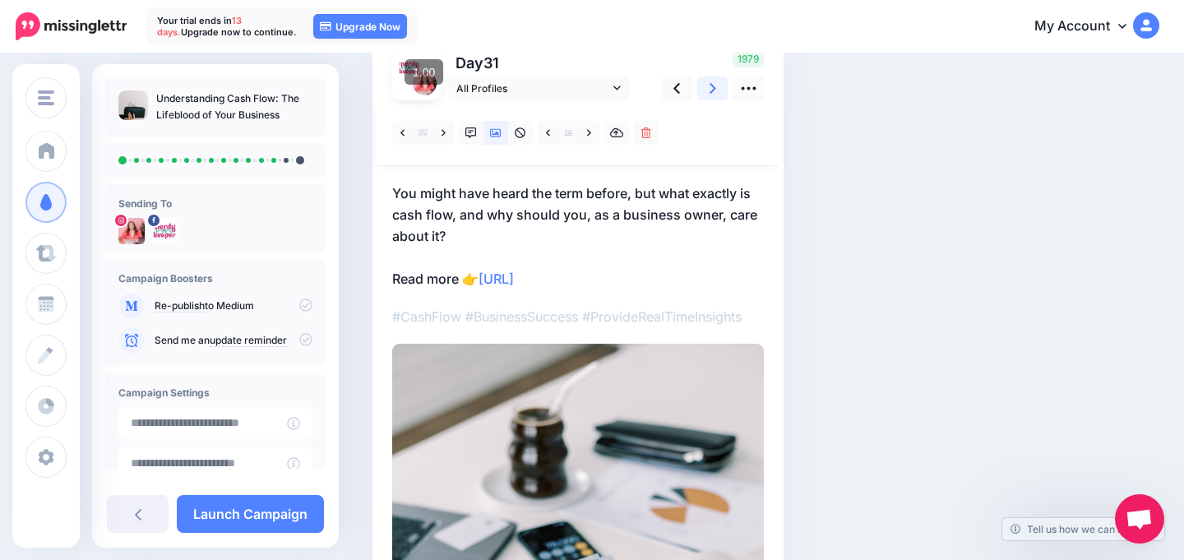
click at [702, 95] on link at bounding box center [712, 88] width 31 height 24
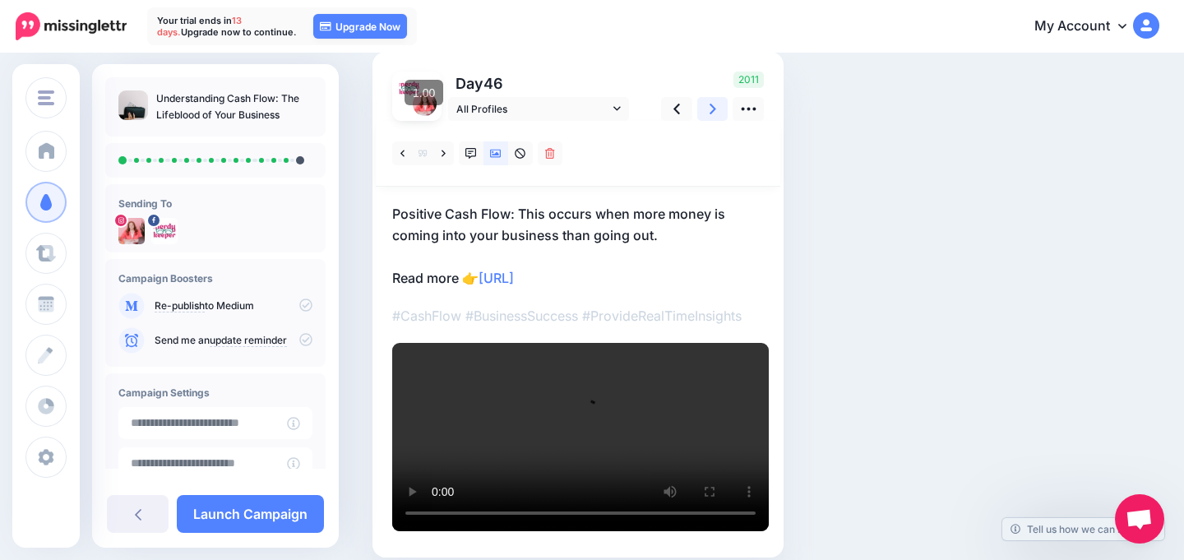
scroll to position [114, 0]
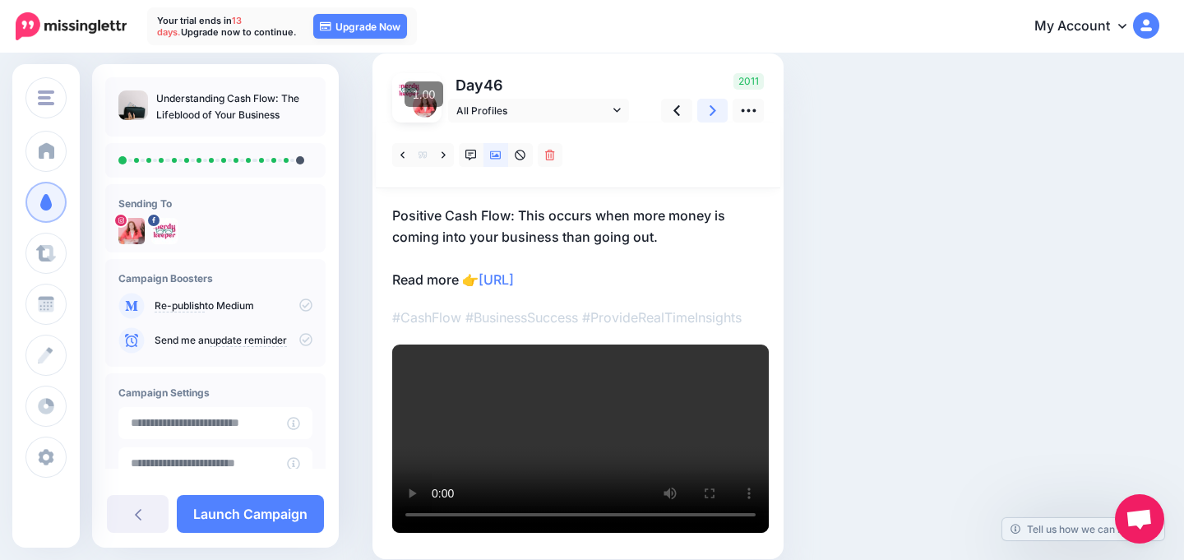
click at [714, 106] on icon at bounding box center [713, 110] width 7 height 17
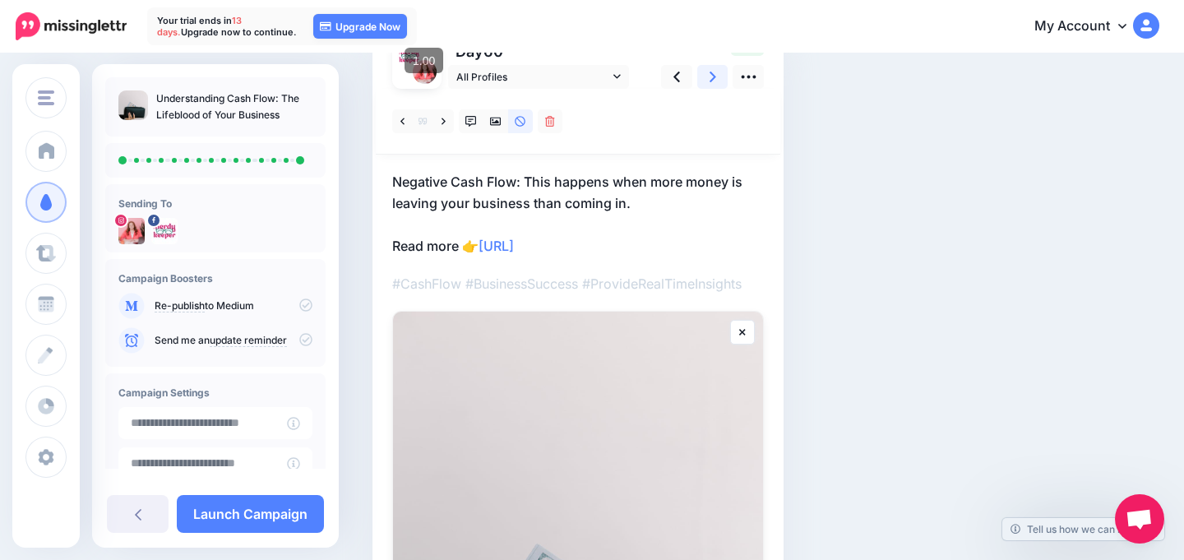
scroll to position [0, 0]
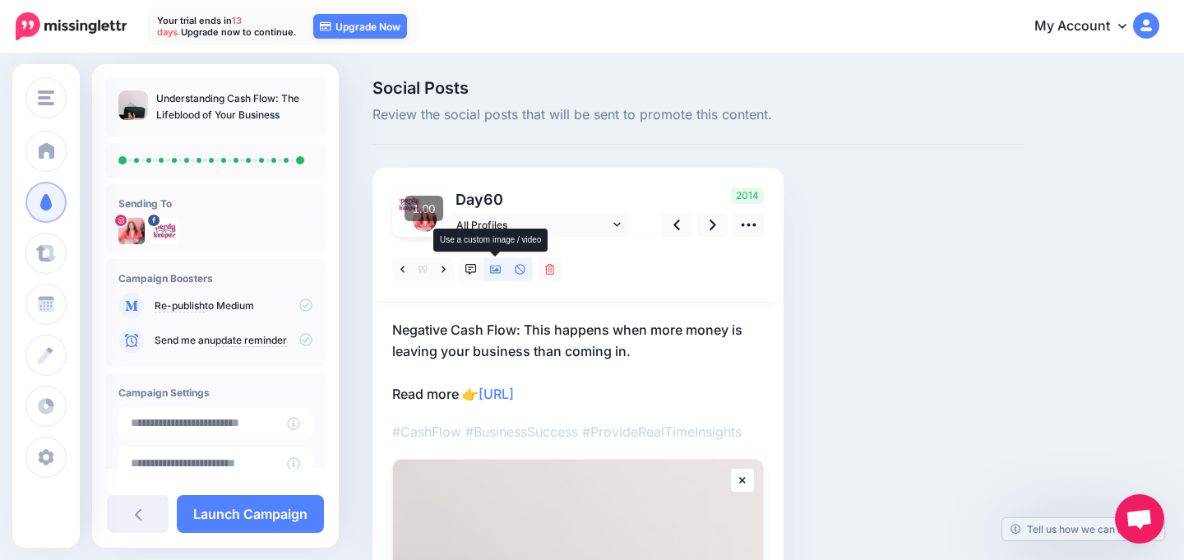
click at [499, 269] on icon at bounding box center [496, 270] width 12 height 12
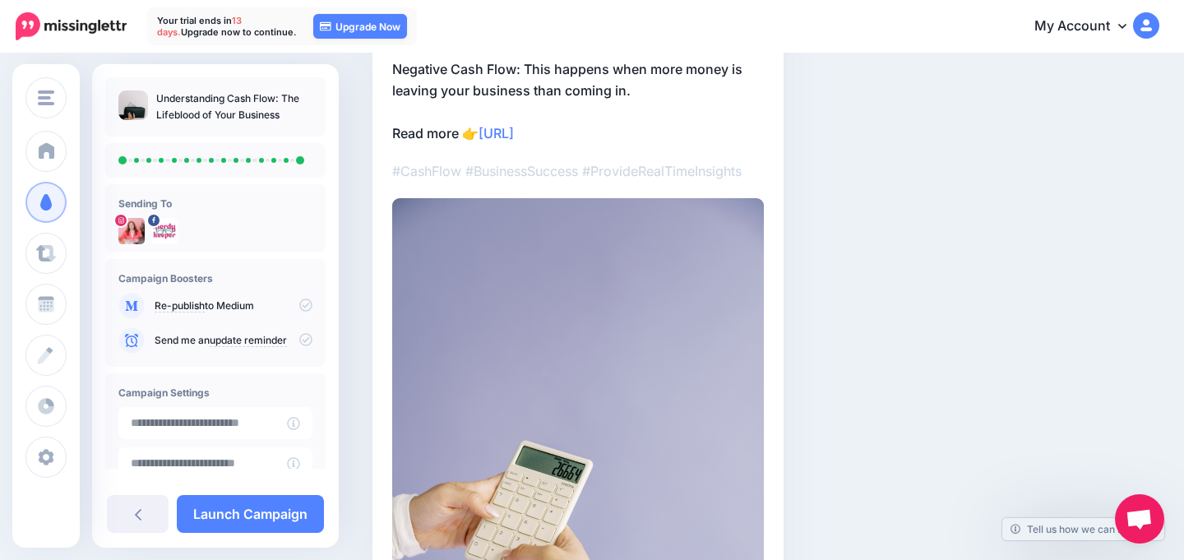
scroll to position [98, 0]
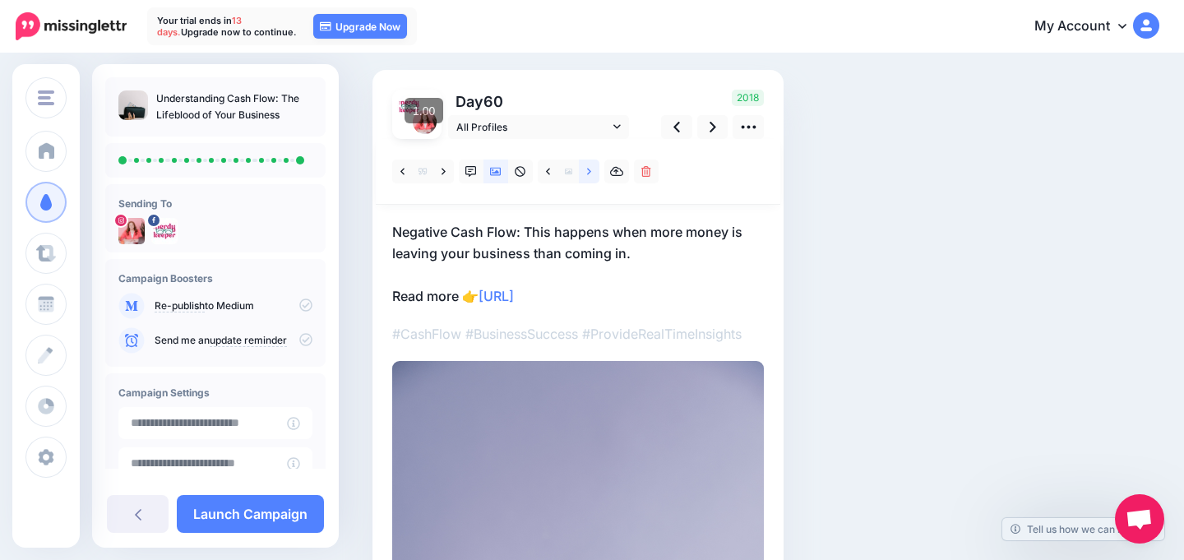
click at [585, 170] on link at bounding box center [589, 172] width 21 height 24
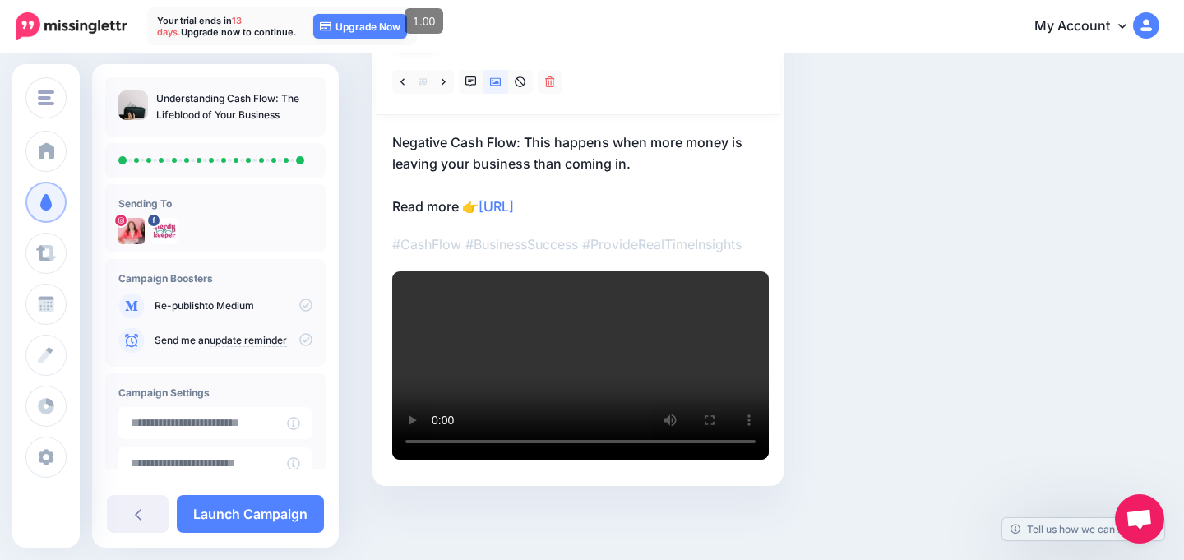
scroll to position [197, 0]
click at [495, 78] on icon at bounding box center [496, 82] width 12 height 8
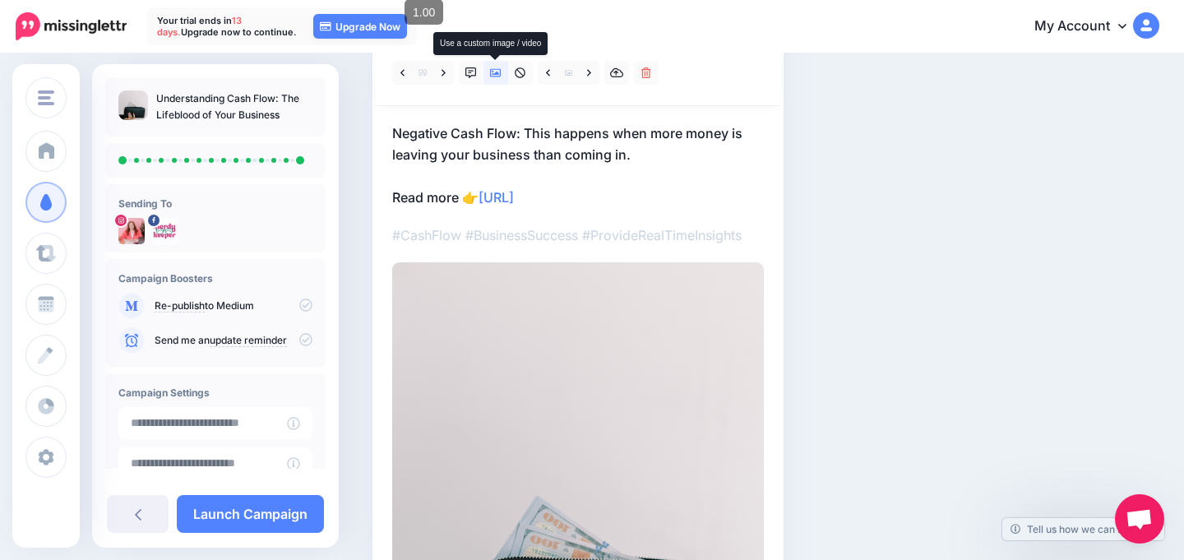
click at [495, 74] on icon at bounding box center [496, 73] width 12 height 8
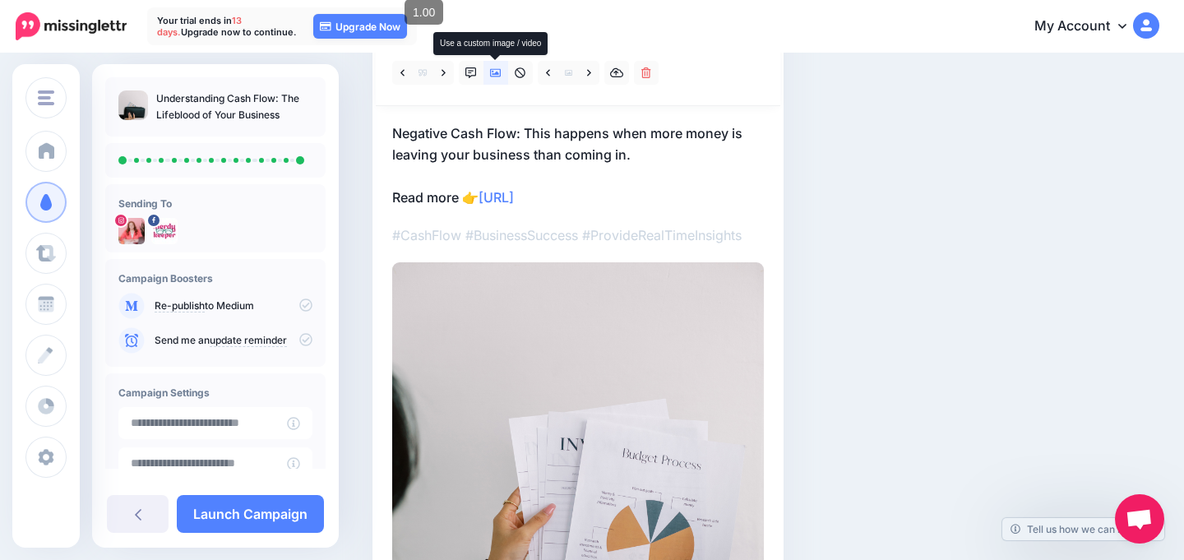
click at [495, 74] on icon at bounding box center [496, 73] width 12 height 8
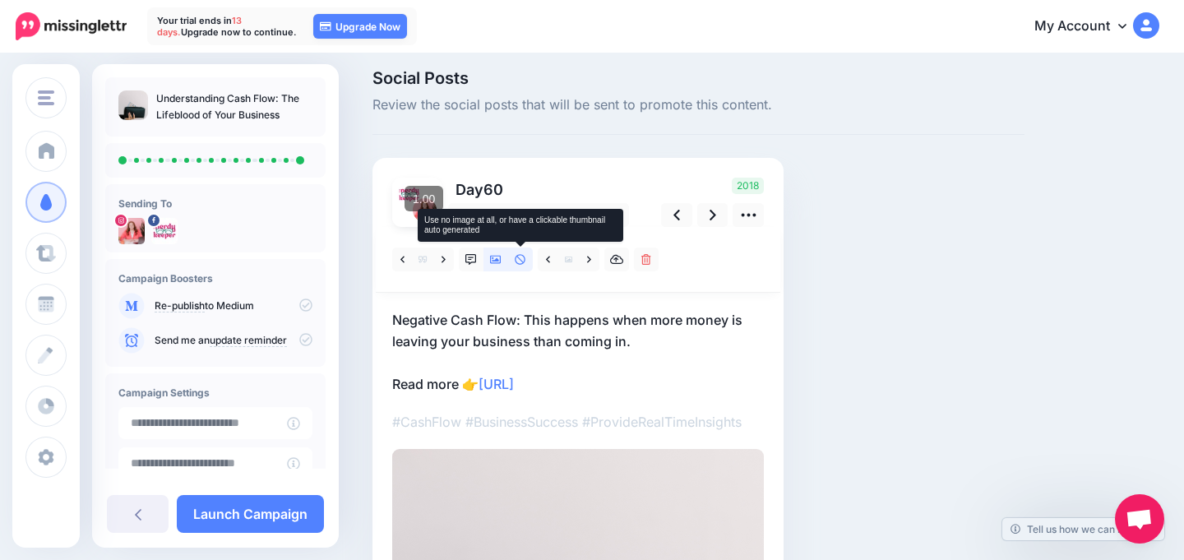
scroll to position [0, 0]
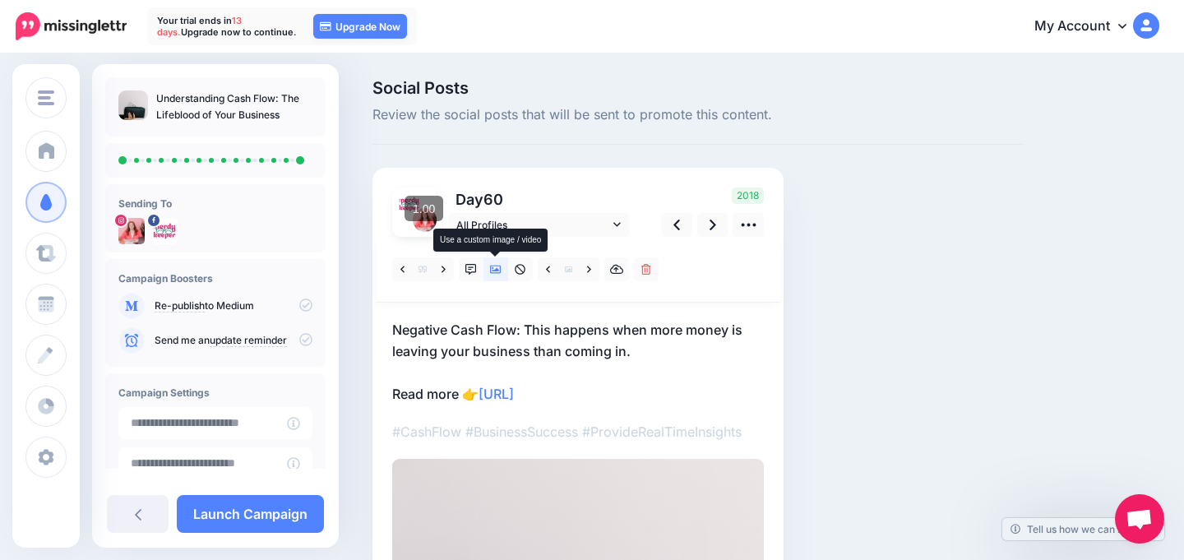
click at [498, 270] on icon at bounding box center [496, 270] width 12 height 8
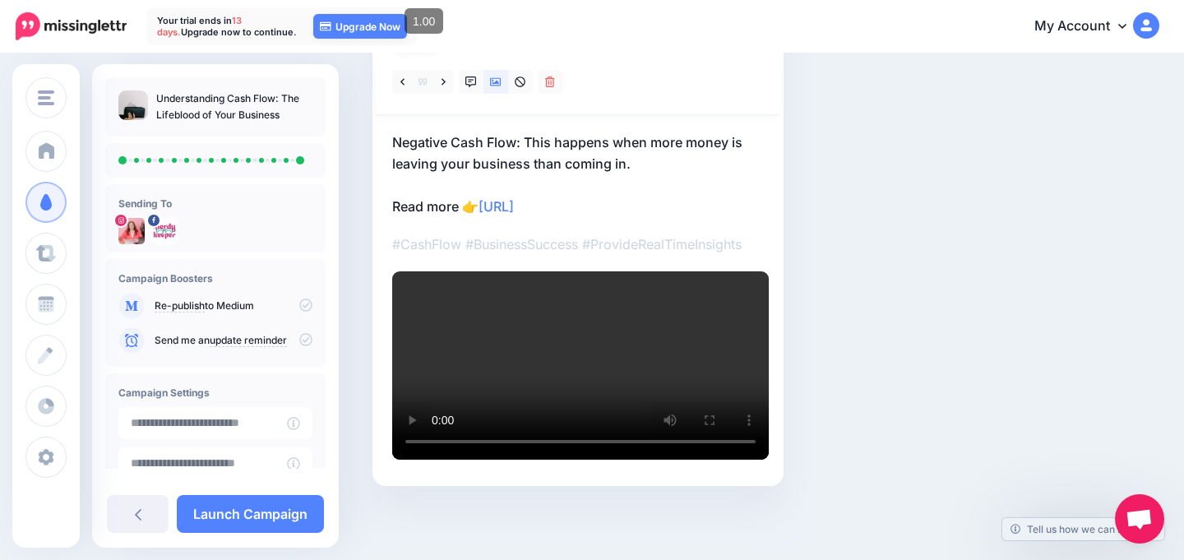
scroll to position [94, 0]
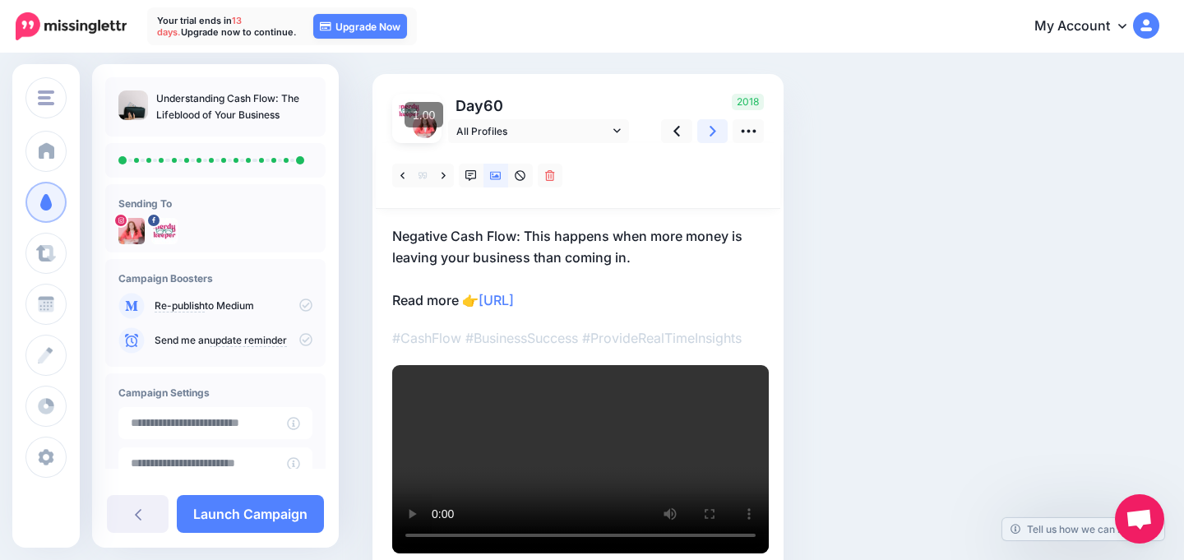
click at [708, 135] on link at bounding box center [712, 131] width 31 height 24
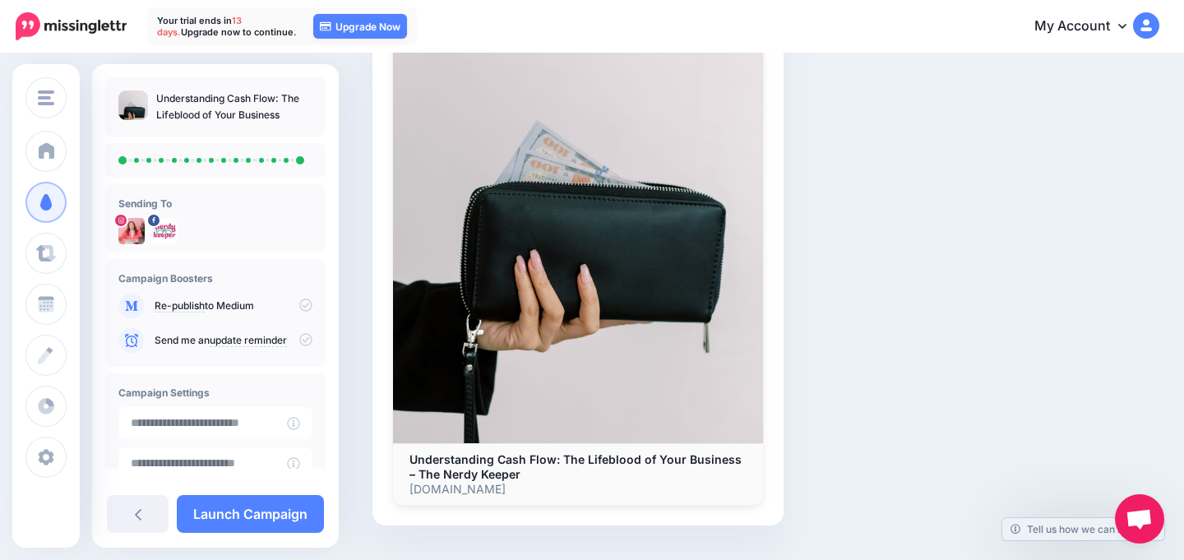
scroll to position [654, 0]
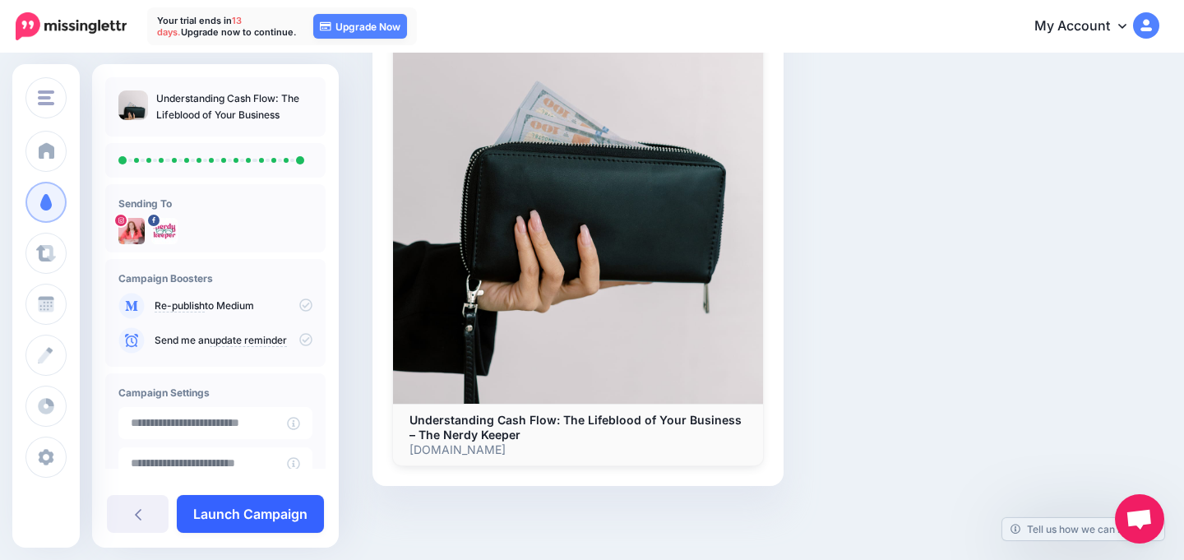
click at [210, 515] on link "Launch Campaign" at bounding box center [250, 514] width 147 height 38
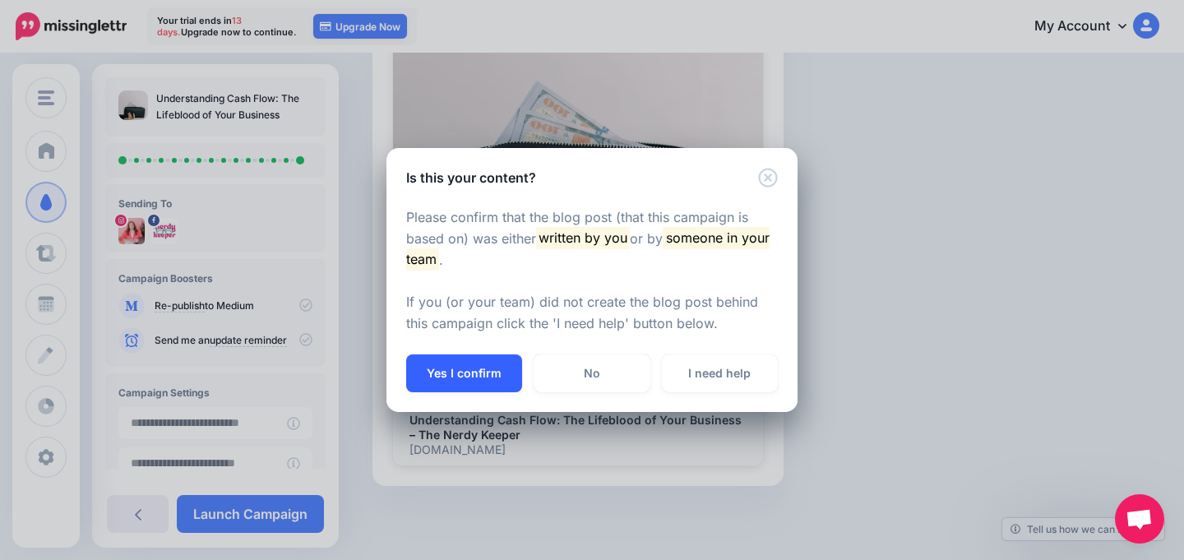
click at [464, 374] on button "Yes I confirm" at bounding box center [464, 373] width 116 height 38
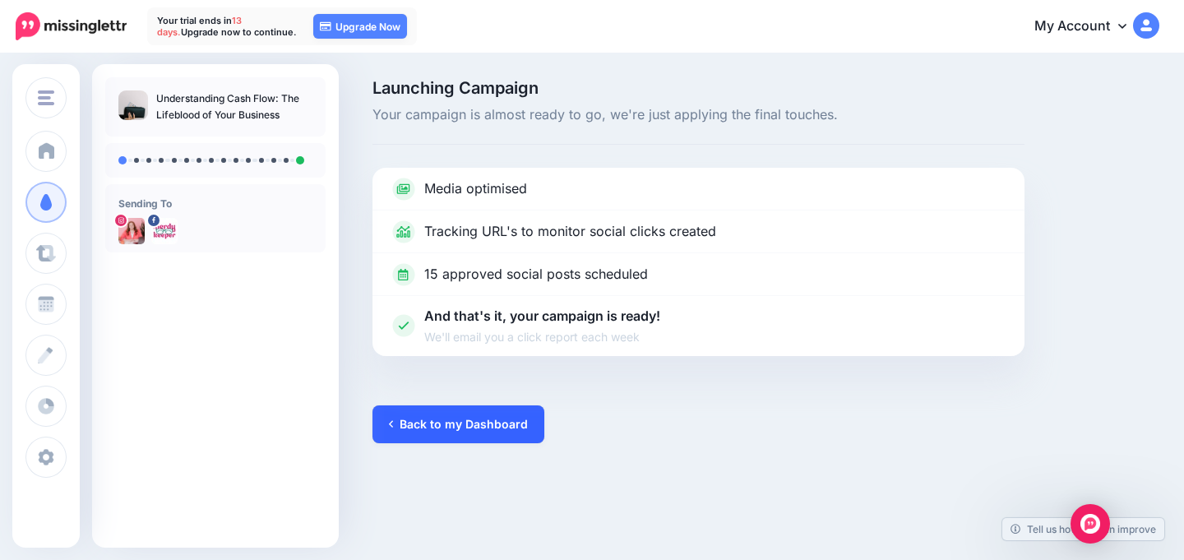
click at [452, 426] on link "Back to my Dashboard" at bounding box center [458, 424] width 172 height 38
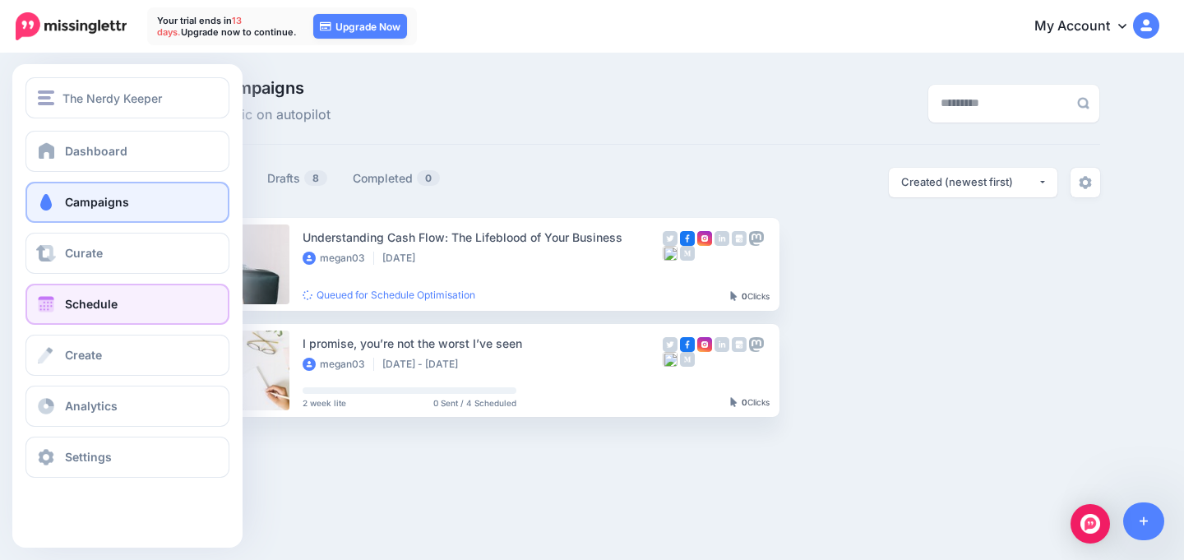
click at [76, 304] on span "Schedule" at bounding box center [91, 304] width 53 height 14
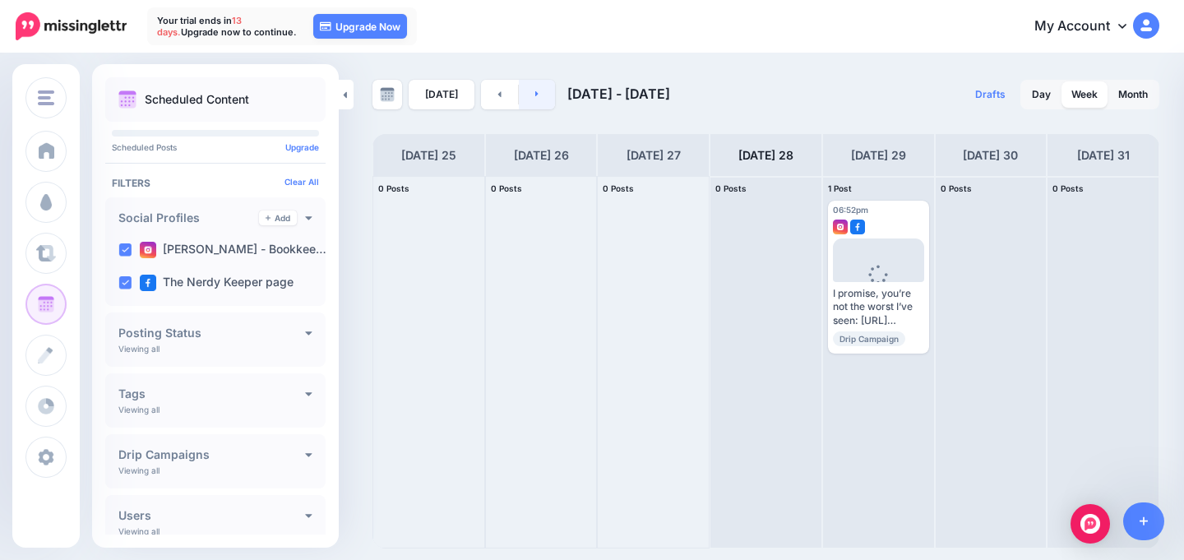
click at [536, 104] on link at bounding box center [537, 95] width 37 height 30
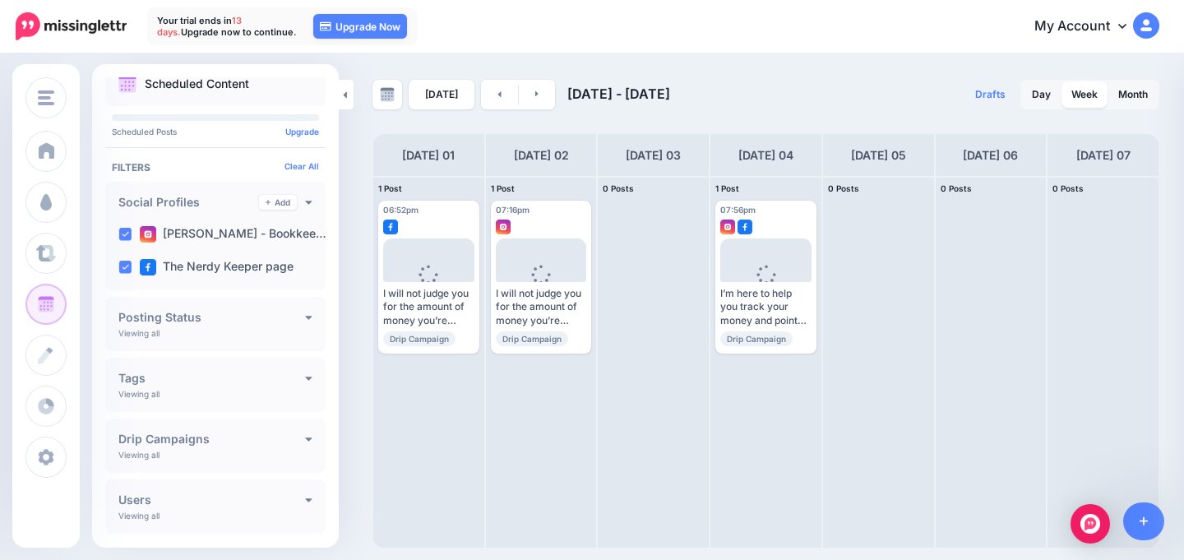
scroll to position [25, 0]
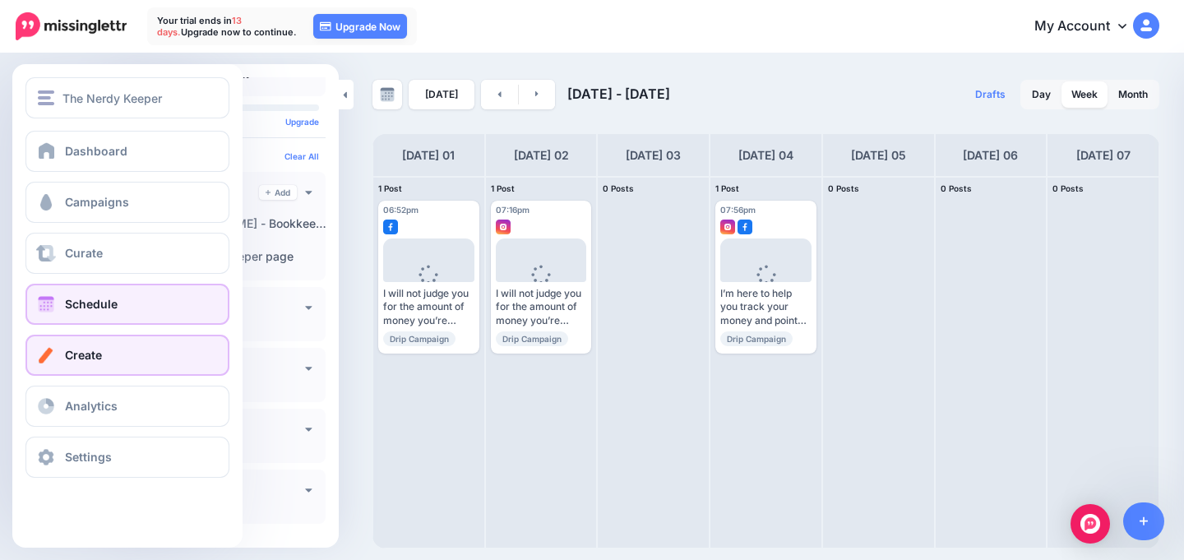
click at [72, 358] on span "Create" at bounding box center [83, 355] width 37 height 14
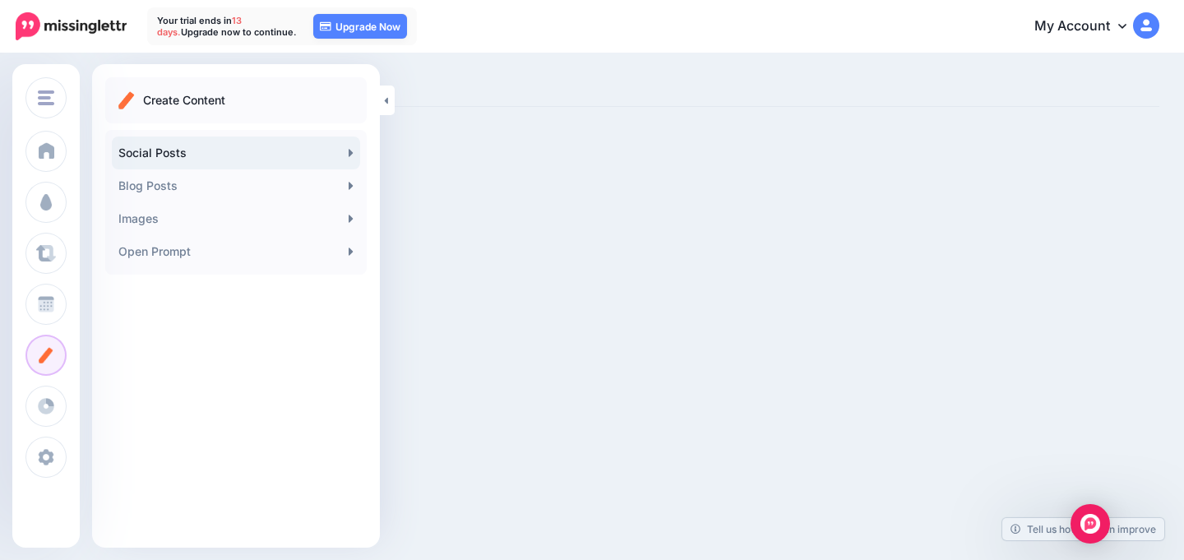
click at [349, 154] on icon at bounding box center [351, 152] width 5 height 13
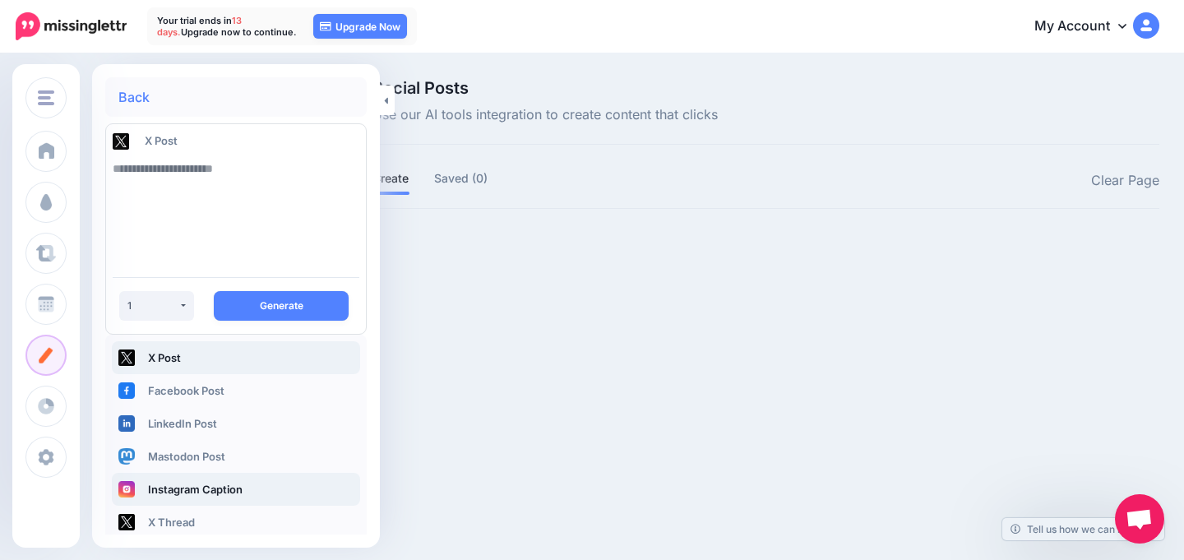
scroll to position [33, 0]
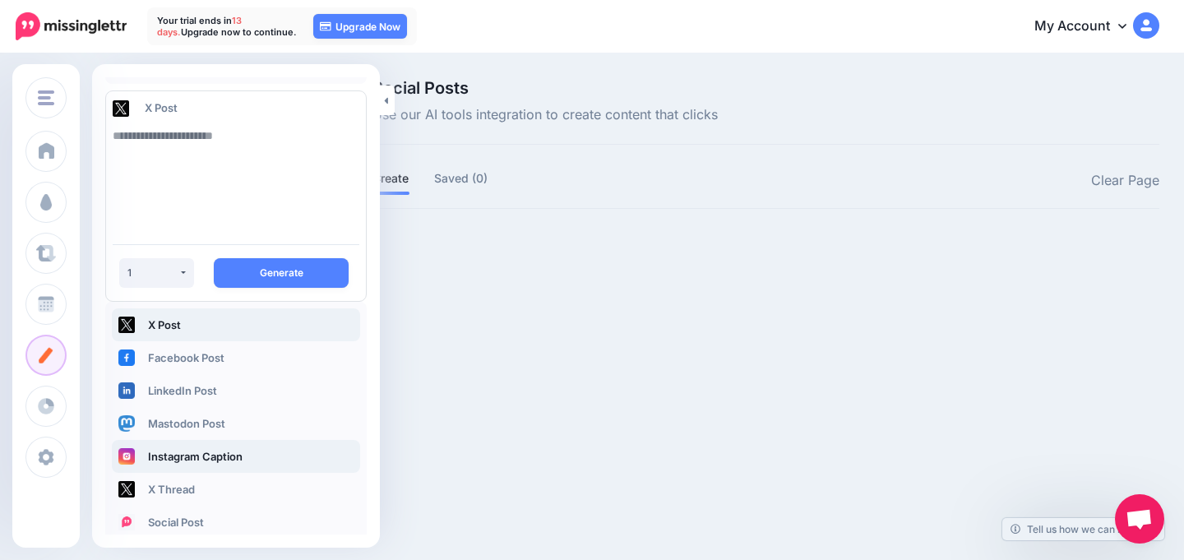
click at [170, 465] on link "Instagram Caption" at bounding box center [236, 456] width 248 height 33
click at [291, 146] on textarea at bounding box center [236, 175] width 247 height 112
click at [164, 268] on div "1" at bounding box center [152, 272] width 51 height 12
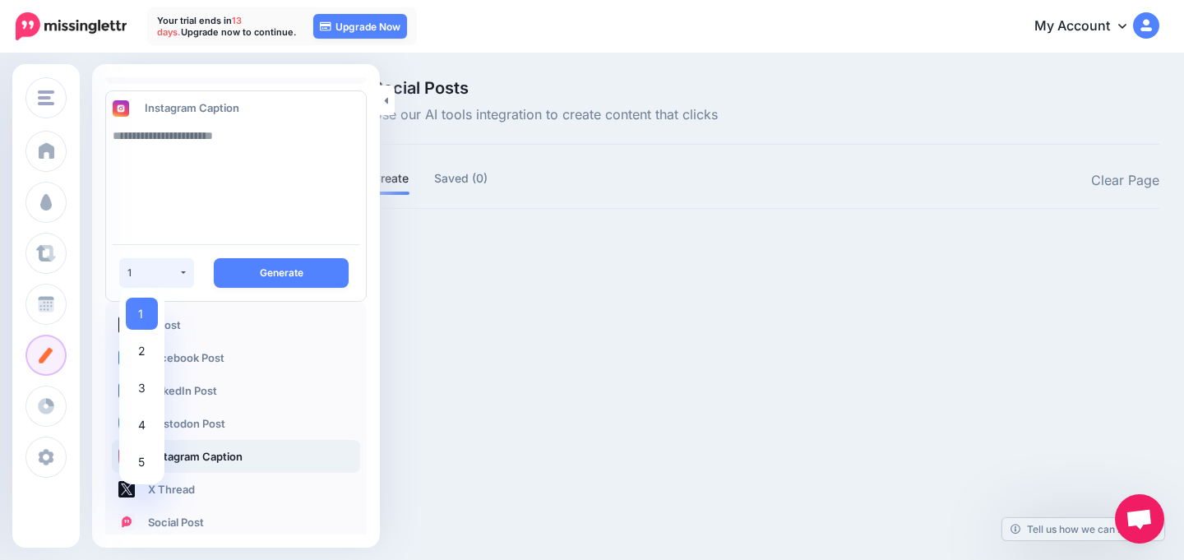
click at [165, 268] on div "1" at bounding box center [152, 272] width 51 height 12
click at [452, 220] on div "Social Posts Use our AI tools integration to create content that clicks Create …" at bounding box center [765, 171] width 811 height 183
click at [385, 103] on icon at bounding box center [386, 100] width 4 height 11
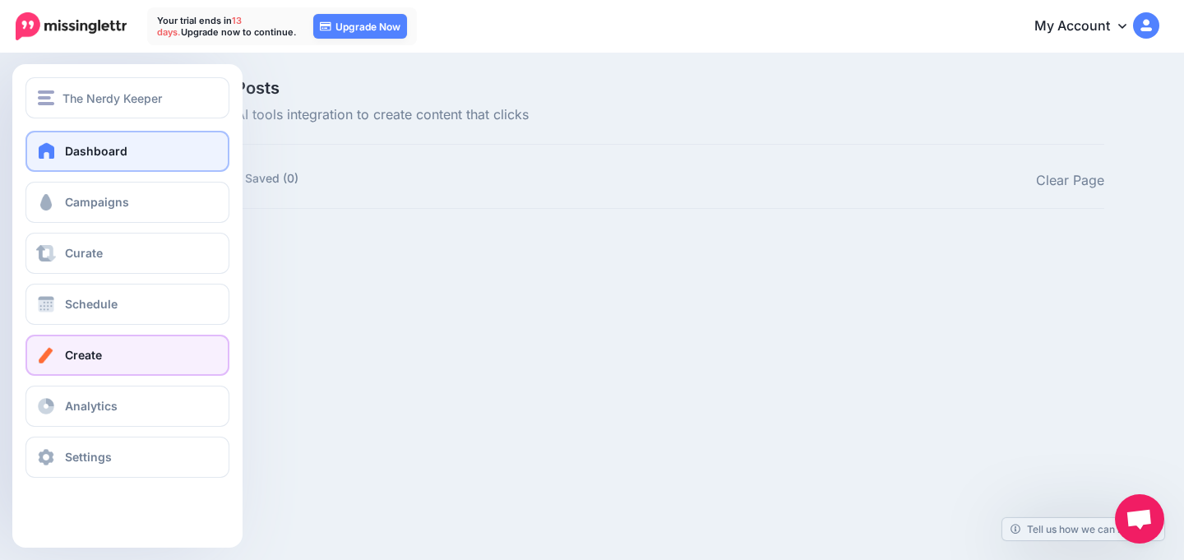
click at [158, 166] on link "Dashboard" at bounding box center [127, 151] width 204 height 41
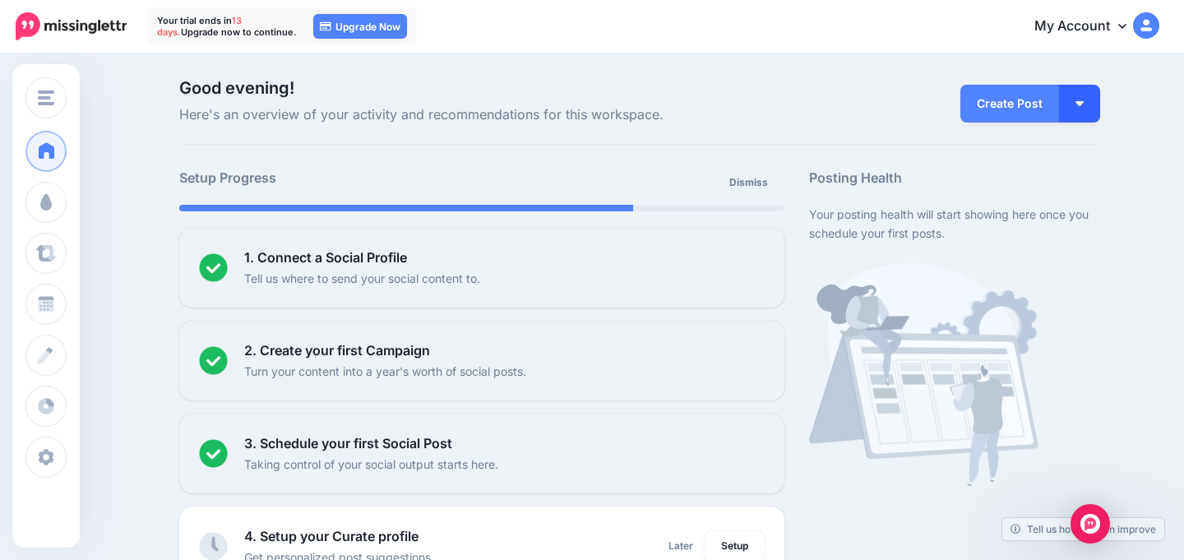
click at [1081, 104] on img "button" at bounding box center [1079, 103] width 8 height 5
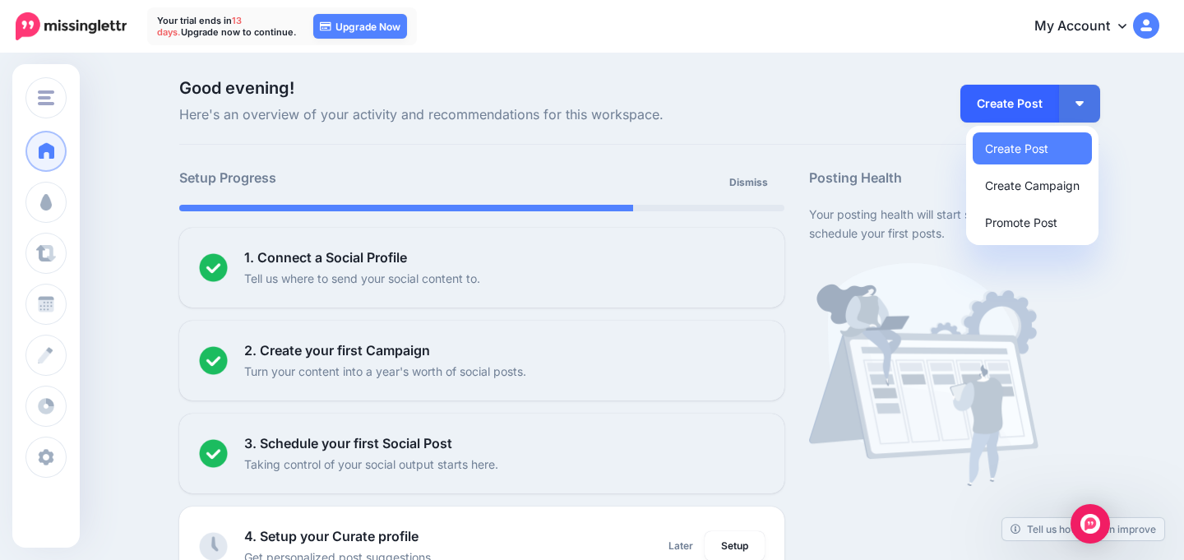
click at [1030, 104] on link "Create Post" at bounding box center [1009, 104] width 99 height 38
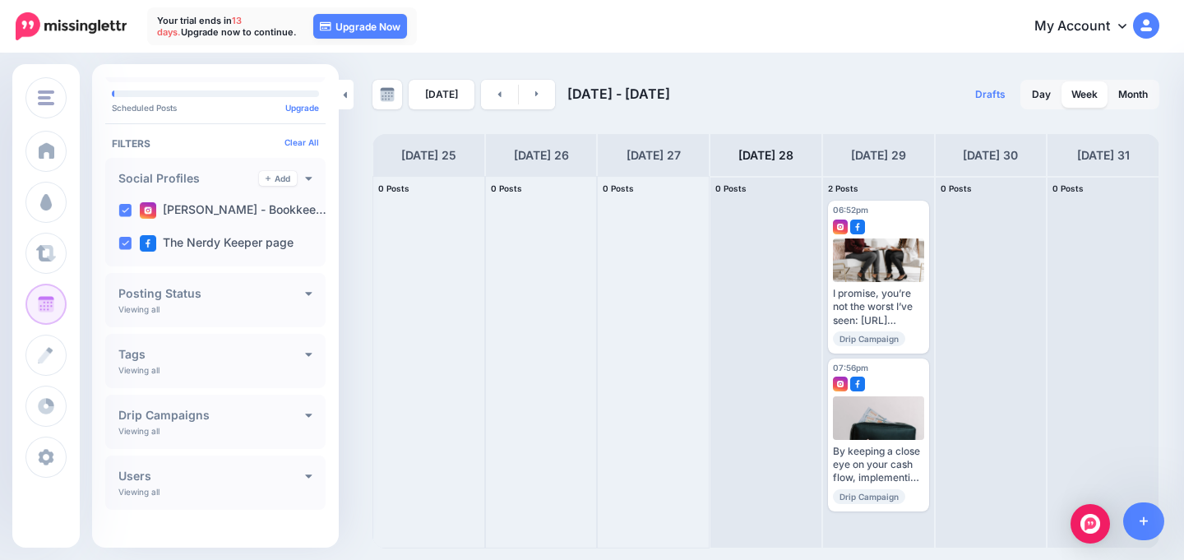
scroll to position [55, 0]
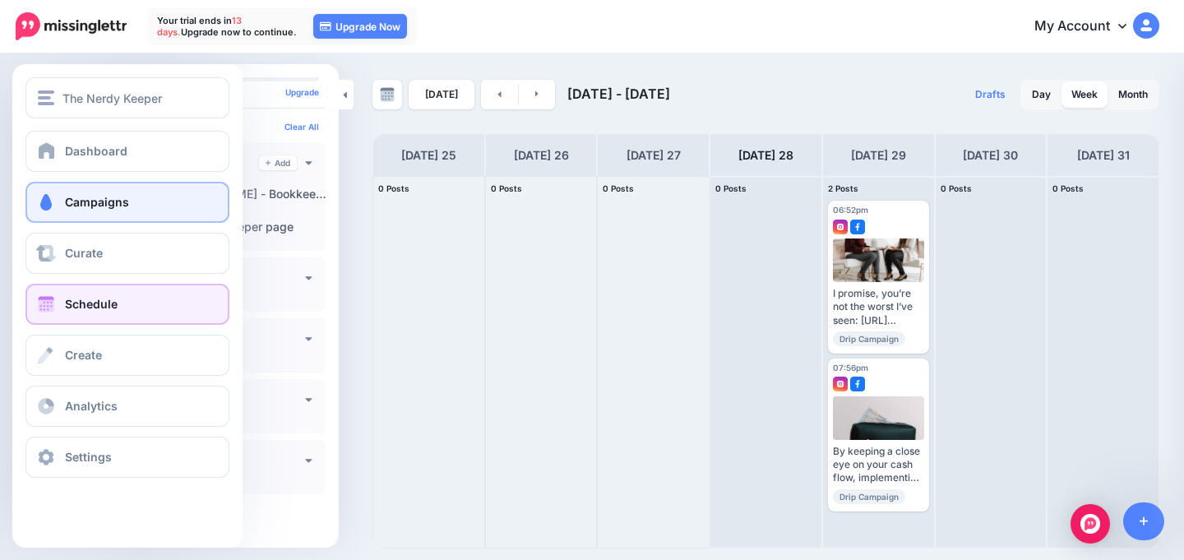
click at [53, 214] on link "Campaigns" at bounding box center [127, 202] width 204 height 41
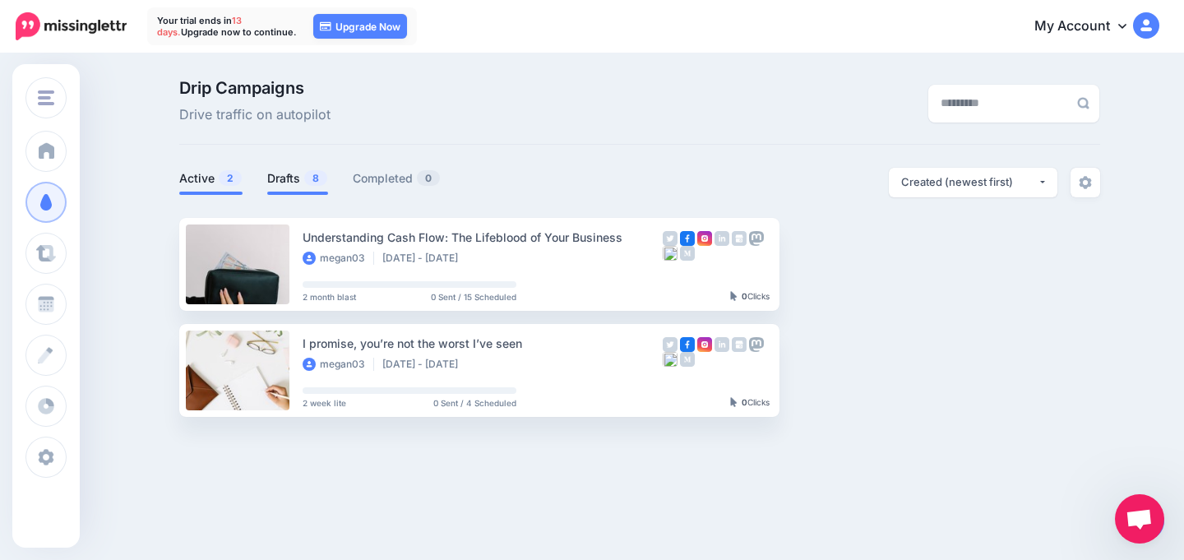
click at [291, 178] on link "Drafts 8" at bounding box center [297, 179] width 61 height 20
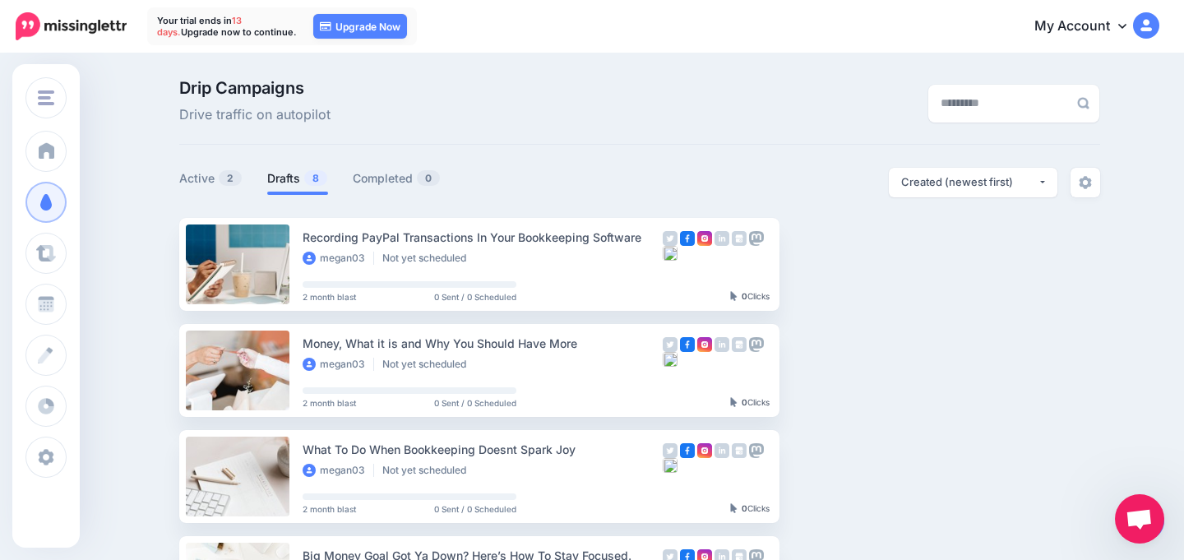
click at [1114, 24] on link "My Account" at bounding box center [1088, 27] width 141 height 40
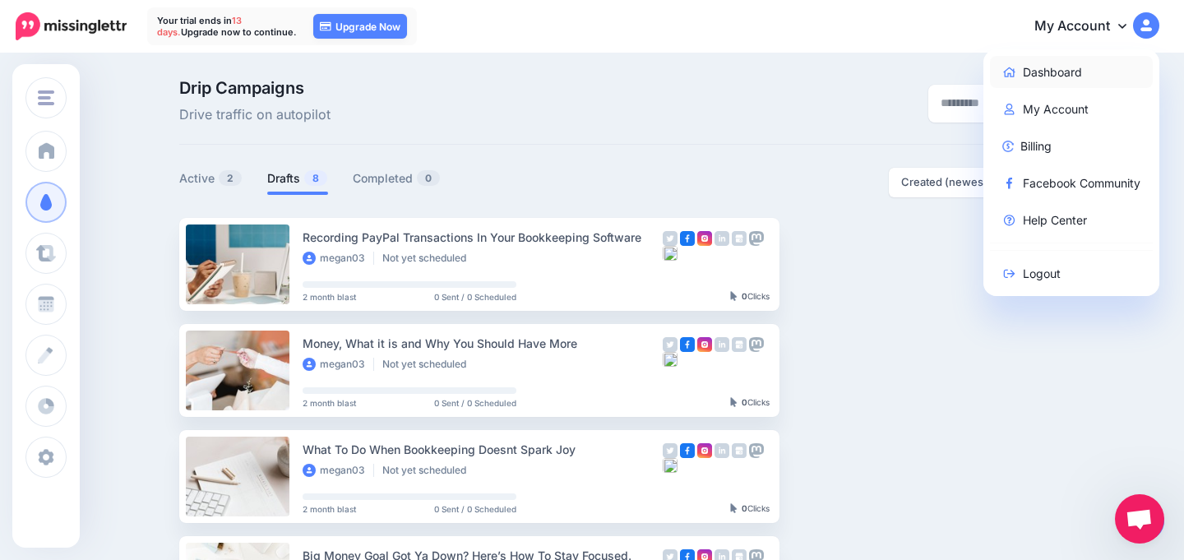
click at [1041, 72] on link "Dashboard" at bounding box center [1072, 72] width 164 height 32
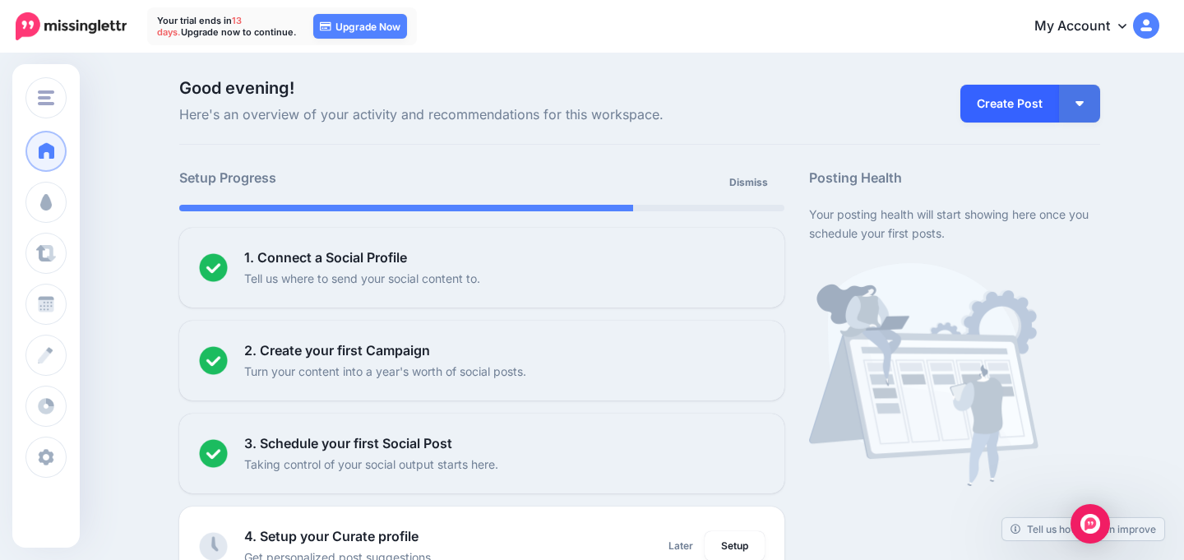
click at [1047, 95] on link "Create Post" at bounding box center [1009, 104] width 99 height 38
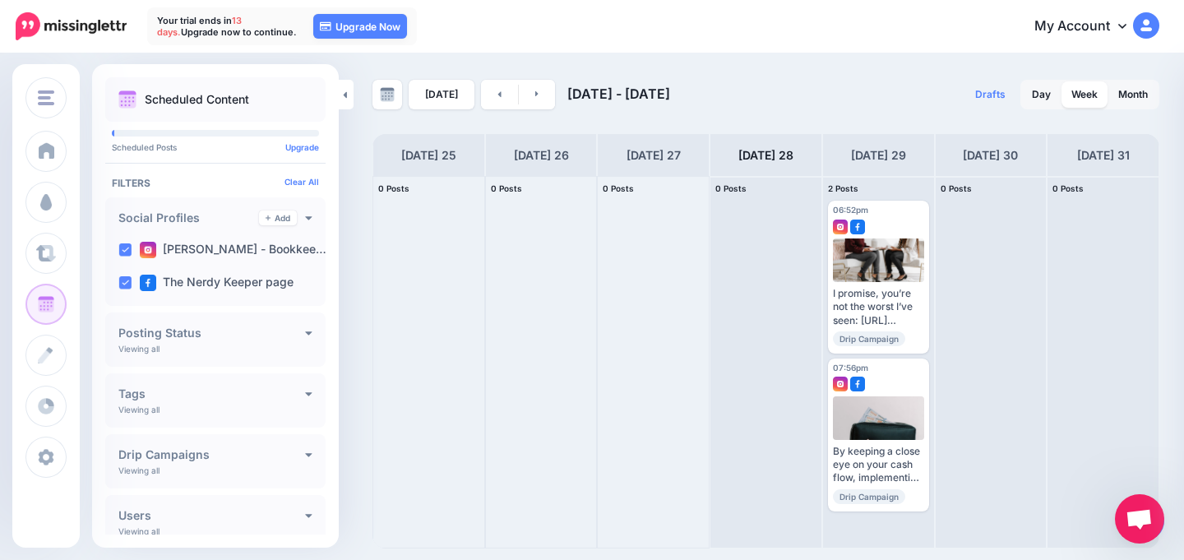
click at [1133, 522] on span "Open chat" at bounding box center [1139, 520] width 27 height 23
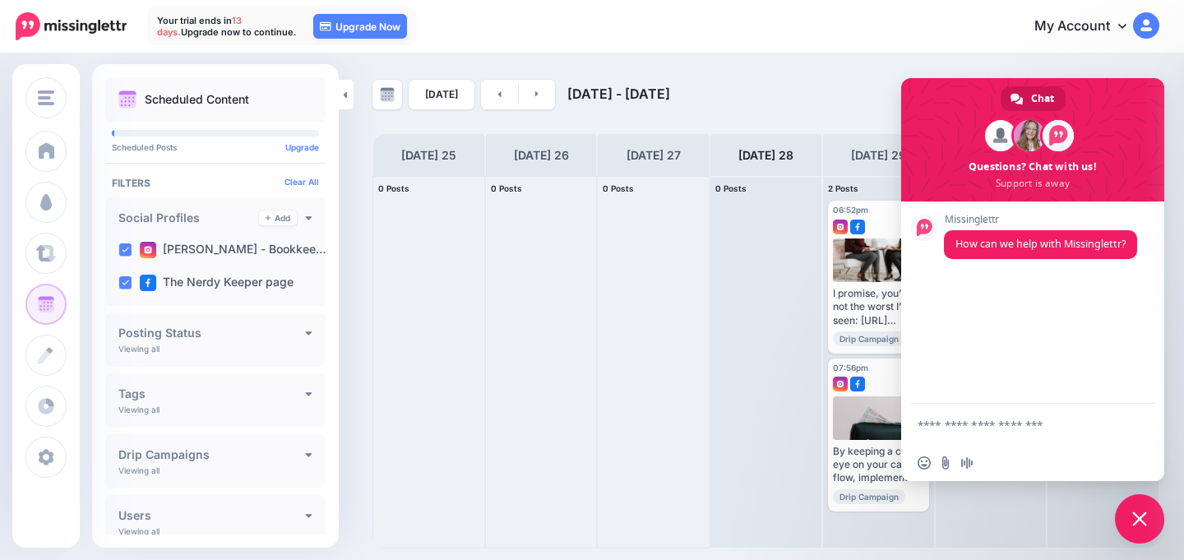
click at [1149, 519] on span "Close chat" at bounding box center [1139, 518] width 49 height 49
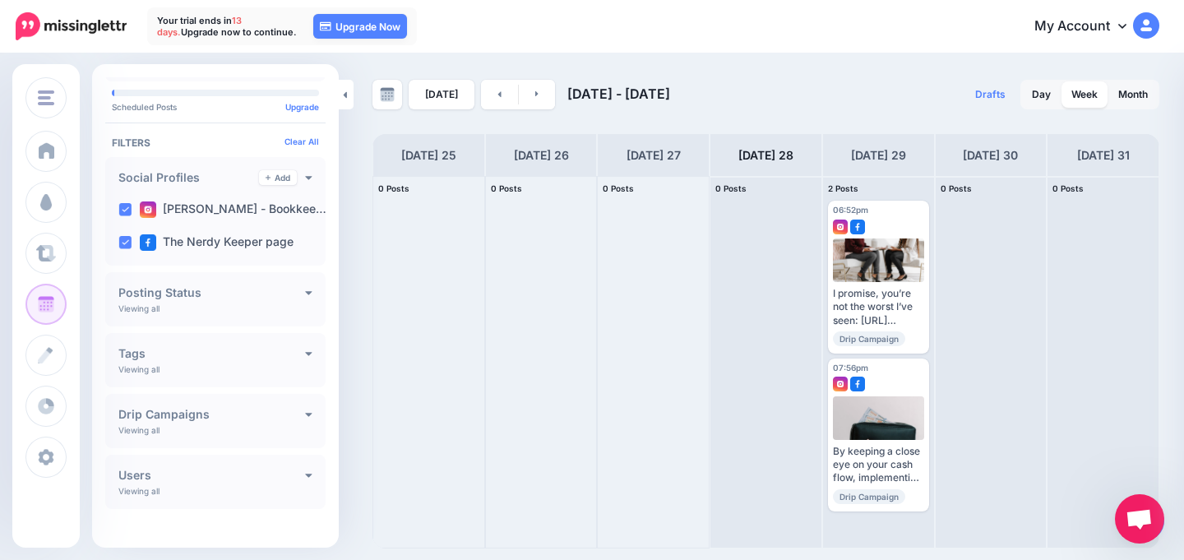
scroll to position [55, 0]
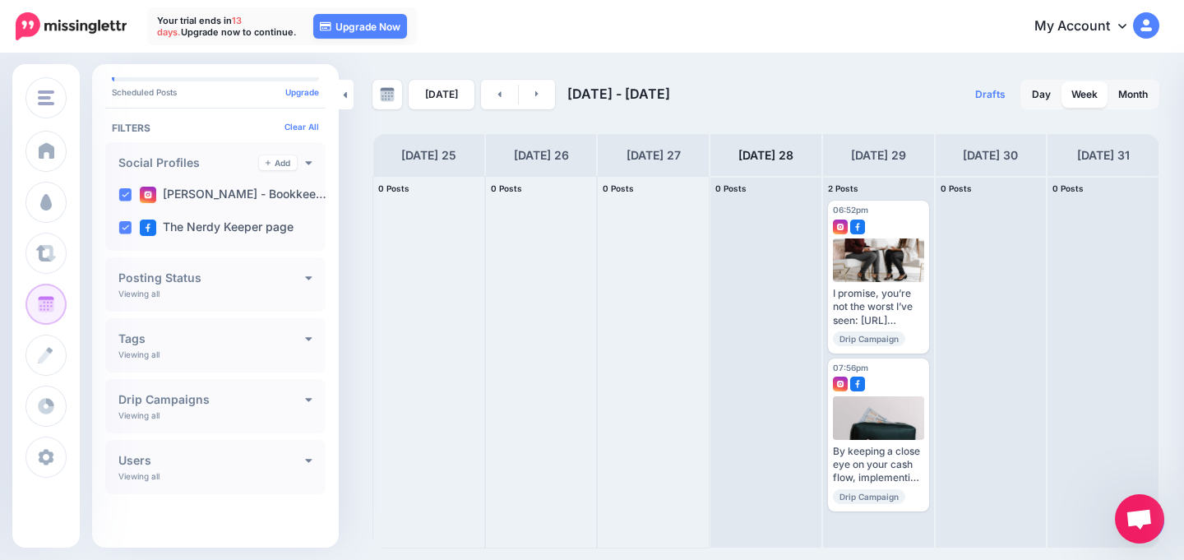
click at [289, 336] on h4 "Tags" at bounding box center [211, 339] width 187 height 12
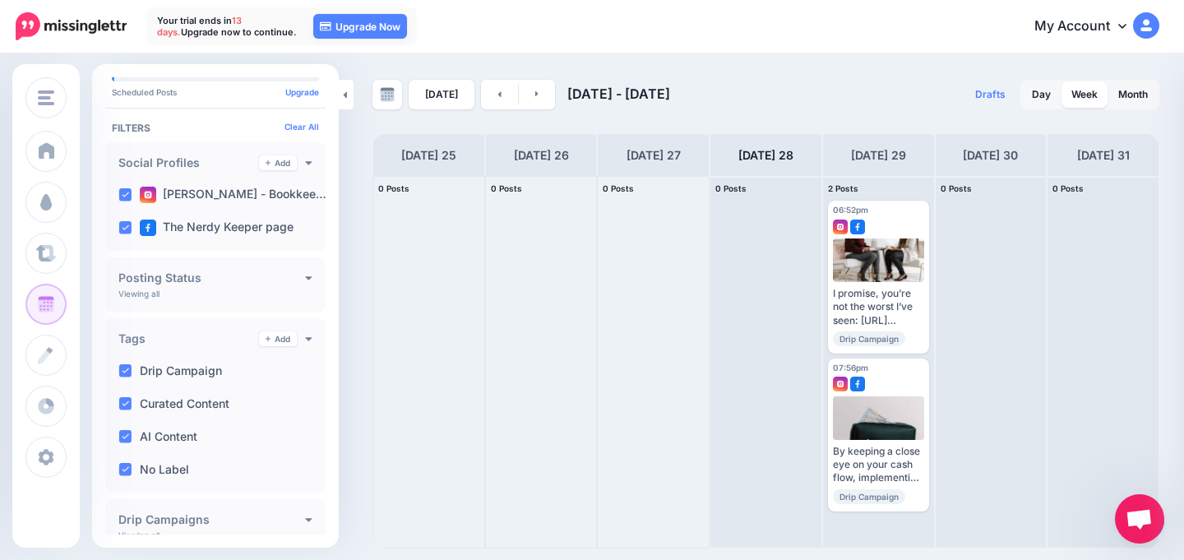
click at [208, 342] on h4 "Tags" at bounding box center [188, 339] width 141 height 12
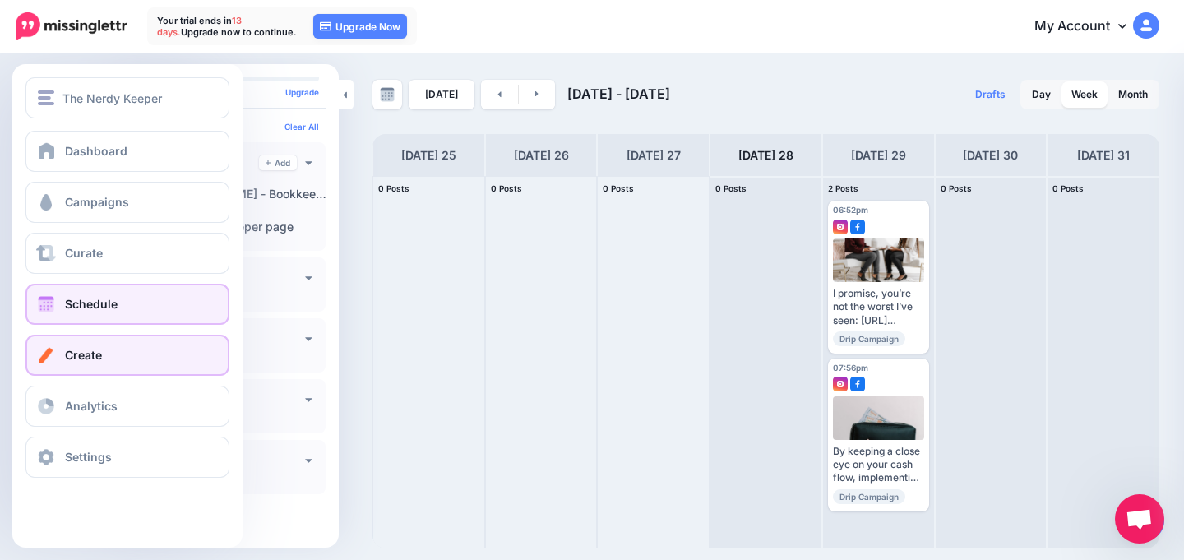
click at [49, 358] on span at bounding box center [45, 355] width 21 height 16
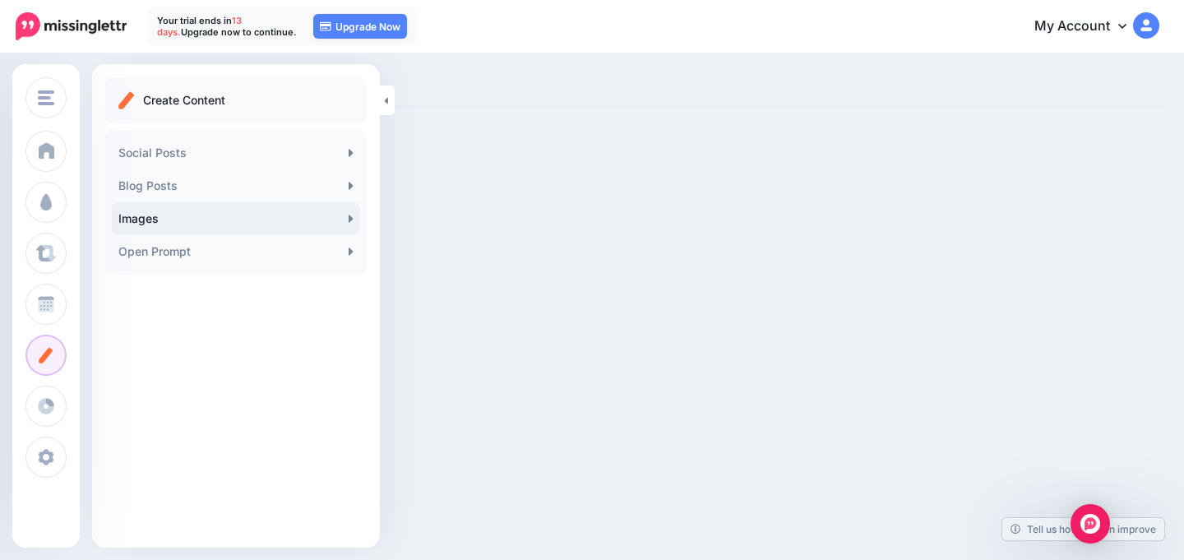
click at [264, 221] on link "Images" at bounding box center [236, 218] width 248 height 33
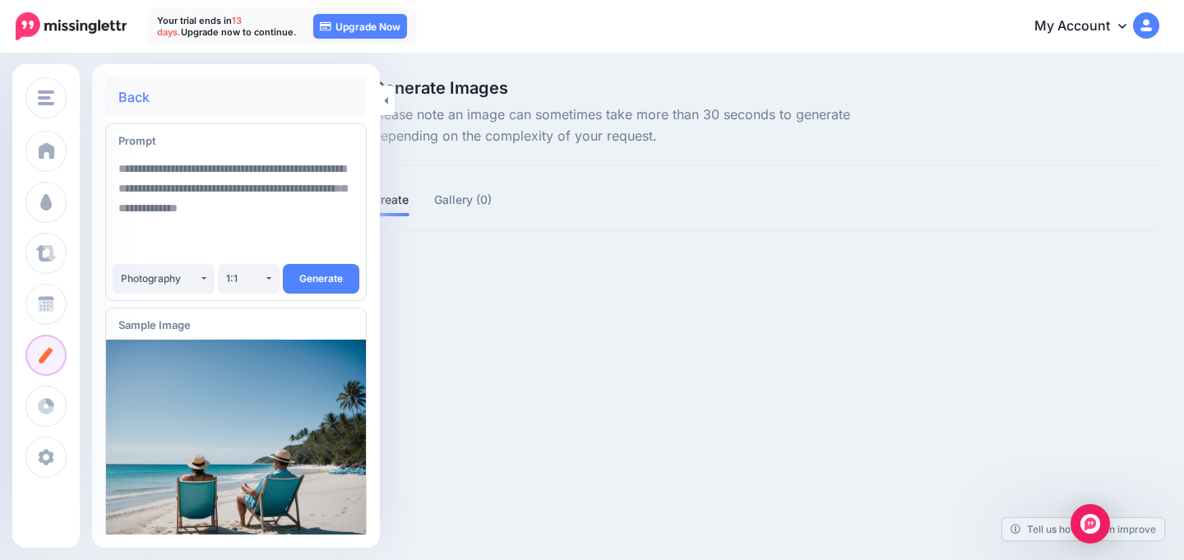
click at [132, 98] on link "Back" at bounding box center [133, 96] width 31 height 13
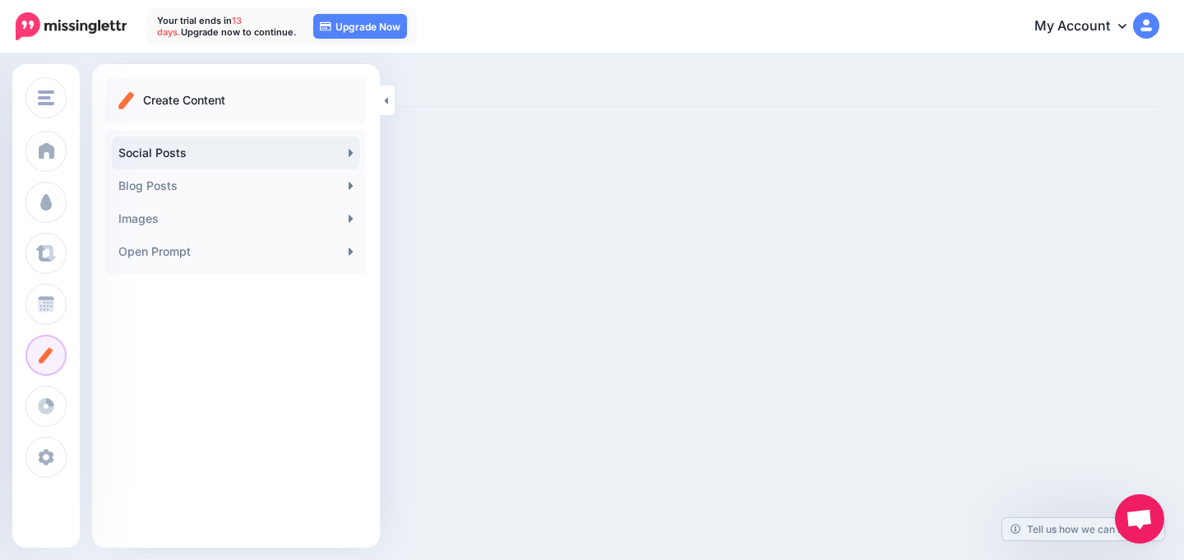
click at [195, 162] on link "Social Posts" at bounding box center [236, 152] width 248 height 33
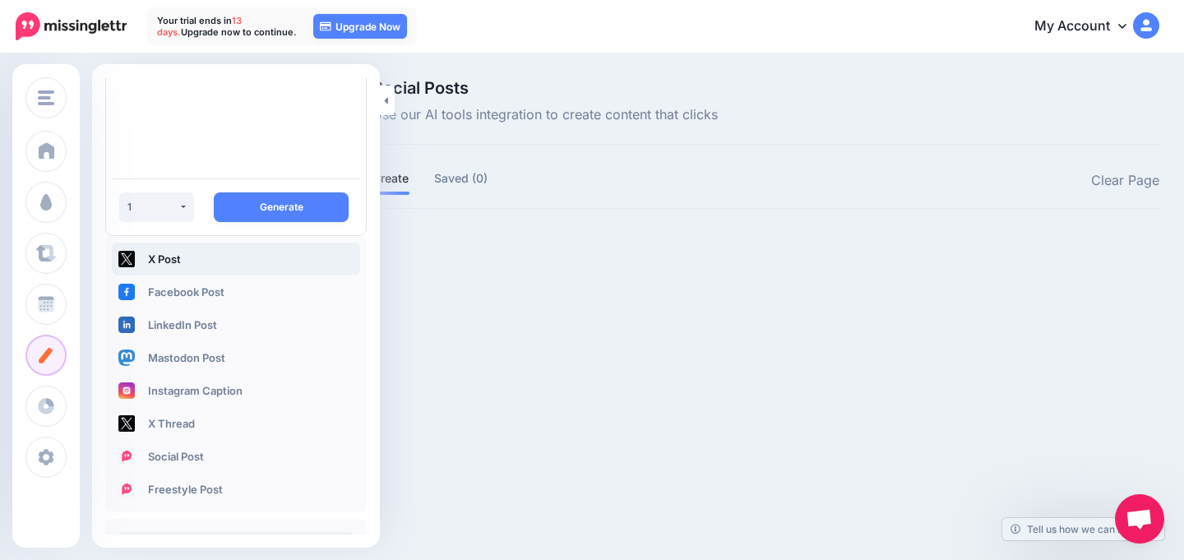
scroll to position [148, 0]
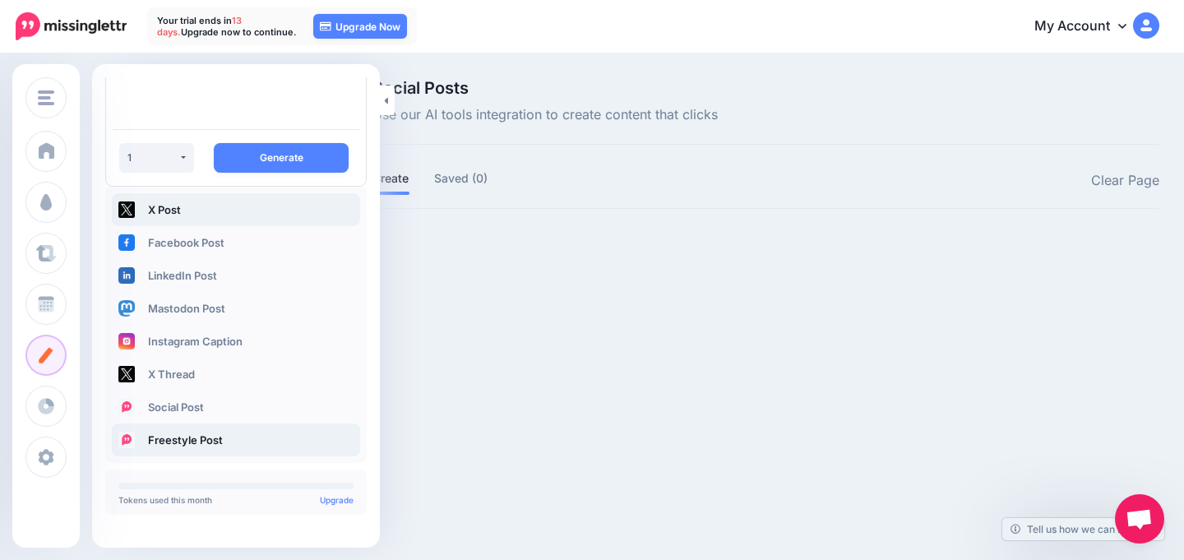
click at [175, 437] on link "Freestyle Post" at bounding box center [236, 439] width 248 height 33
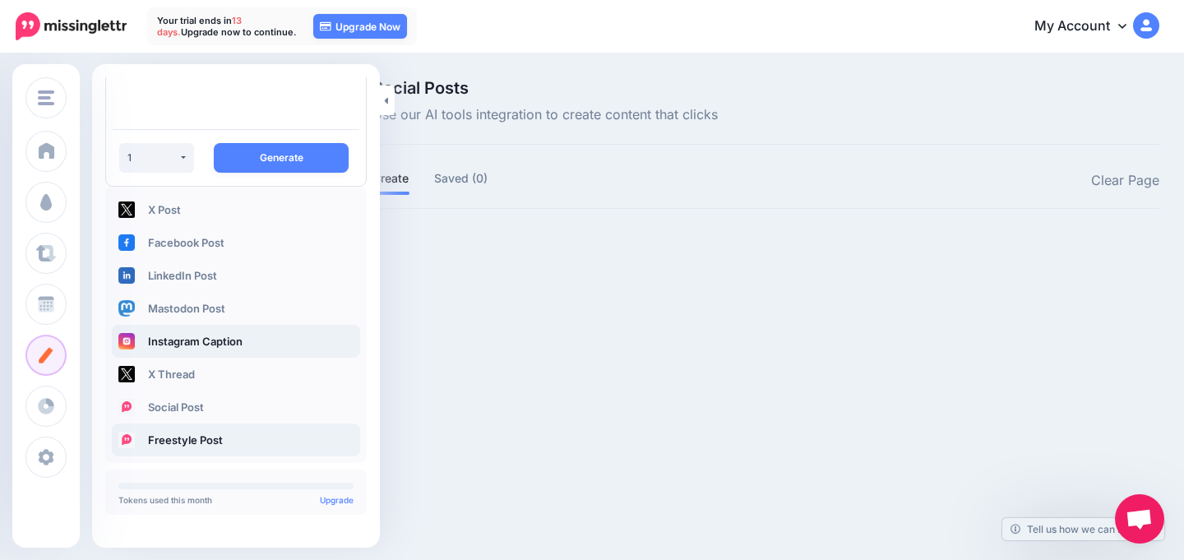
click at [202, 344] on link "Instagram Caption" at bounding box center [236, 341] width 248 height 33
click at [235, 336] on link "Instagram Caption" at bounding box center [236, 341] width 248 height 33
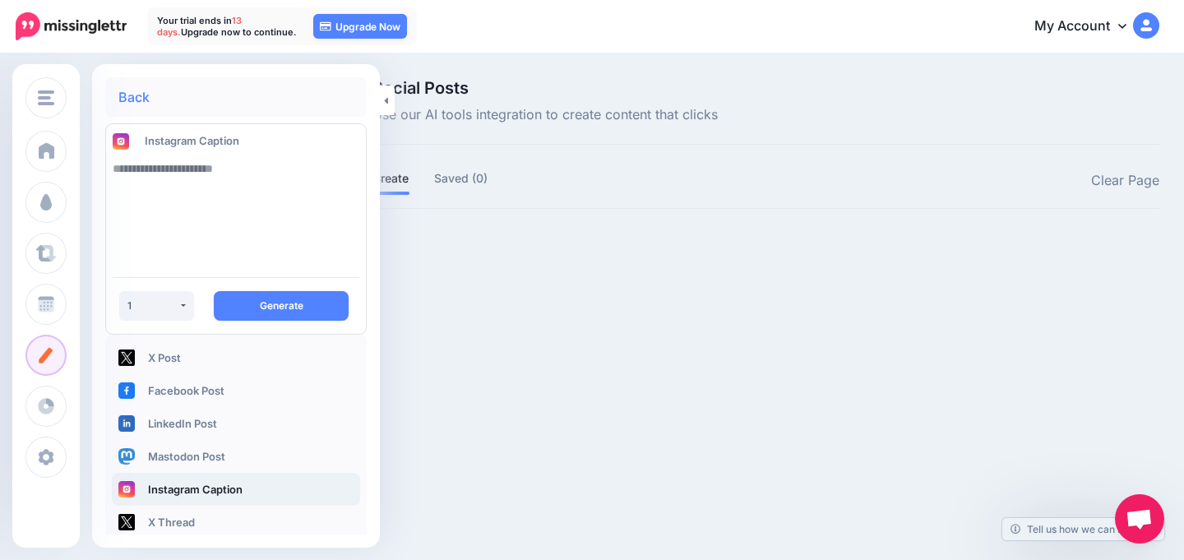
click at [234, 190] on textarea at bounding box center [236, 208] width 247 height 112
click at [495, 270] on div "Social Posts Use our AI tools integration to create content that clicks Create …" at bounding box center [592, 171] width 1184 height 233
click at [391, 100] on link at bounding box center [387, 101] width 15 height 30
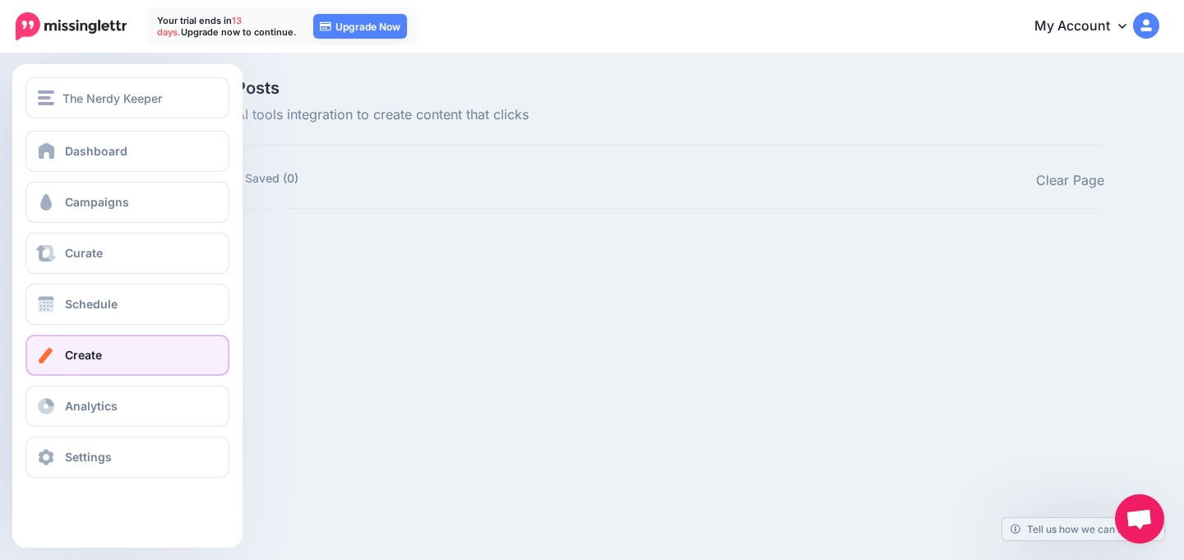
click at [67, 346] on link "Create" at bounding box center [127, 355] width 204 height 41
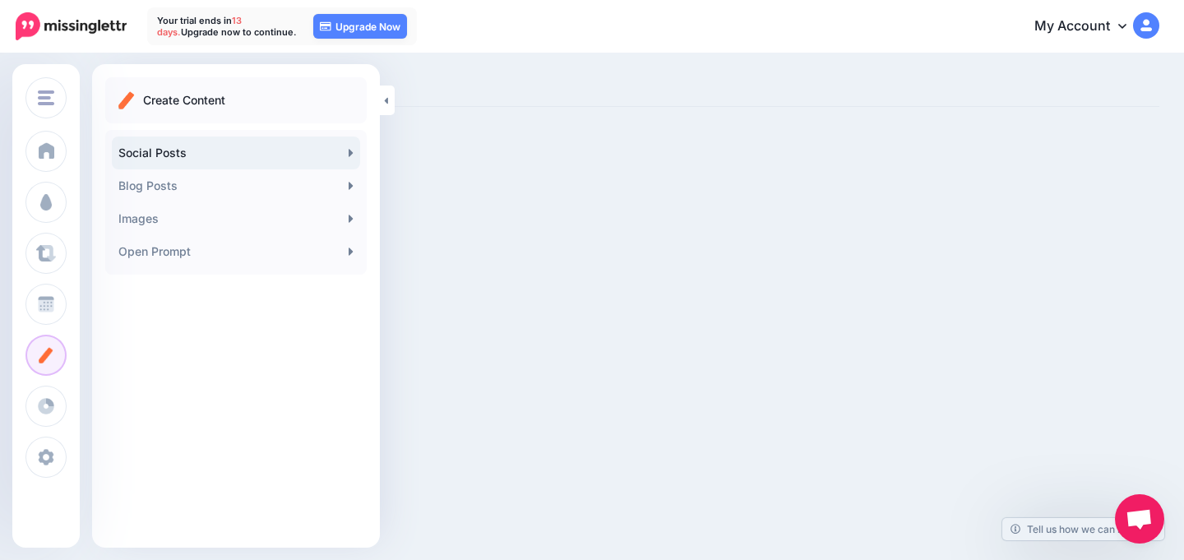
click at [210, 153] on link "Social Posts" at bounding box center [236, 152] width 248 height 33
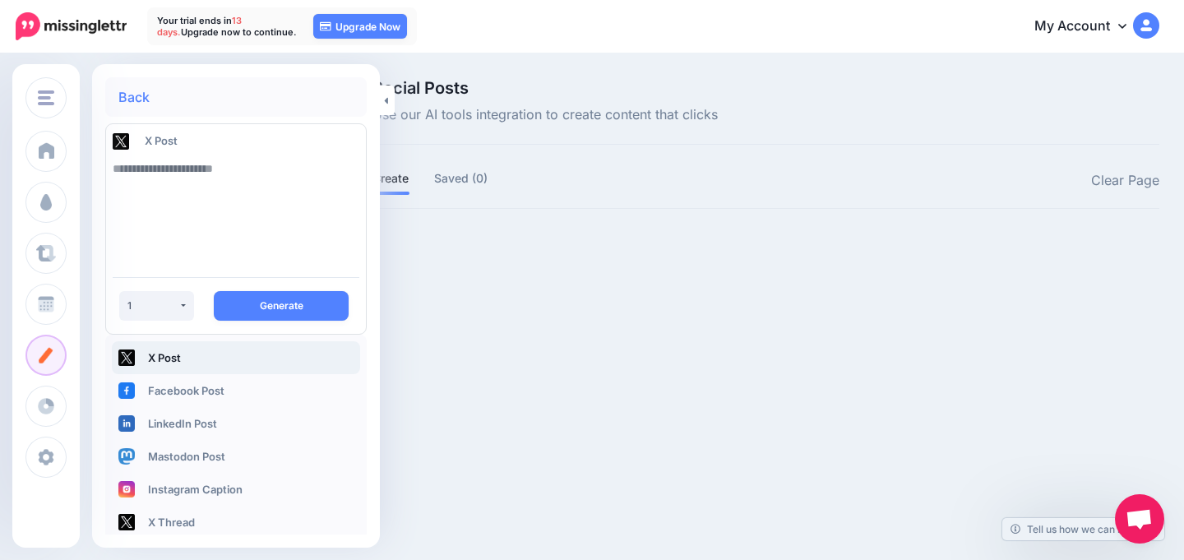
click at [252, 229] on textarea at bounding box center [236, 208] width 247 height 112
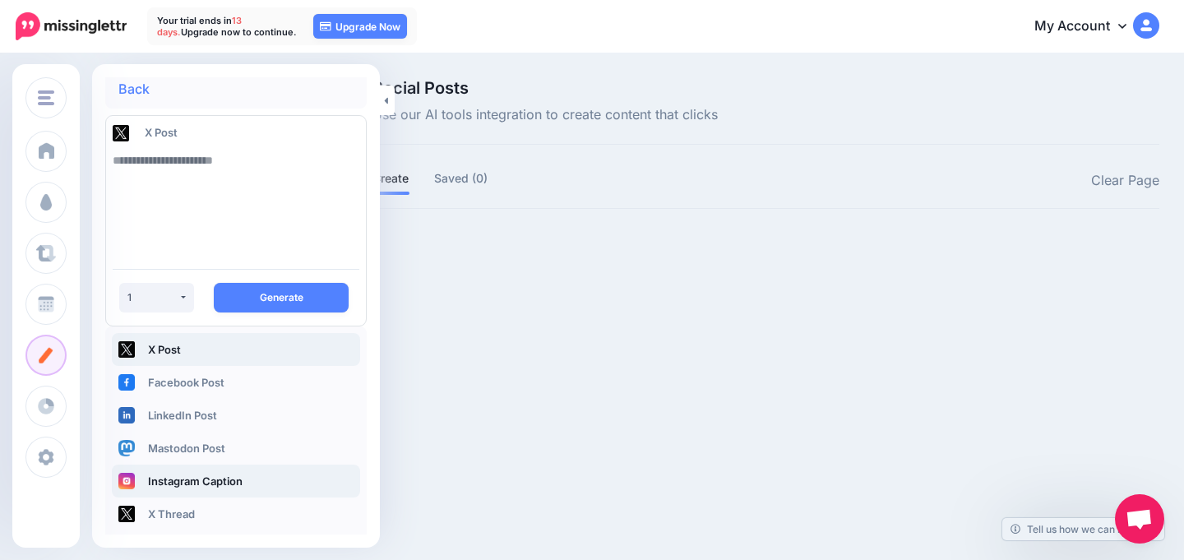
click at [211, 474] on link "Instagram Caption" at bounding box center [236, 481] width 248 height 33
click at [206, 220] on textarea at bounding box center [236, 200] width 247 height 112
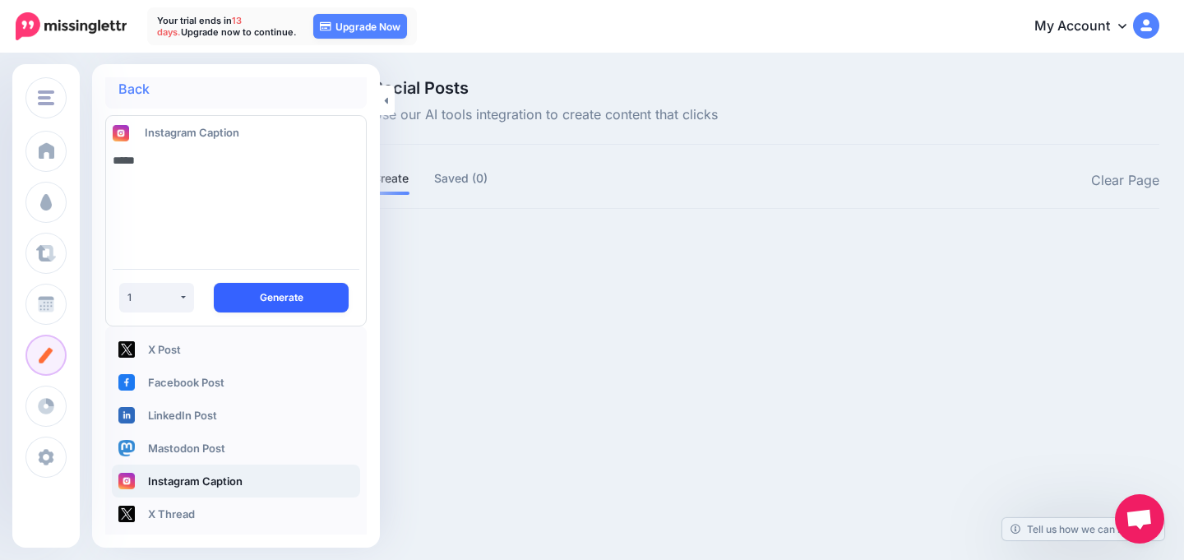
type textarea "*****"
click at [273, 292] on button "Generate" at bounding box center [281, 298] width 135 height 30
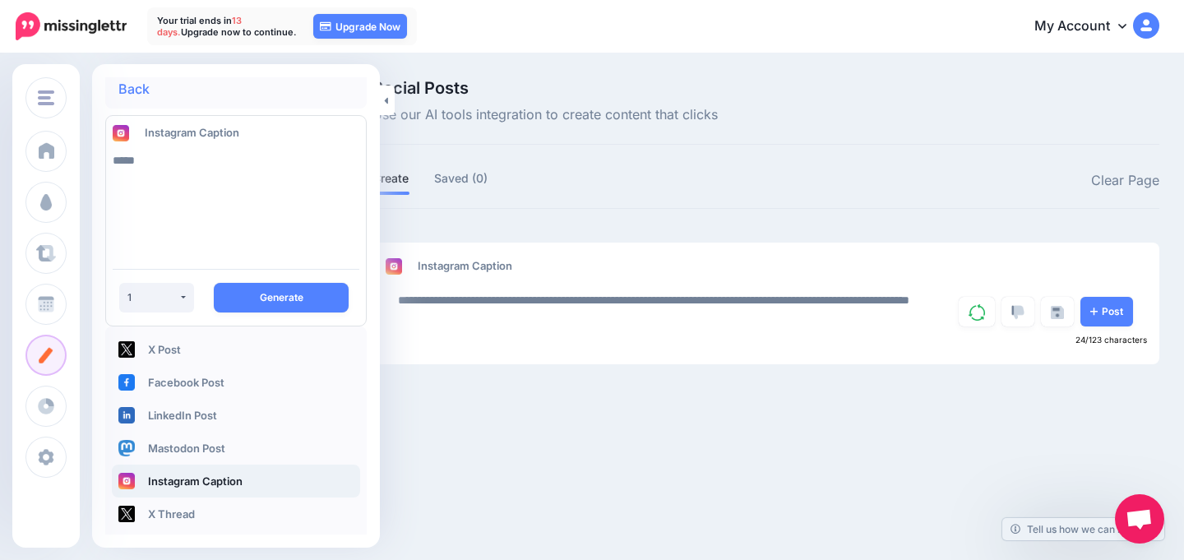
click at [886, 351] on div at bounding box center [765, 357] width 787 height 13
click at [390, 104] on link at bounding box center [387, 101] width 15 height 30
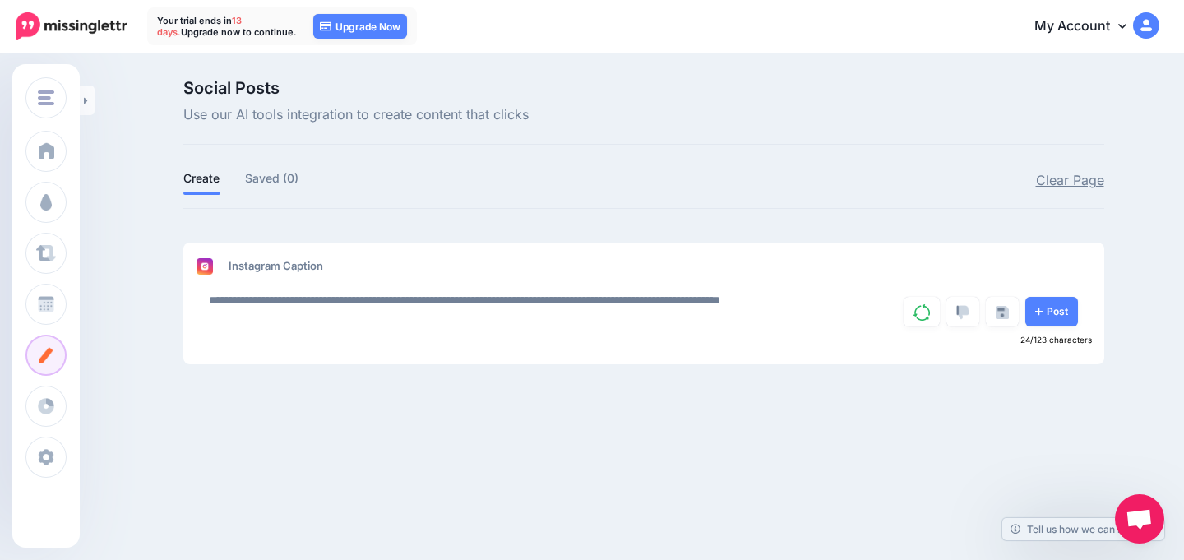
click at [1052, 183] on link "Clear Page" at bounding box center [1070, 180] width 68 height 21
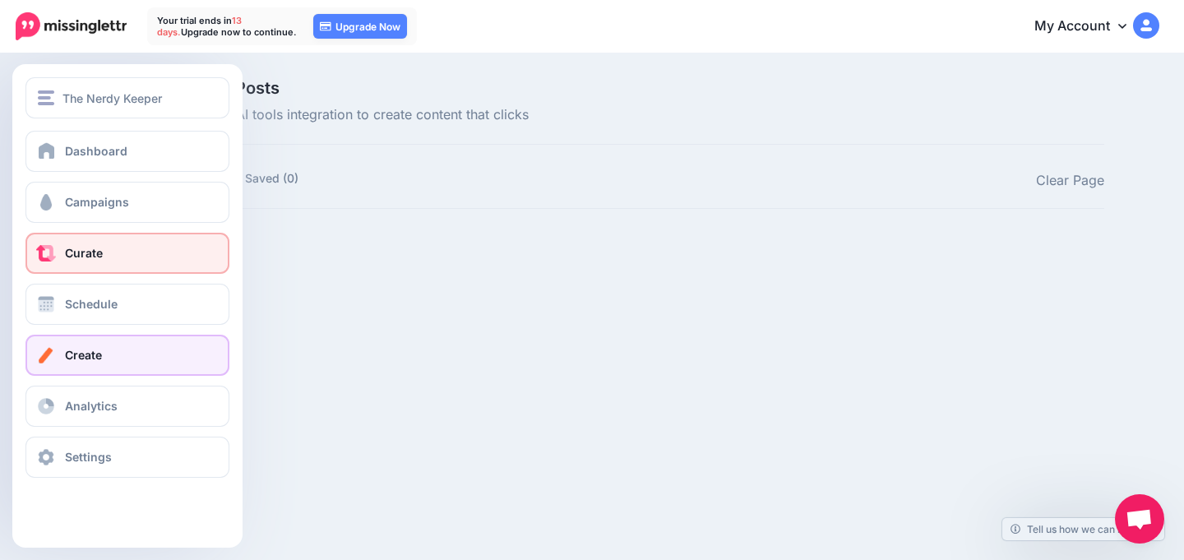
click at [66, 253] on span "Curate" at bounding box center [84, 253] width 38 height 14
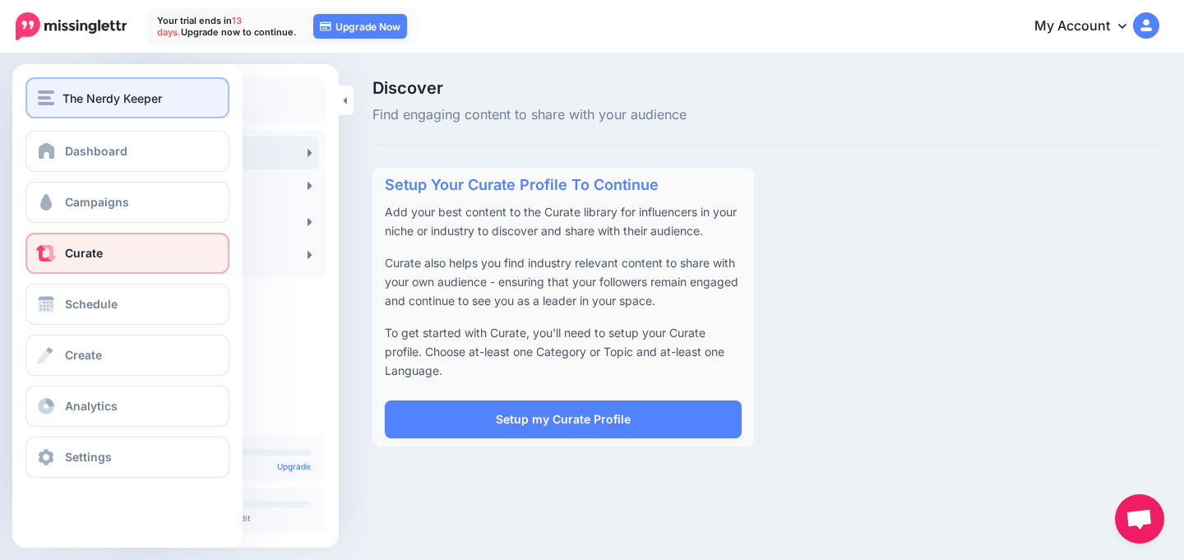
click at [53, 113] on button "The Nerdy Keeper" at bounding box center [127, 97] width 204 height 41
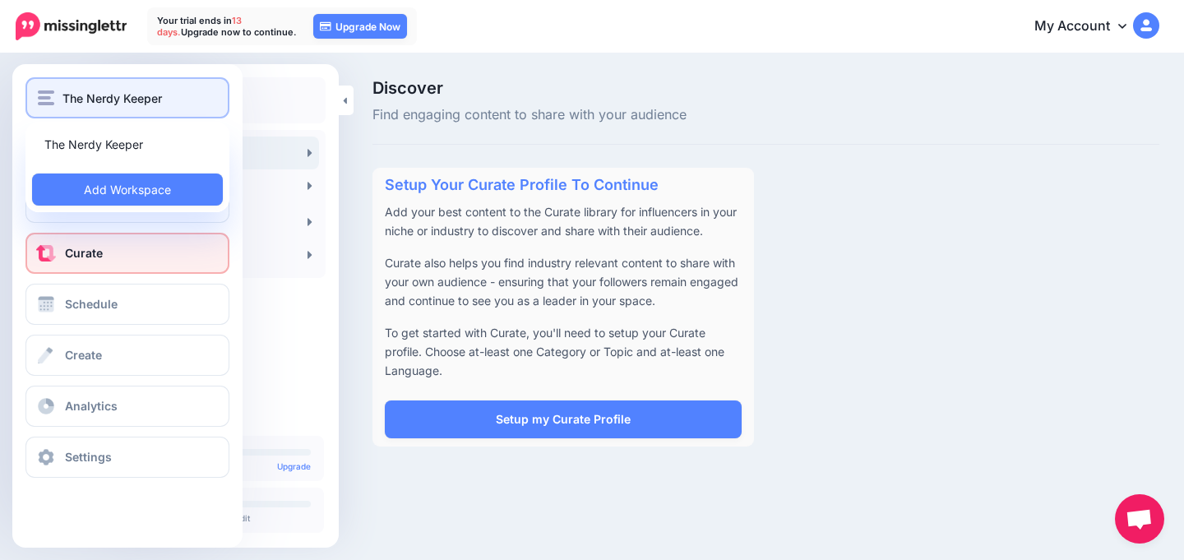
click at [89, 97] on span "The Nerdy Keeper" at bounding box center [111, 98] width 99 height 19
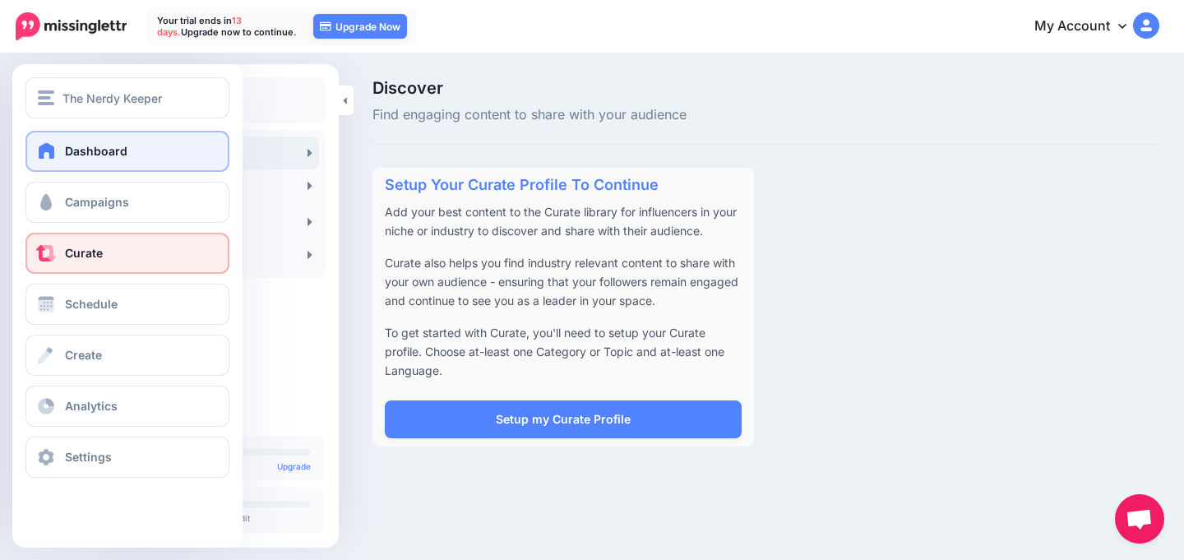
click at [140, 169] on link "Dashboard" at bounding box center [127, 151] width 204 height 41
